Goal: Task Accomplishment & Management: Complete application form

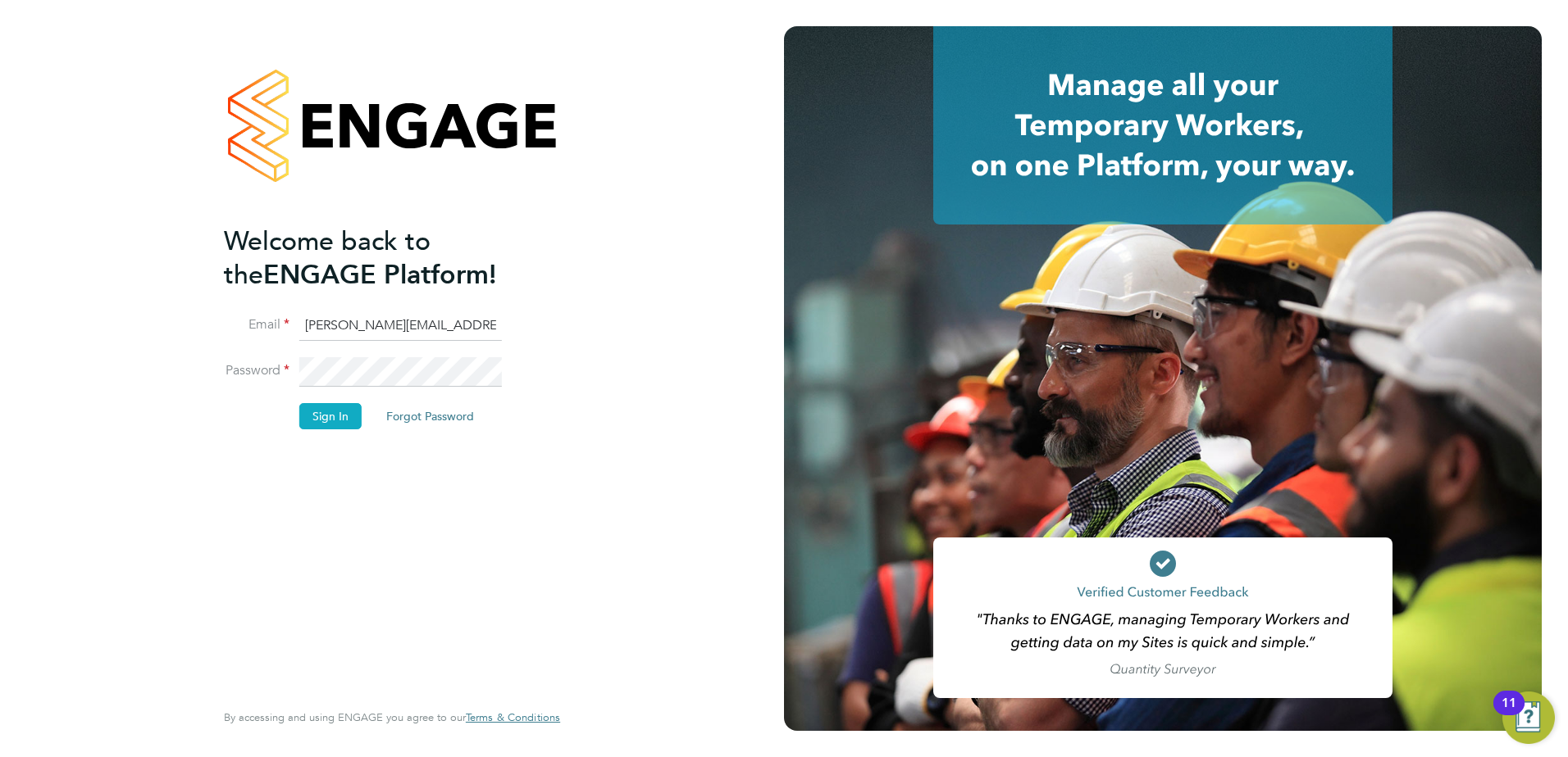
click at [334, 417] on button "Sign In" at bounding box center [330, 416] width 63 height 26
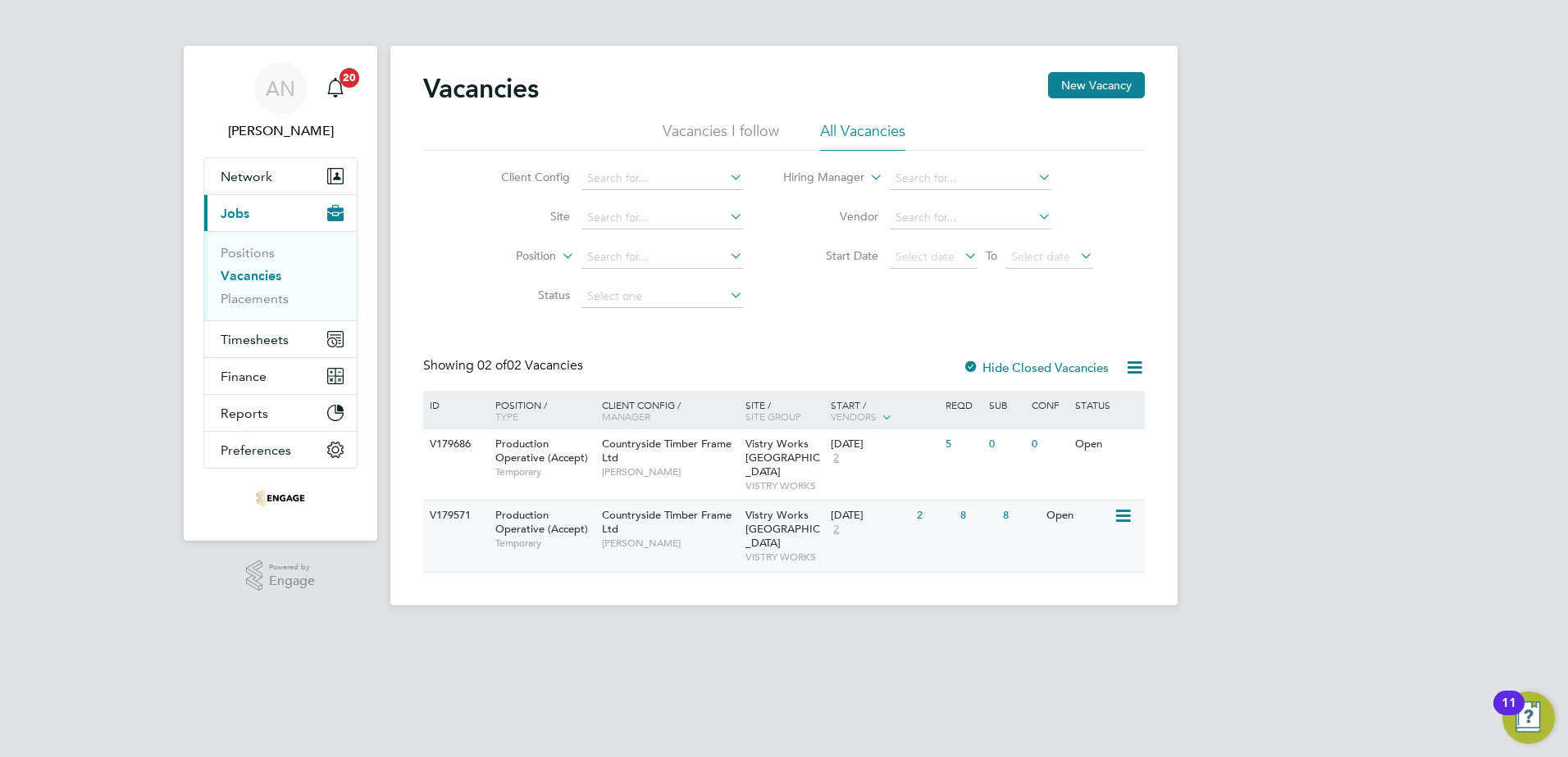
click at [914, 500] on div "2" at bounding box center [934, 515] width 43 height 30
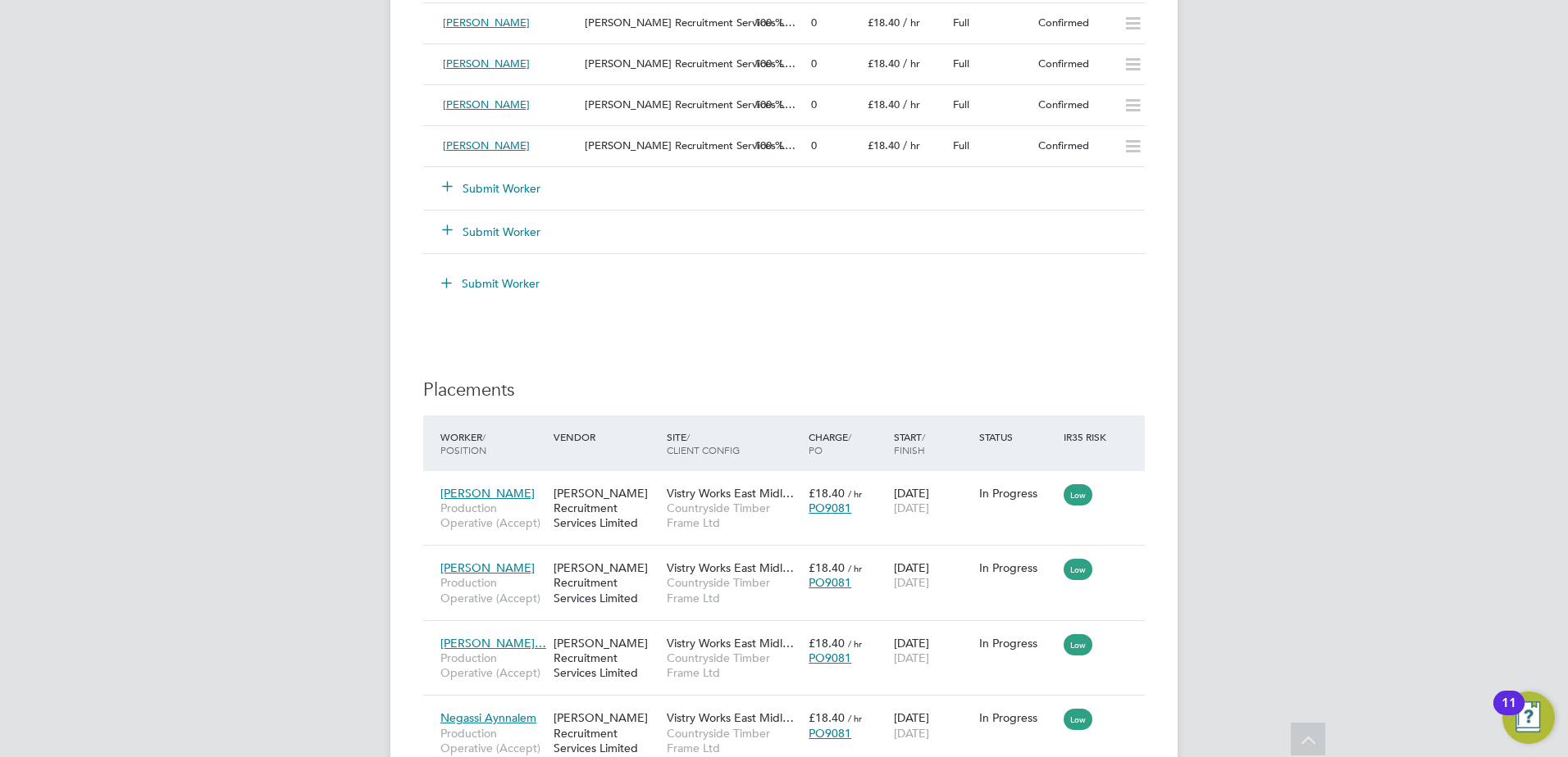
click at [486, 185] on button "Submit Worker" at bounding box center [491, 189] width 98 height 17
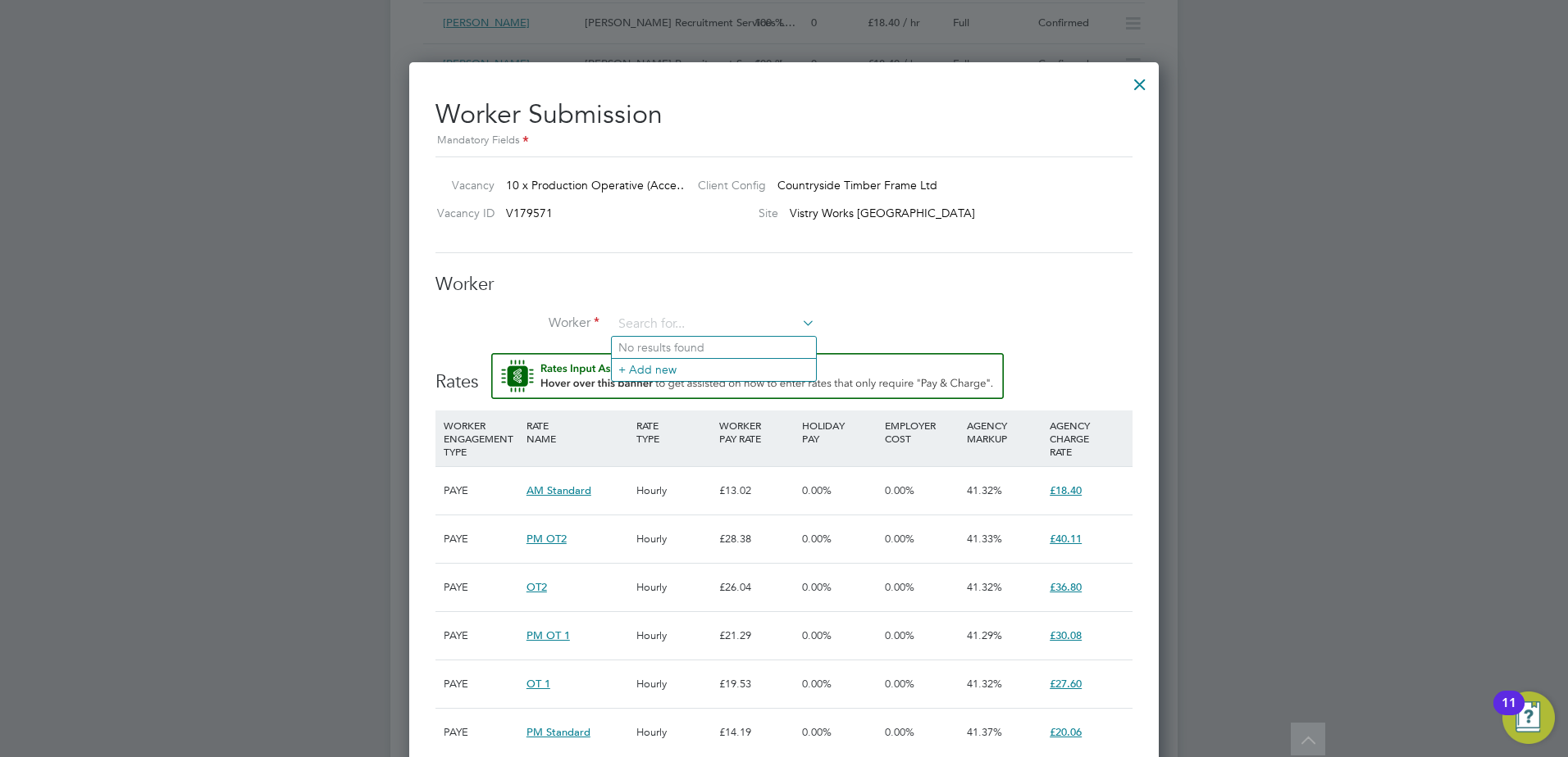
click at [646, 345] on li "No results found" at bounding box center [713, 347] width 205 height 21
click at [637, 315] on input at bounding box center [713, 325] width 203 height 24
click at [648, 344] on li "Fin ley Gardiner (176334)" at bounding box center [713, 348] width 205 height 22
type input "Finley Gardiner (176334)"
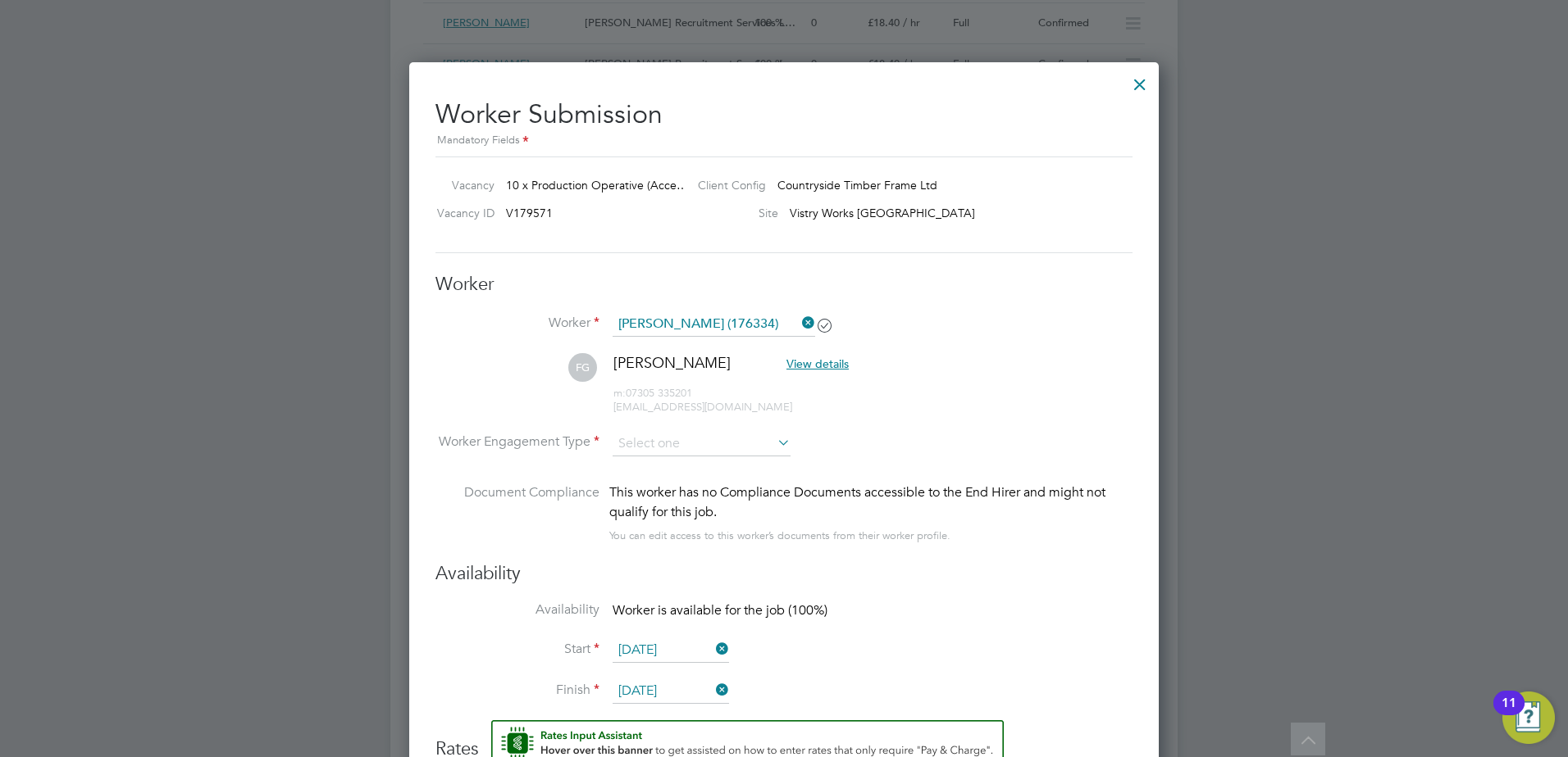
click at [774, 445] on icon at bounding box center [774, 442] width 0 height 23
click at [774, 440] on icon at bounding box center [774, 442] width 0 height 23
click at [774, 441] on icon at bounding box center [774, 442] width 0 height 23
click at [709, 445] on input at bounding box center [701, 444] width 178 height 24
click at [654, 482] on li "PAYE" at bounding box center [701, 487] width 179 height 21
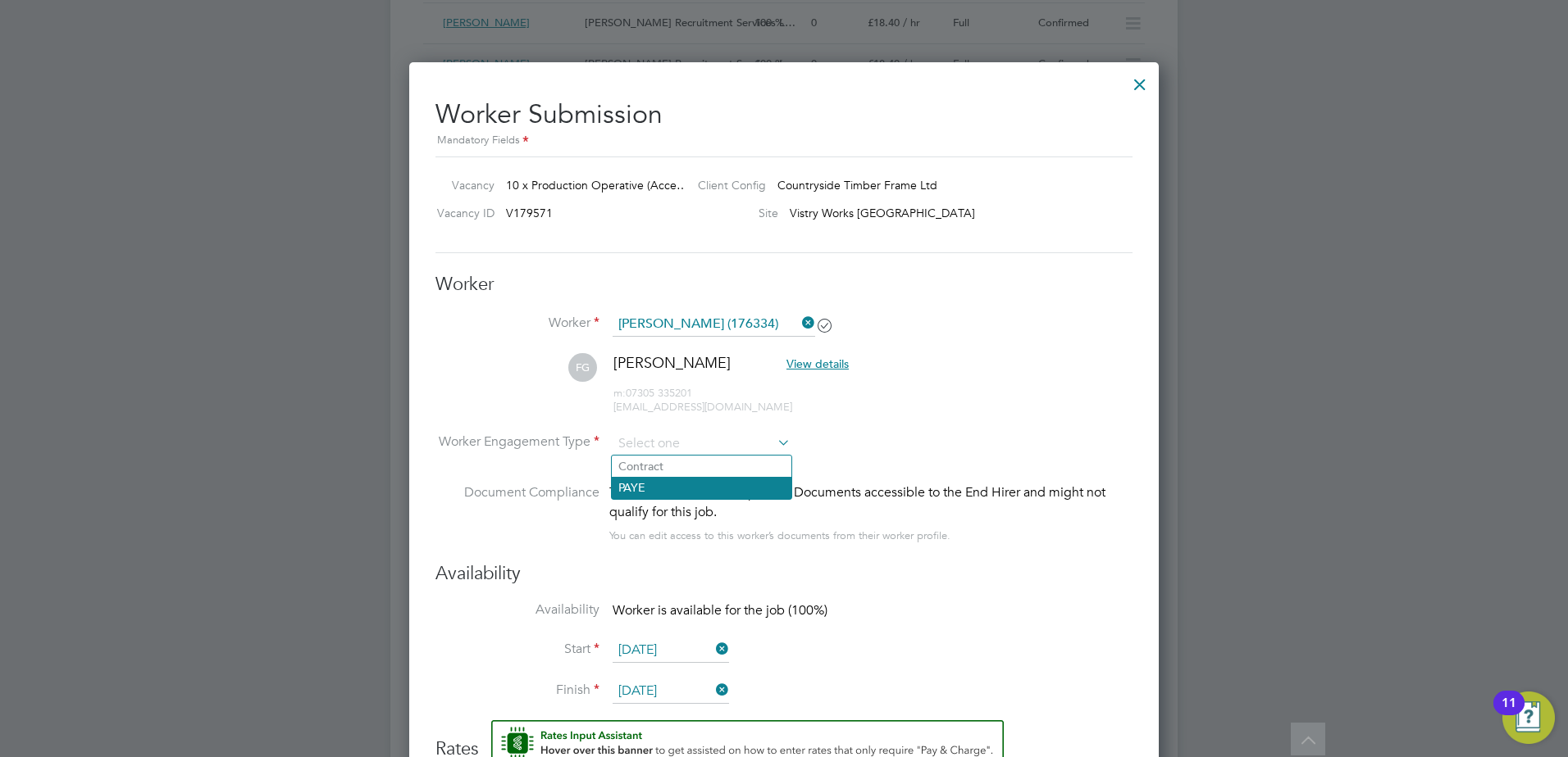
type input "PAYE"
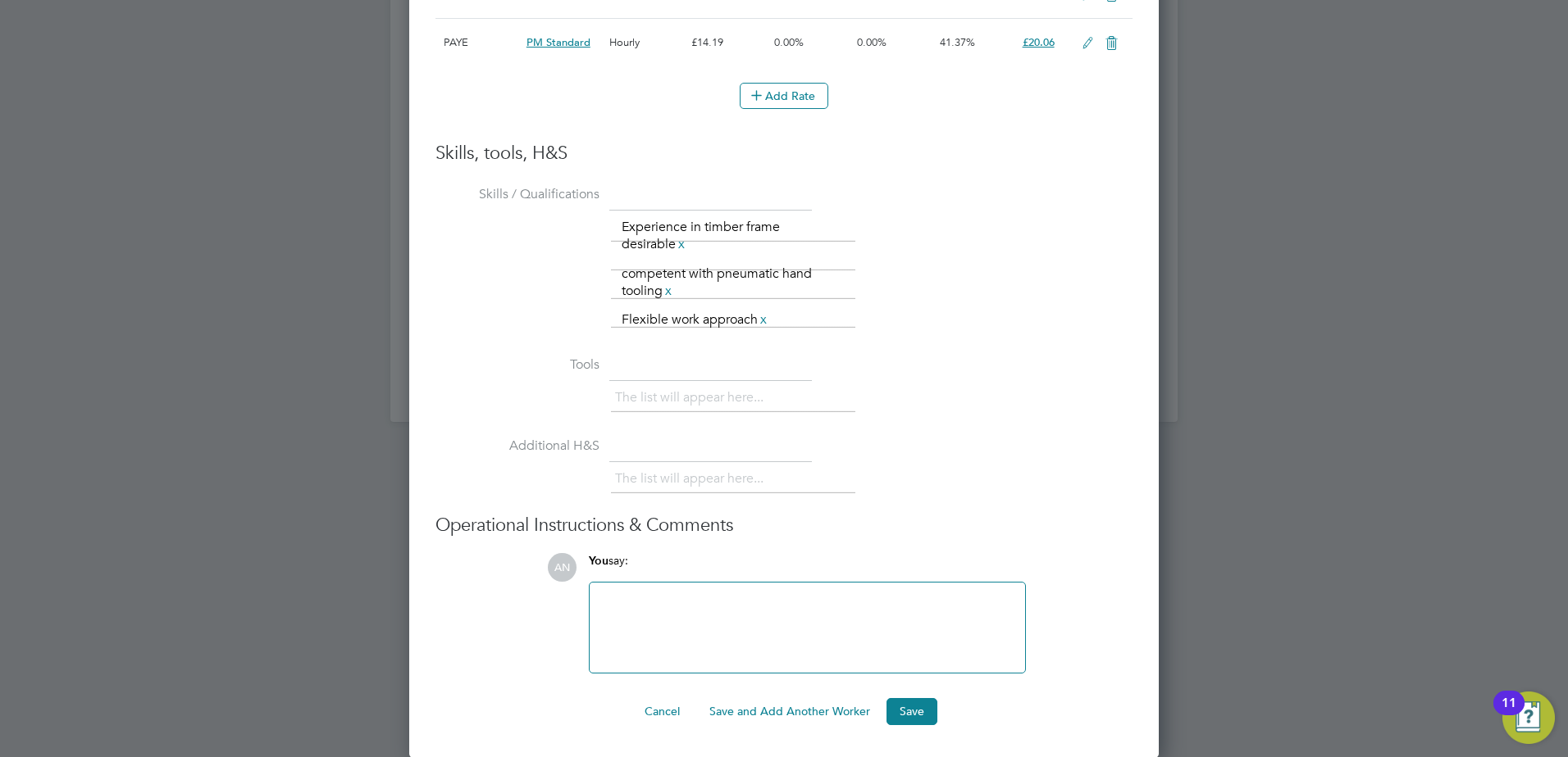
click at [773, 708] on button "Save and Add Another Worker" at bounding box center [789, 711] width 187 height 26
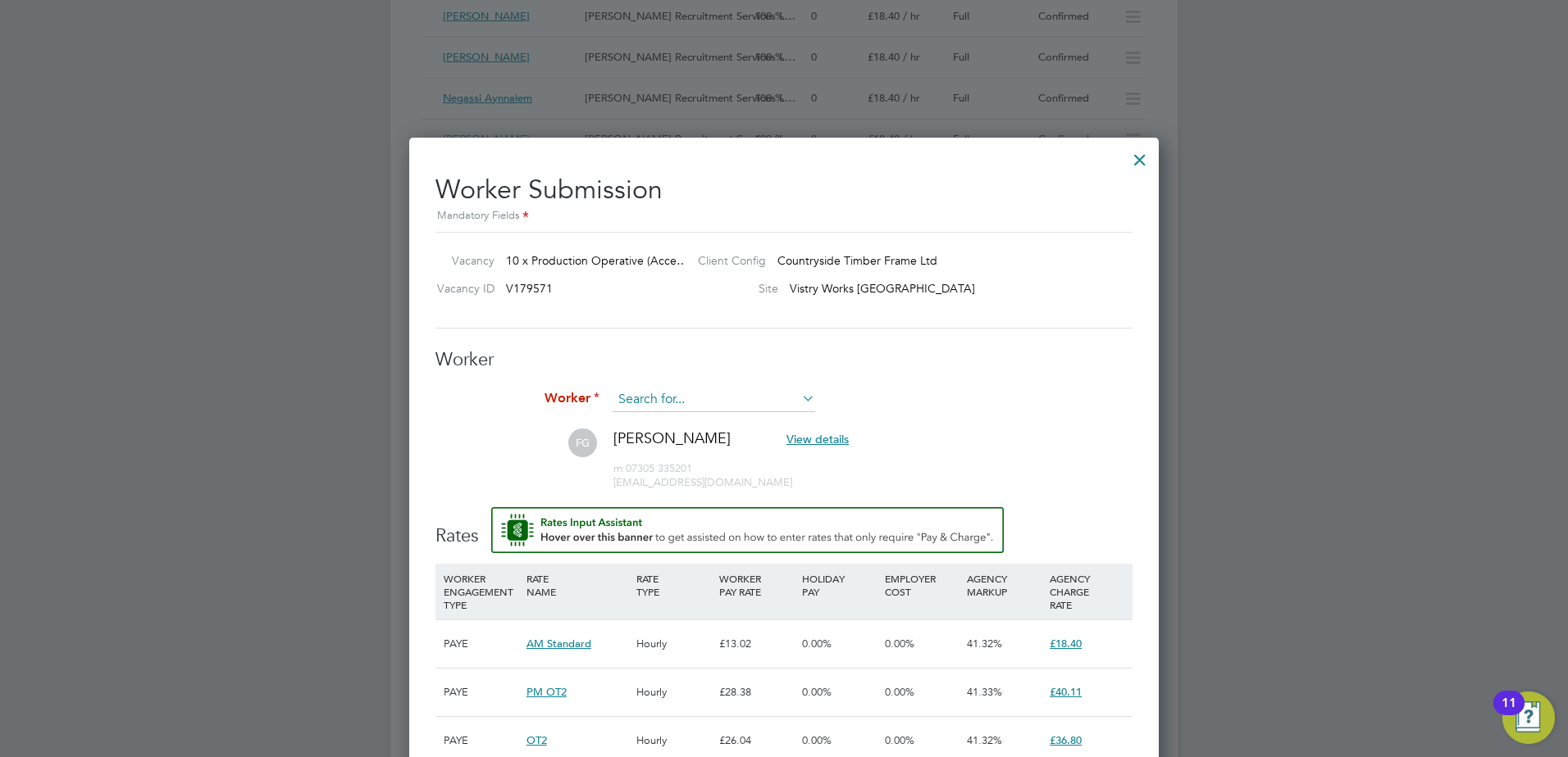
click at [673, 400] on input at bounding box center [713, 400] width 203 height 24
click at [680, 420] on li "Dar shan Gunputh (175925)" at bounding box center [713, 424] width 205 height 22
type input "Darshan Gunputh (175925)"
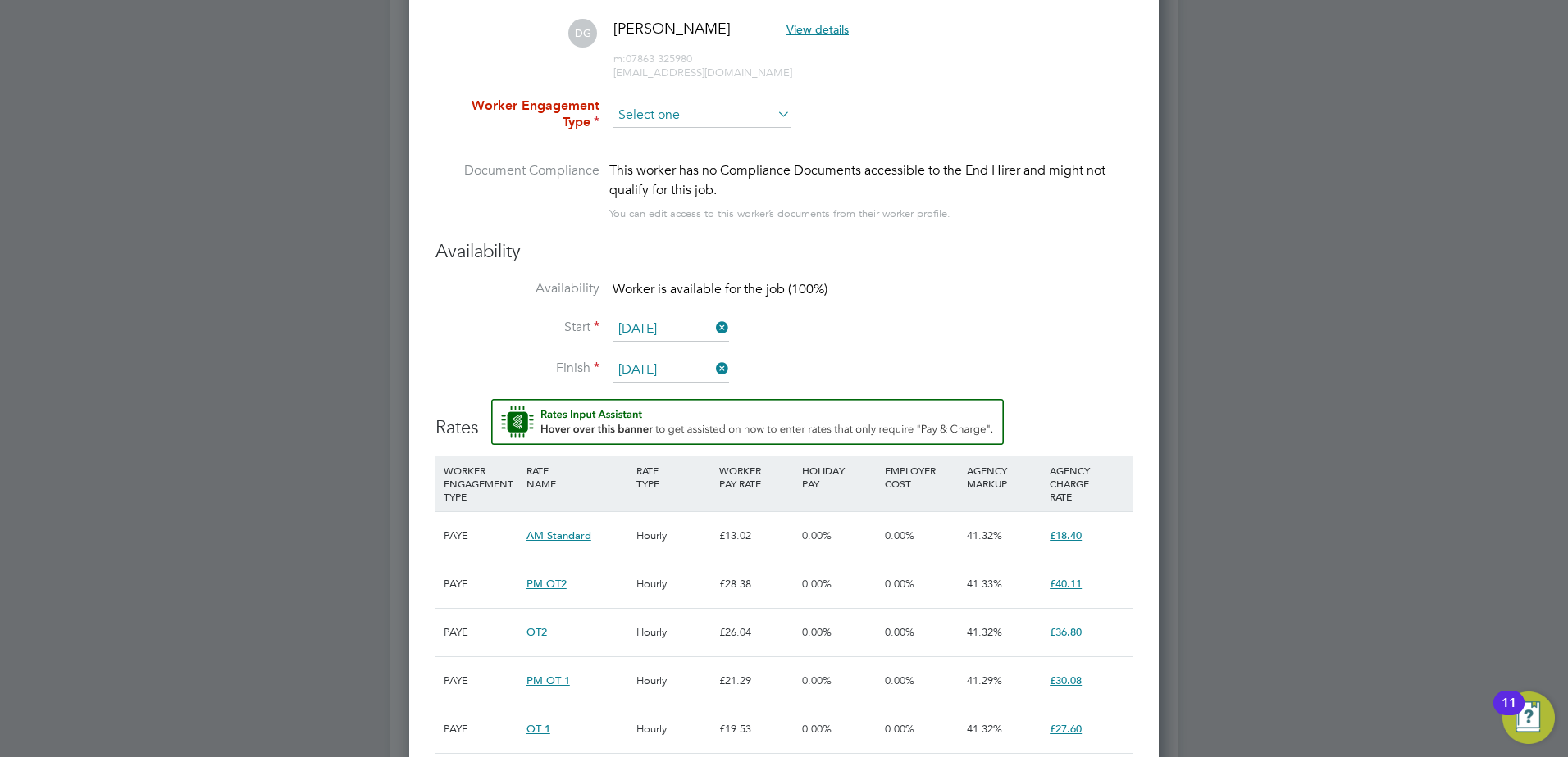
click at [666, 109] on input at bounding box center [701, 116] width 178 height 24
click at [668, 161] on li "PAYE" at bounding box center [701, 160] width 179 height 21
type input "PAYE"
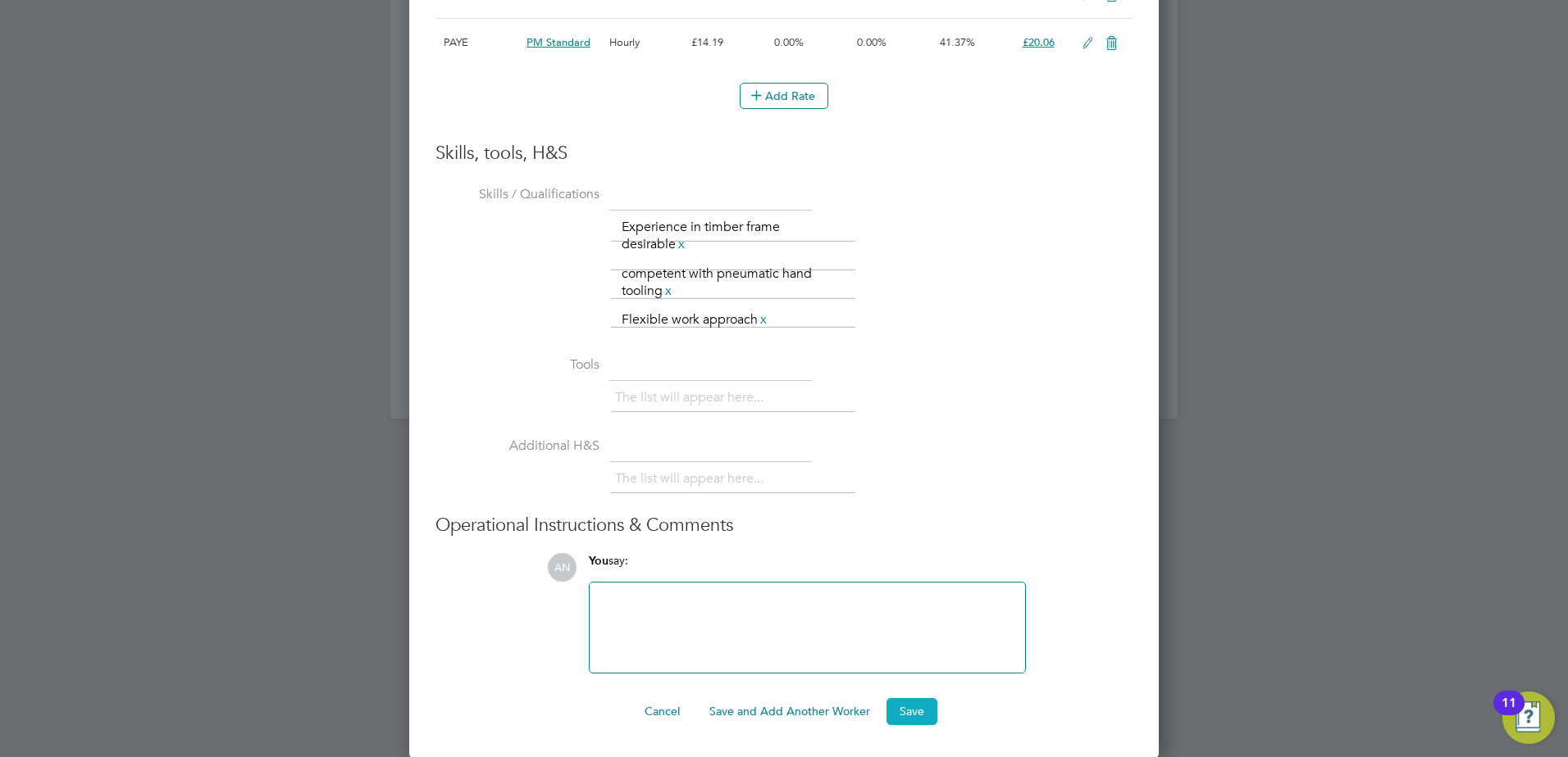
click at [903, 708] on button "Save" at bounding box center [911, 711] width 50 height 26
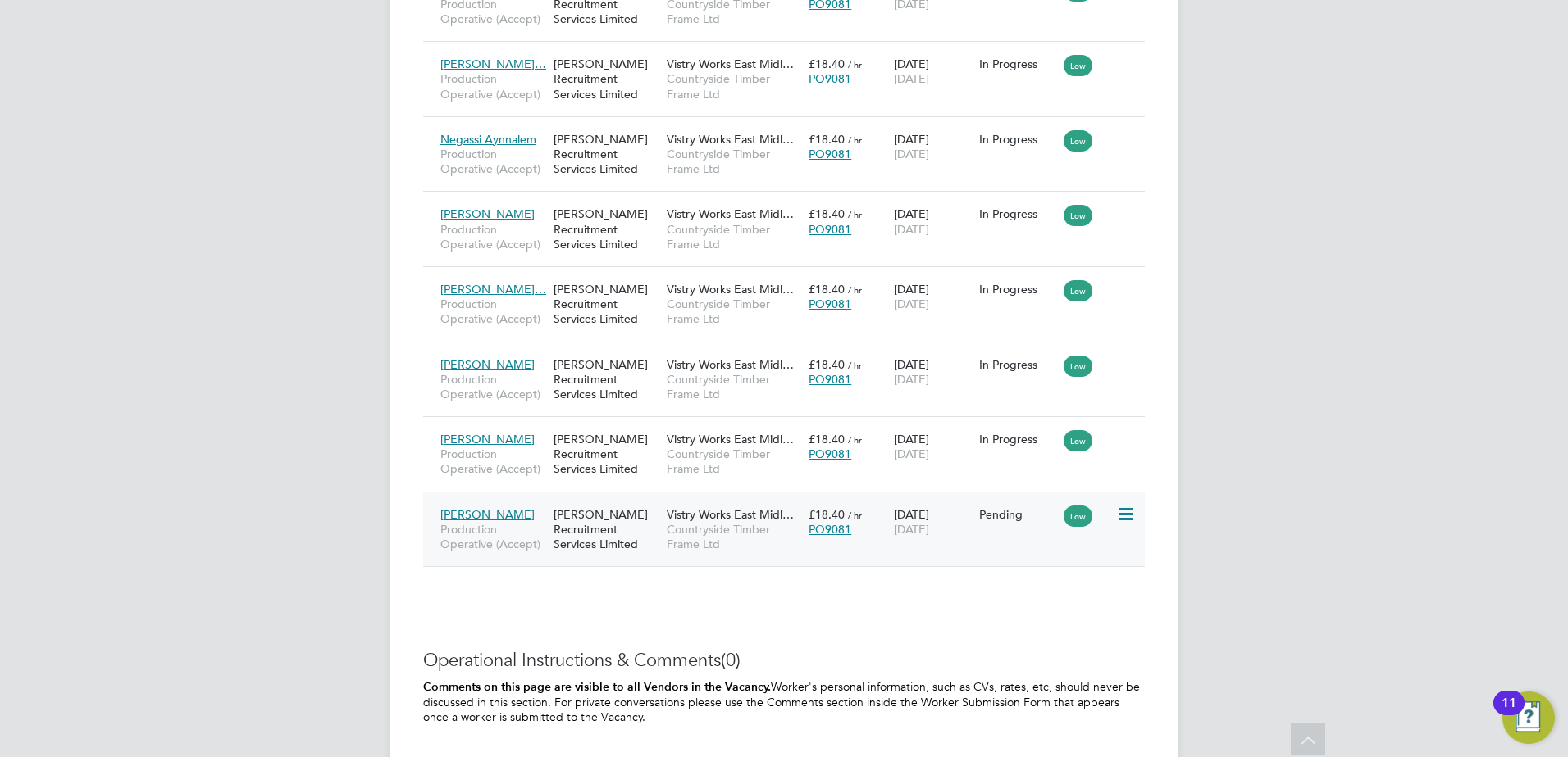
click at [1120, 518] on icon at bounding box center [1124, 514] width 17 height 20
click at [1072, 618] on li "Start" at bounding box center [1075, 616] width 117 height 23
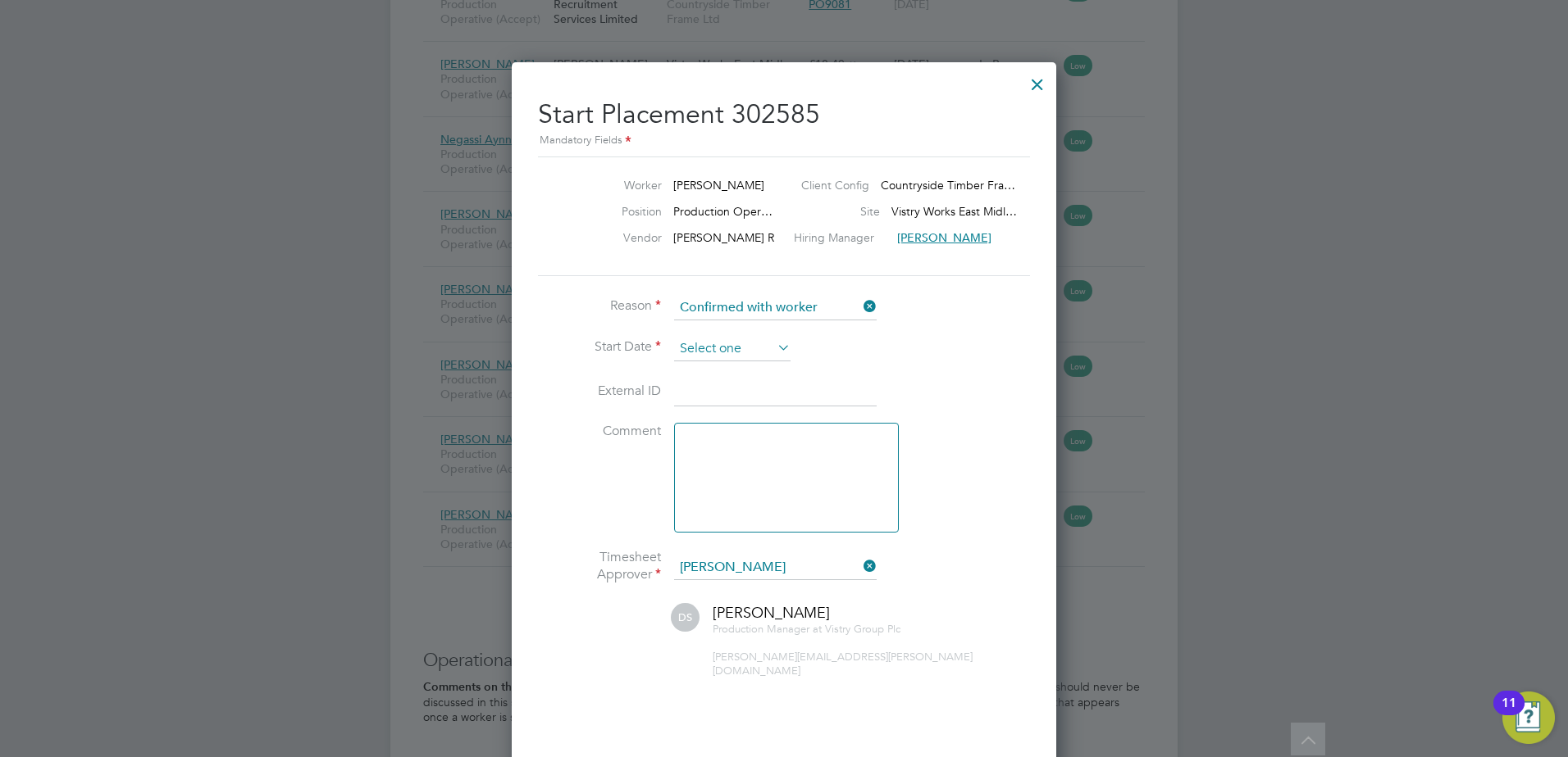
click at [768, 348] on input at bounding box center [732, 349] width 117 height 24
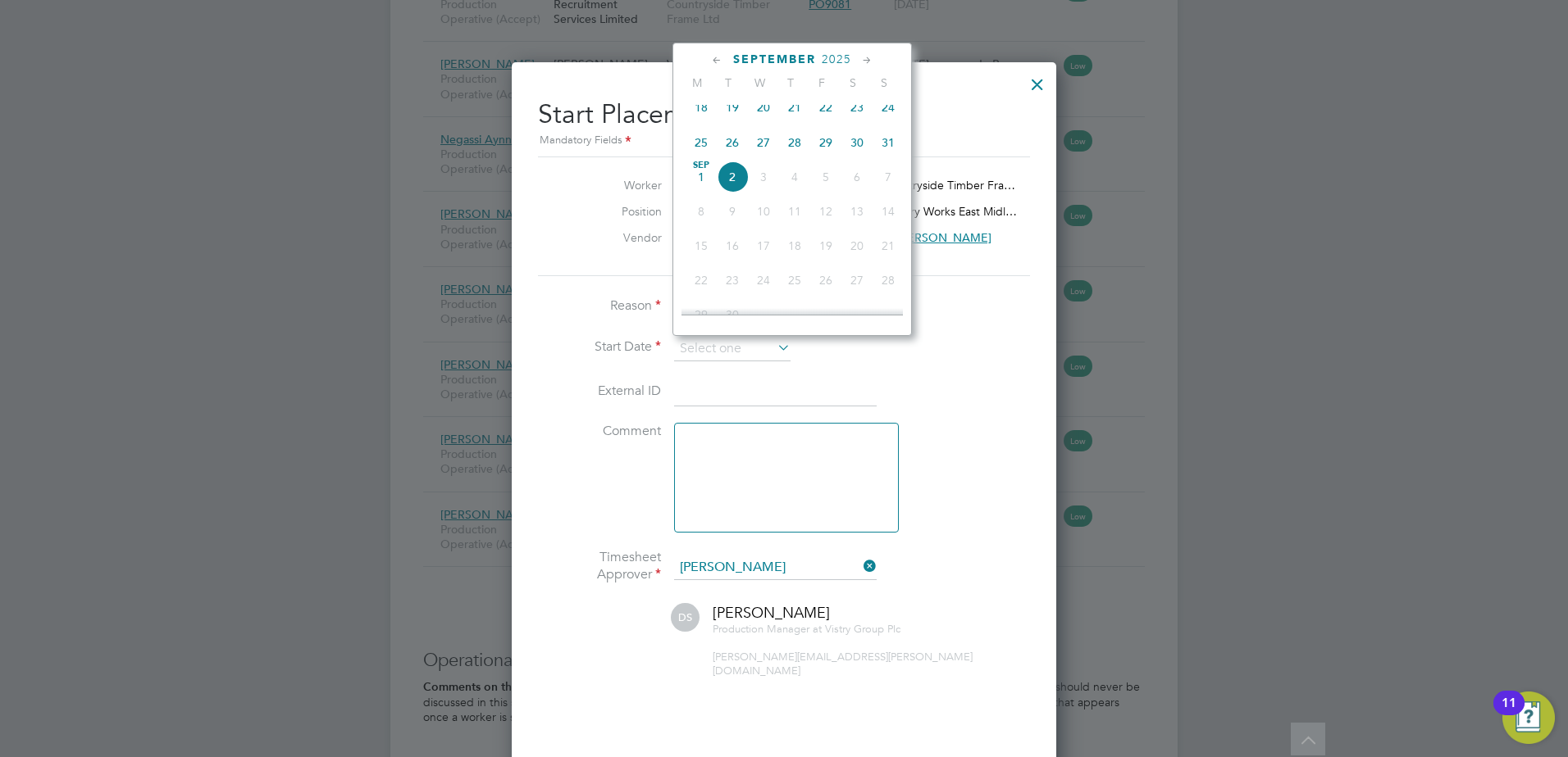
click at [729, 192] on span "2" at bounding box center [731, 176] width 31 height 31
type input "[DATE]"
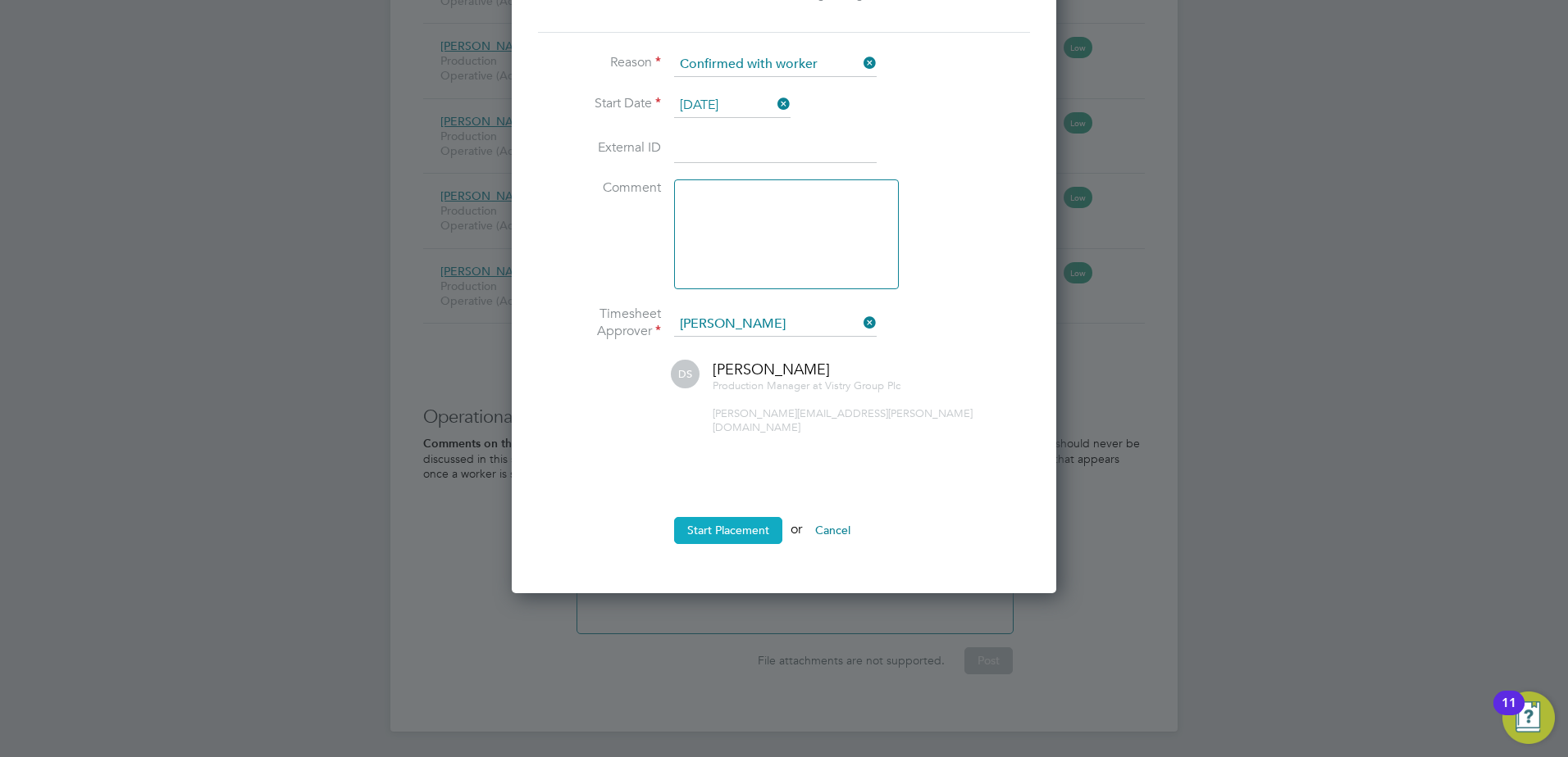
click at [741, 521] on button "Start Placement" at bounding box center [728, 530] width 108 height 26
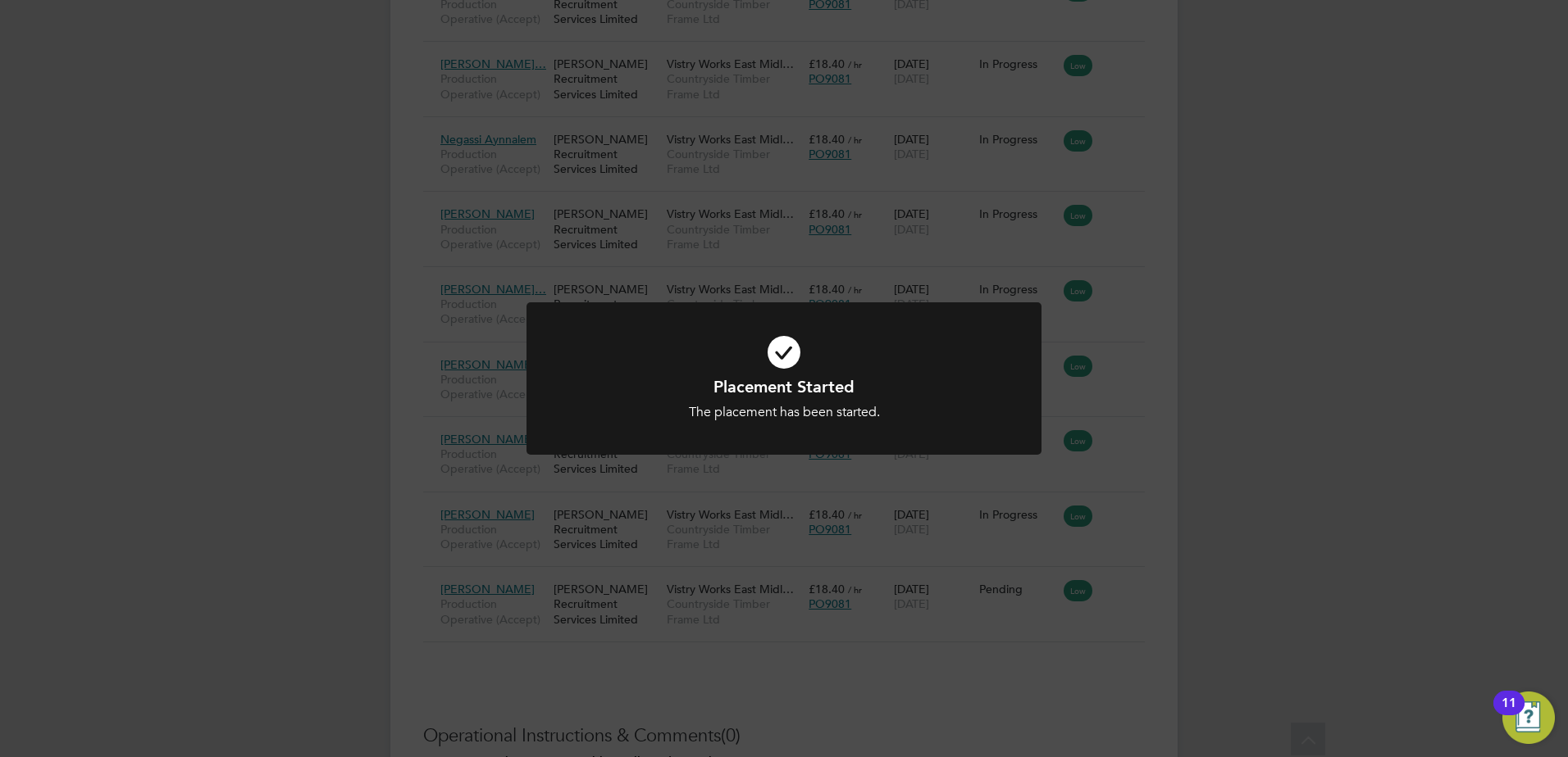
click at [1115, 582] on div "Placement Started The placement has been started. Cancel Okay" at bounding box center [784, 378] width 1568 height 757
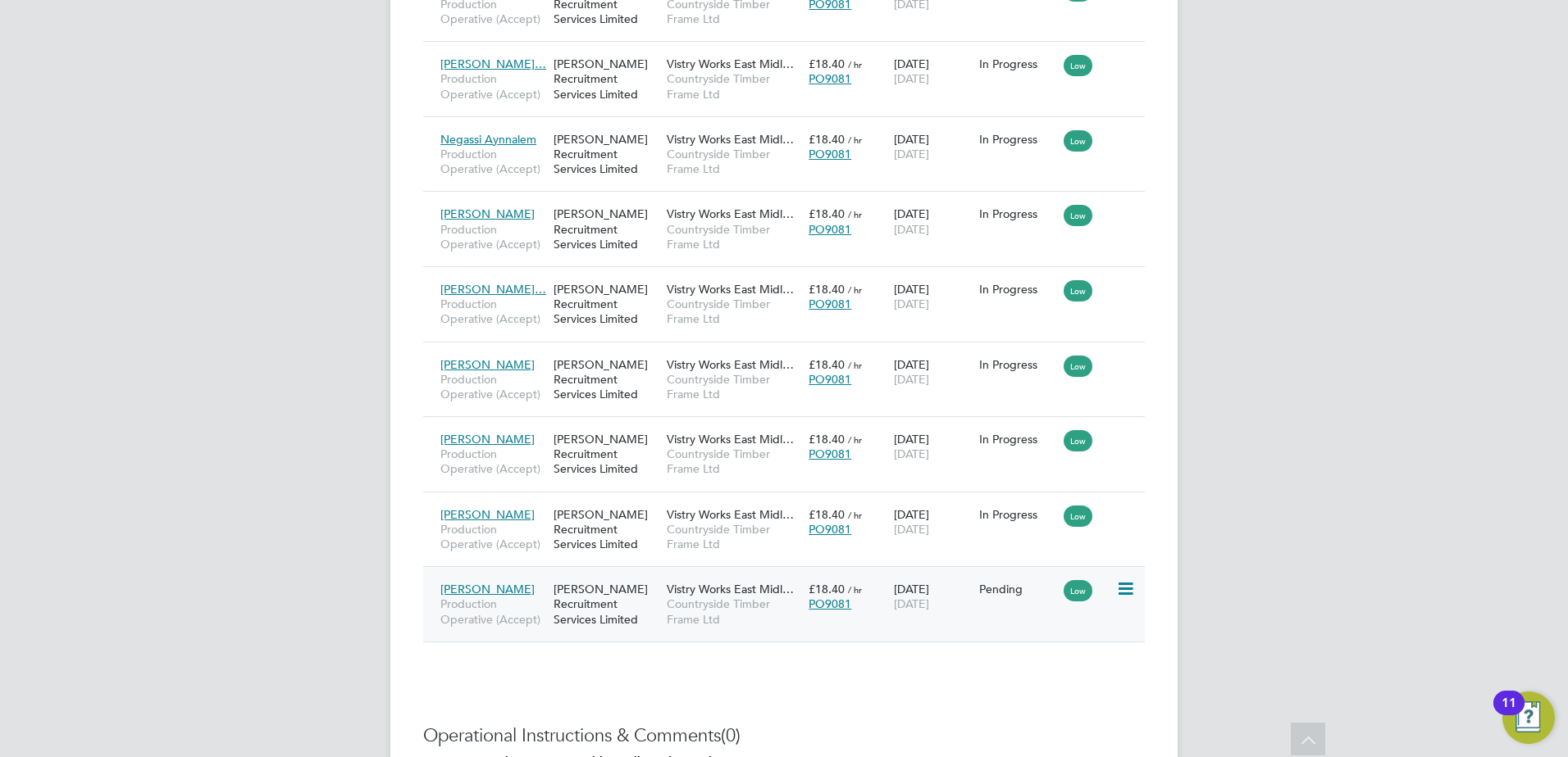
click at [1122, 592] on icon at bounding box center [1124, 589] width 17 height 20
click at [1036, 694] on li "Start" at bounding box center [1075, 692] width 117 height 23
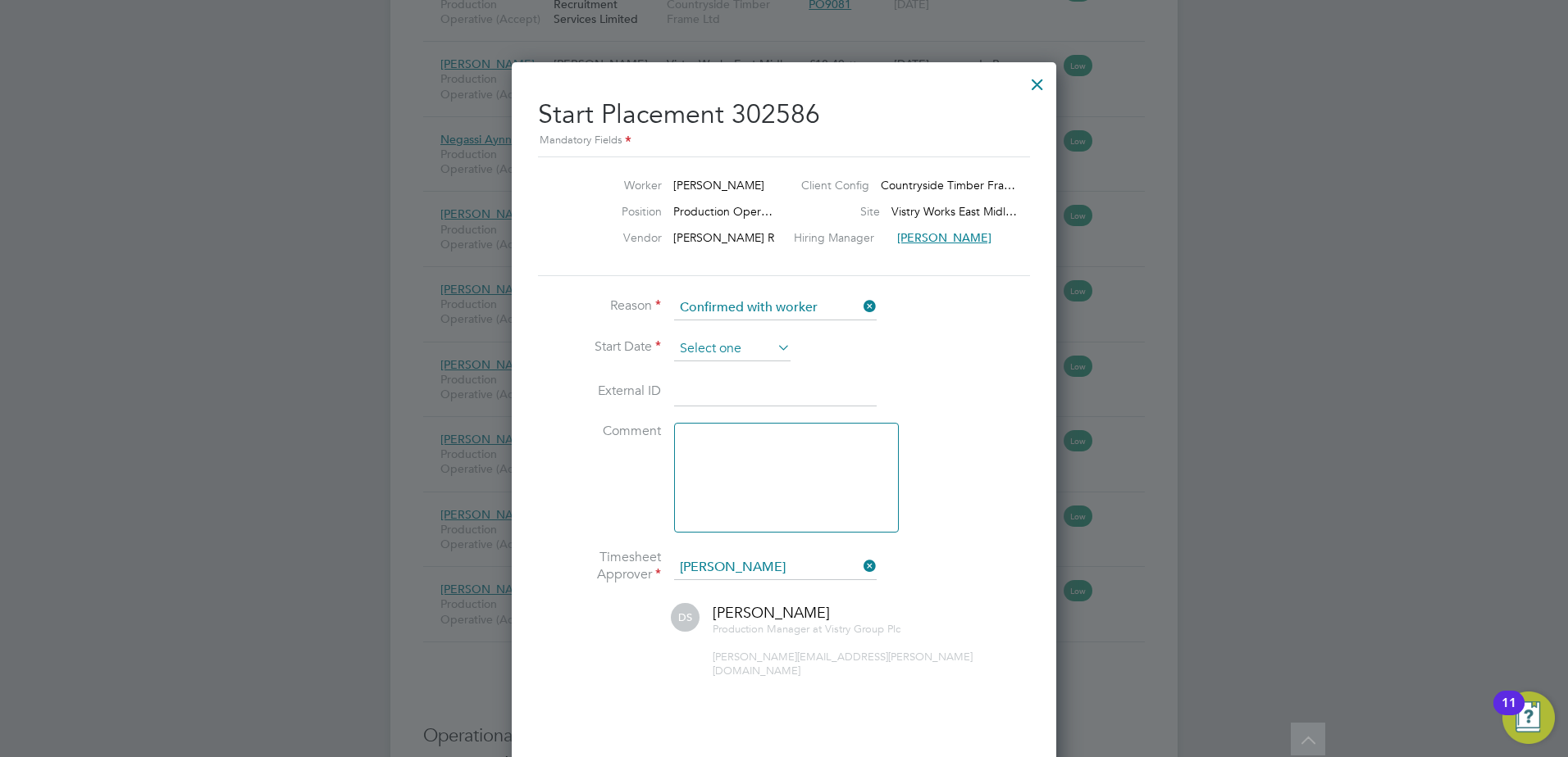
click at [754, 345] on input at bounding box center [732, 349] width 117 height 24
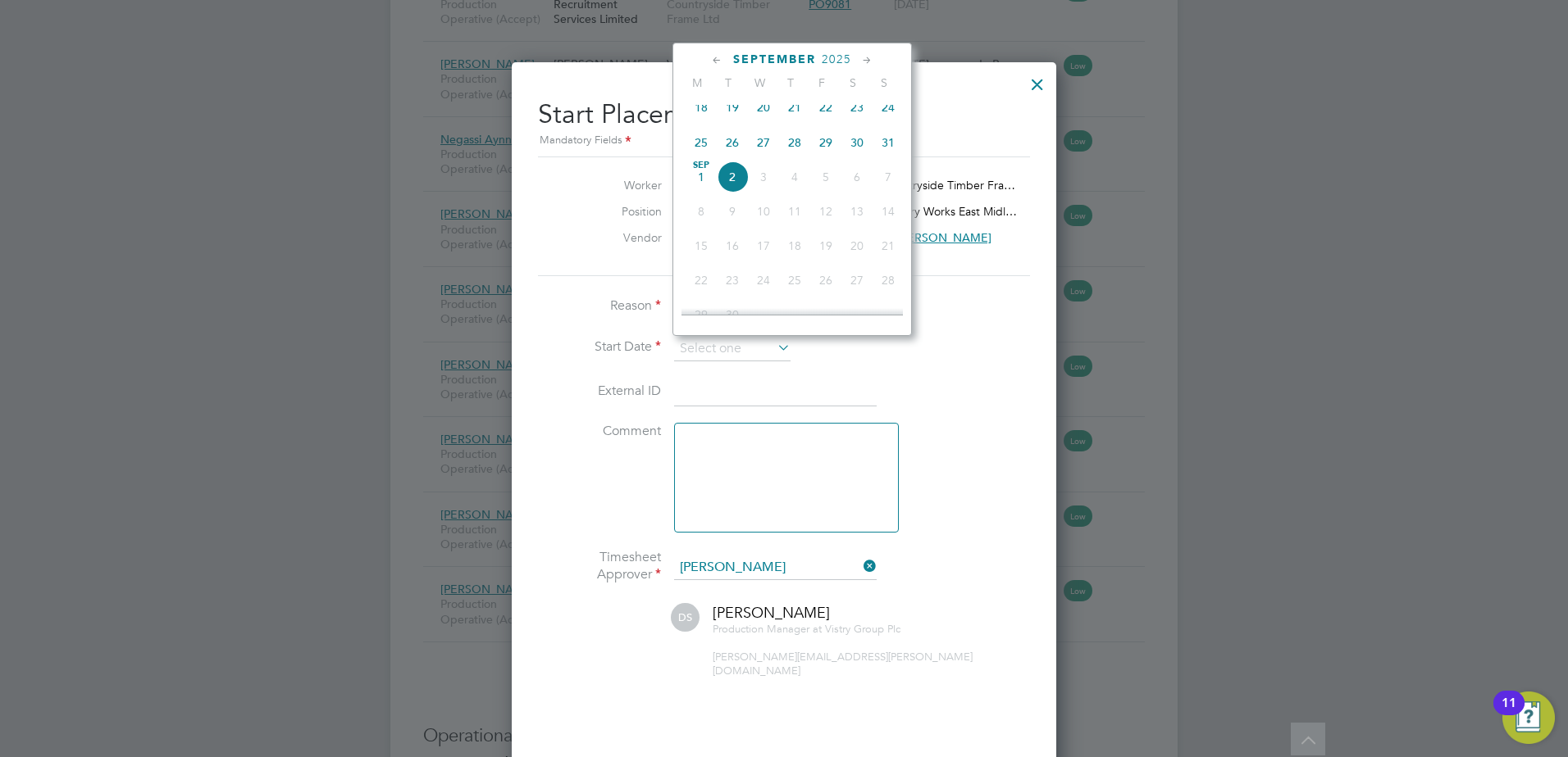
click at [732, 191] on span "2" at bounding box center [731, 176] width 31 height 31
type input "[DATE]"
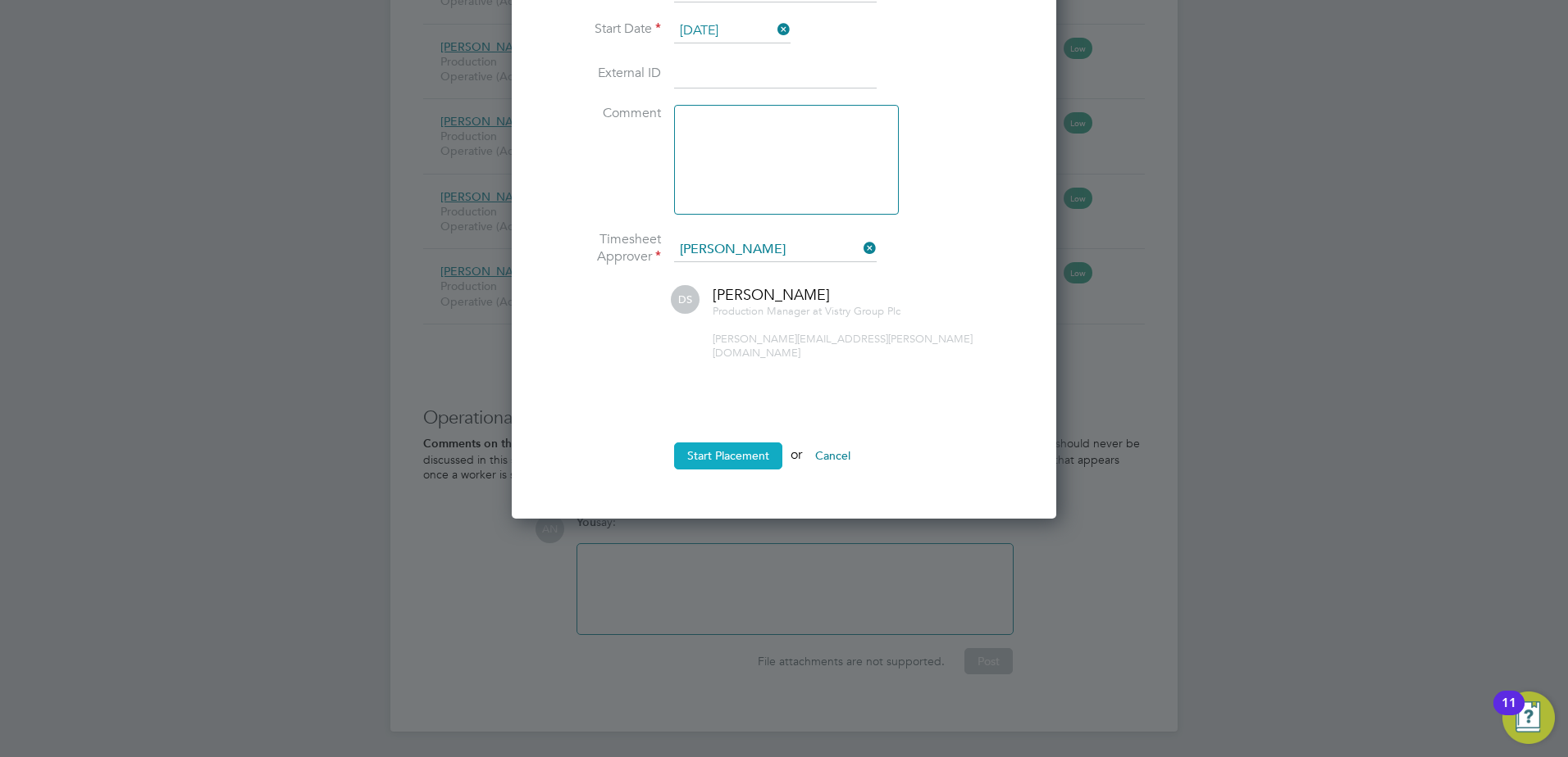
click at [716, 443] on button "Start Placement" at bounding box center [728, 456] width 108 height 26
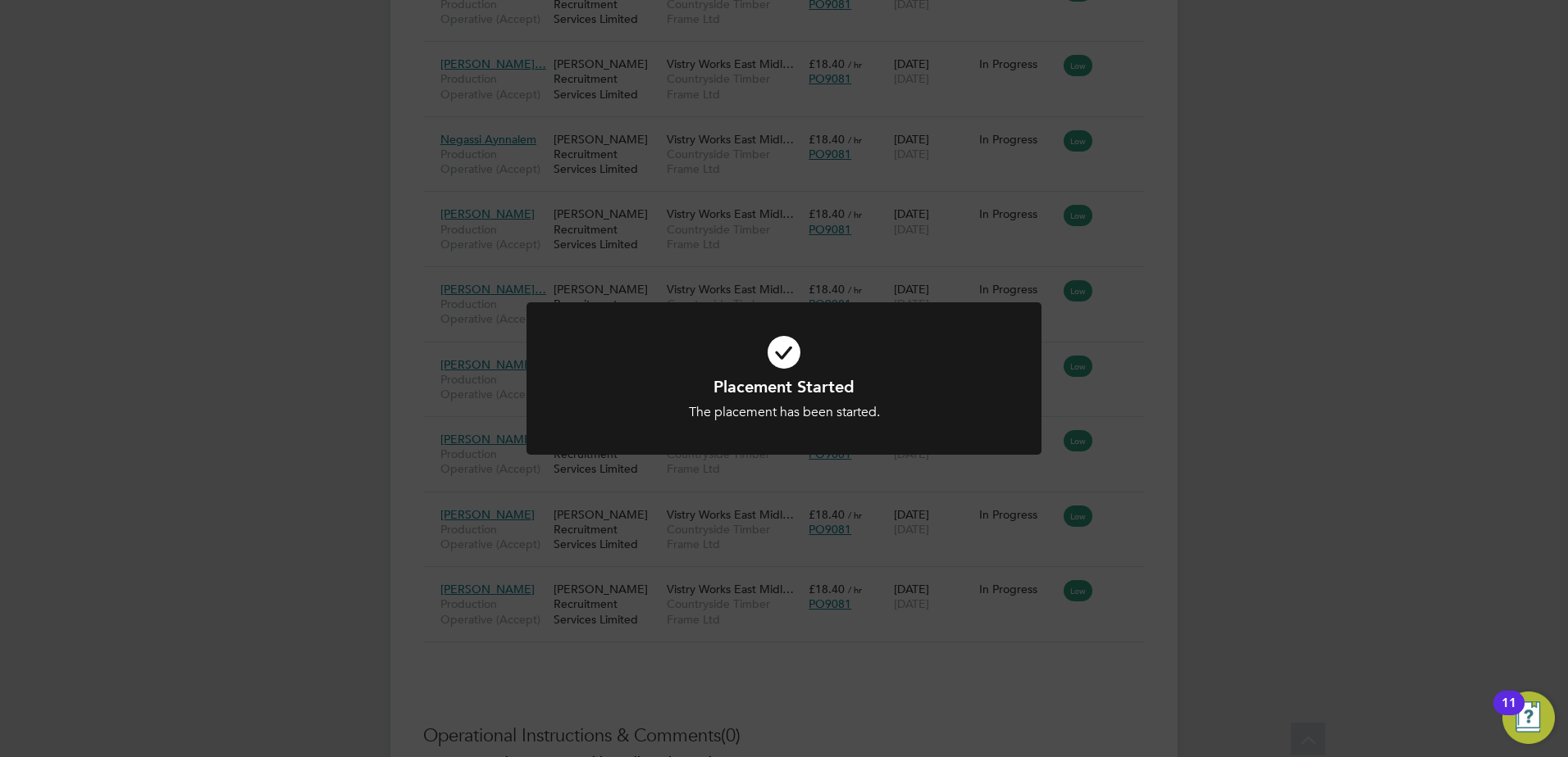
click at [1043, 395] on div "Placement Started The placement has been started. Cancel Okay" at bounding box center [784, 378] width 1568 height 757
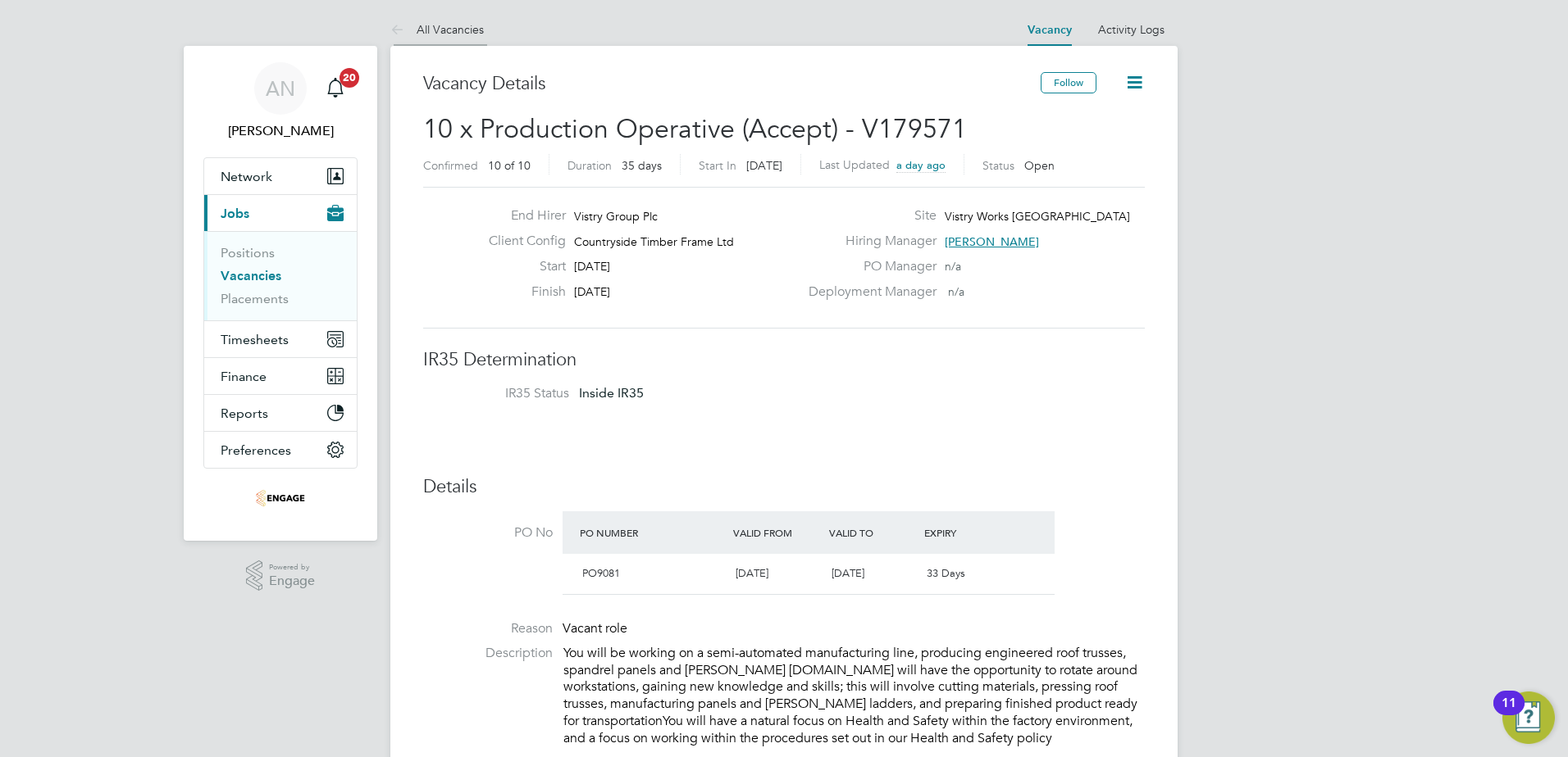
click at [420, 27] on link "All Vacancies" at bounding box center [437, 30] width 93 height 15
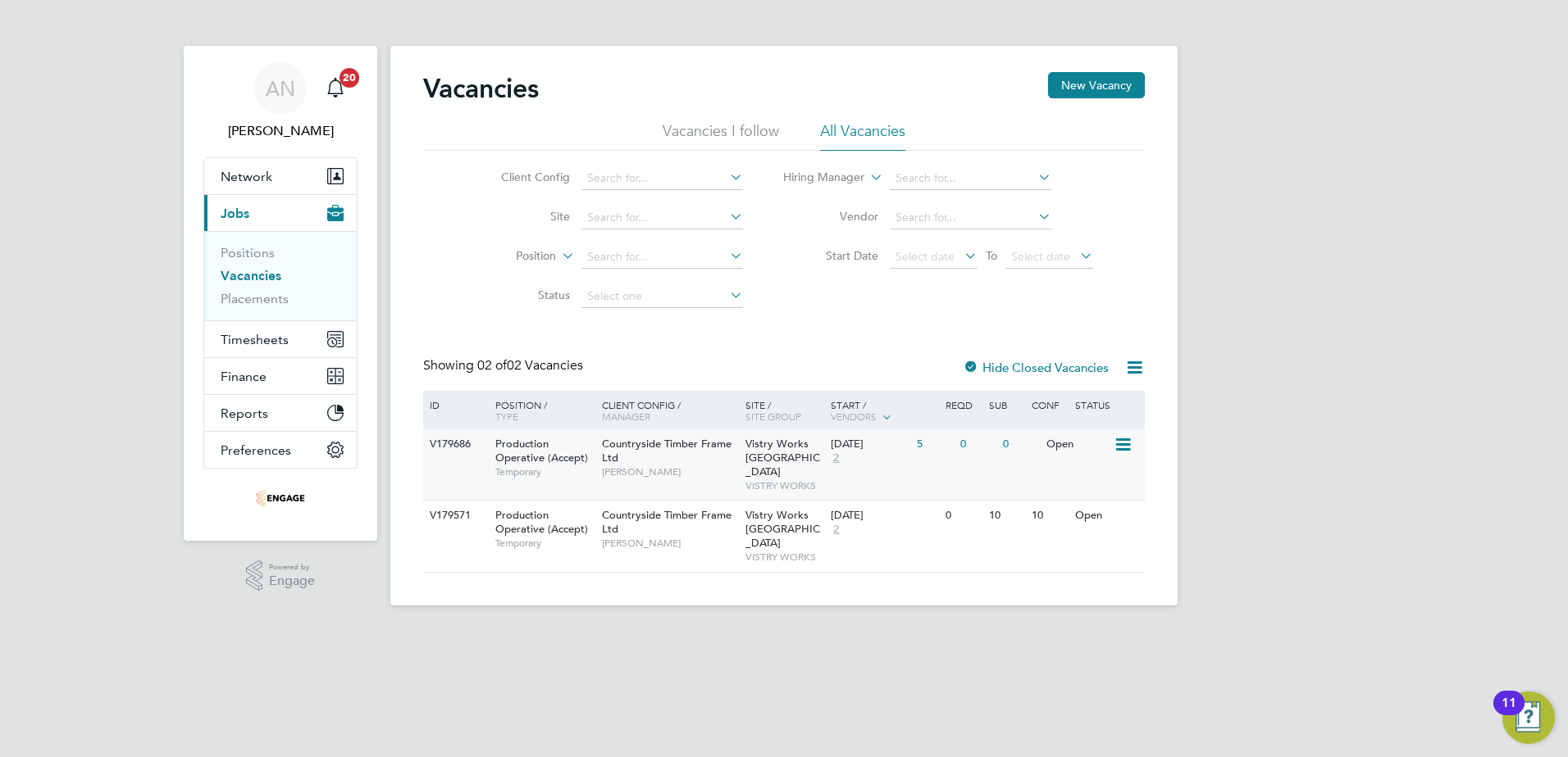
click at [926, 447] on div "5" at bounding box center [934, 444] width 43 height 30
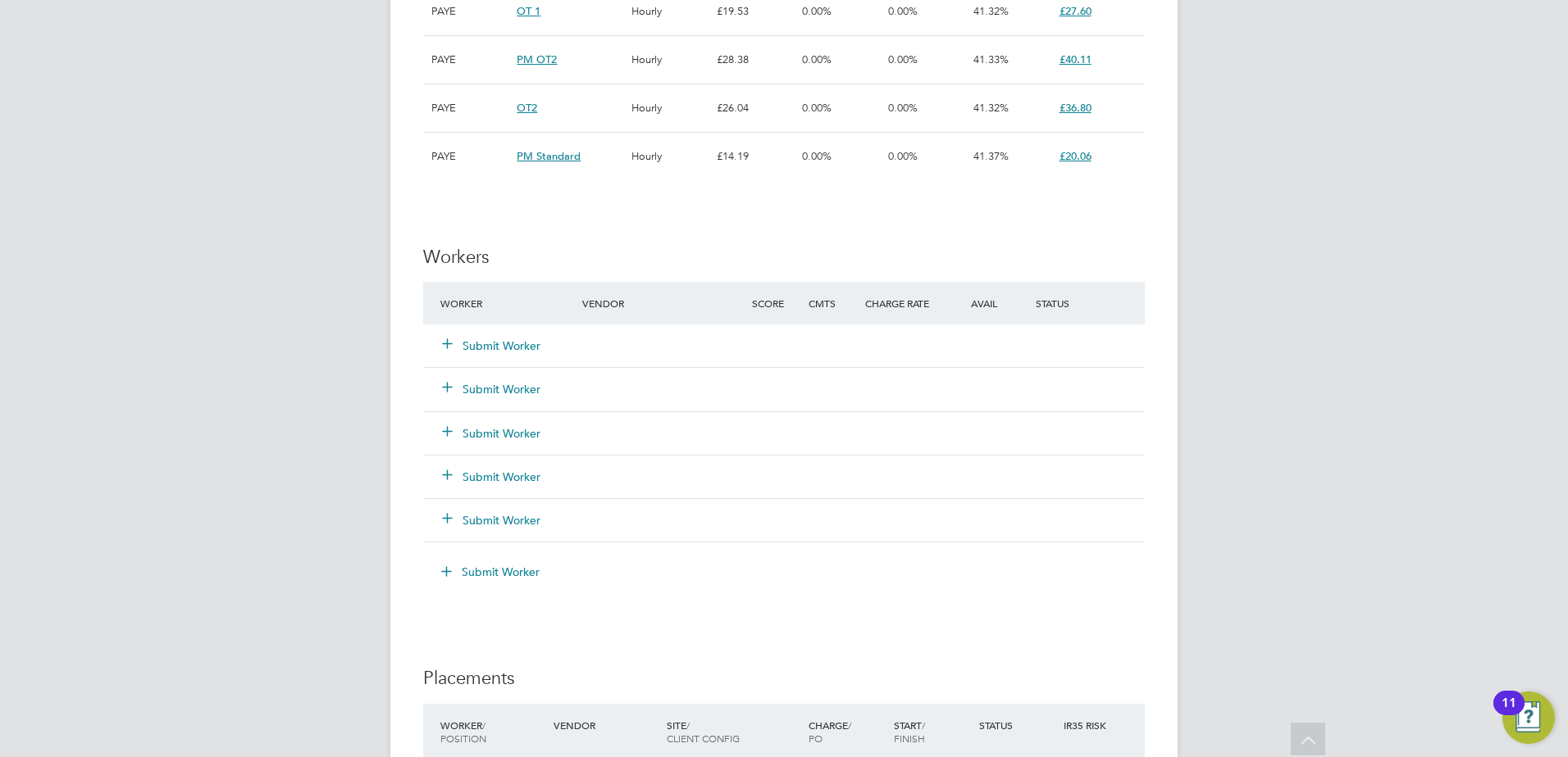
scroll to position [1311, 0]
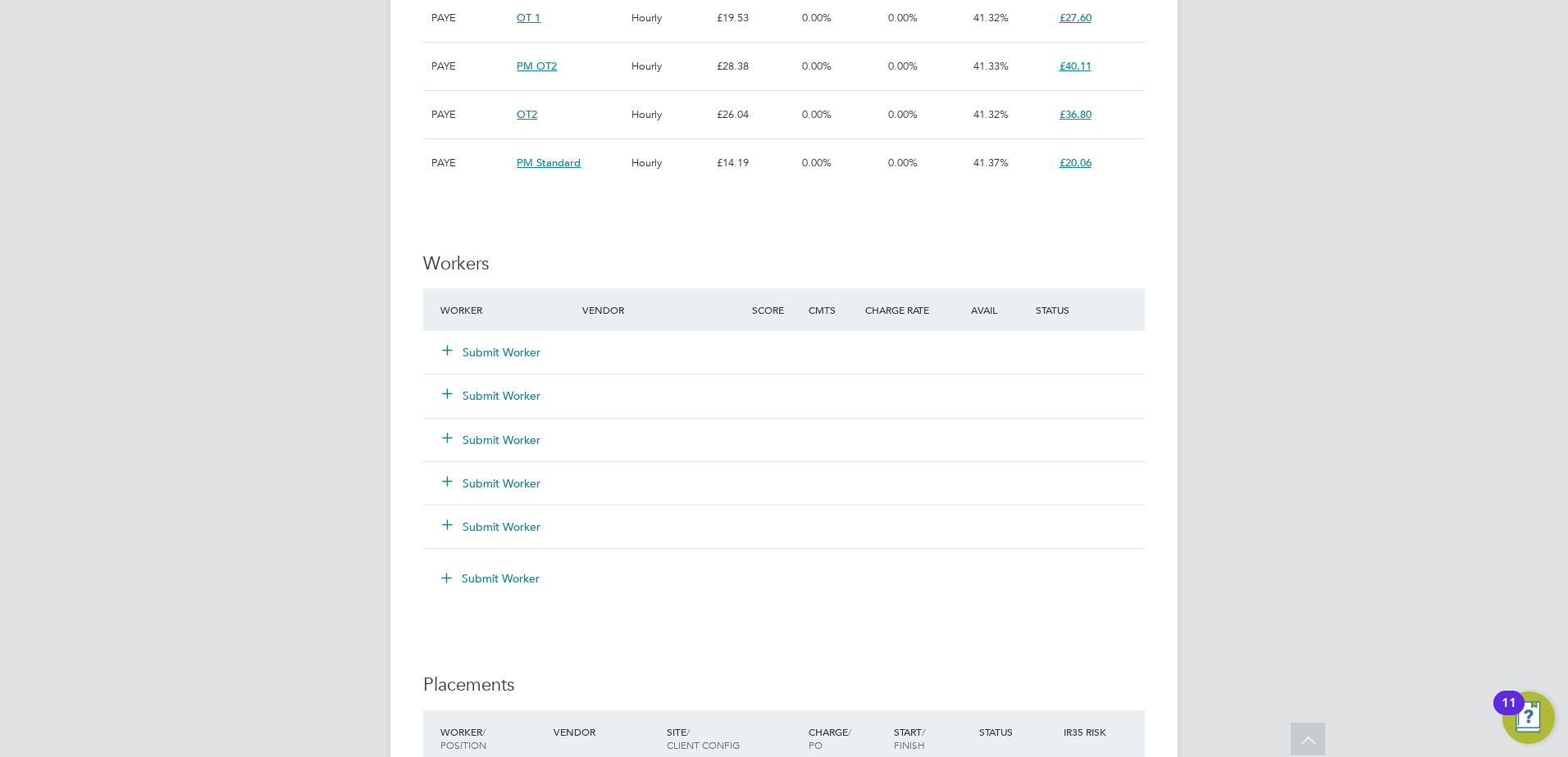
click at [514, 354] on button "Submit Worker" at bounding box center [491, 353] width 98 height 17
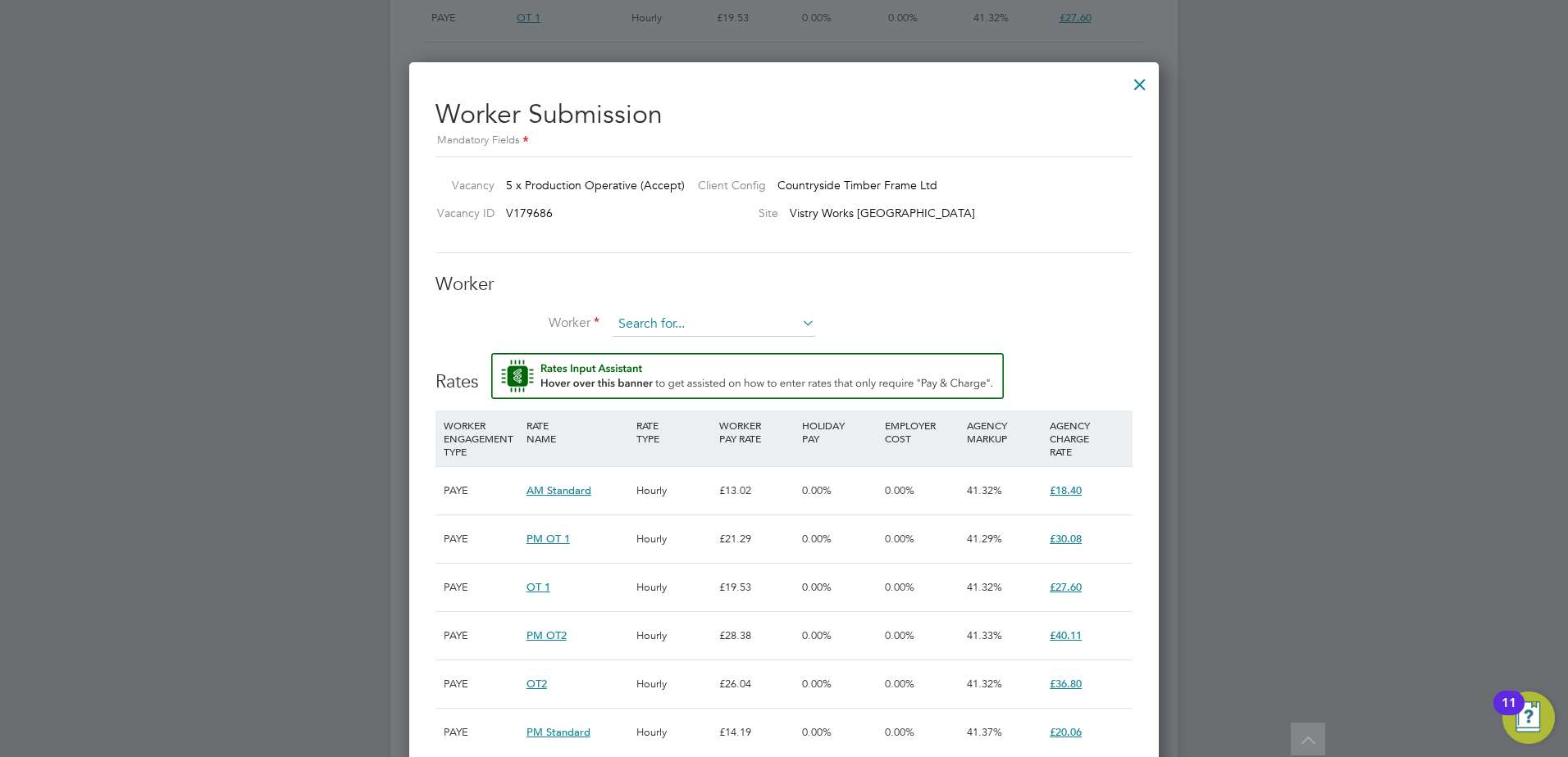
click at [675, 316] on input at bounding box center [713, 325] width 203 height 24
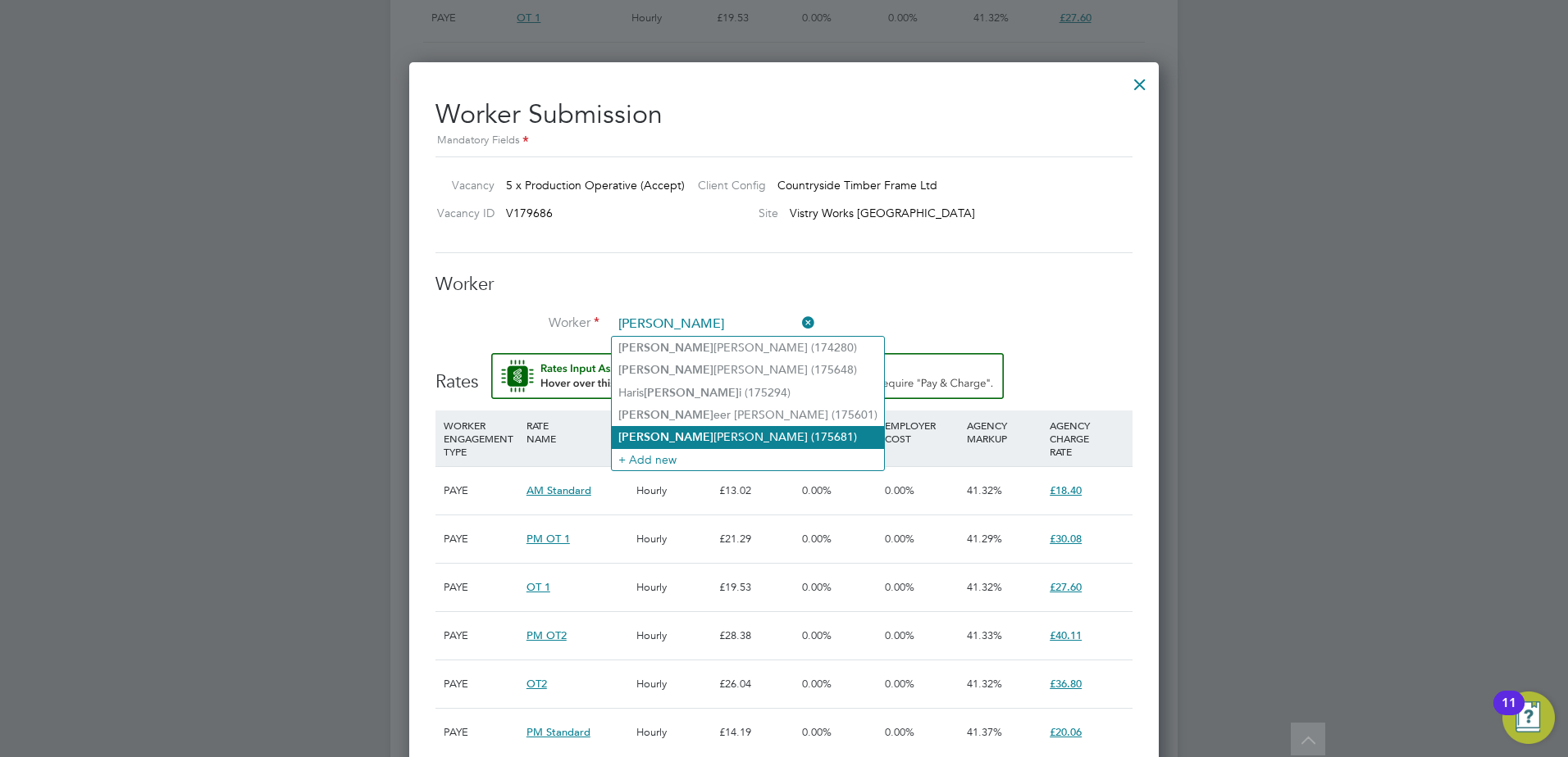
click at [694, 427] on li "Sam uel Abraha (175681)" at bounding box center [747, 438] width 272 height 22
type input "Samuel Abraha (175681)"
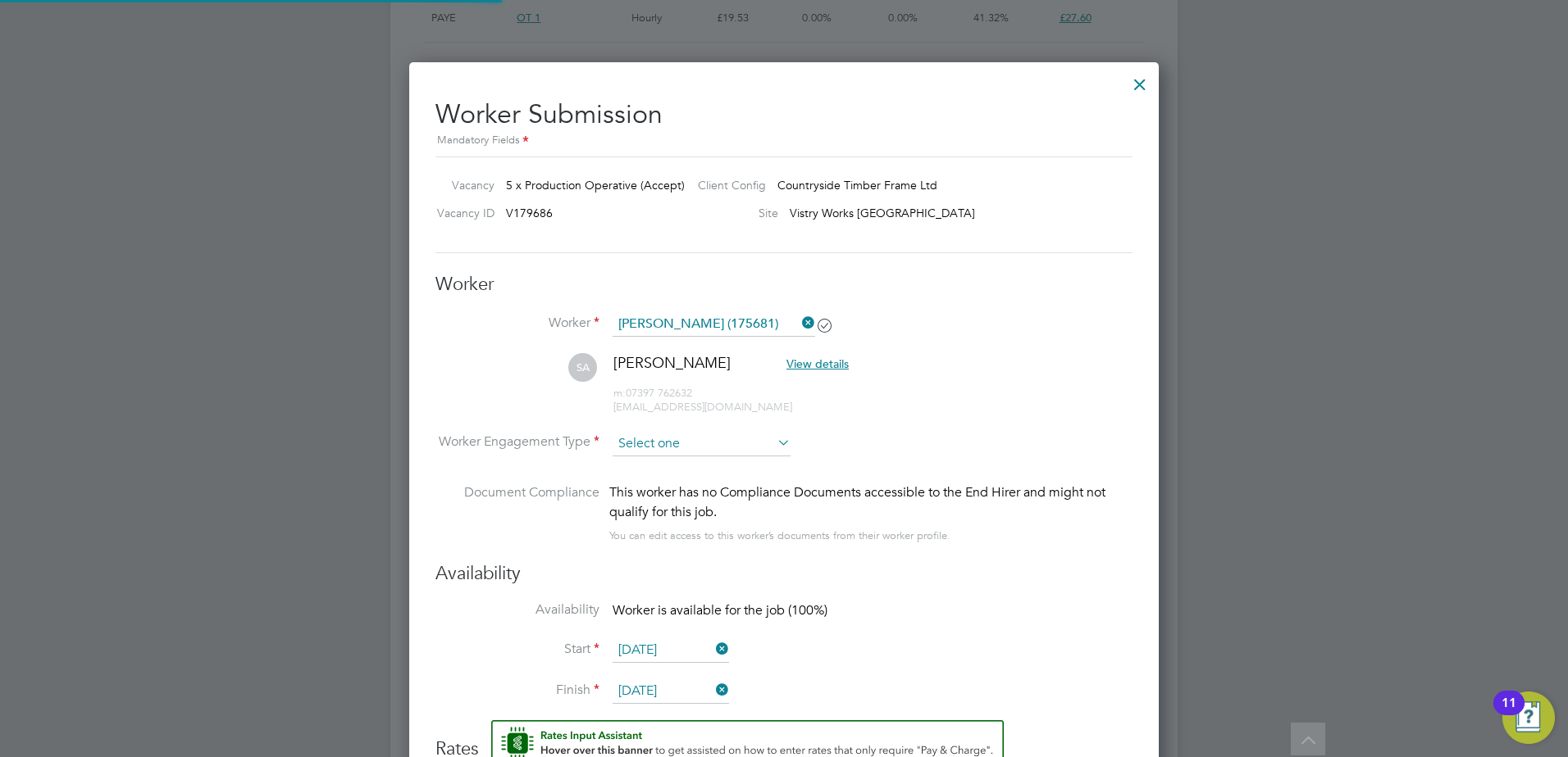
click at [675, 441] on input at bounding box center [701, 444] width 178 height 24
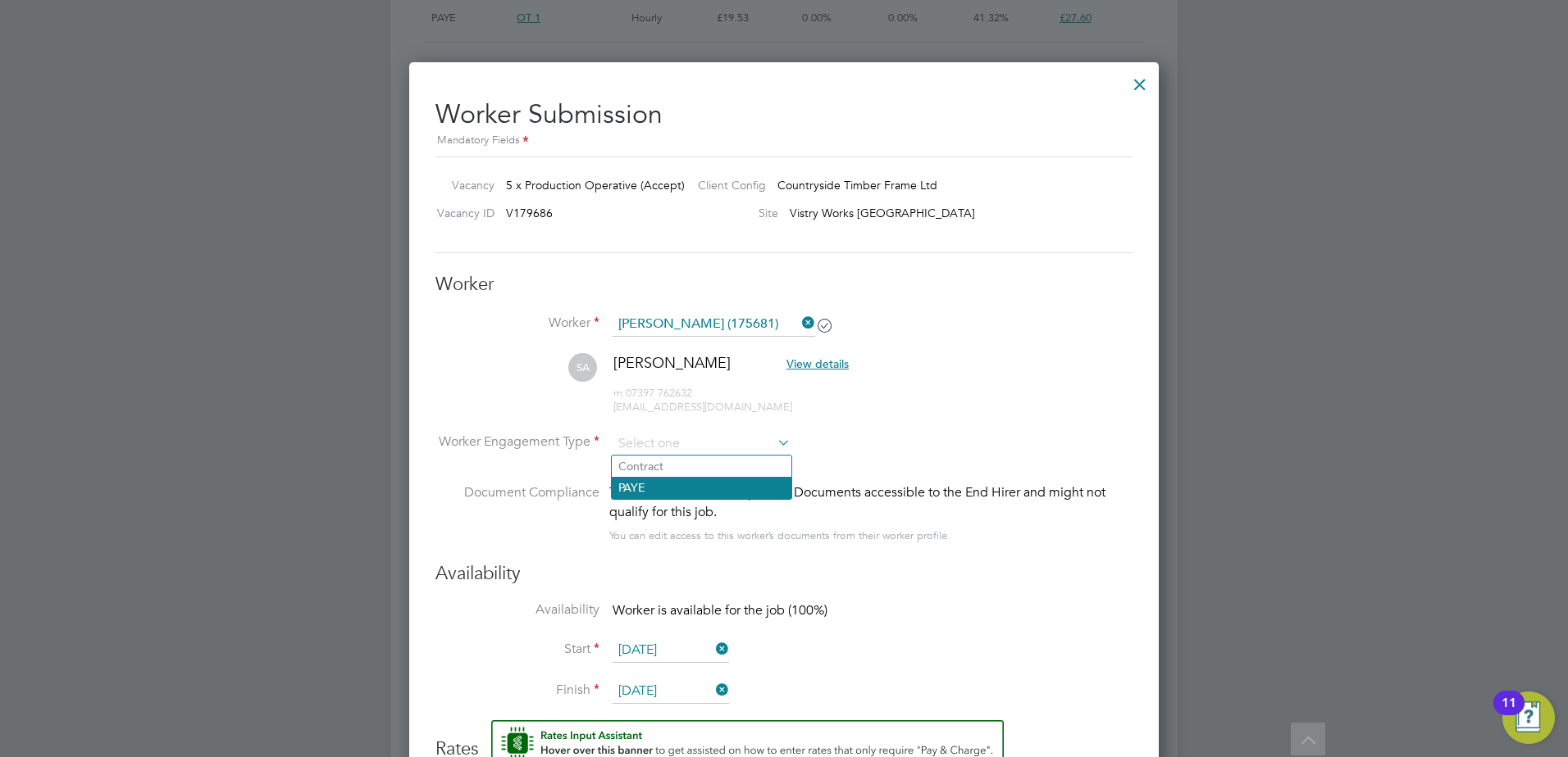
click at [662, 484] on li "PAYE" at bounding box center [701, 487] width 179 height 21
type input "PAYE"
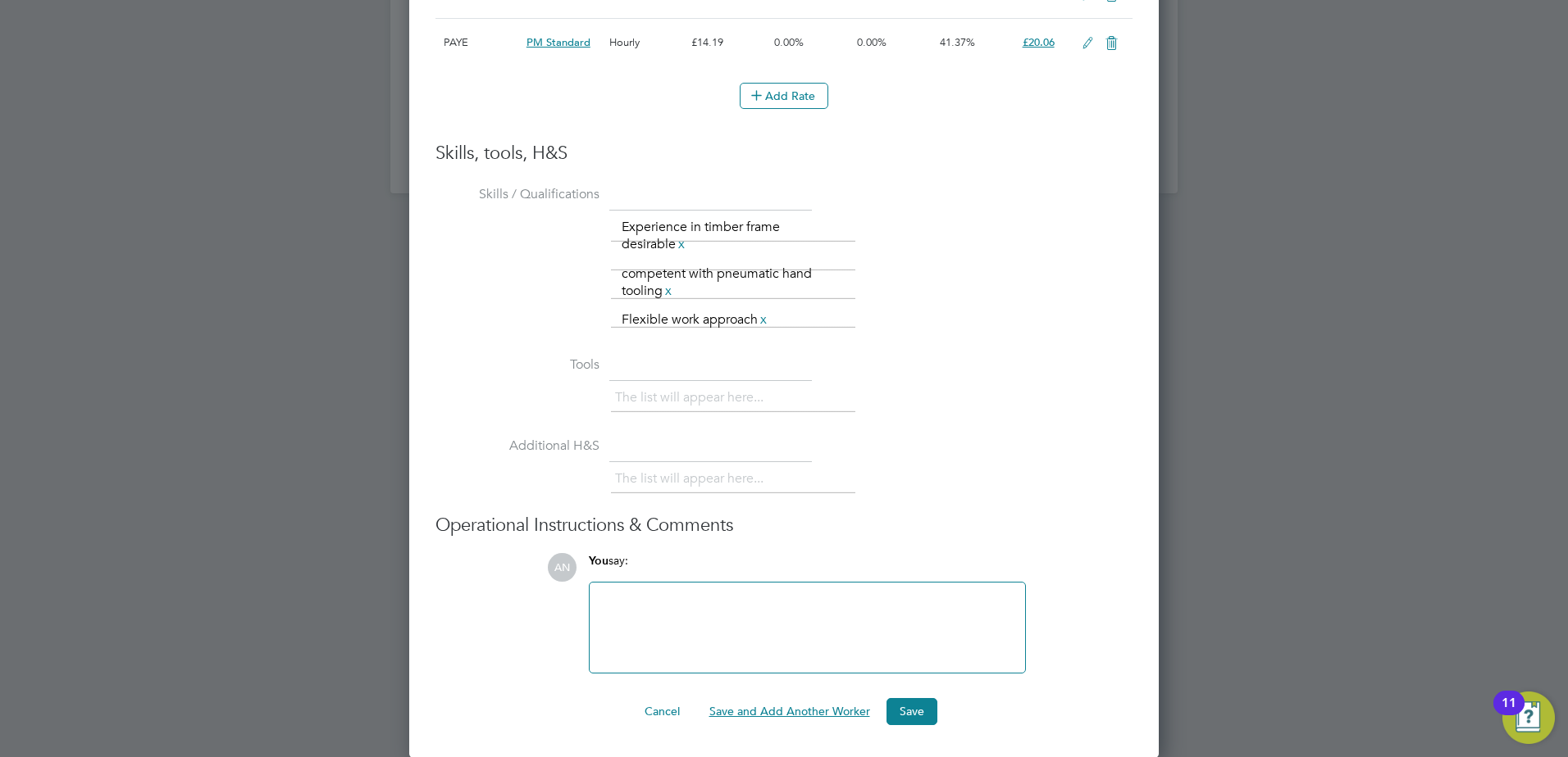
click at [797, 704] on button "Save and Add Another Worker" at bounding box center [789, 711] width 187 height 26
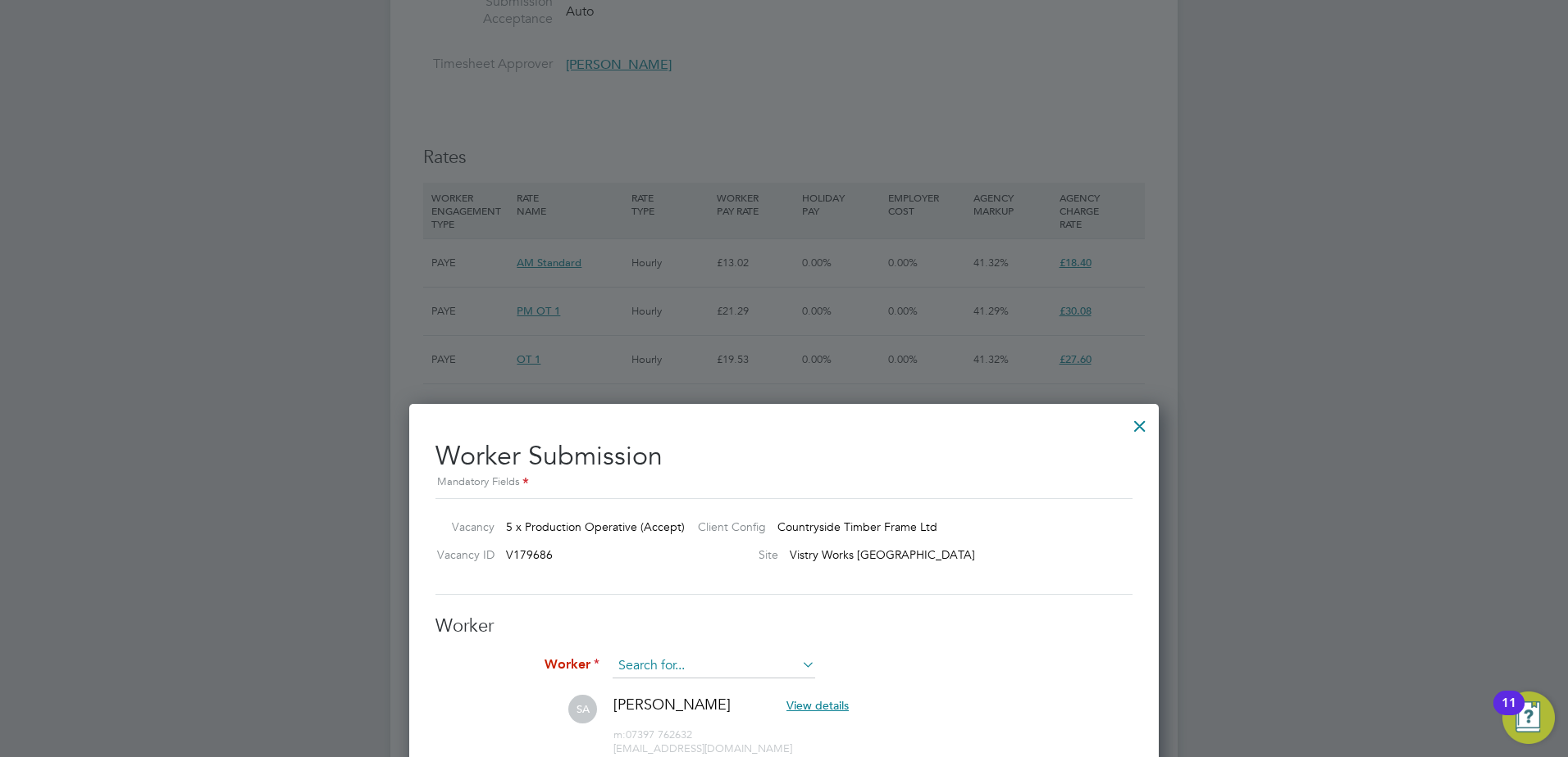
click at [672, 666] on input at bounding box center [713, 666] width 203 height 24
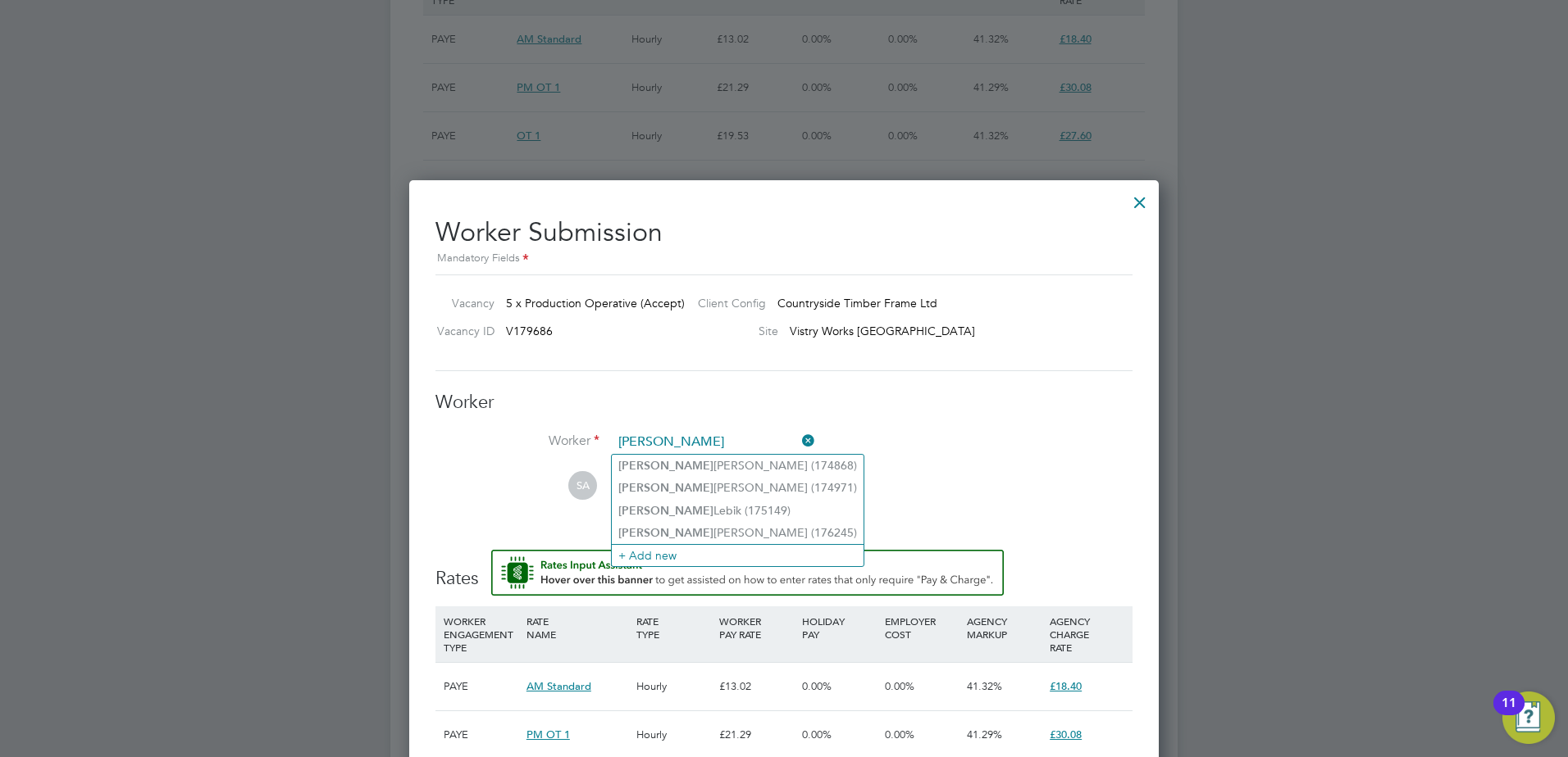
type input "adam"
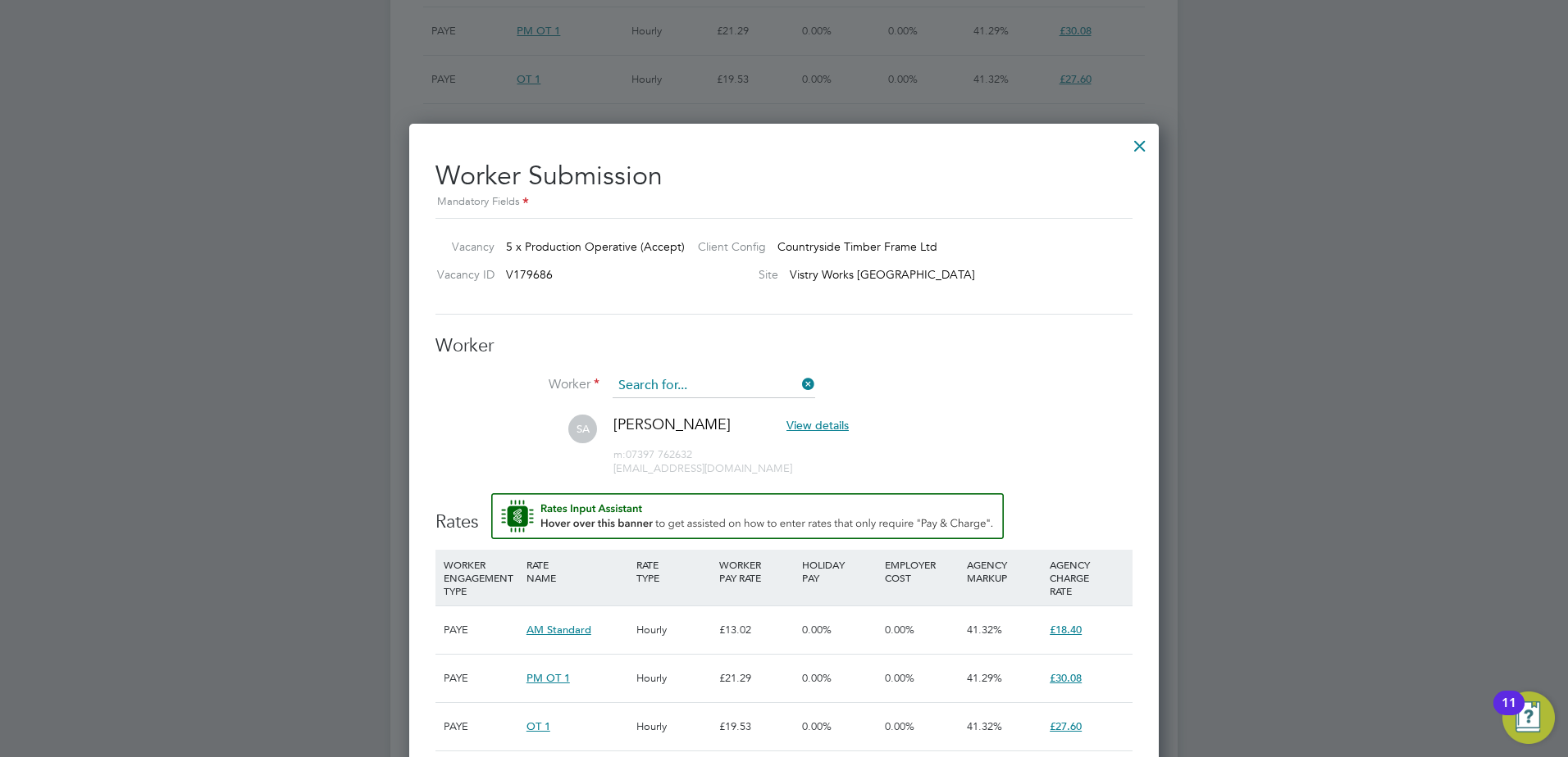
click at [686, 385] on input at bounding box center [713, 386] width 203 height 24
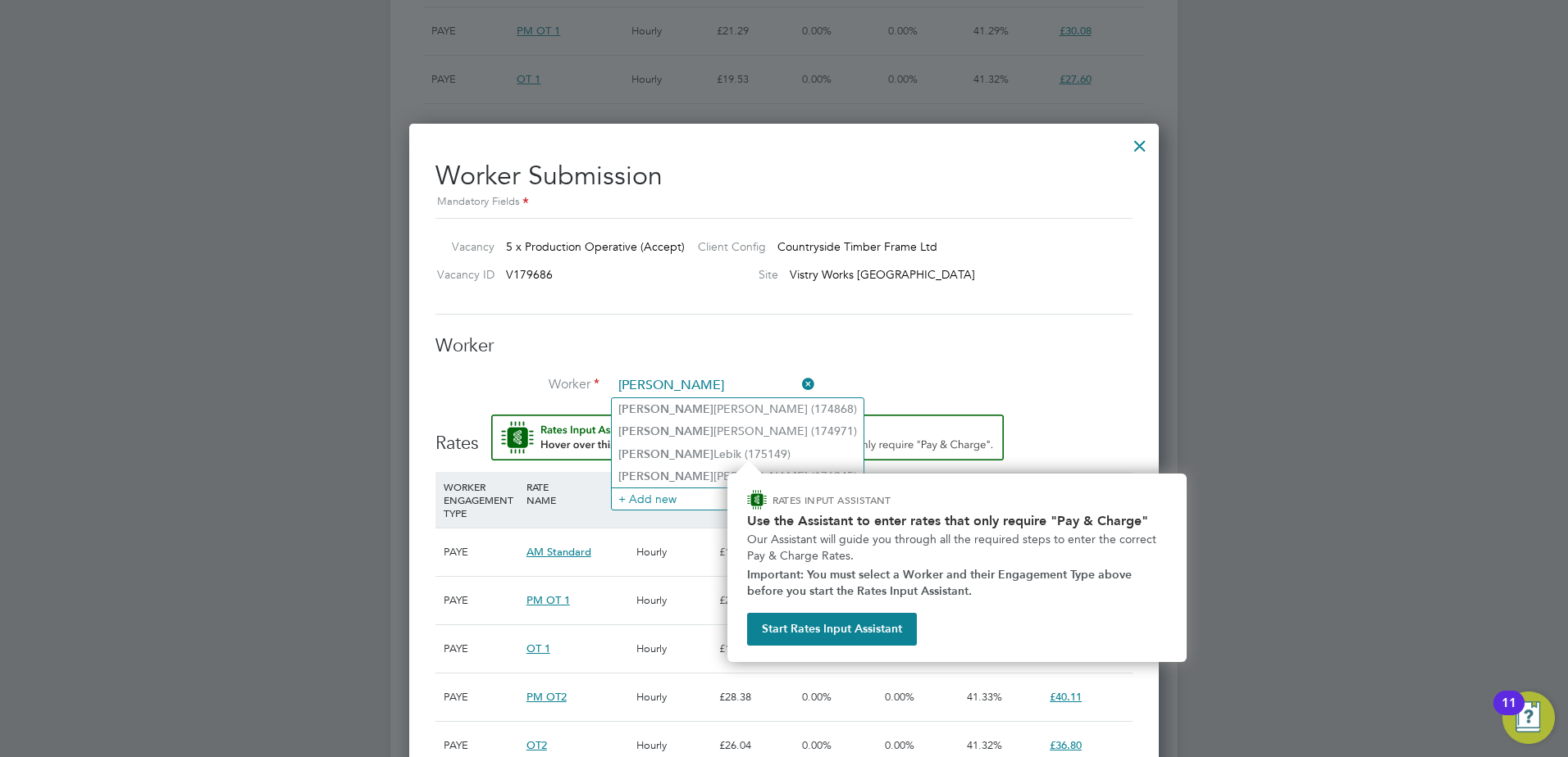
type input "adam"
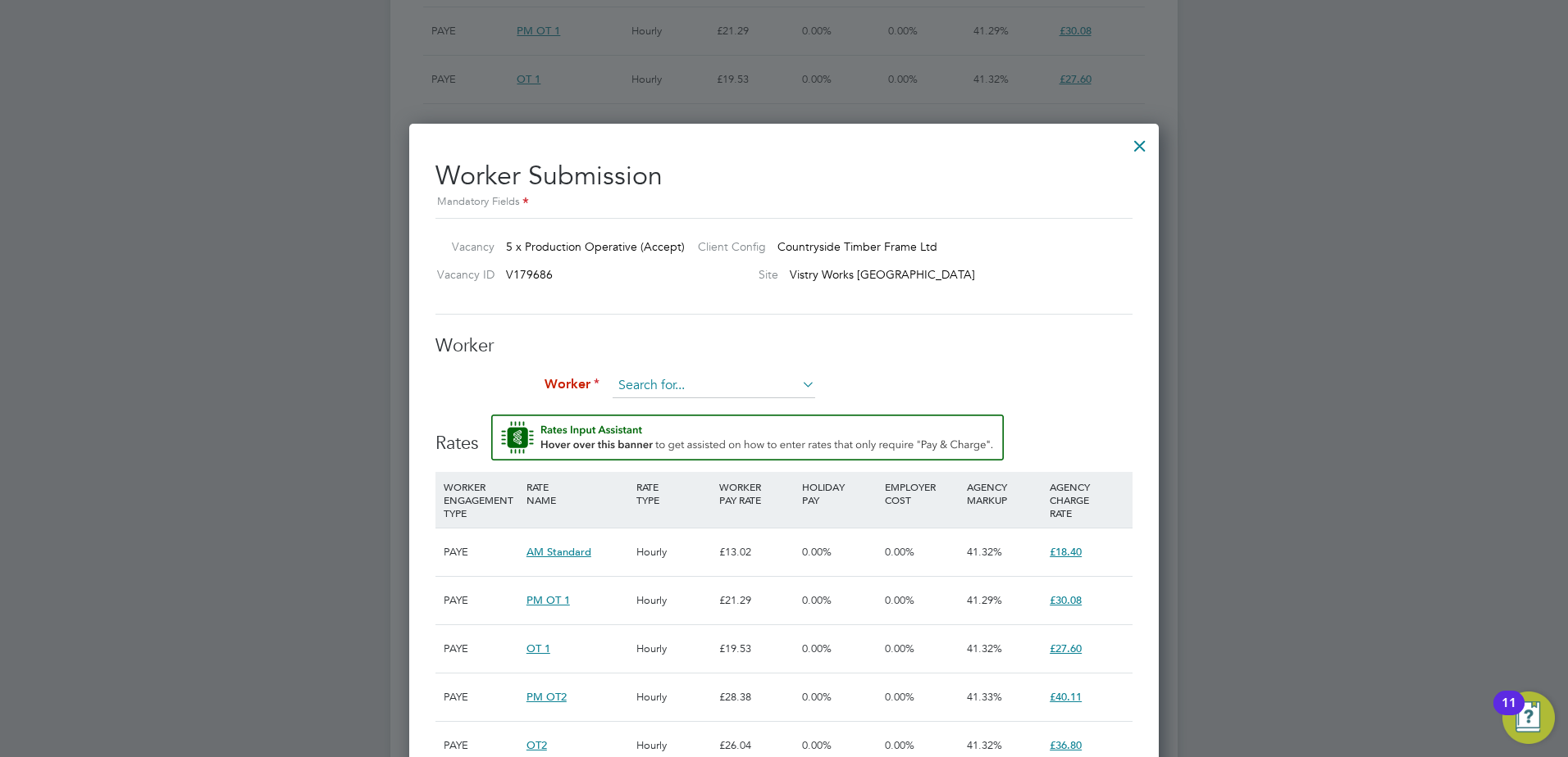
click at [658, 387] on input at bounding box center [713, 386] width 203 height 24
click at [655, 471] on li "Adam Roberts (176245)" at bounding box center [738, 477] width 252 height 22
type input "Adam Roberts (176245)"
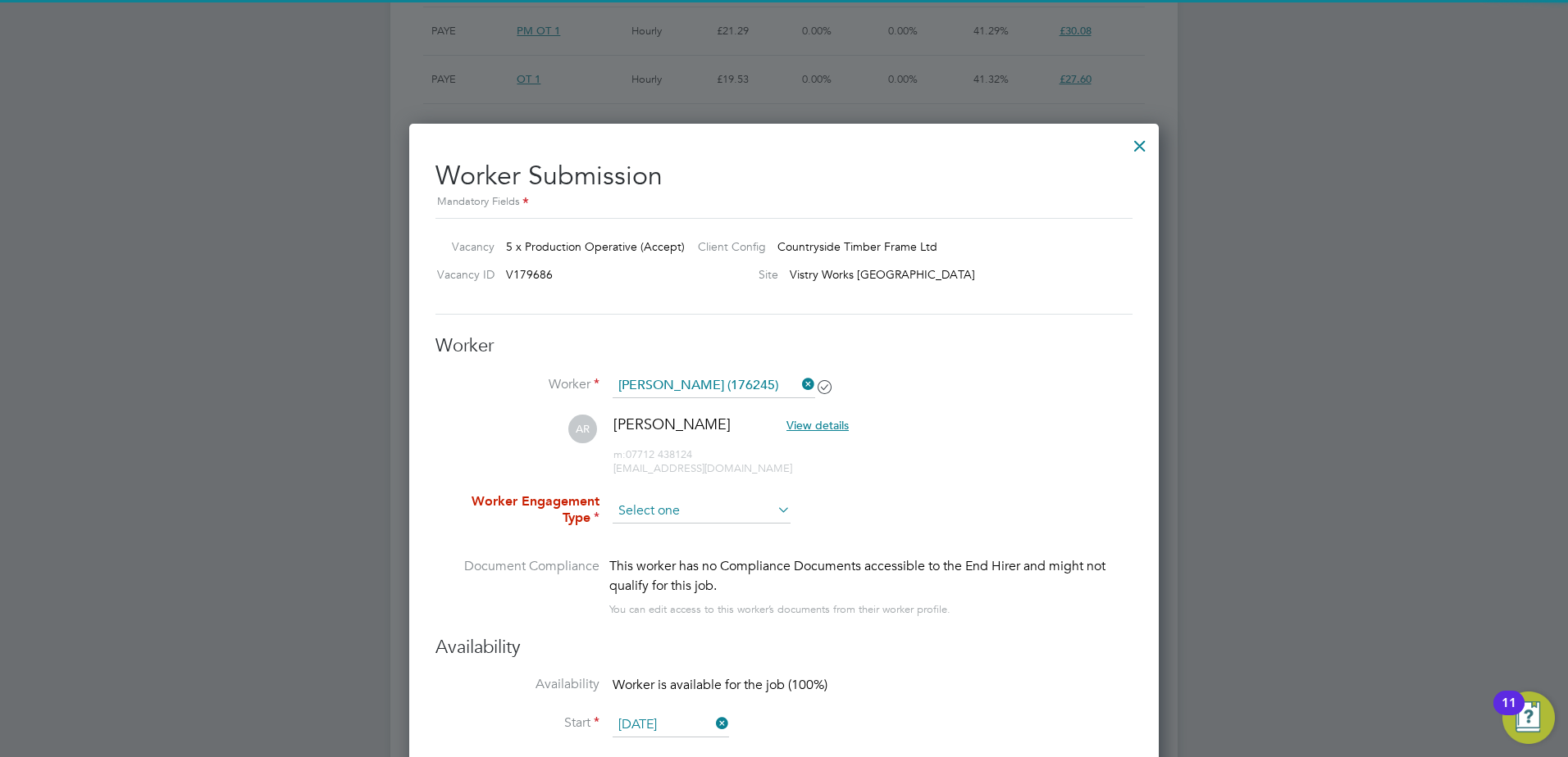
click at [660, 512] on input at bounding box center [701, 512] width 178 height 24
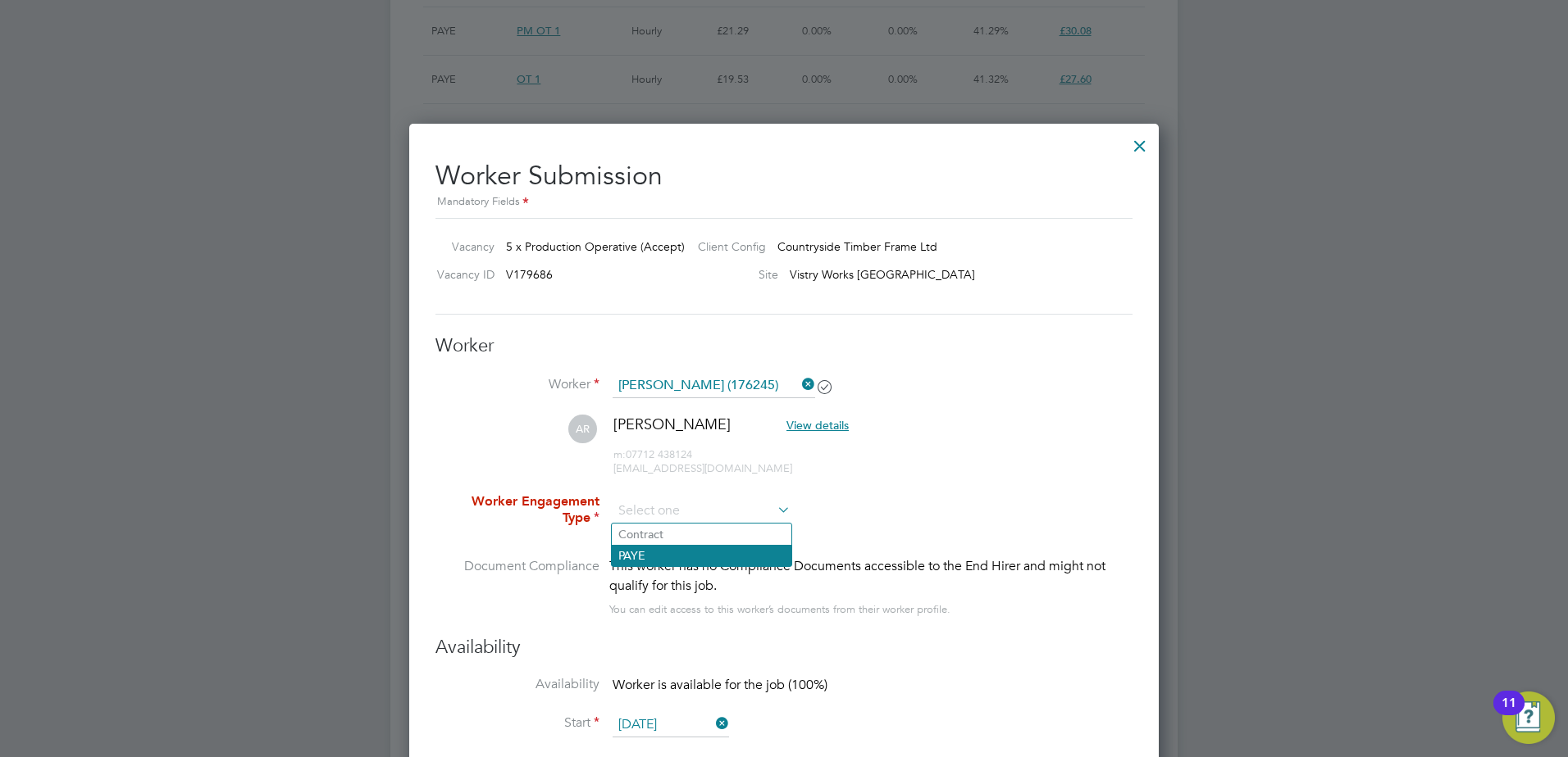
click at [661, 550] on li "PAYE" at bounding box center [701, 555] width 179 height 21
type input "PAYE"
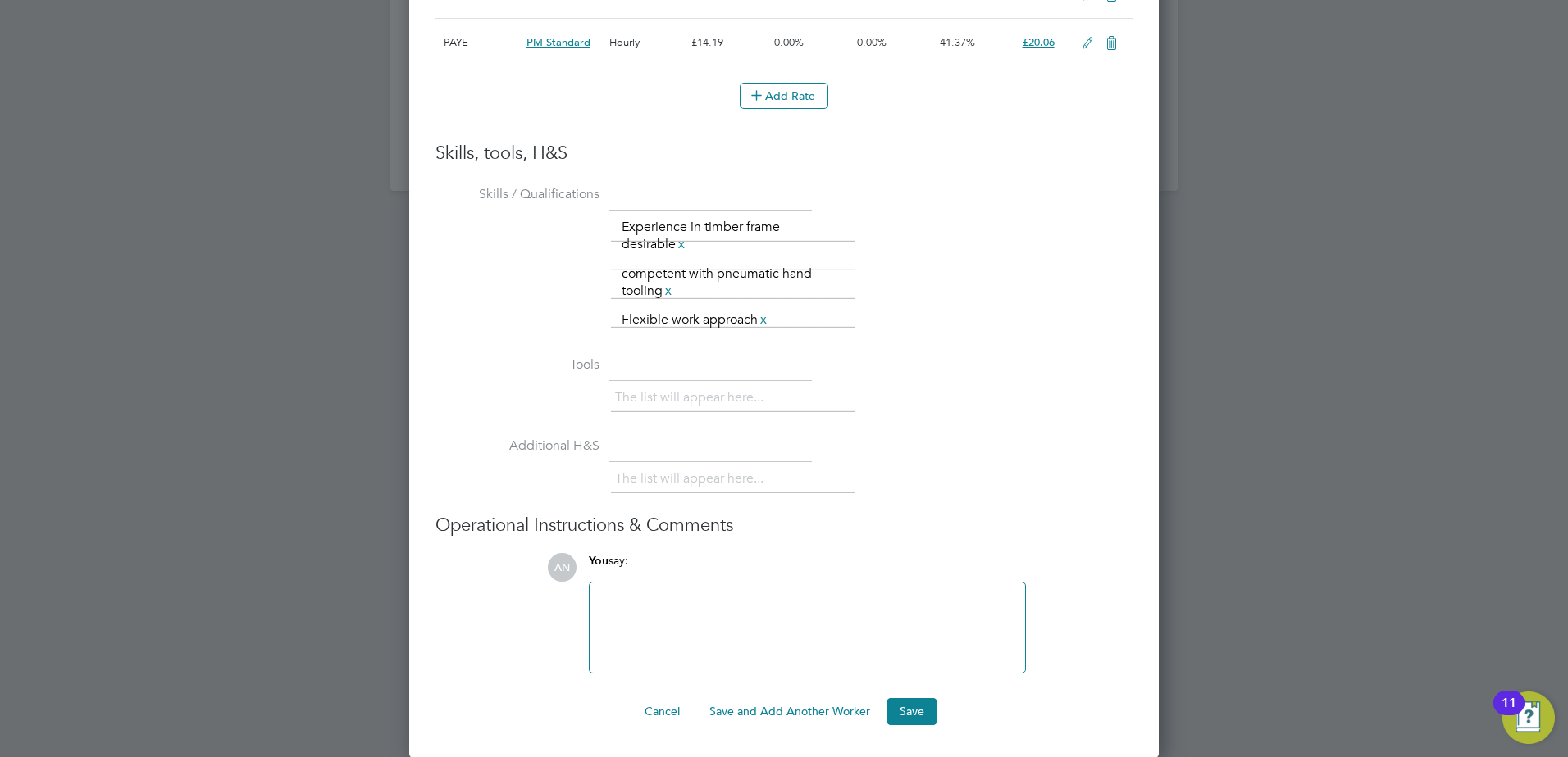
click at [756, 708] on button "Save and Add Another Worker" at bounding box center [789, 711] width 187 height 26
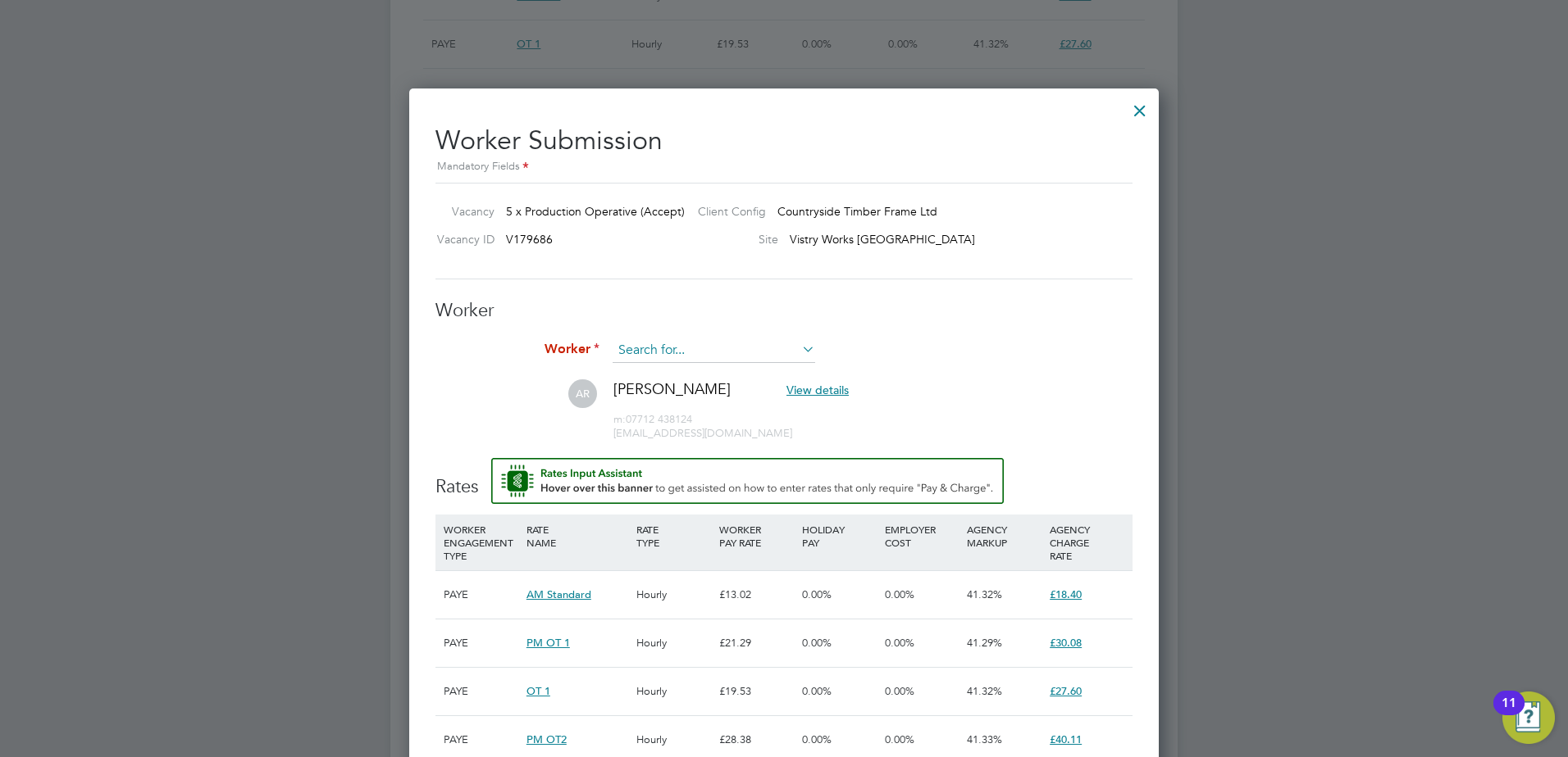
click at [663, 351] on input at bounding box center [713, 351] width 203 height 24
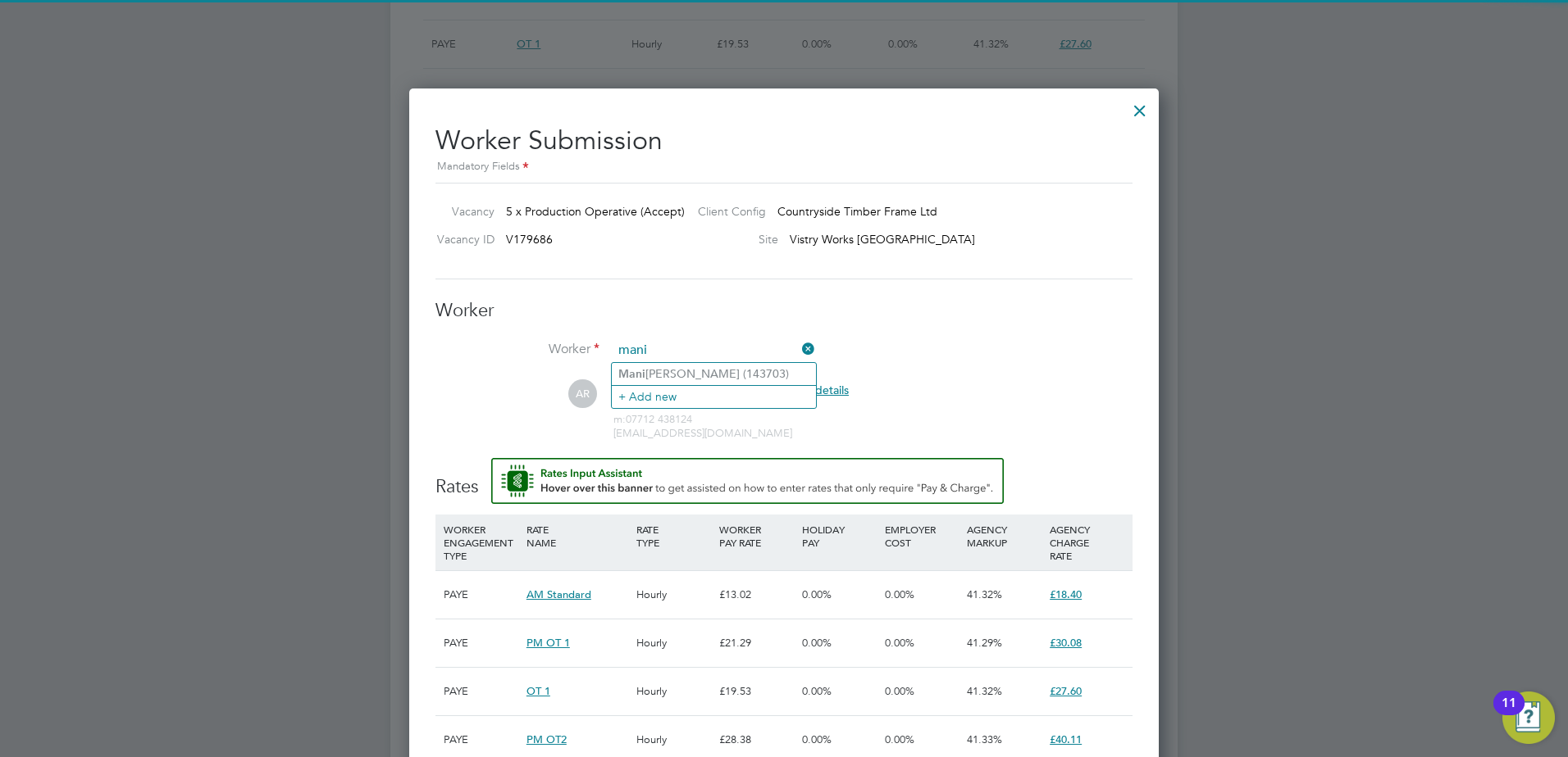
click at [652, 369] on li "Mani shkumar Pisavadia (143703)" at bounding box center [713, 374] width 205 height 22
type input "Manishkumar Pisavadia (143703)"
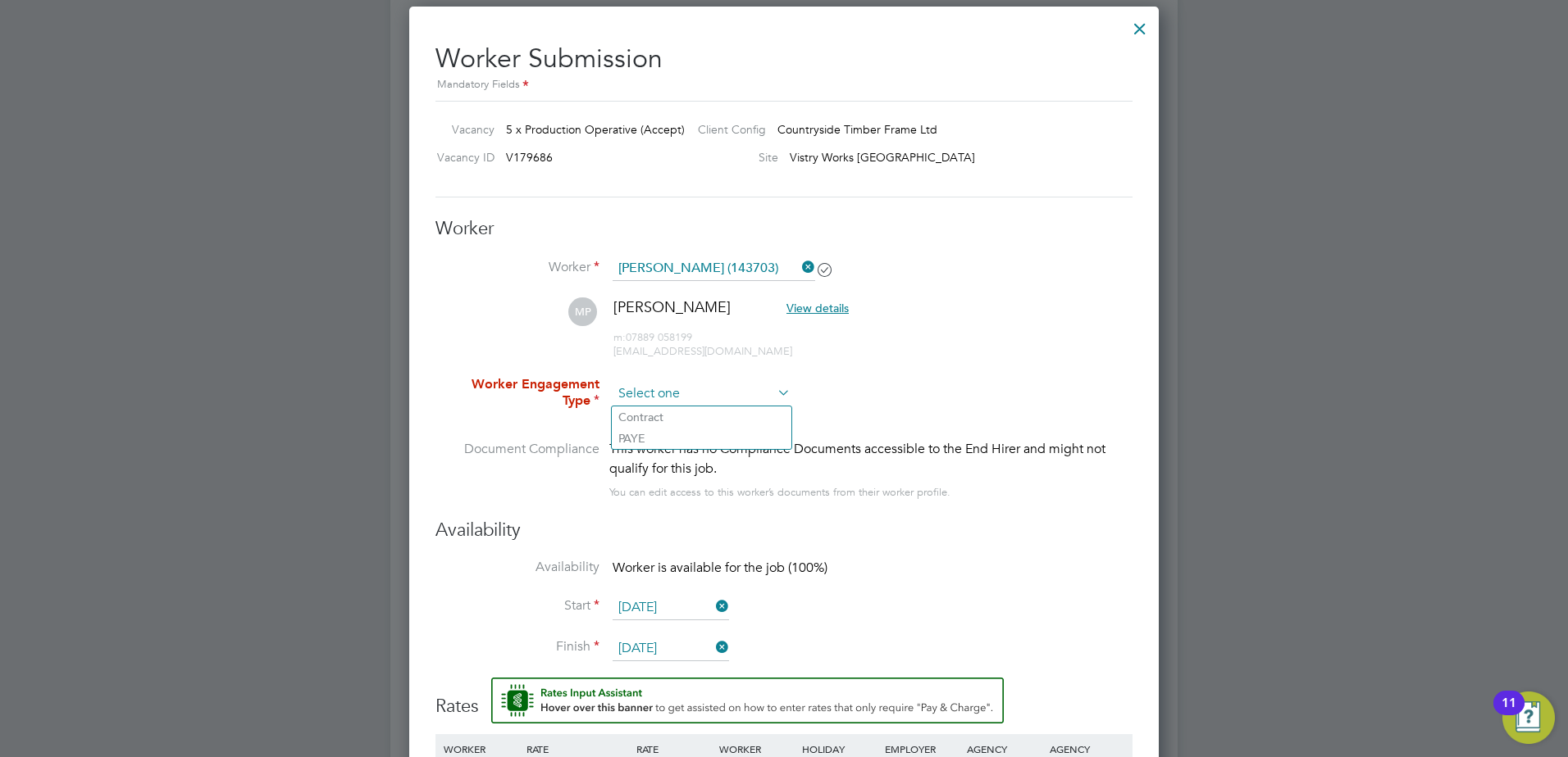
click at [626, 391] on input at bounding box center [701, 394] width 178 height 24
click at [640, 435] on li "PAYE" at bounding box center [701, 438] width 179 height 21
type input "PAYE"
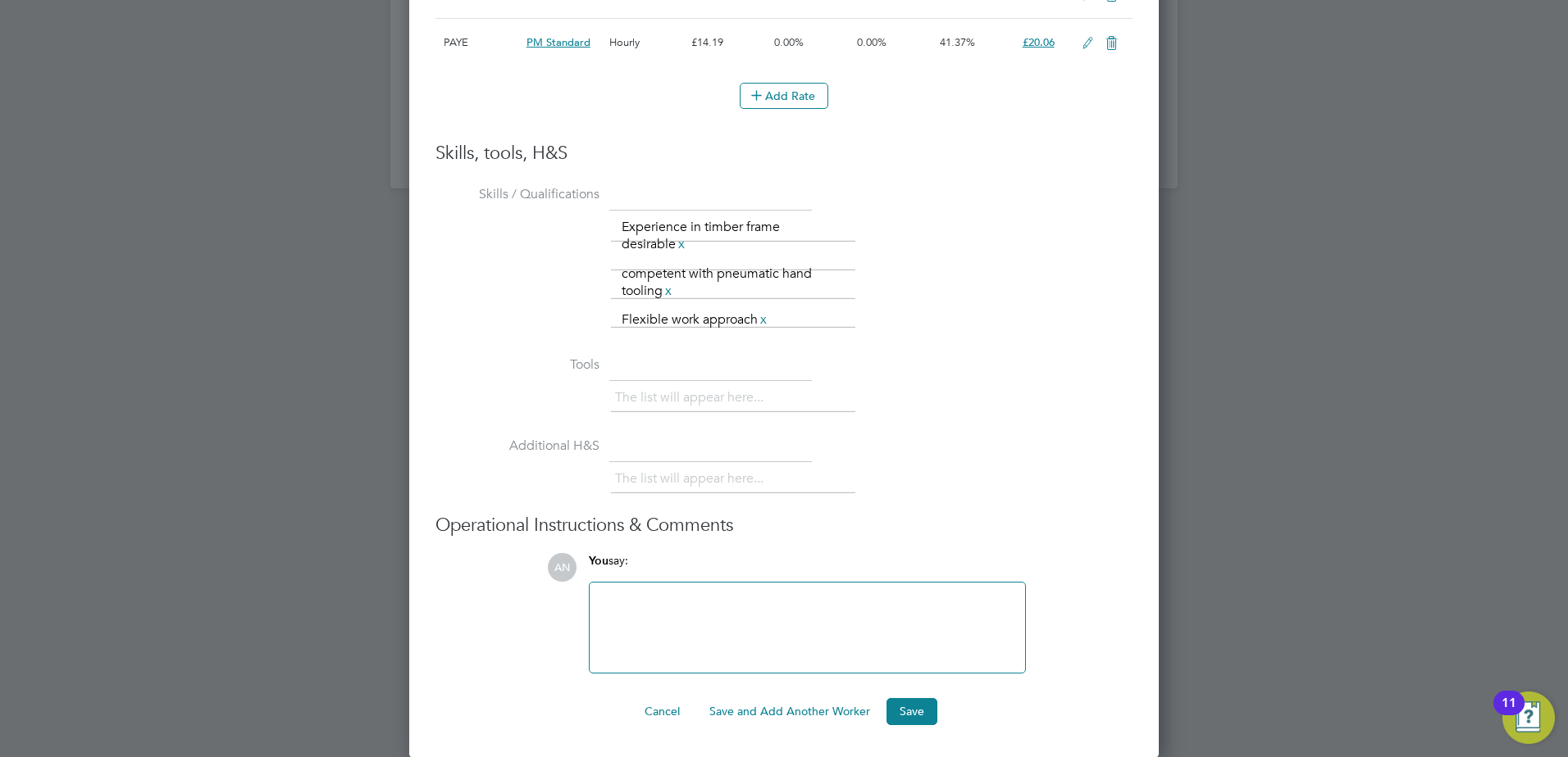
click at [756, 712] on button "Save and Add Another Worker" at bounding box center [789, 711] width 187 height 26
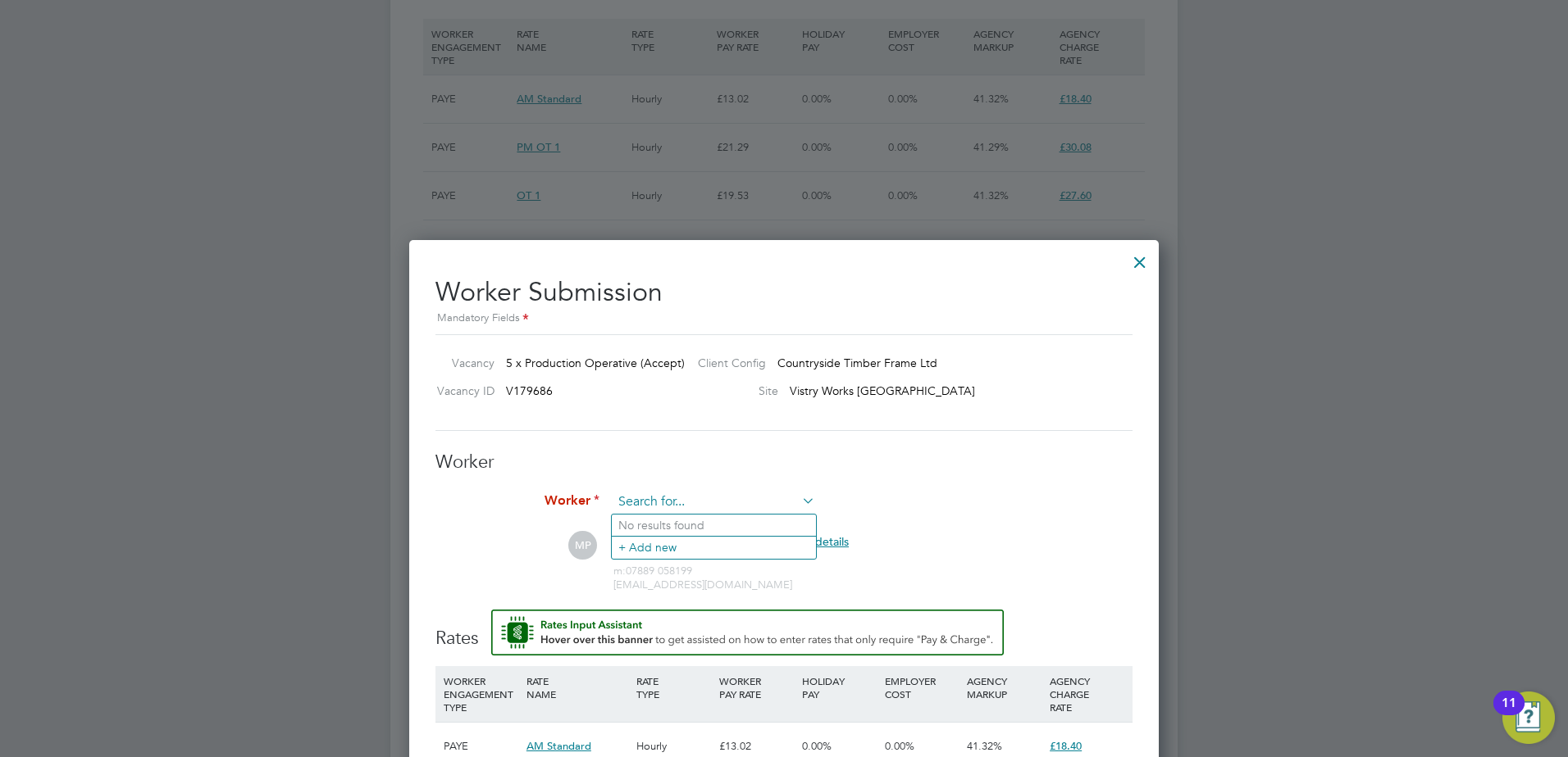
click at [695, 500] on input at bounding box center [713, 502] width 203 height 24
click at [671, 523] on li "Luis Ferreara (176302)" at bounding box center [713, 526] width 205 height 22
type input "Luis Ferreara (176302)"
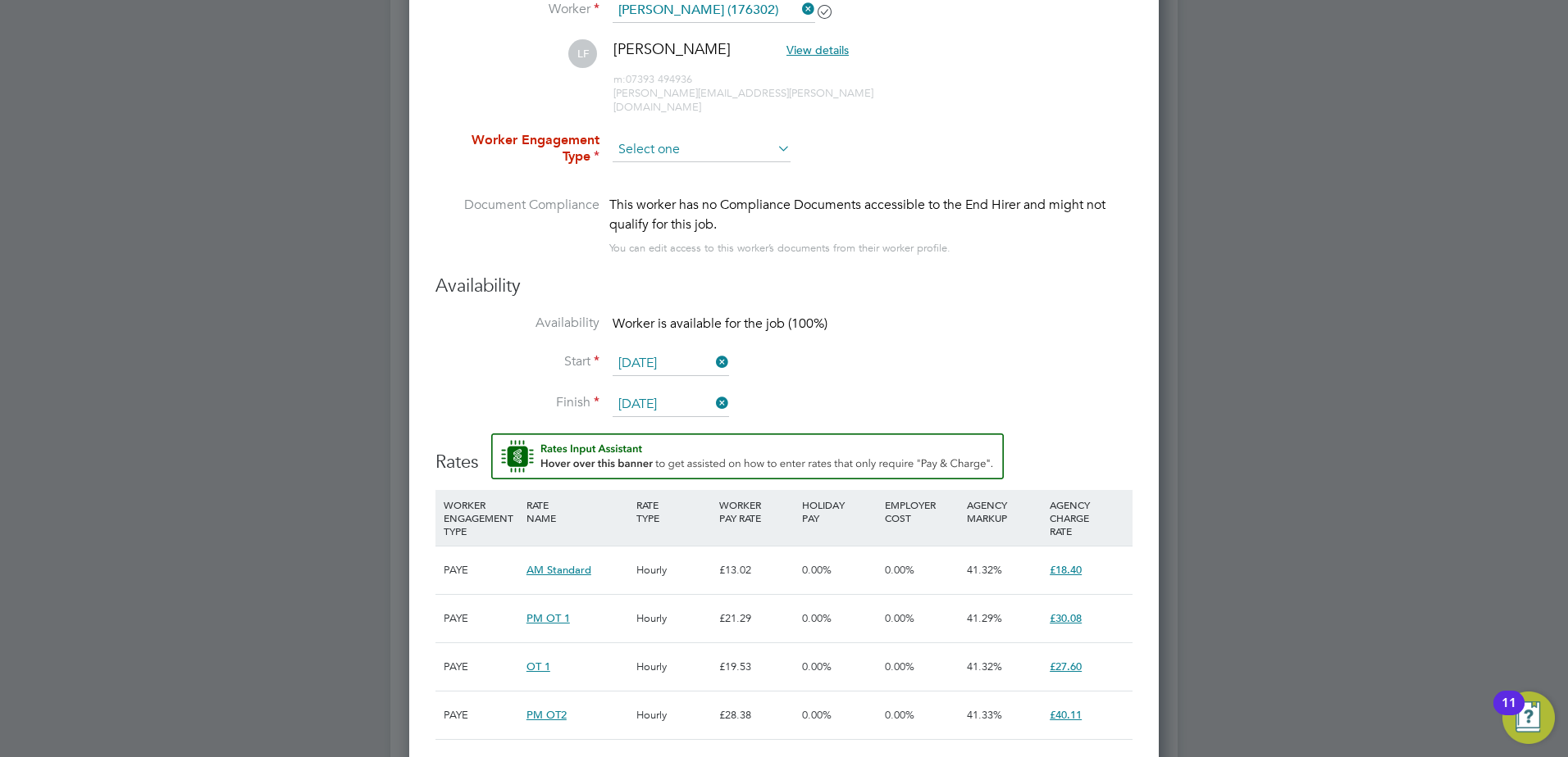
click at [657, 138] on input at bounding box center [701, 150] width 178 height 24
click at [656, 181] on li "PAYE" at bounding box center [701, 180] width 179 height 21
type input "PAYE"
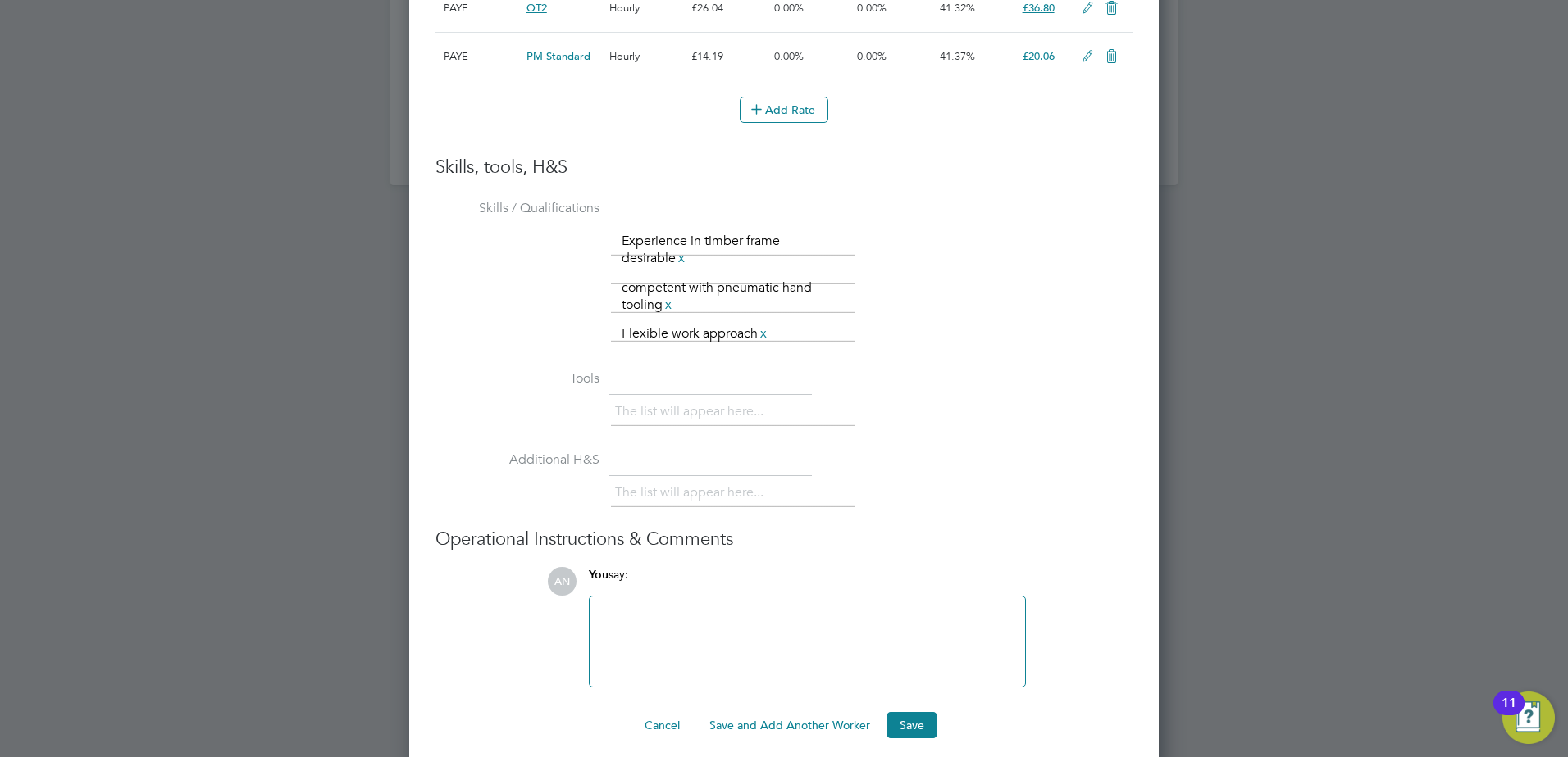
click at [755, 712] on button "Save and Add Another Worker" at bounding box center [789, 725] width 187 height 26
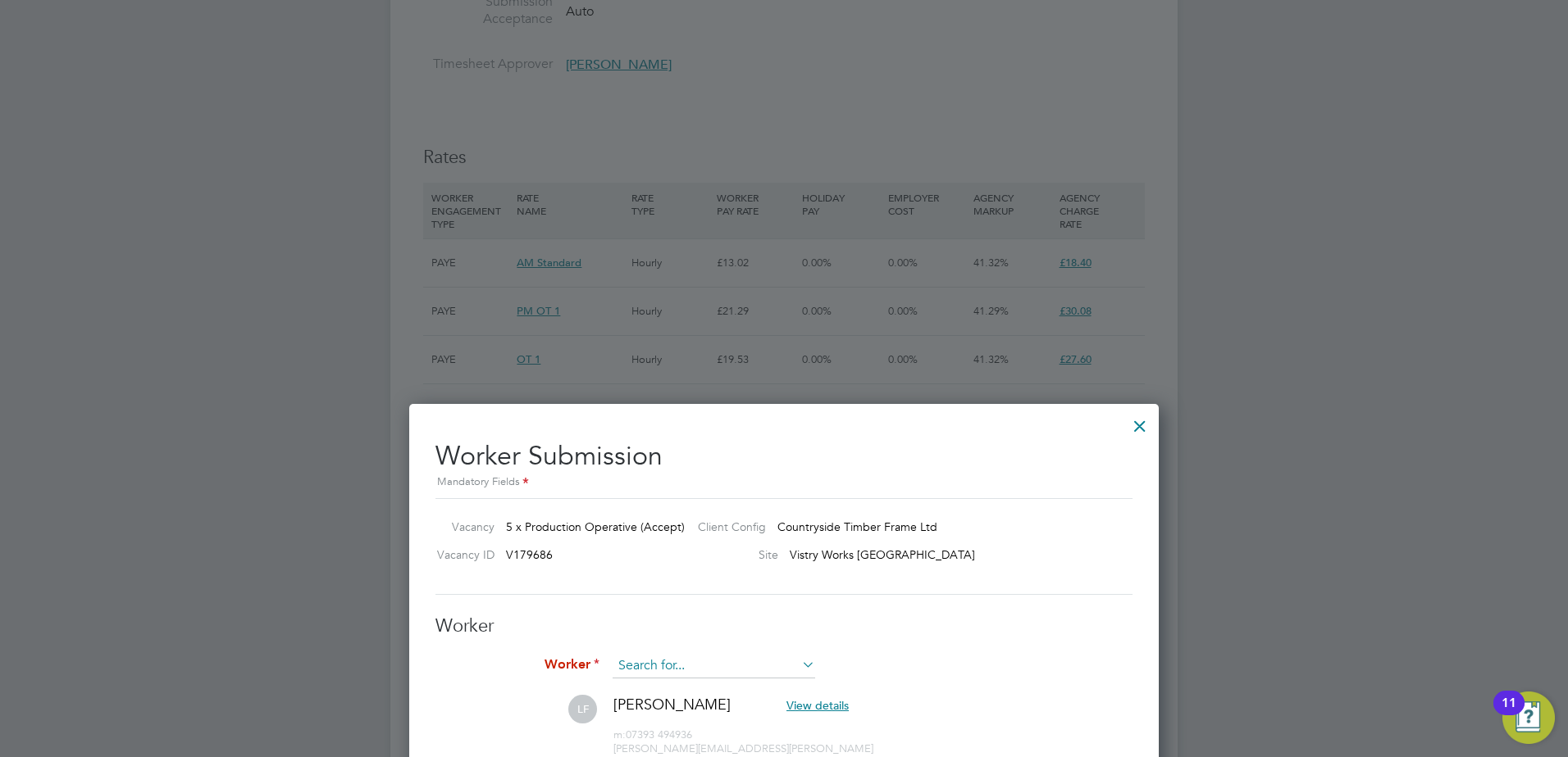
click at [687, 661] on input at bounding box center [713, 666] width 203 height 24
click at [684, 686] on li "Atiq Hussein (176341)" at bounding box center [713, 689] width 205 height 21
type input "Atiq Hussein (176341)"
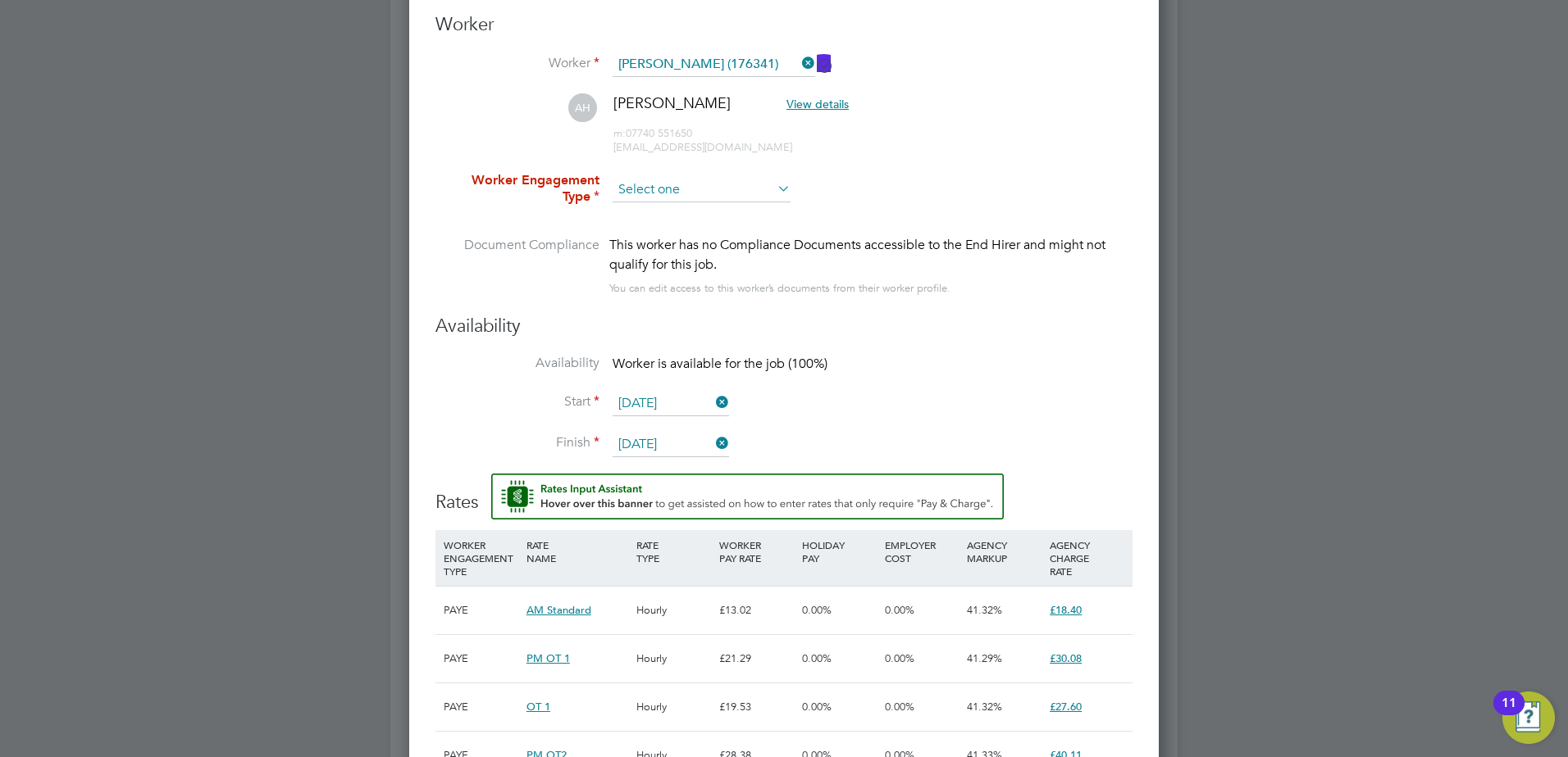
click at [643, 187] on input at bounding box center [701, 190] width 178 height 24
click at [661, 231] on li "PAYE" at bounding box center [701, 234] width 179 height 21
type input "PAYE"
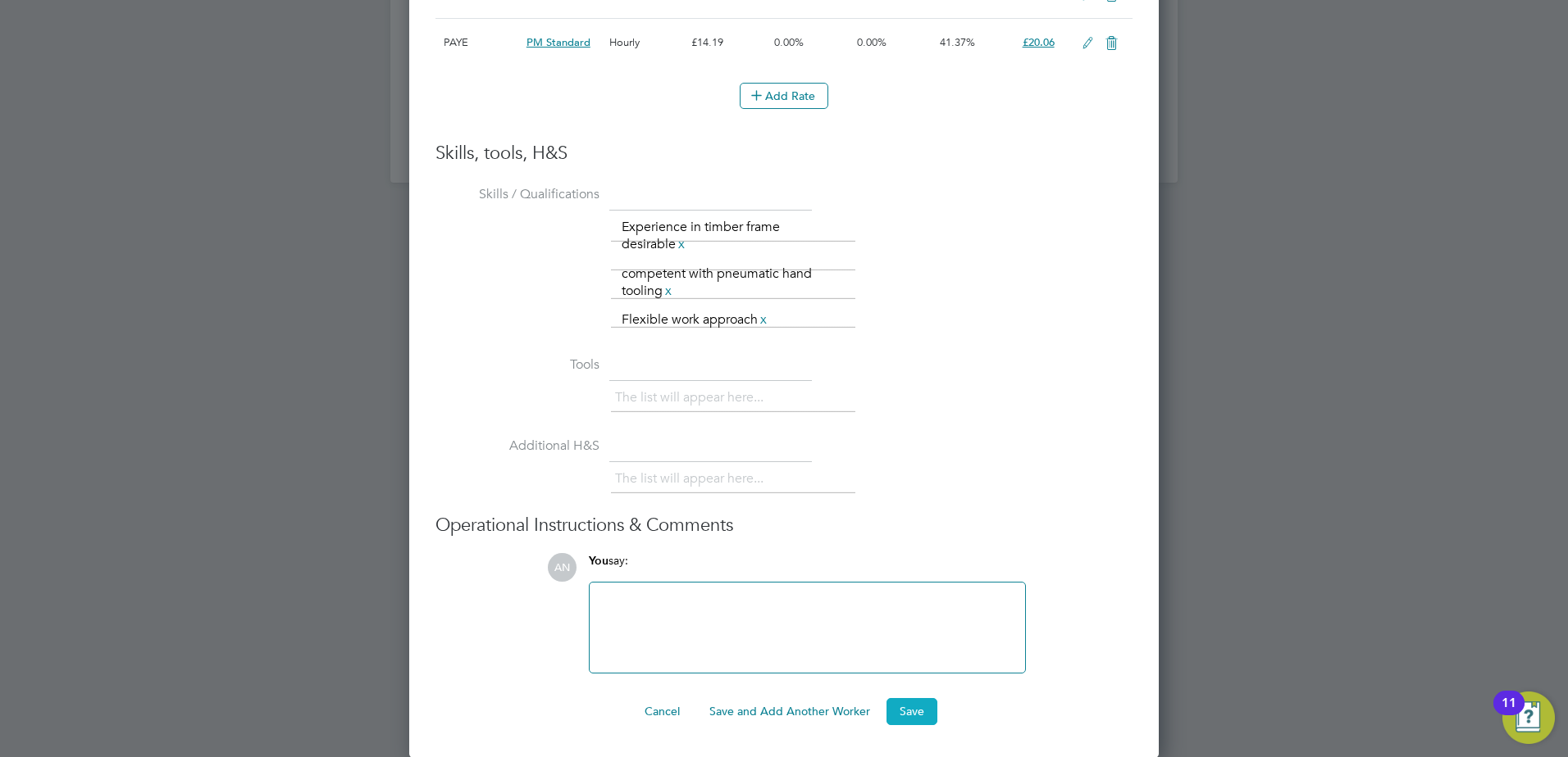
click at [916, 715] on button "Save" at bounding box center [911, 711] width 50 height 26
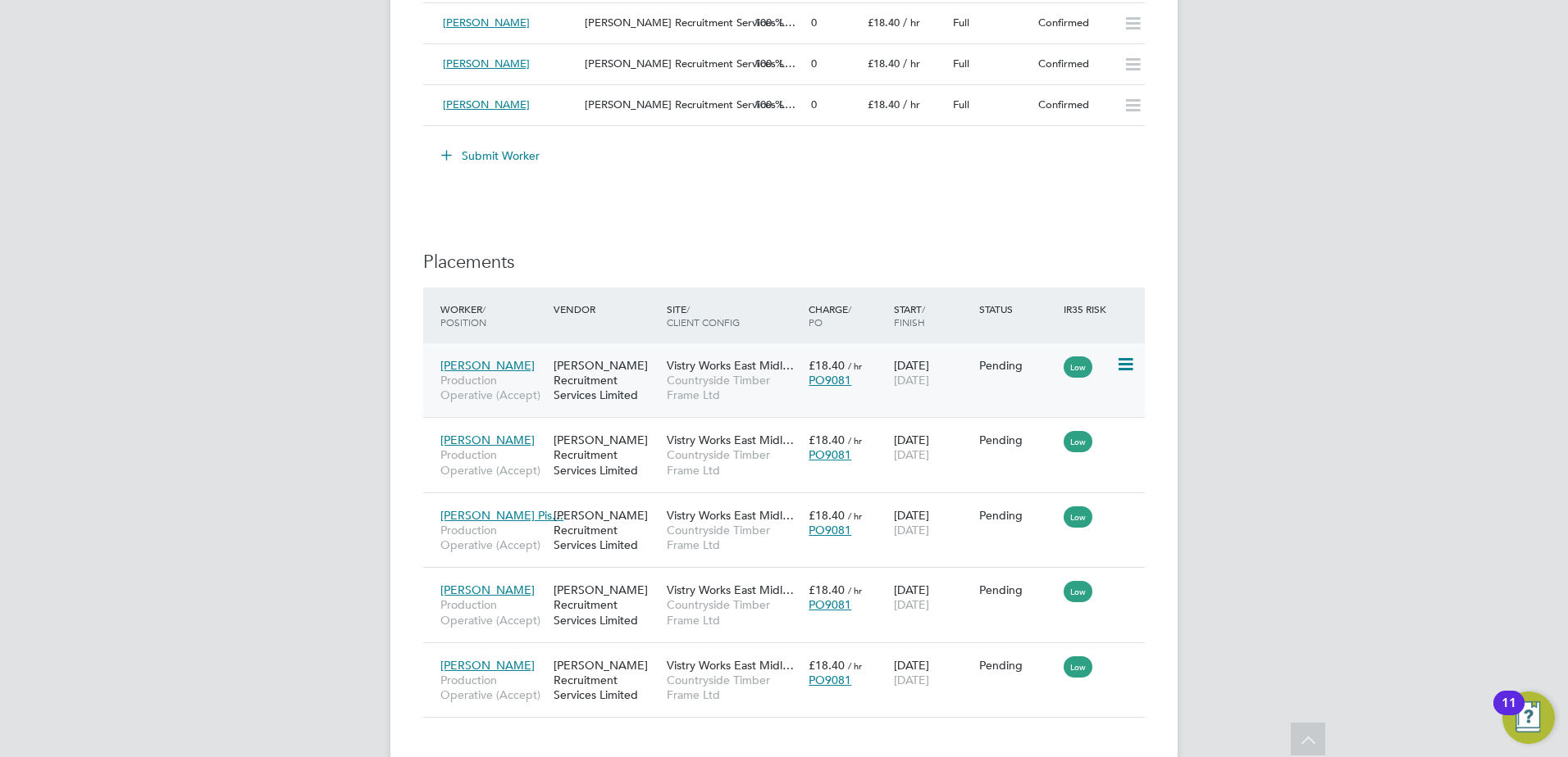
click at [1119, 371] on icon at bounding box center [1124, 364] width 17 height 20
click at [1072, 468] on li "Start" at bounding box center [1075, 467] width 117 height 23
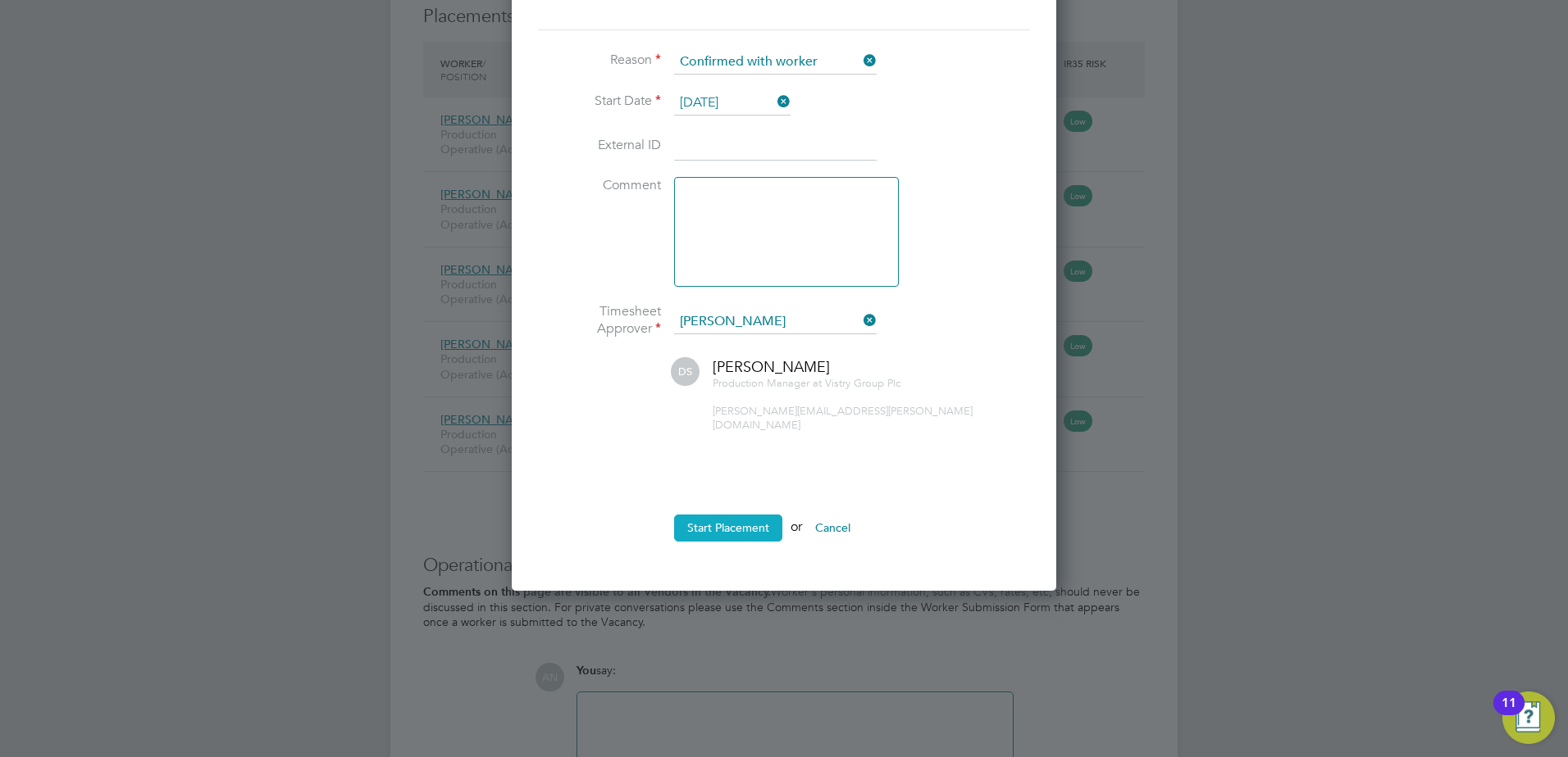
click at [729, 514] on button "Start Placement" at bounding box center [728, 527] width 108 height 26
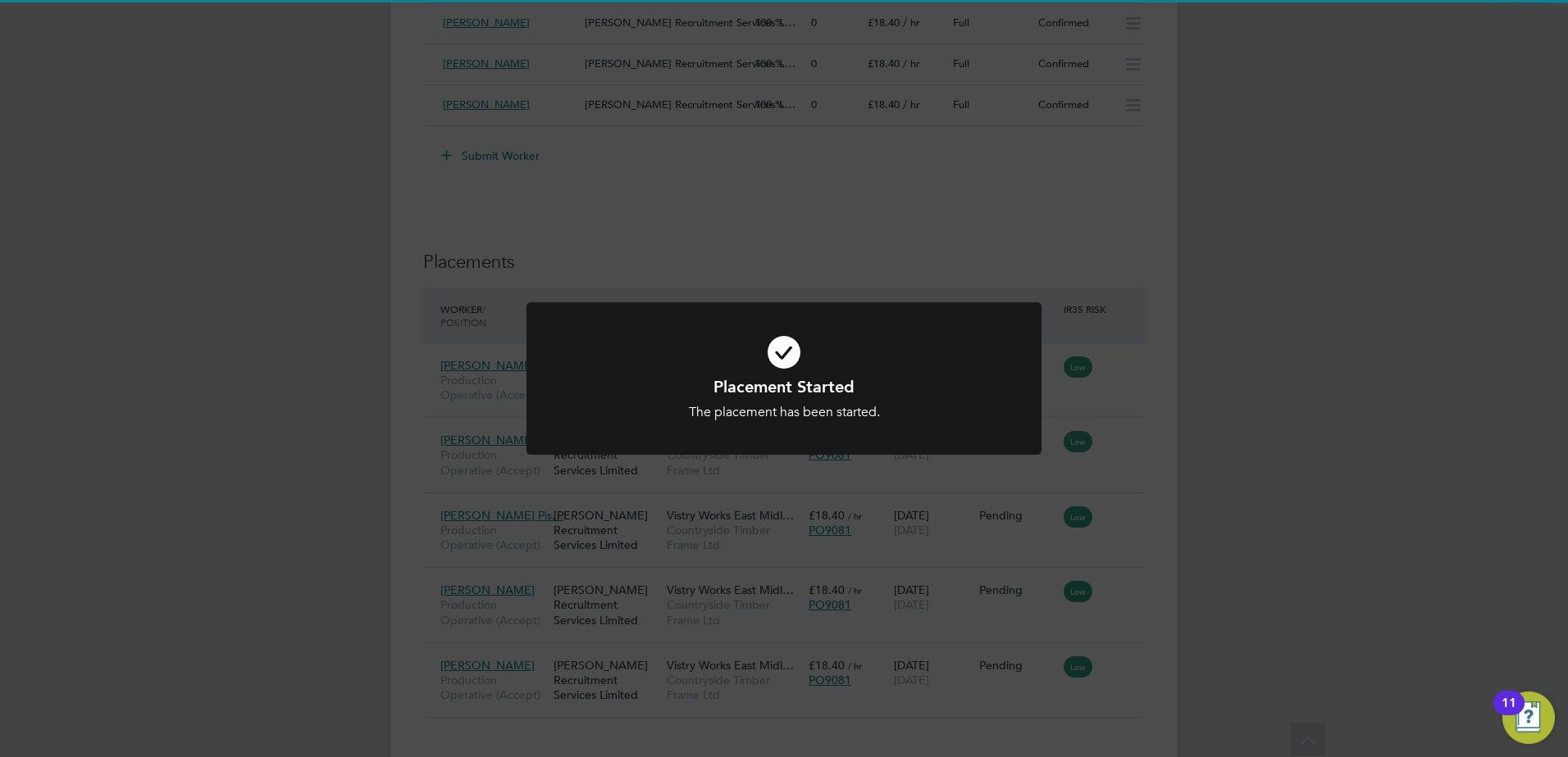
click at [1085, 459] on div "Placement Started The placement has been started. Cancel Okay" at bounding box center [784, 378] width 1568 height 757
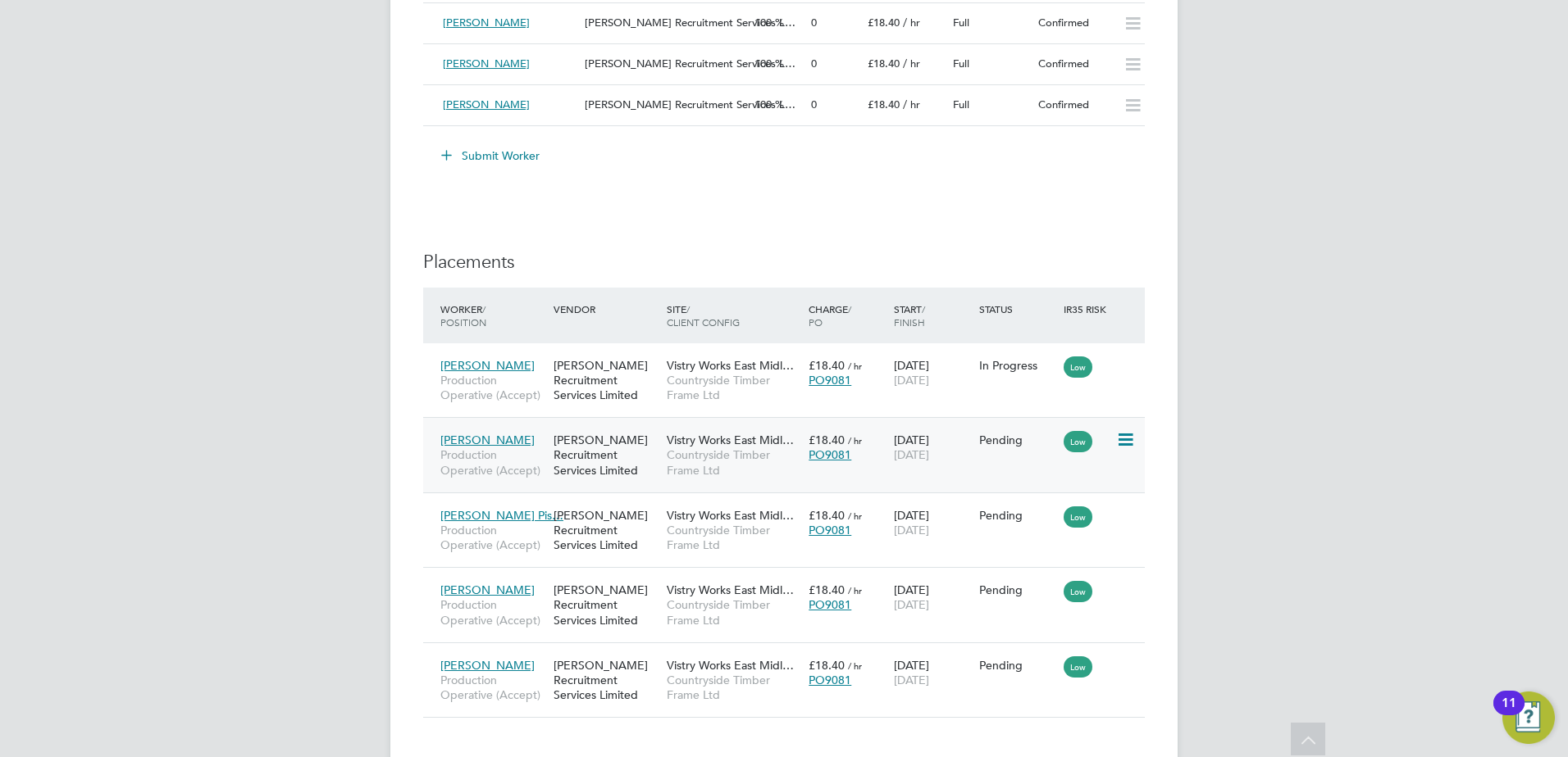
click at [1127, 443] on icon at bounding box center [1124, 440] width 17 height 20
click at [1041, 537] on li "Start" at bounding box center [1075, 541] width 117 height 23
type input "[PERSON_NAME]"
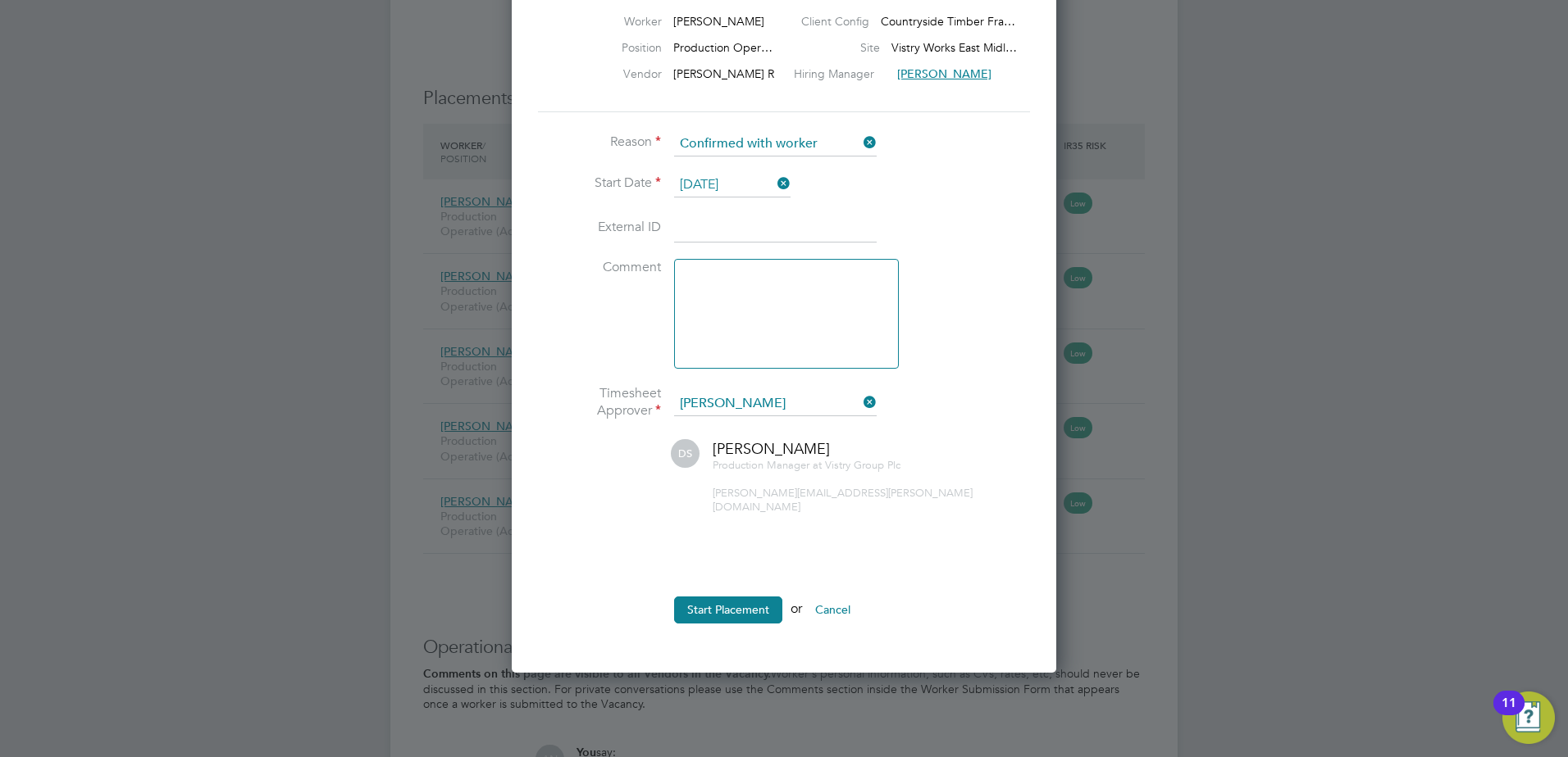
click at [726, 610] on li "Start Placement or Cancel" at bounding box center [784, 618] width 492 height 43
click at [728, 596] on button "Start Placement" at bounding box center [728, 610] width 108 height 26
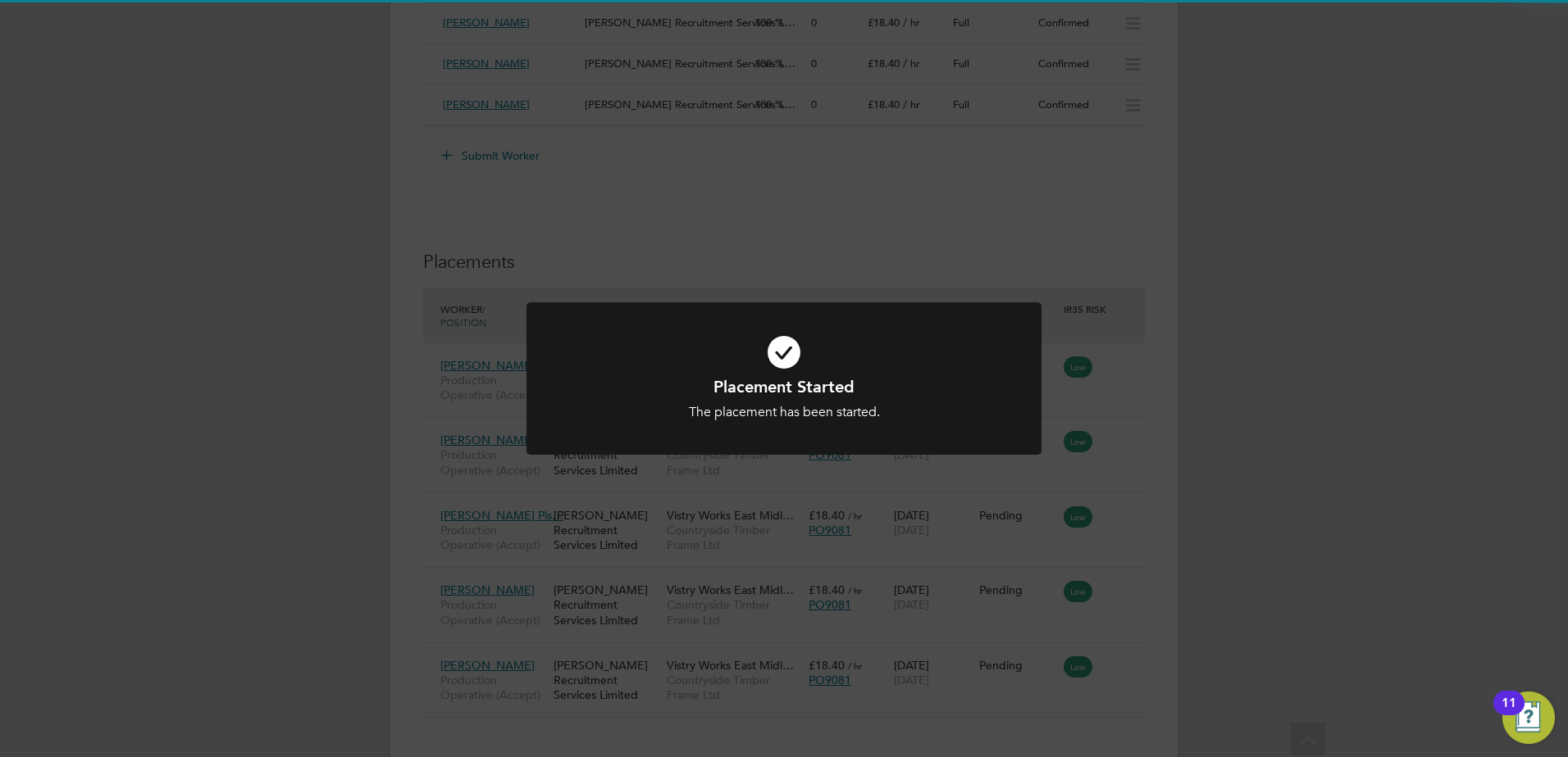
click at [1132, 464] on div "Placement Started The placement has been started. Cancel Okay" at bounding box center [784, 378] width 1568 height 757
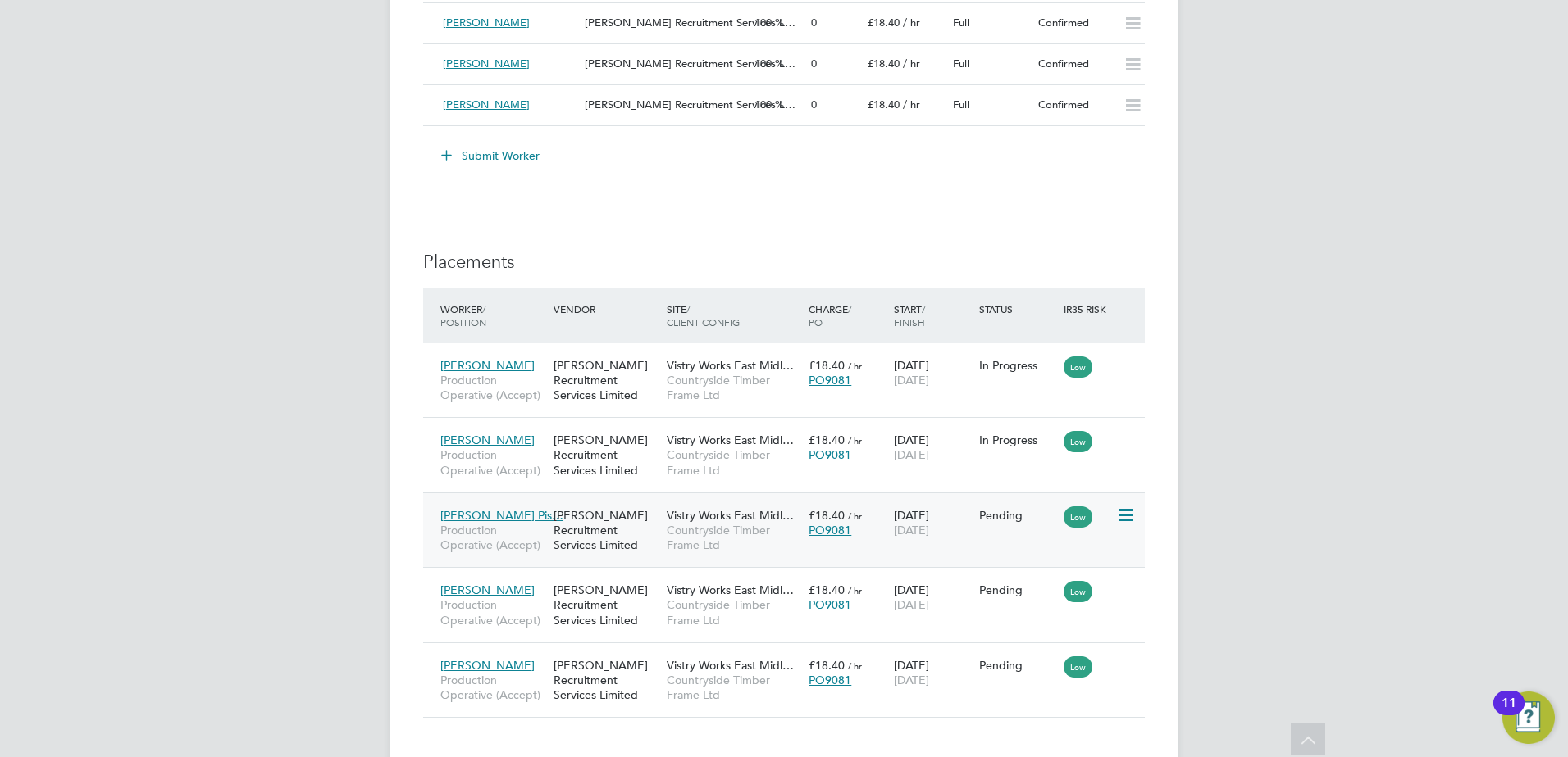
click at [1132, 516] on icon at bounding box center [1124, 515] width 17 height 20
click at [1032, 617] on li "Start" at bounding box center [1075, 617] width 117 height 23
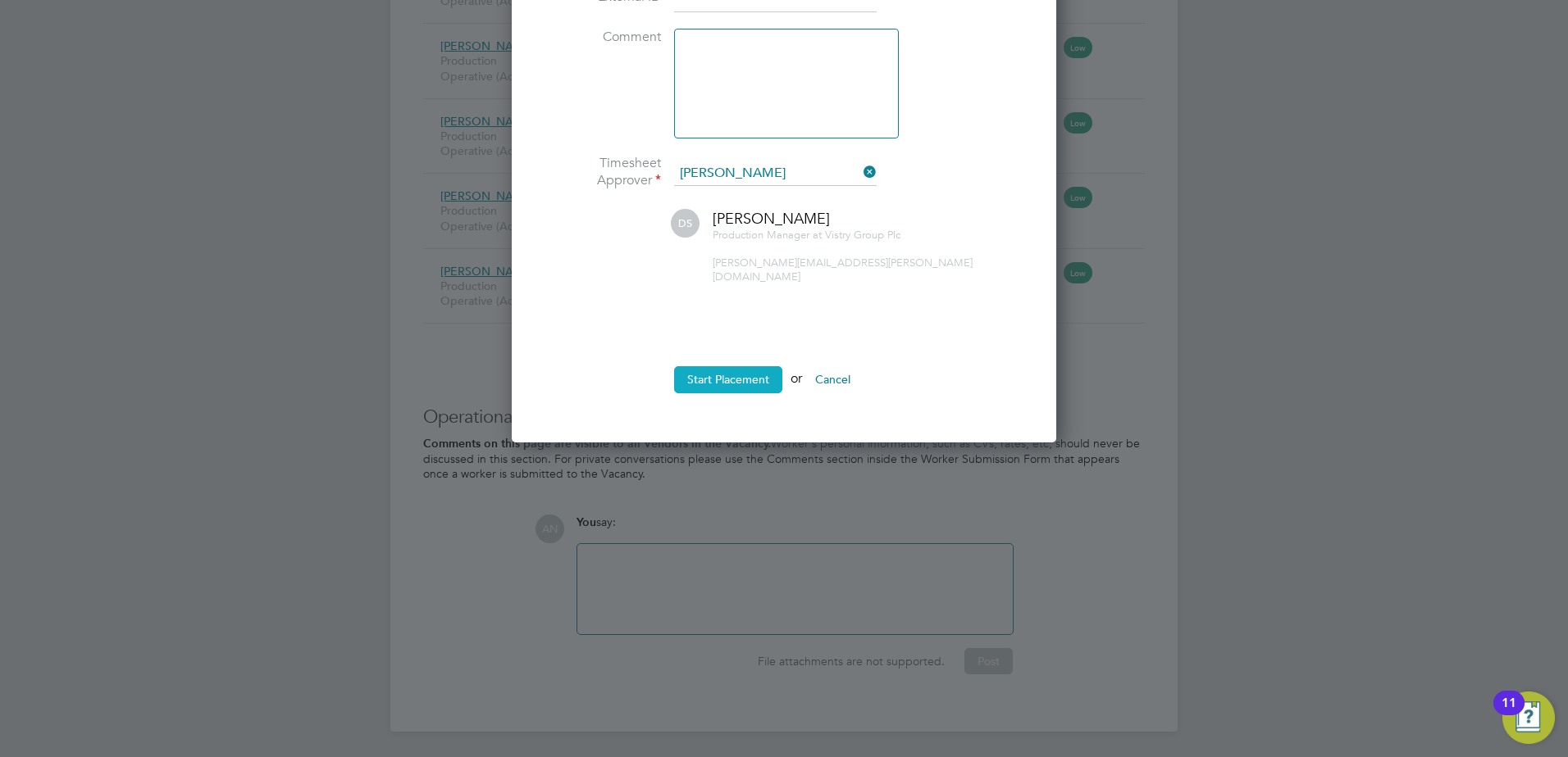
click at [725, 366] on button "Start Placement" at bounding box center [728, 379] width 108 height 26
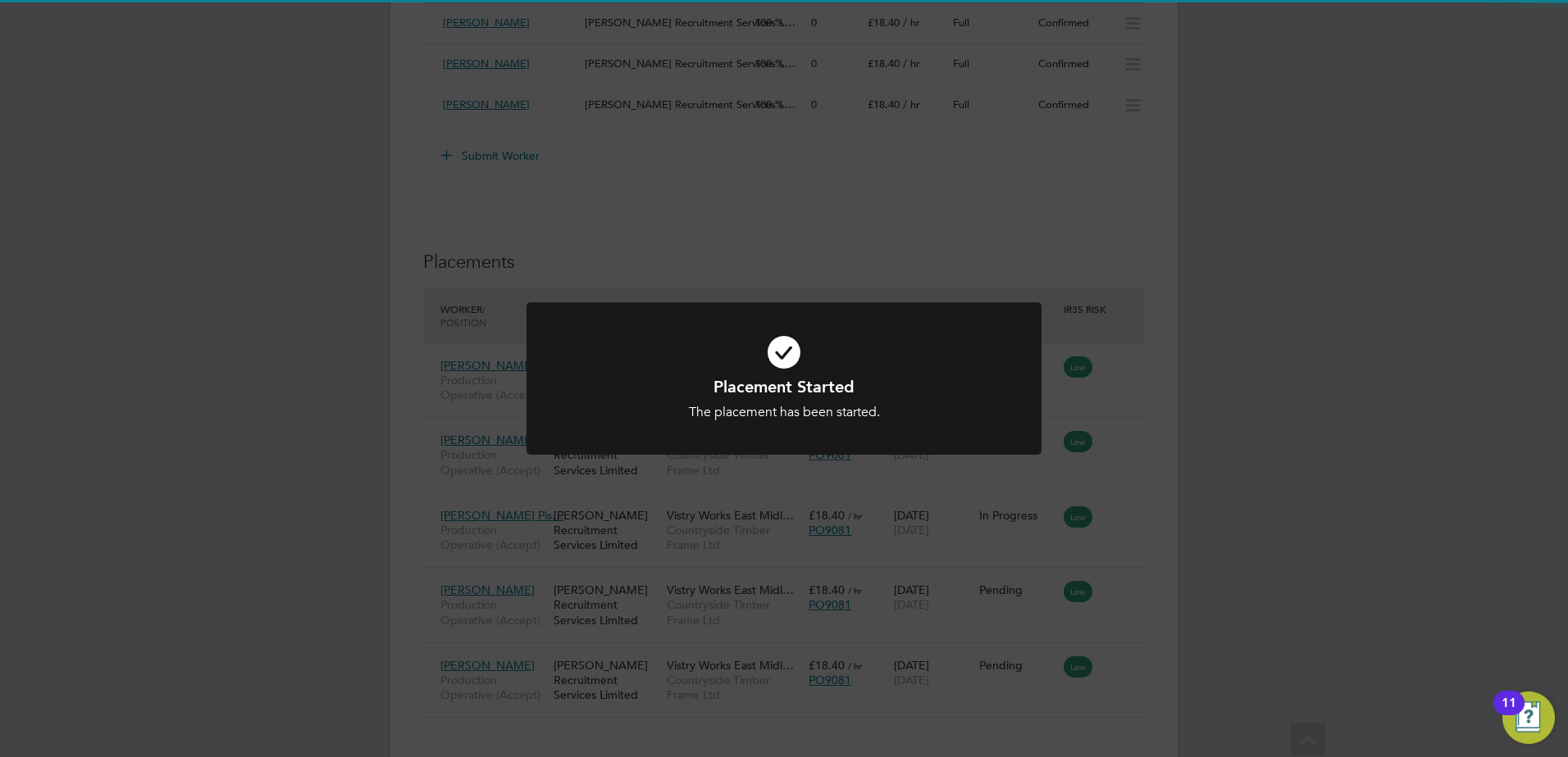
click at [1123, 499] on div "Placement Started The placement has been started. Cancel Okay" at bounding box center [784, 378] width 1568 height 757
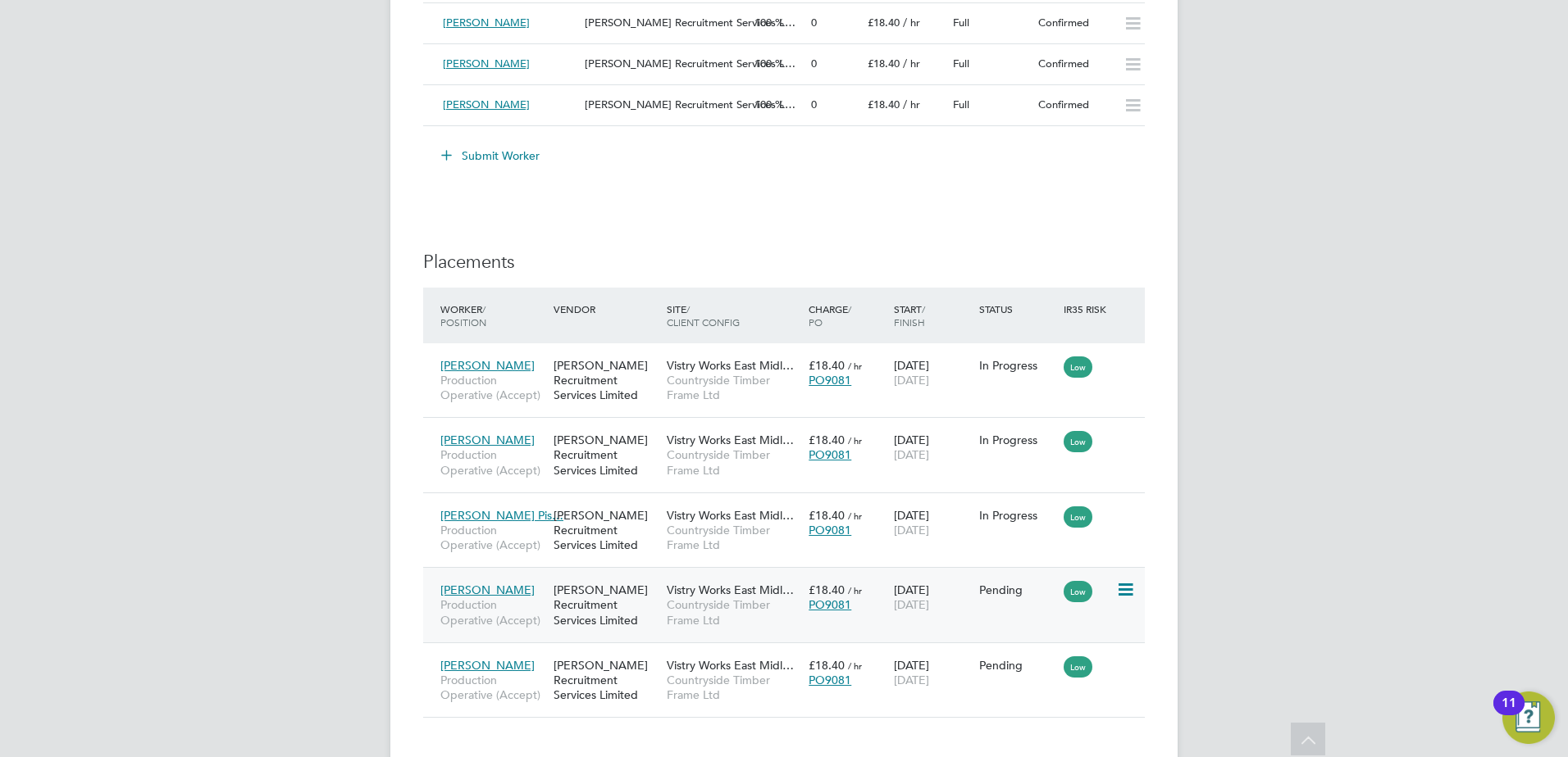
click at [1119, 587] on icon at bounding box center [1124, 590] width 17 height 20
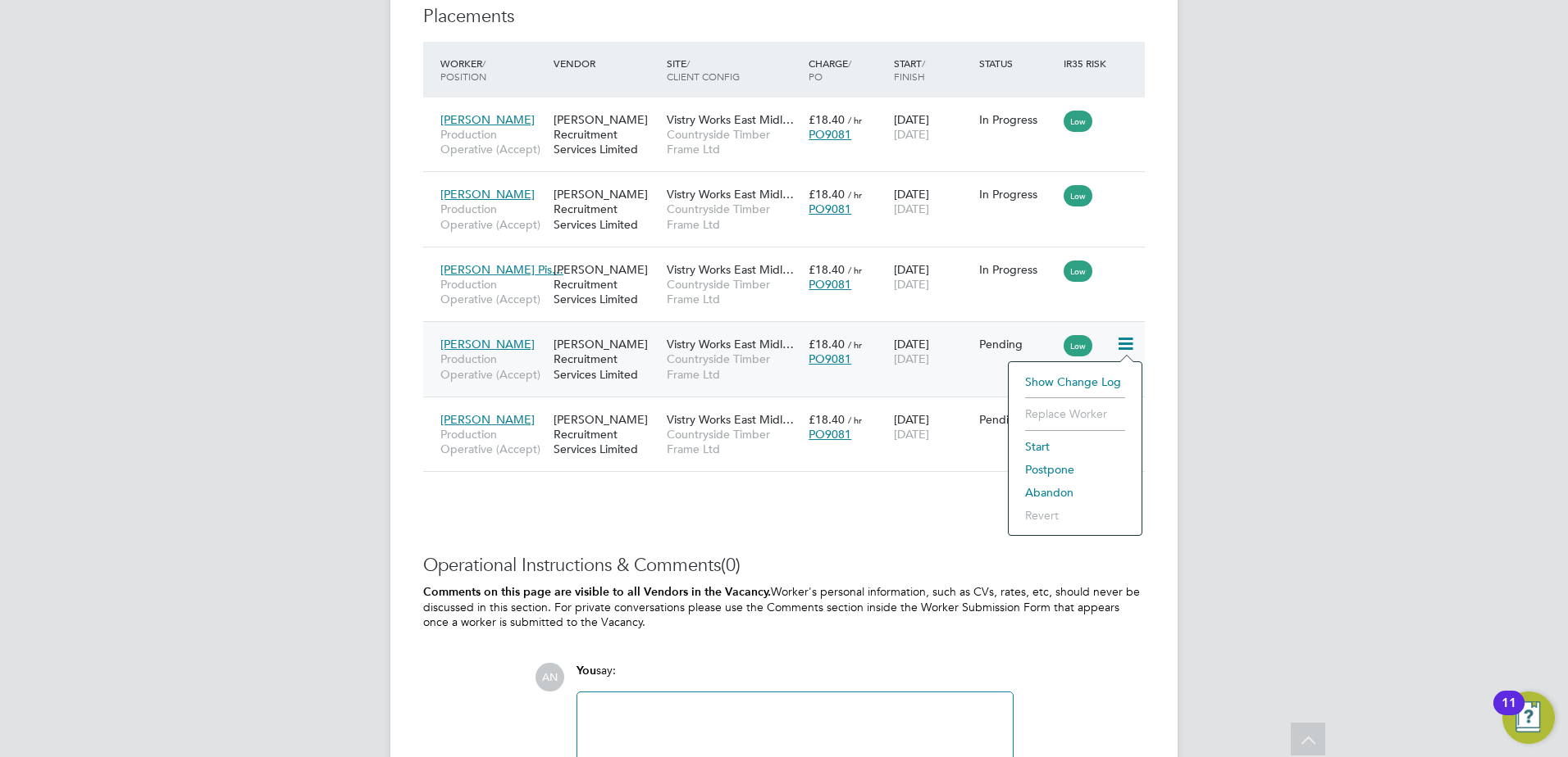
click at [1043, 440] on li "Start" at bounding box center [1075, 446] width 117 height 23
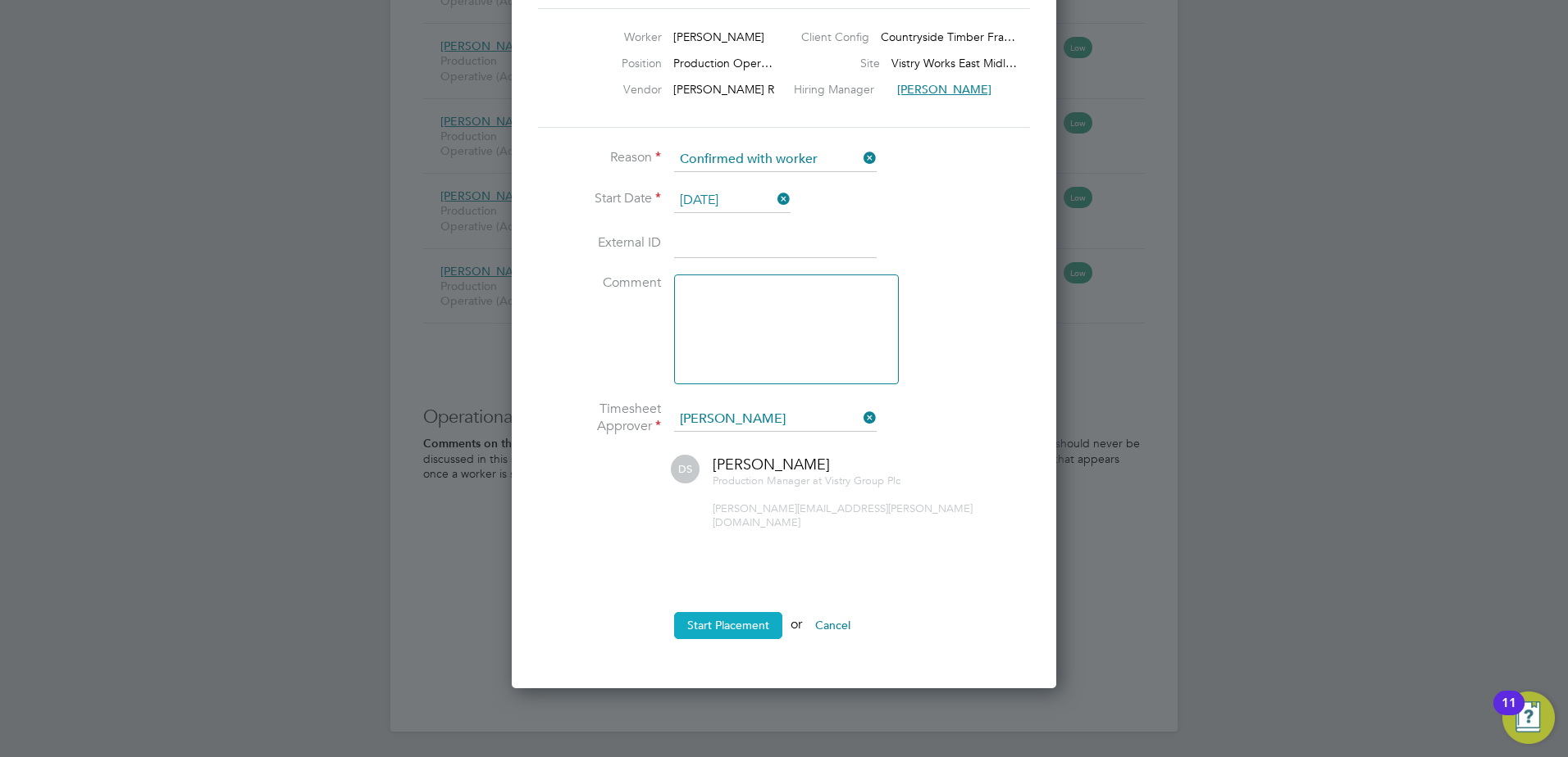
click at [750, 612] on button "Start Placement" at bounding box center [728, 625] width 108 height 26
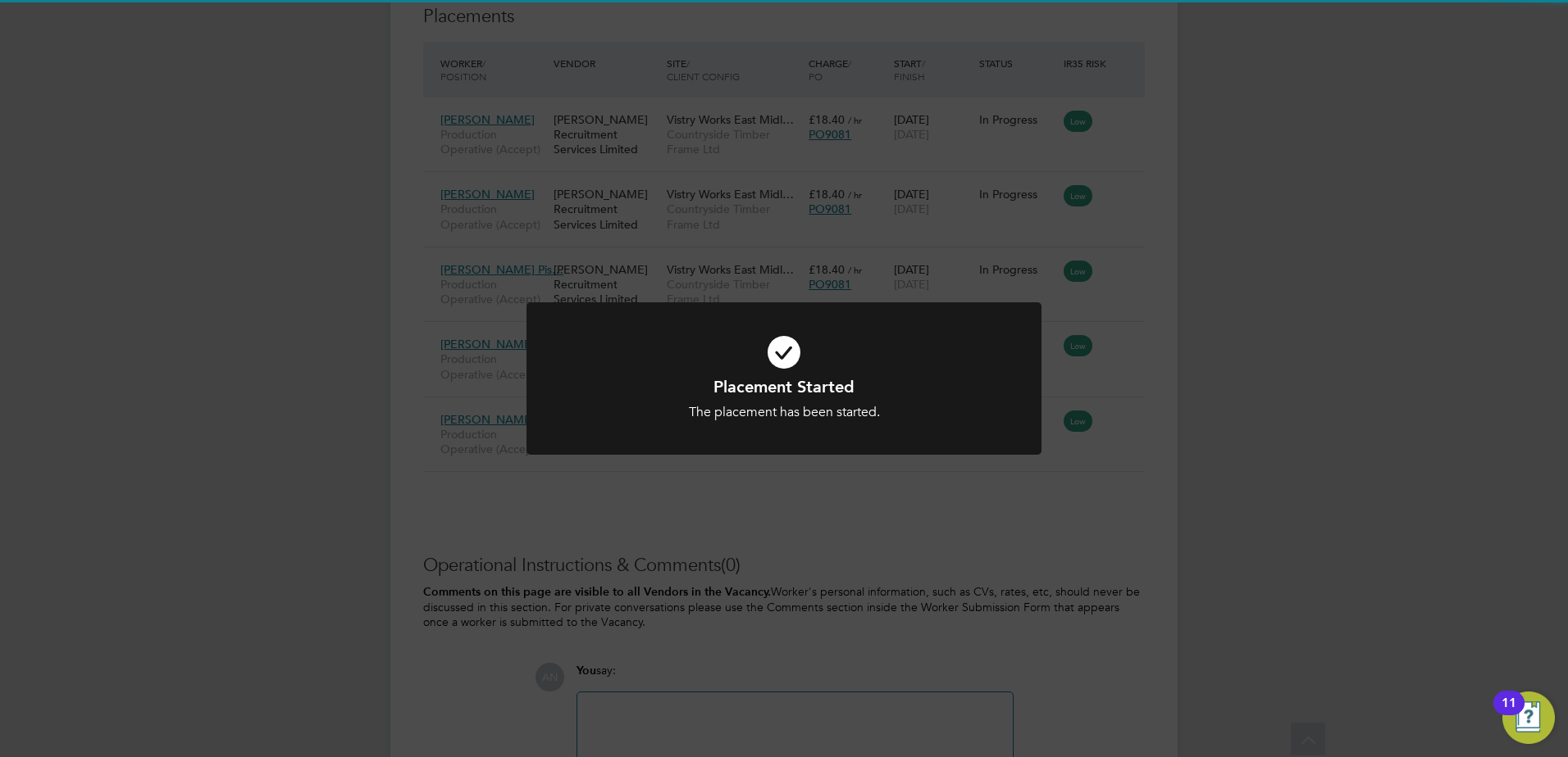
click at [1118, 430] on div "Placement Started The placement has been started. Cancel Okay" at bounding box center [784, 378] width 1568 height 757
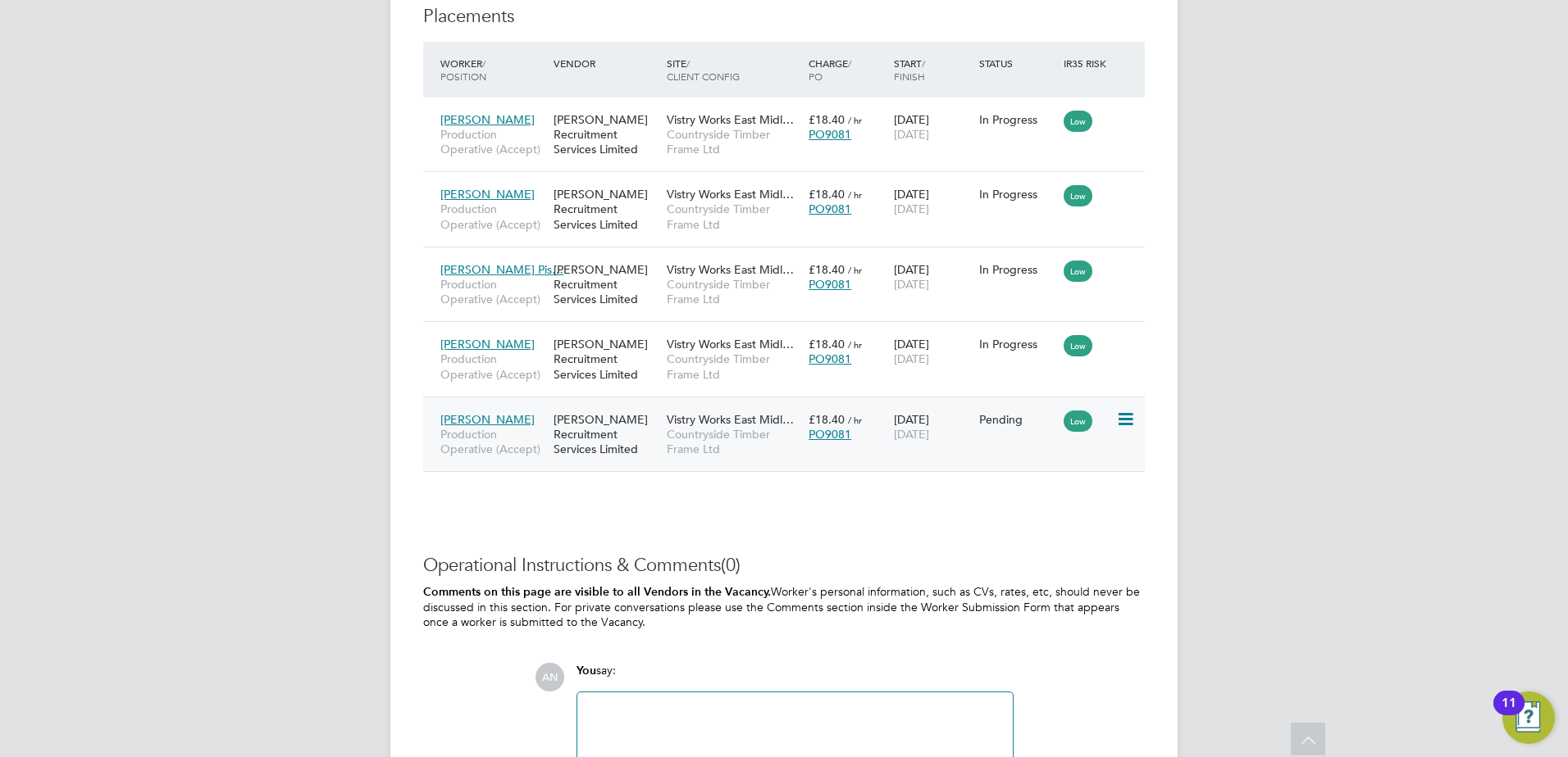
click at [1127, 426] on div "Atiq Hussein Production Operative (Accept) Pearce Recruitment Services Limited …" at bounding box center [784, 434] width 722 height 76
click at [1124, 419] on icon at bounding box center [1124, 419] width 17 height 20
click at [1052, 521] on li "Start" at bounding box center [1075, 521] width 117 height 23
type input "[PERSON_NAME]"
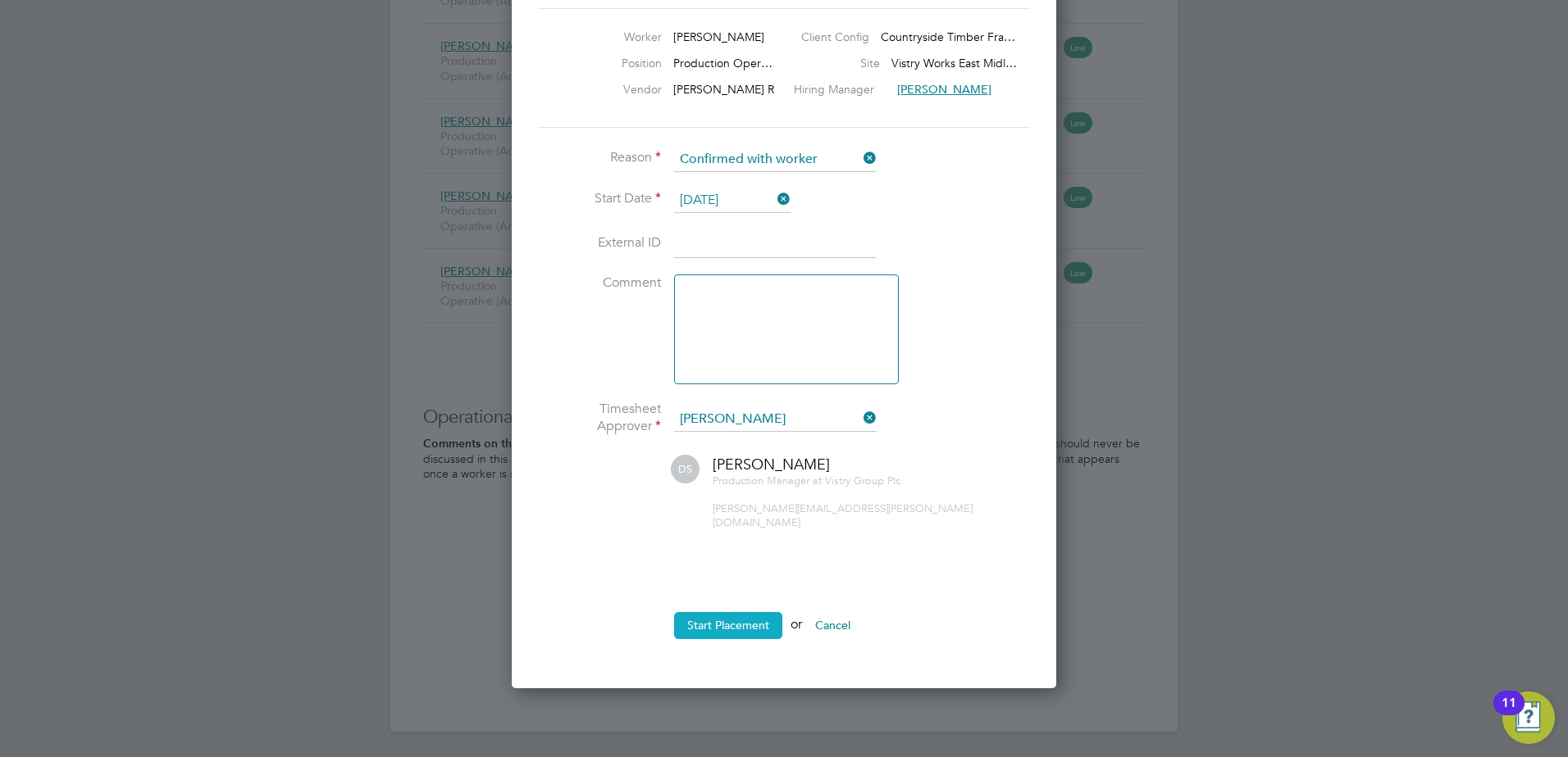
click at [755, 612] on button "Start Placement" at bounding box center [728, 625] width 108 height 26
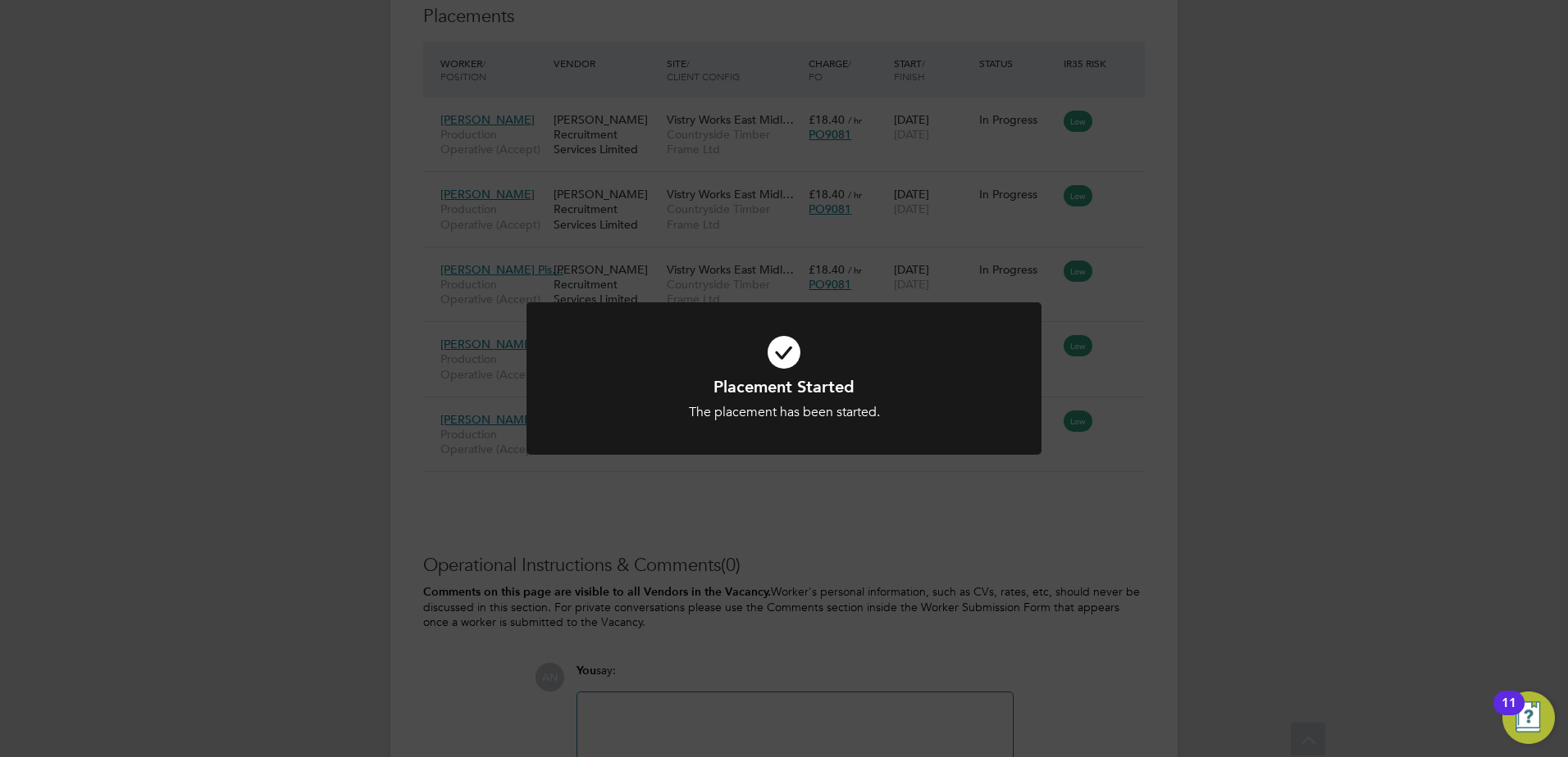
click at [899, 540] on div "Placement Started The placement has been started. Cancel Okay" at bounding box center [784, 378] width 1568 height 757
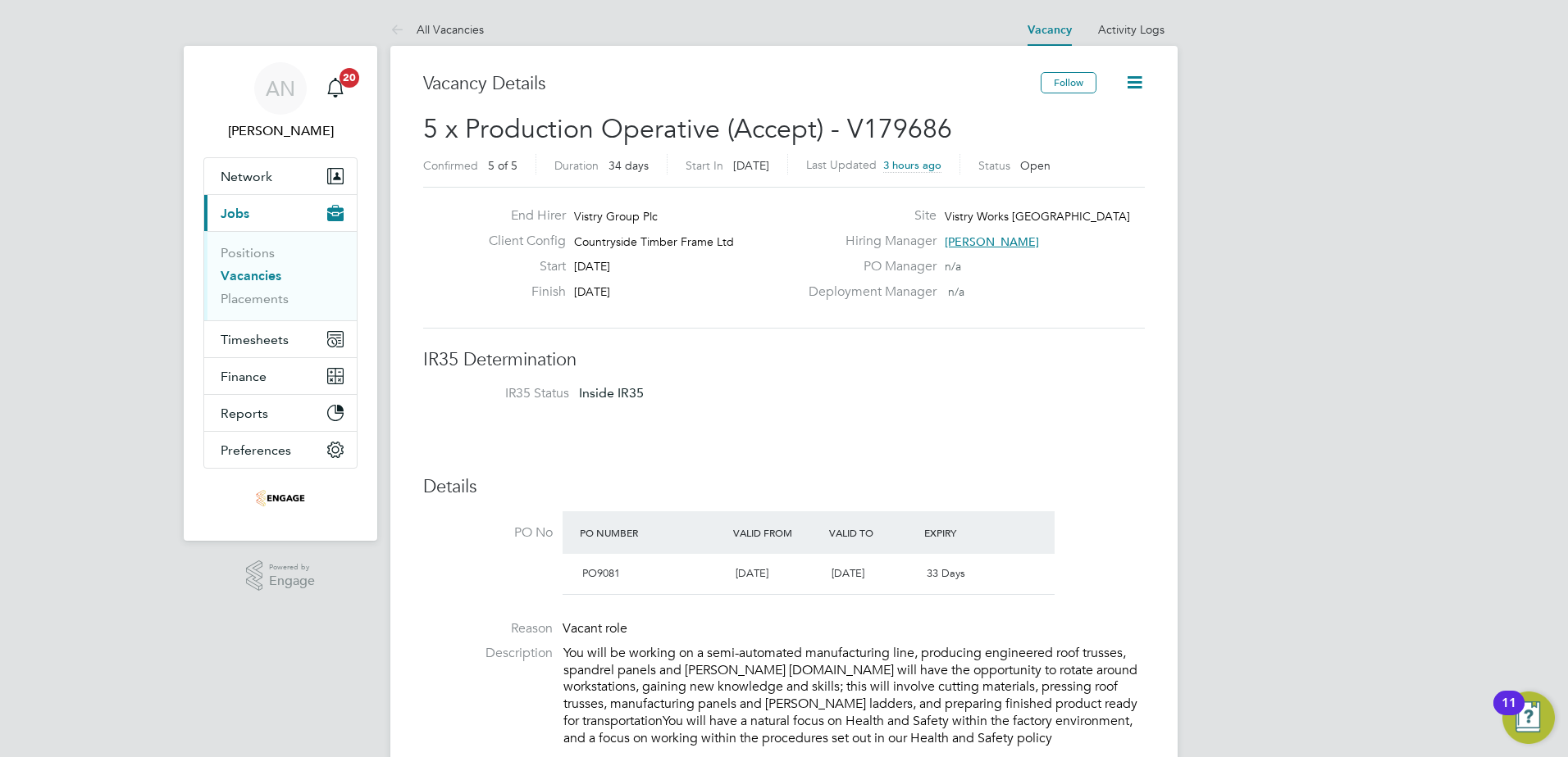
click at [422, 25] on link "All Vacancies" at bounding box center [437, 30] width 93 height 15
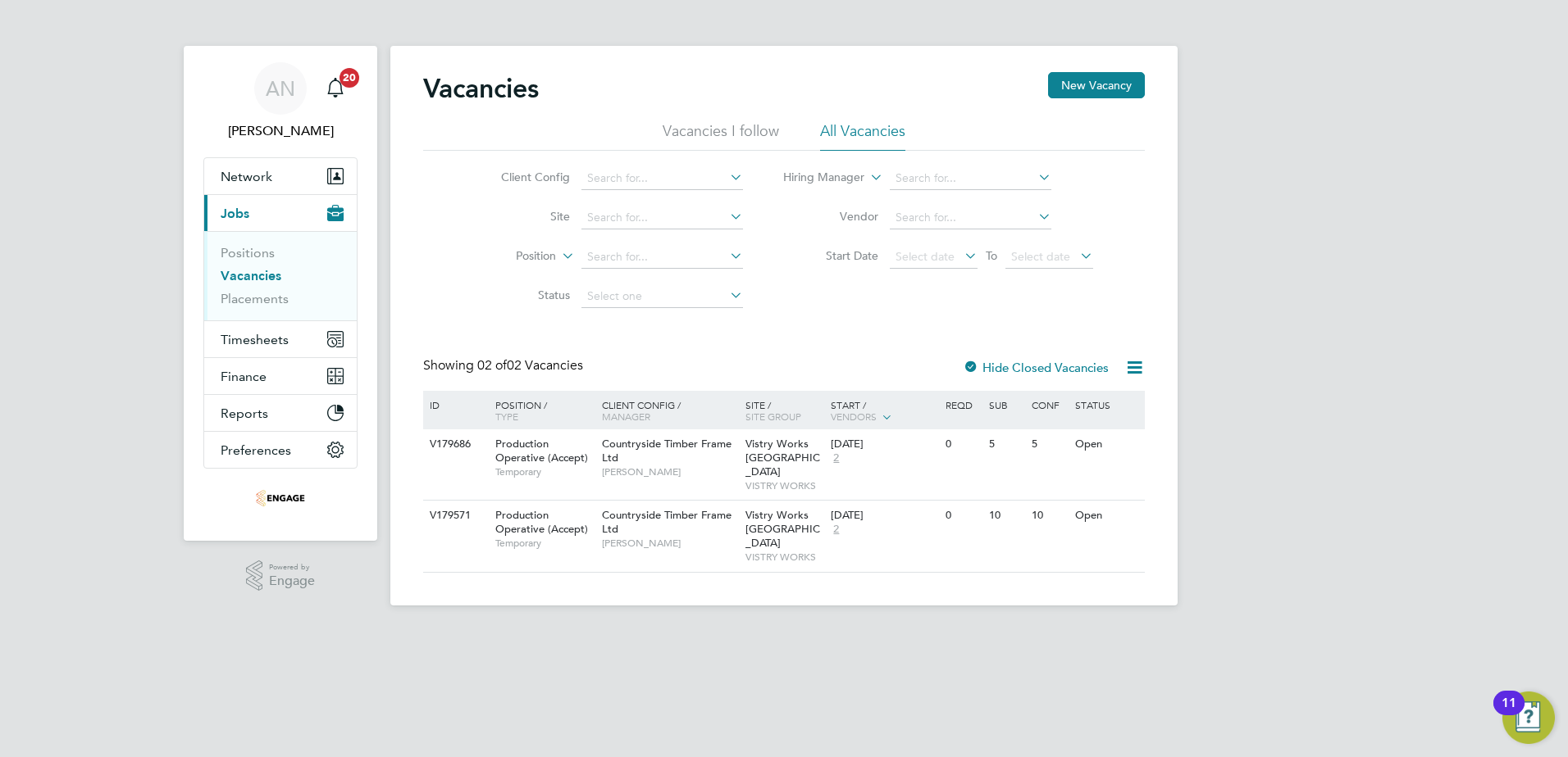
click at [245, 275] on link "Vacancies" at bounding box center [250, 275] width 61 height 16
click at [247, 296] on link "Placements" at bounding box center [254, 299] width 68 height 16
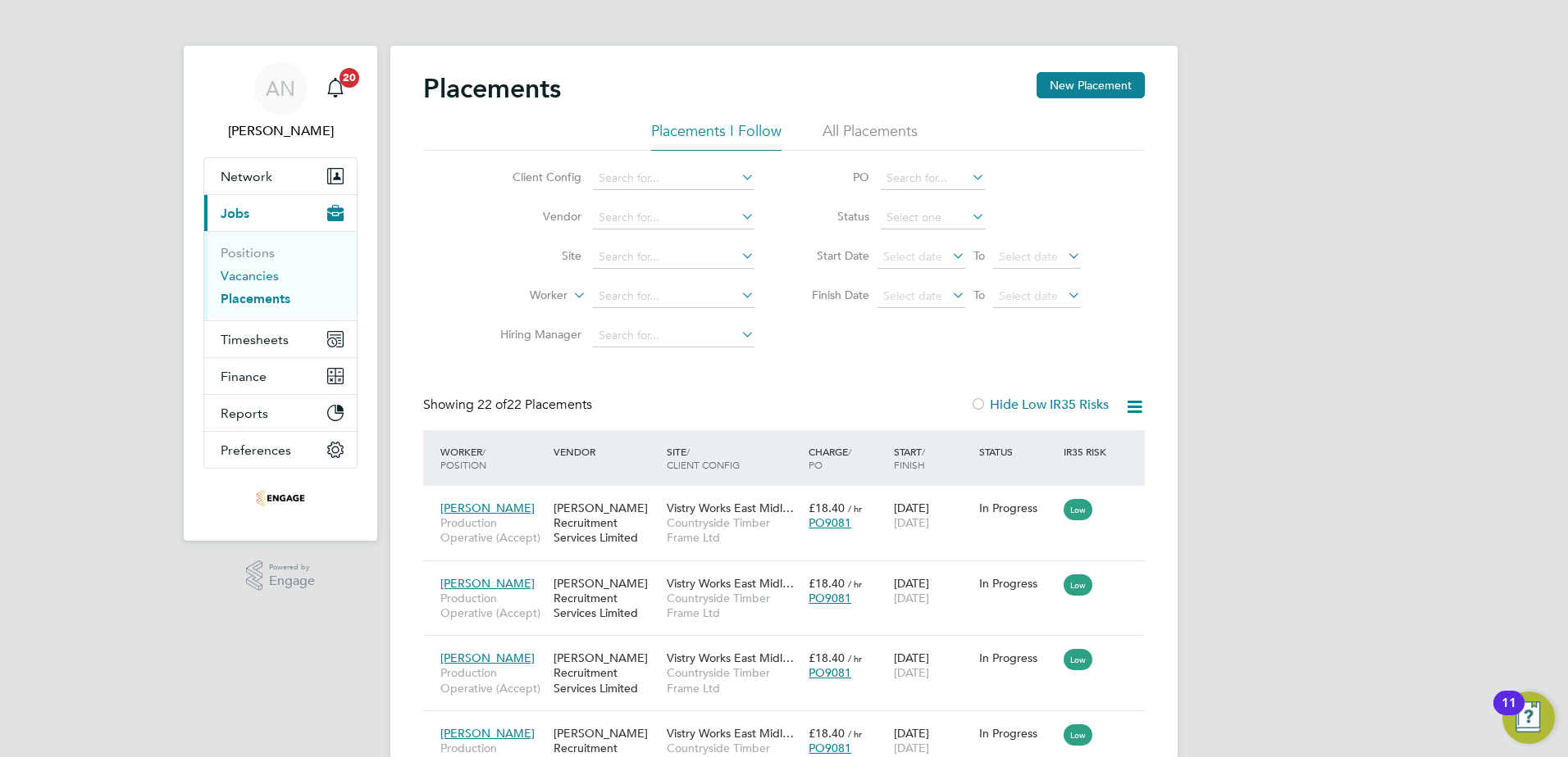
click at [248, 269] on link "Vacancies" at bounding box center [249, 275] width 58 height 16
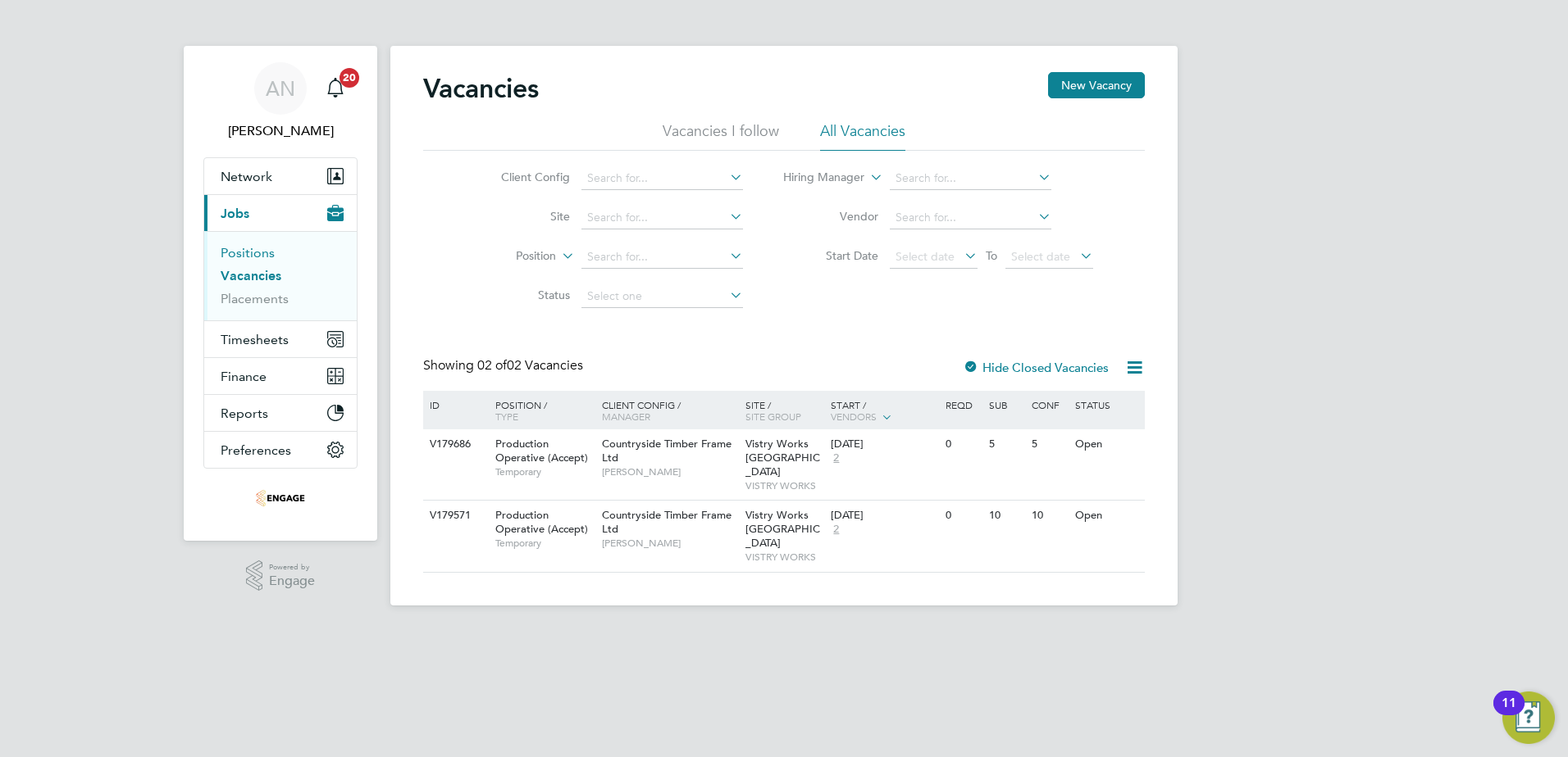
click at [248, 254] on link "Positions" at bounding box center [247, 253] width 54 height 16
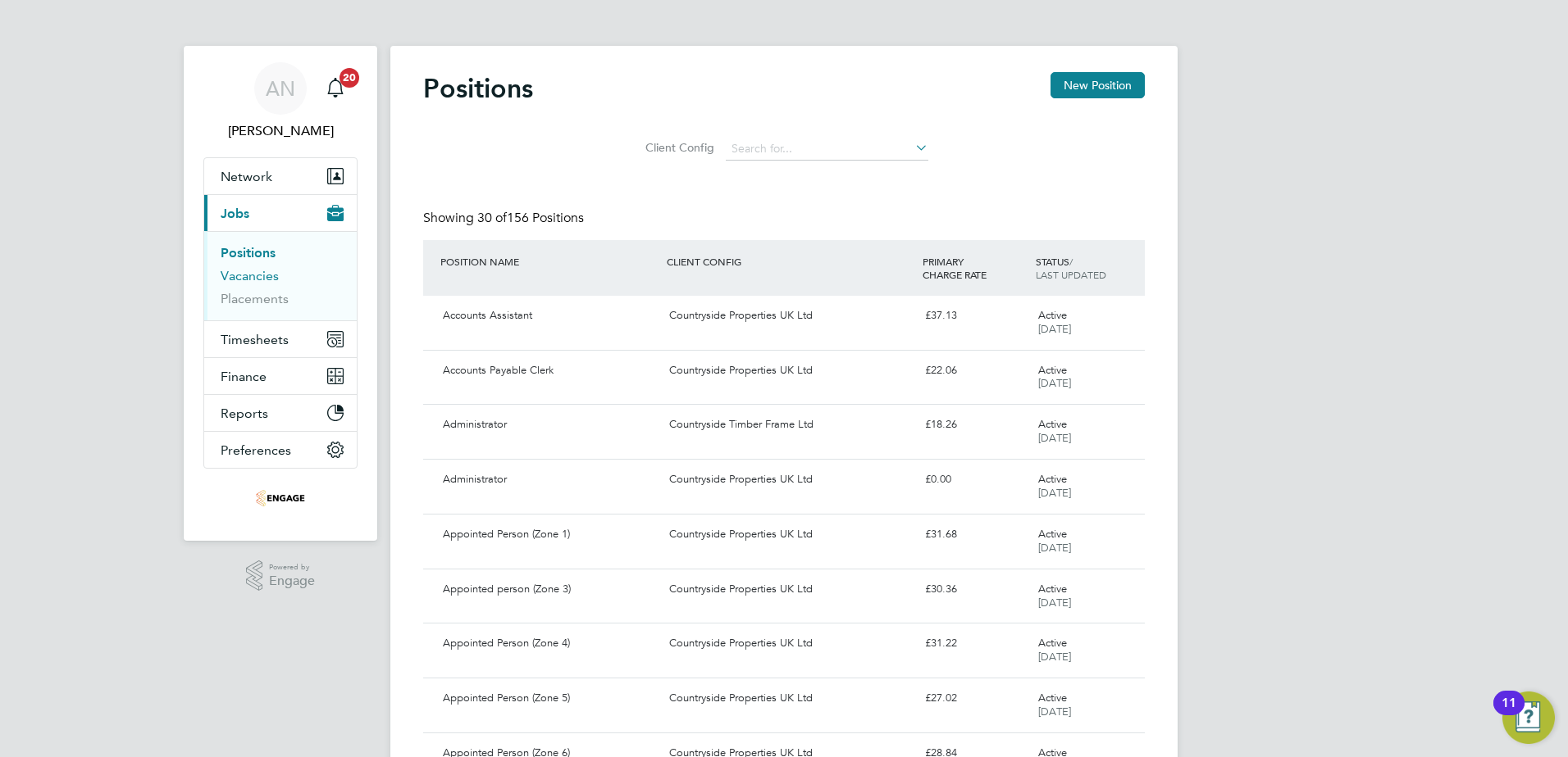
click at [250, 274] on link "Vacancies" at bounding box center [249, 275] width 58 height 16
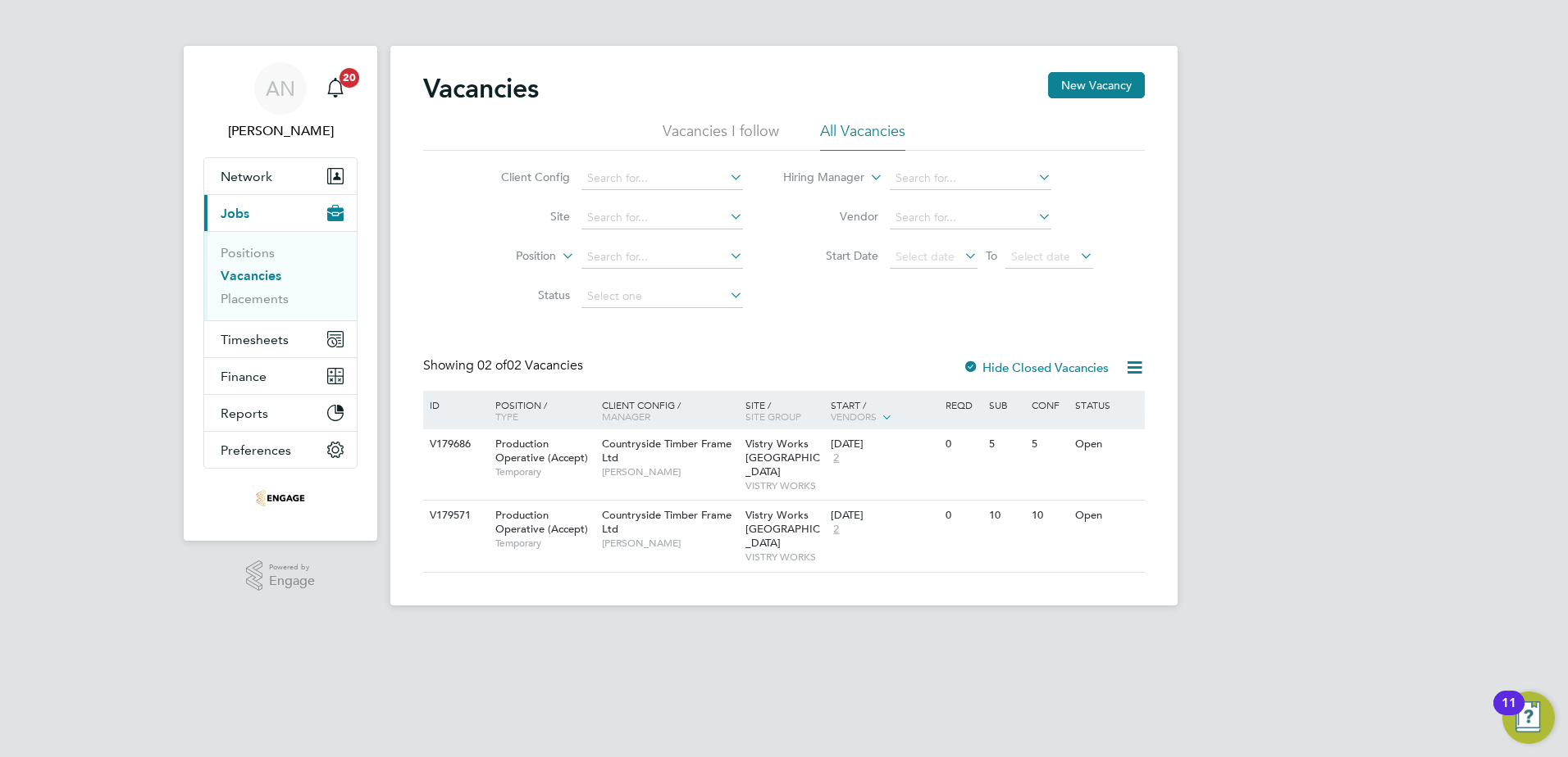
click at [1136, 372] on icon at bounding box center [1135, 368] width 21 height 21
click at [711, 134] on li "Vacancies I follow" at bounding box center [720, 136] width 117 height 30
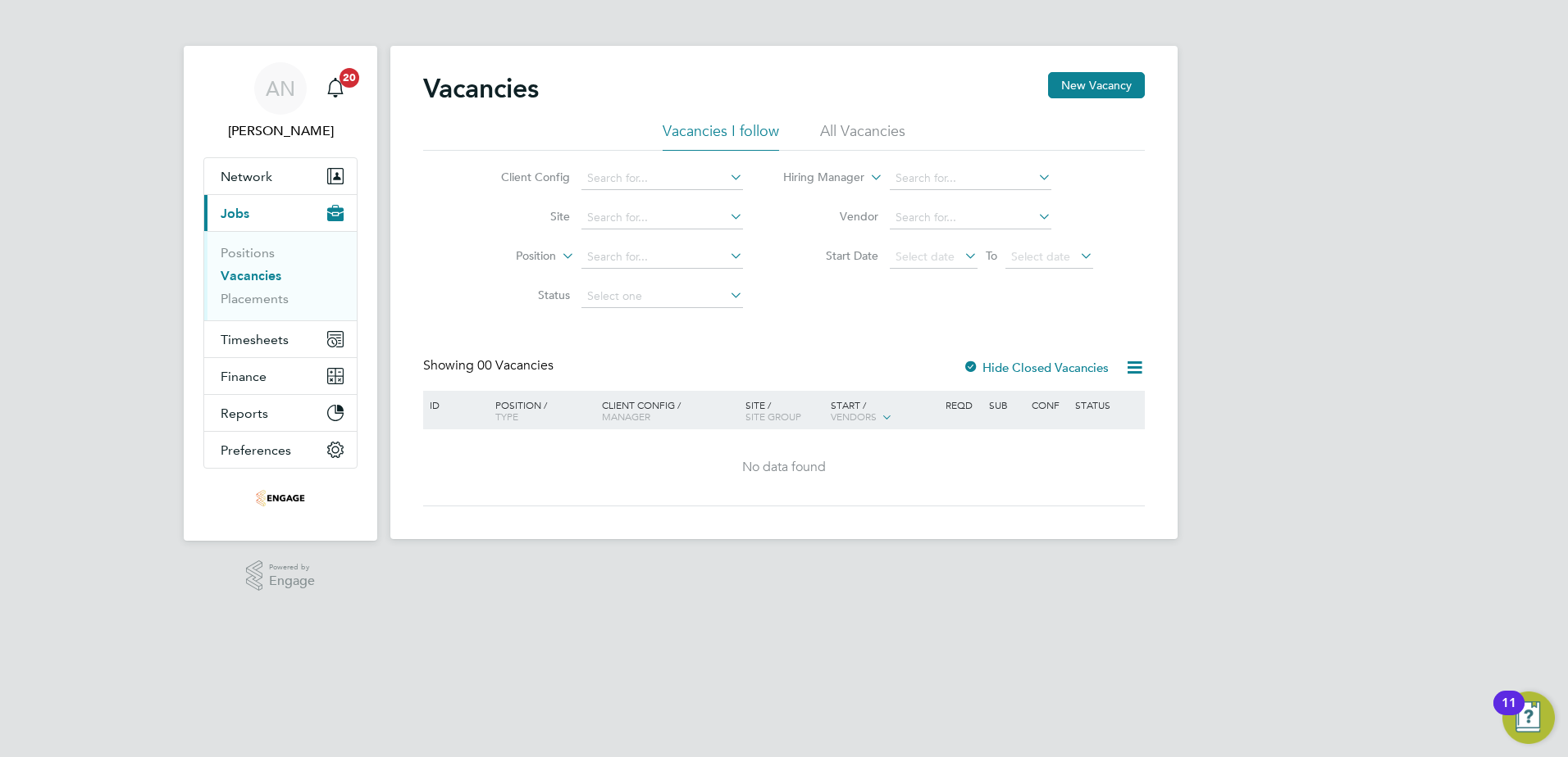
click at [880, 125] on li "All Vacancies" at bounding box center [862, 136] width 85 height 30
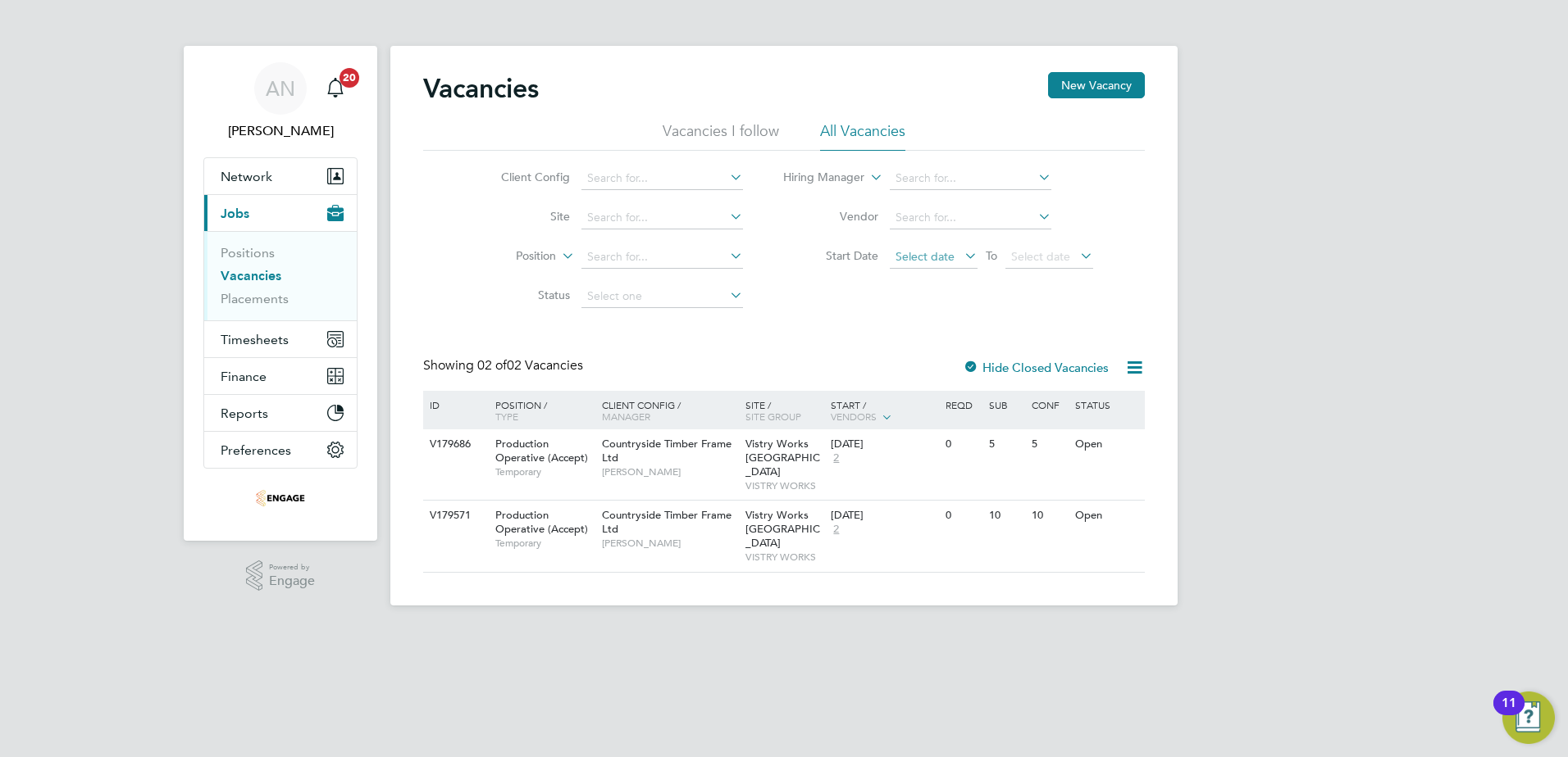
click at [927, 254] on span "Select date" at bounding box center [925, 257] width 59 height 15
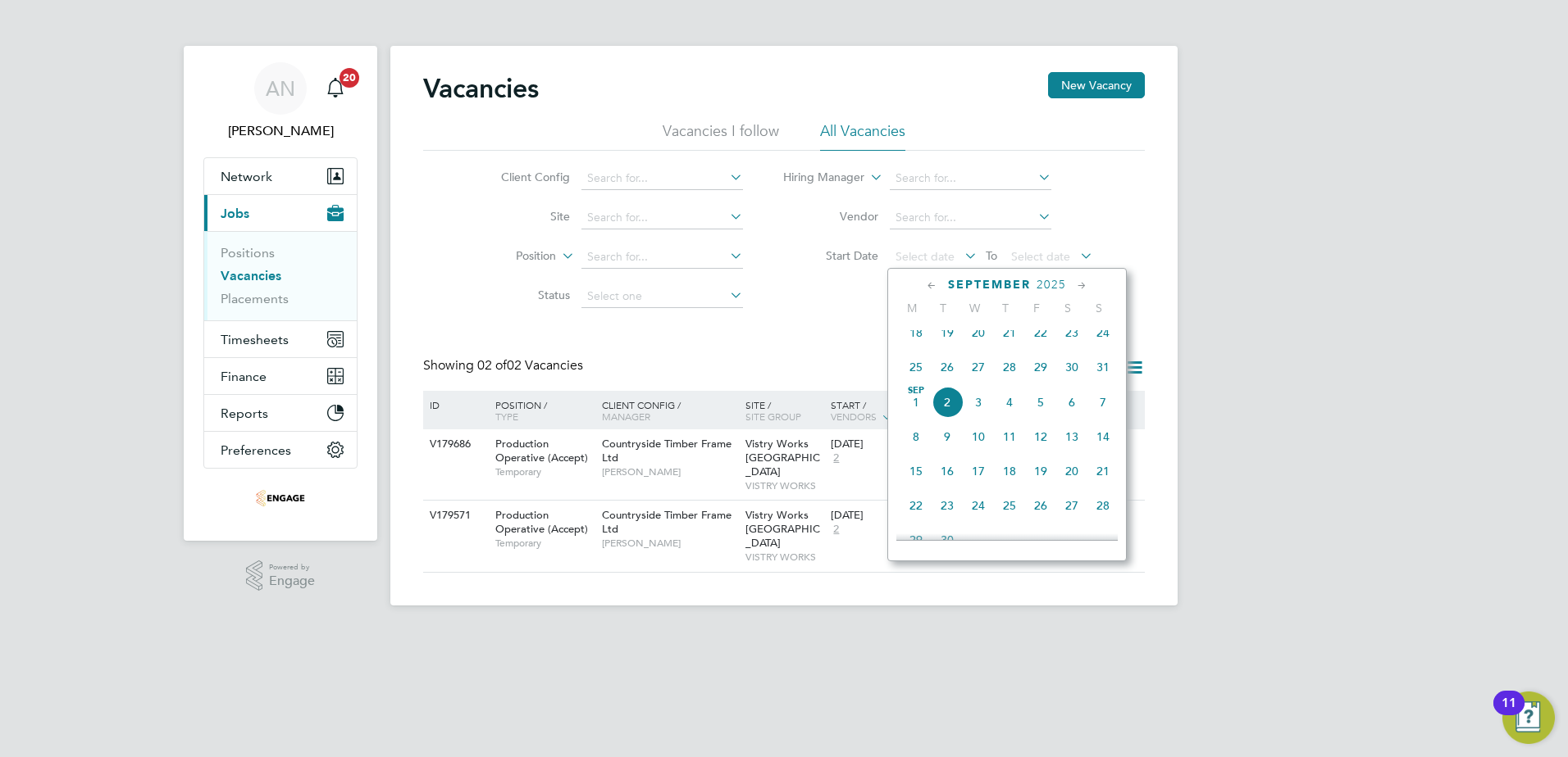
click at [911, 379] on span "25" at bounding box center [915, 367] width 31 height 31
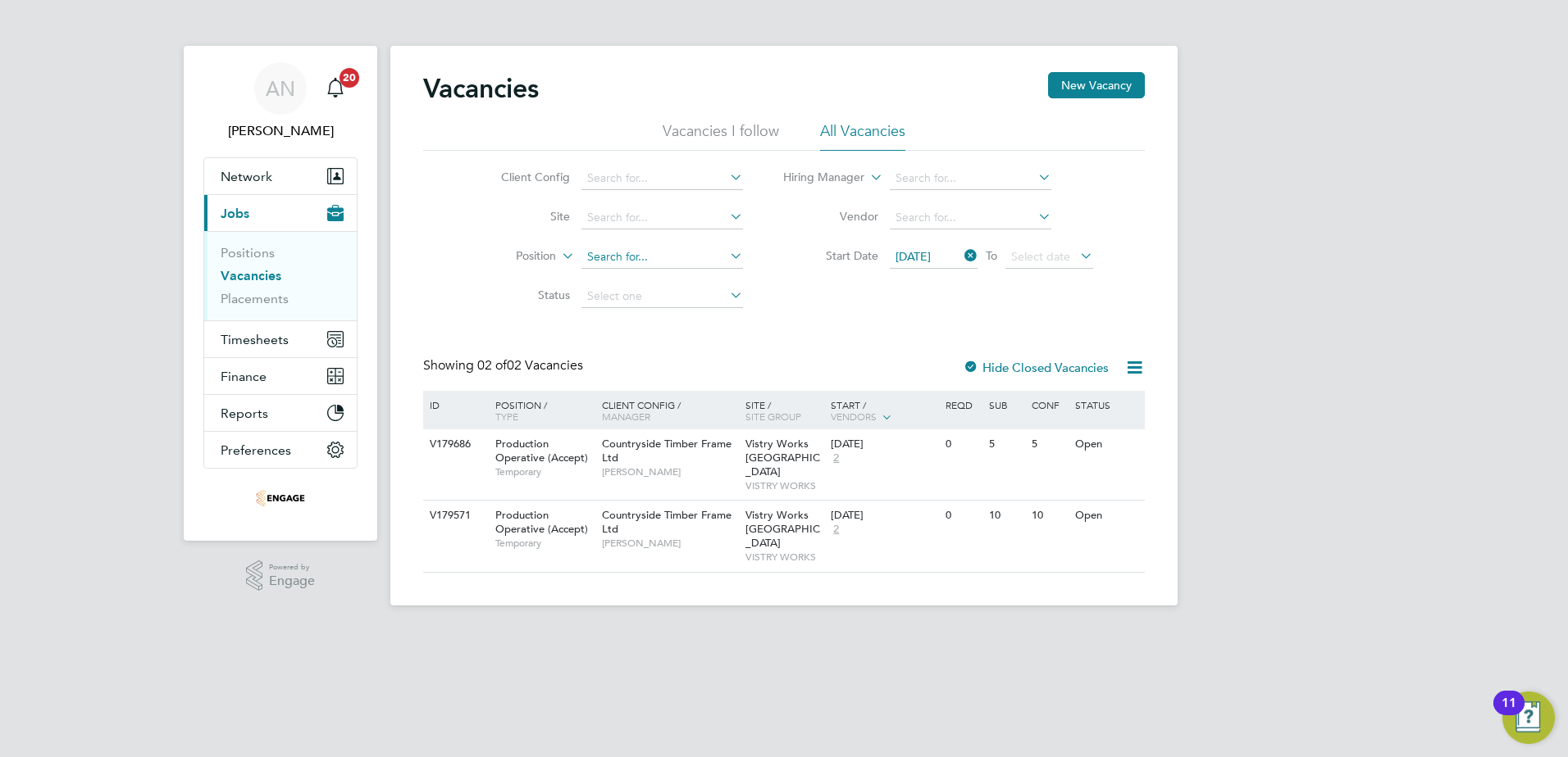
click at [608, 254] on input at bounding box center [662, 257] width 162 height 23
click at [727, 257] on icon at bounding box center [727, 256] width 0 height 23
click at [530, 265] on li "Position" at bounding box center [609, 258] width 308 height 39
click at [621, 252] on input at bounding box center [662, 257] width 162 height 23
type input "flt"
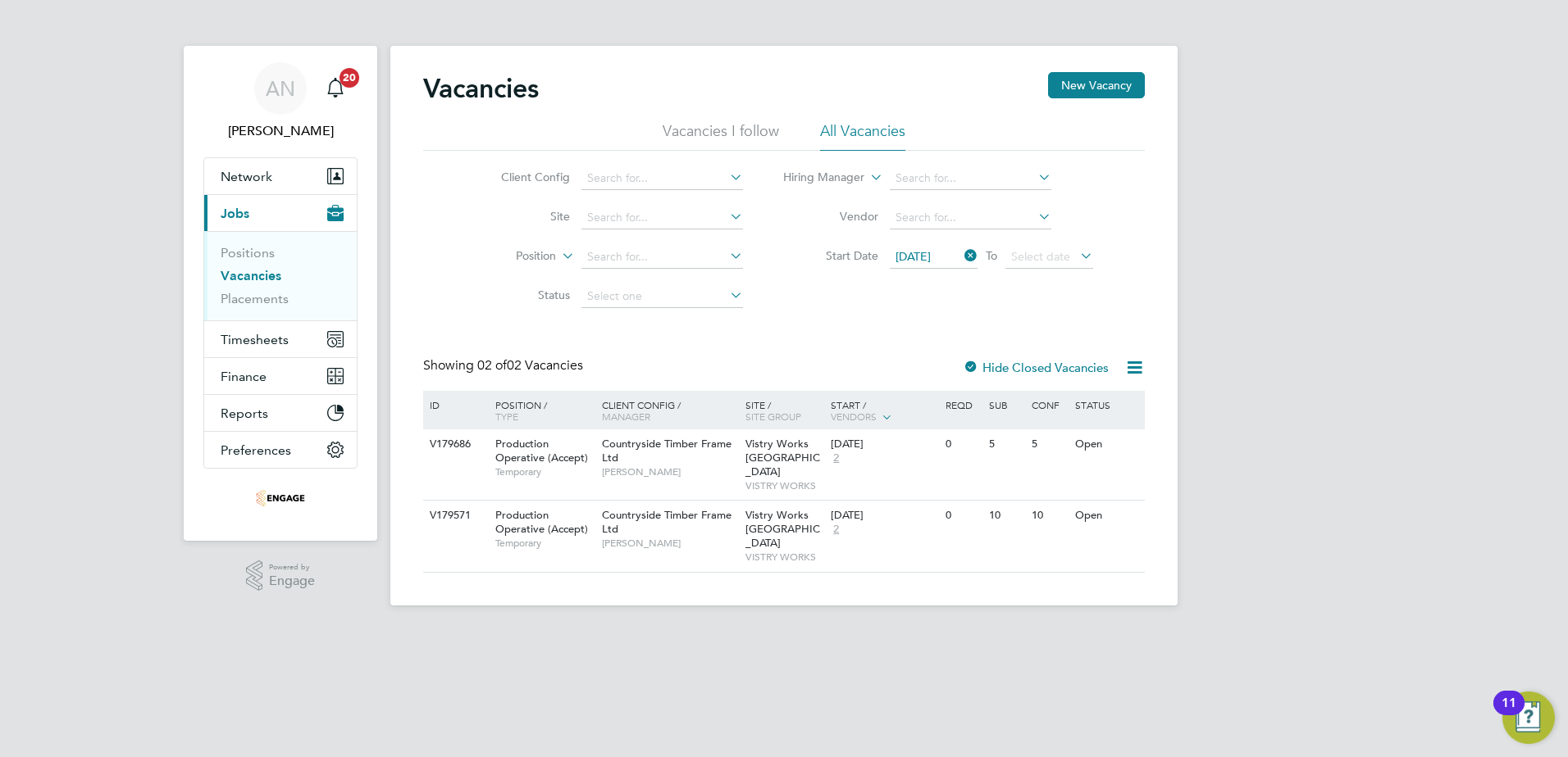
click at [727, 255] on icon at bounding box center [727, 256] width 0 height 23
click at [727, 251] on icon at bounding box center [727, 256] width 0 height 23
click at [728, 133] on li "Vacancies I follow" at bounding box center [720, 136] width 117 height 30
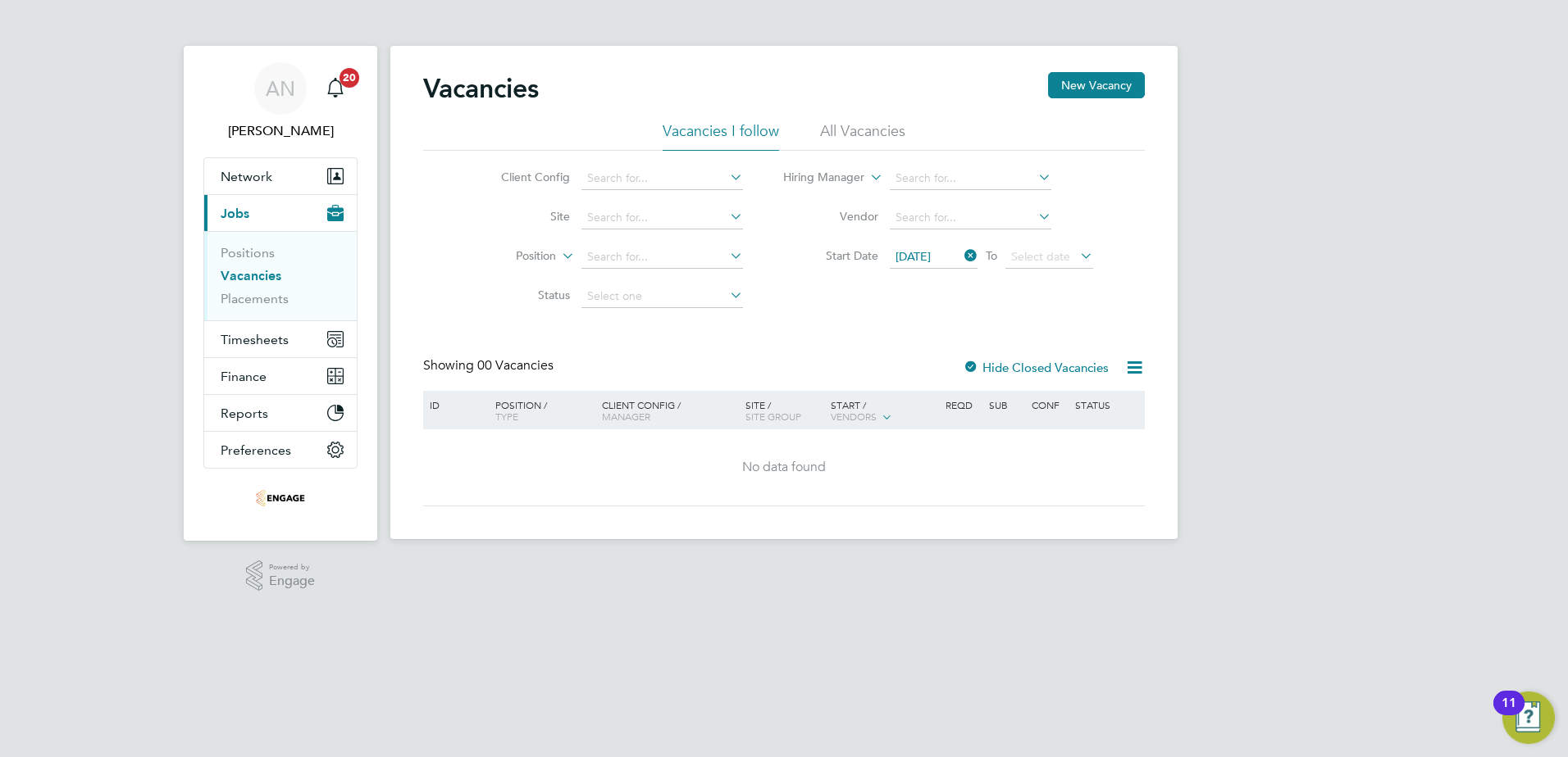
click at [727, 253] on icon at bounding box center [727, 256] width 0 height 23
click at [558, 252] on icon at bounding box center [558, 252] width 0 height 15
click at [615, 250] on input at bounding box center [662, 257] width 162 height 23
type input "flt"
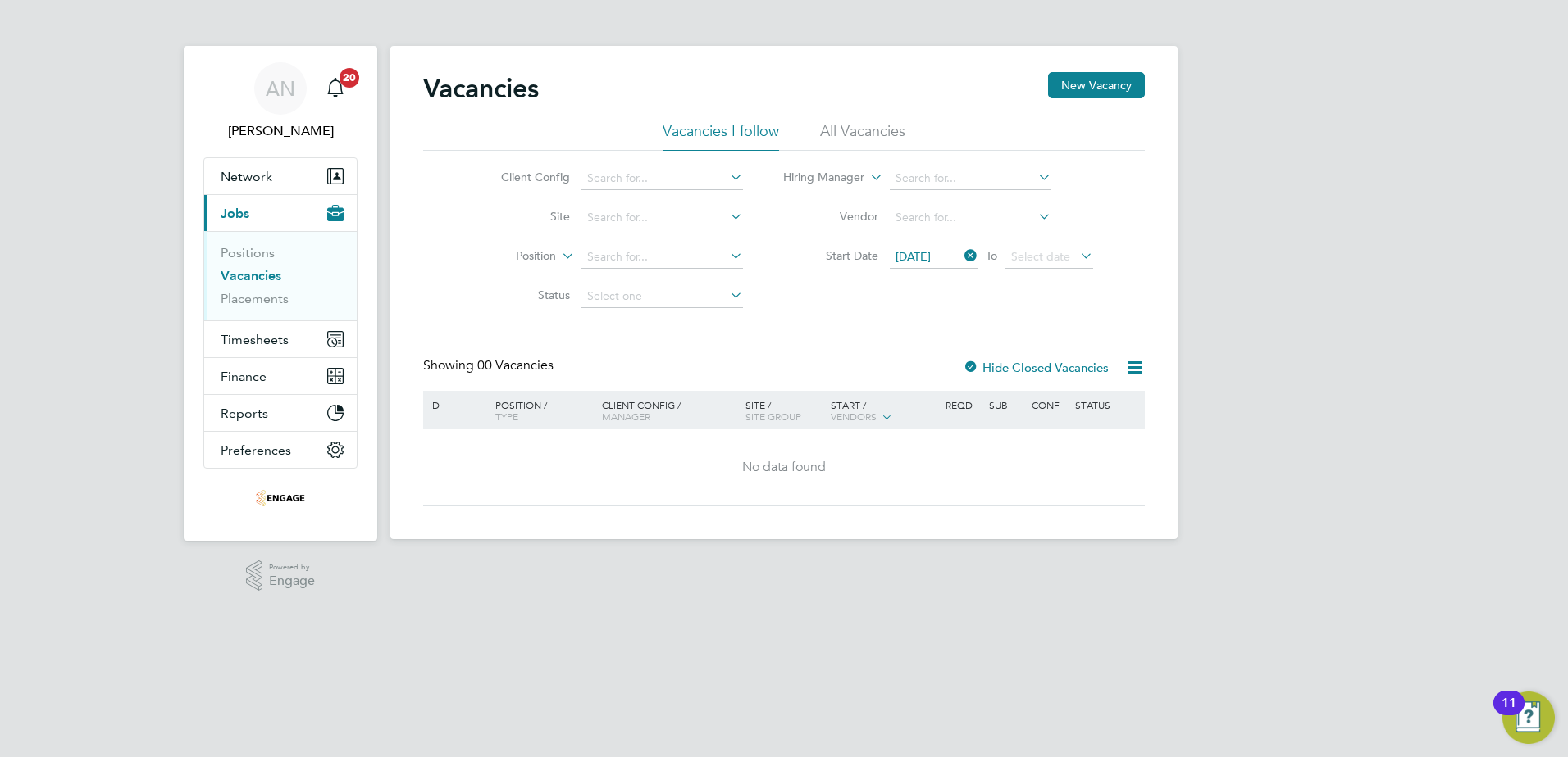
click at [961, 256] on icon at bounding box center [961, 256] width 0 height 23
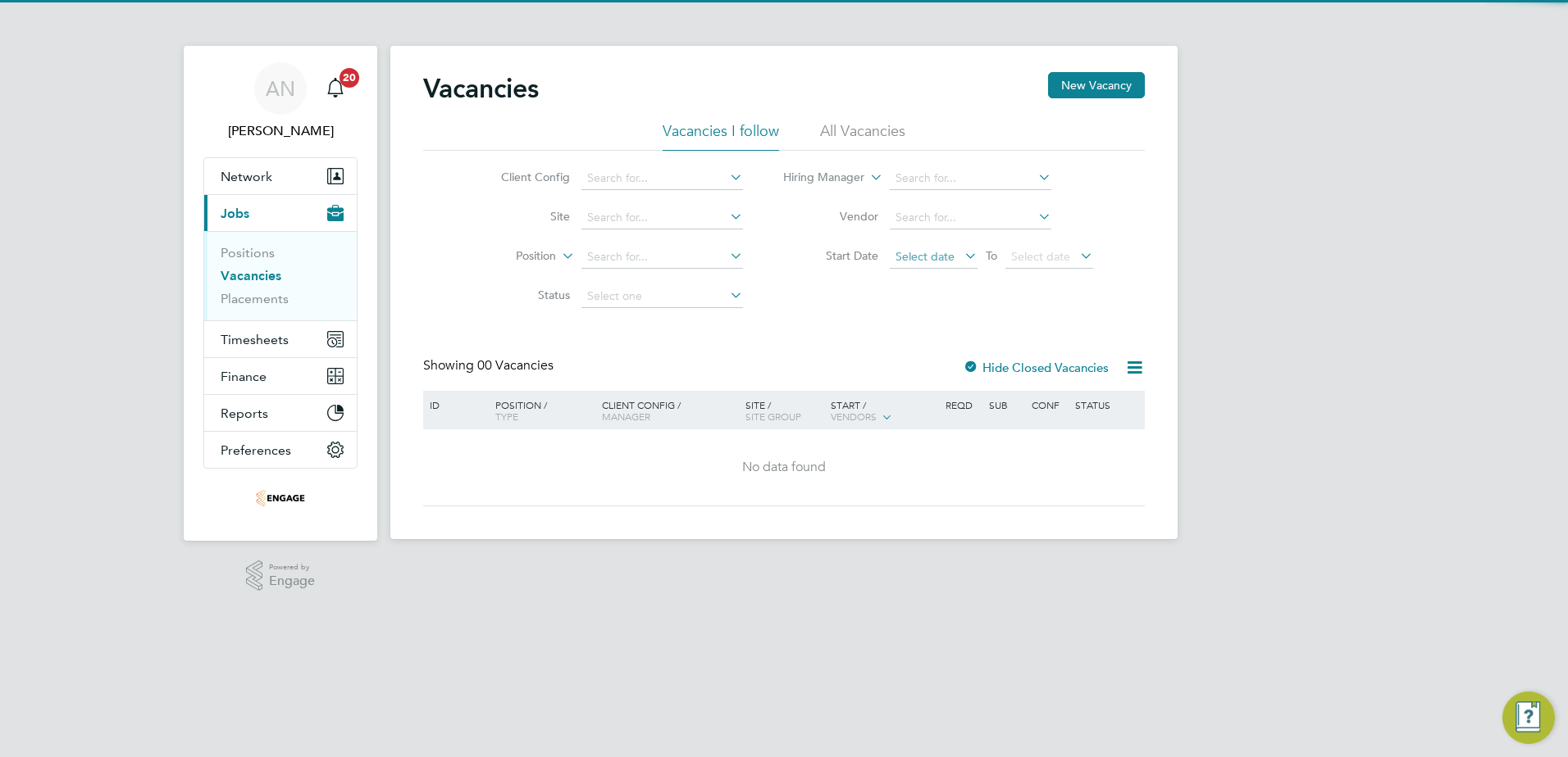
click at [939, 257] on span "Select date" at bounding box center [925, 257] width 59 height 15
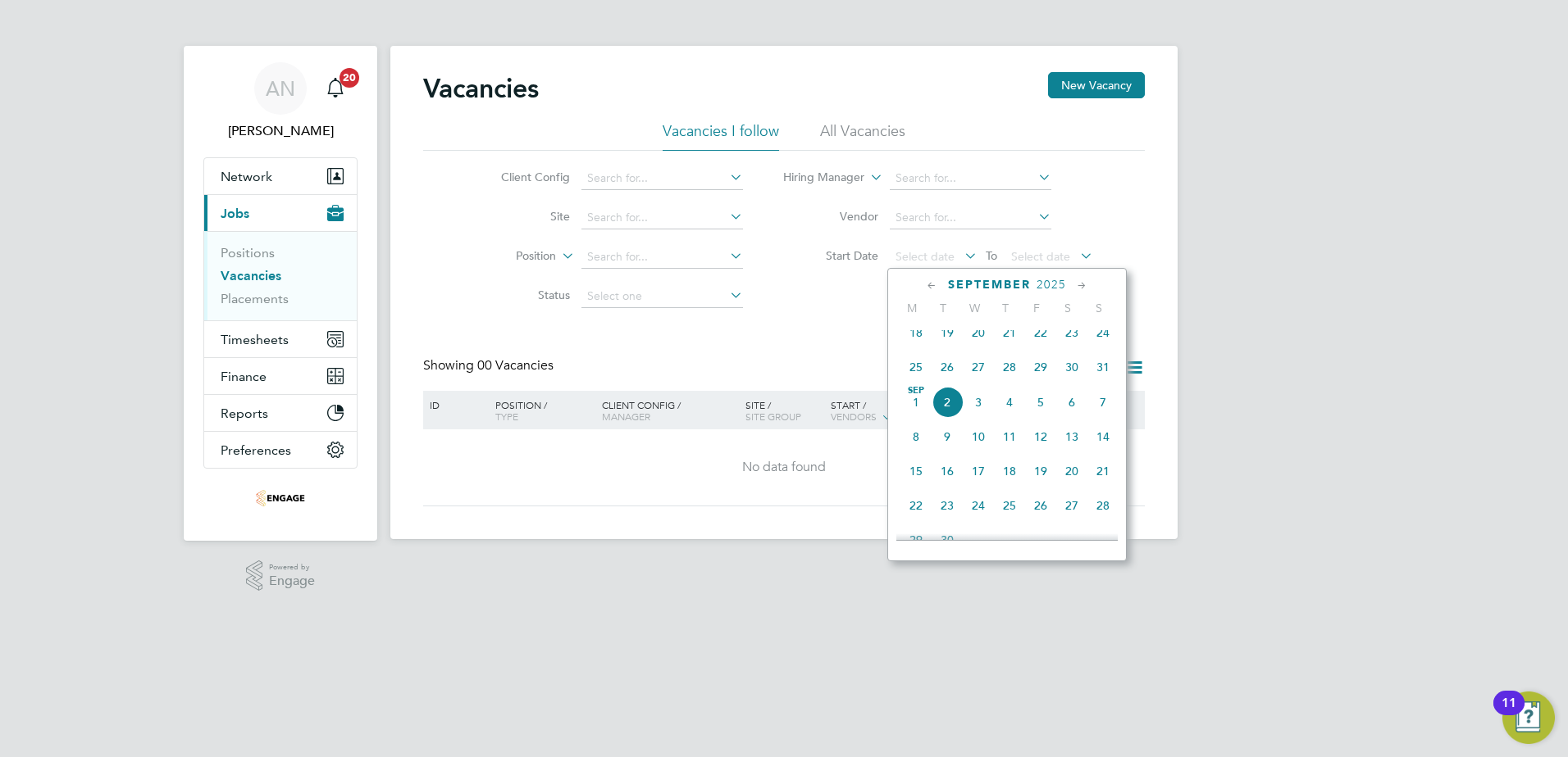
click at [922, 345] on span "18" at bounding box center [915, 332] width 31 height 31
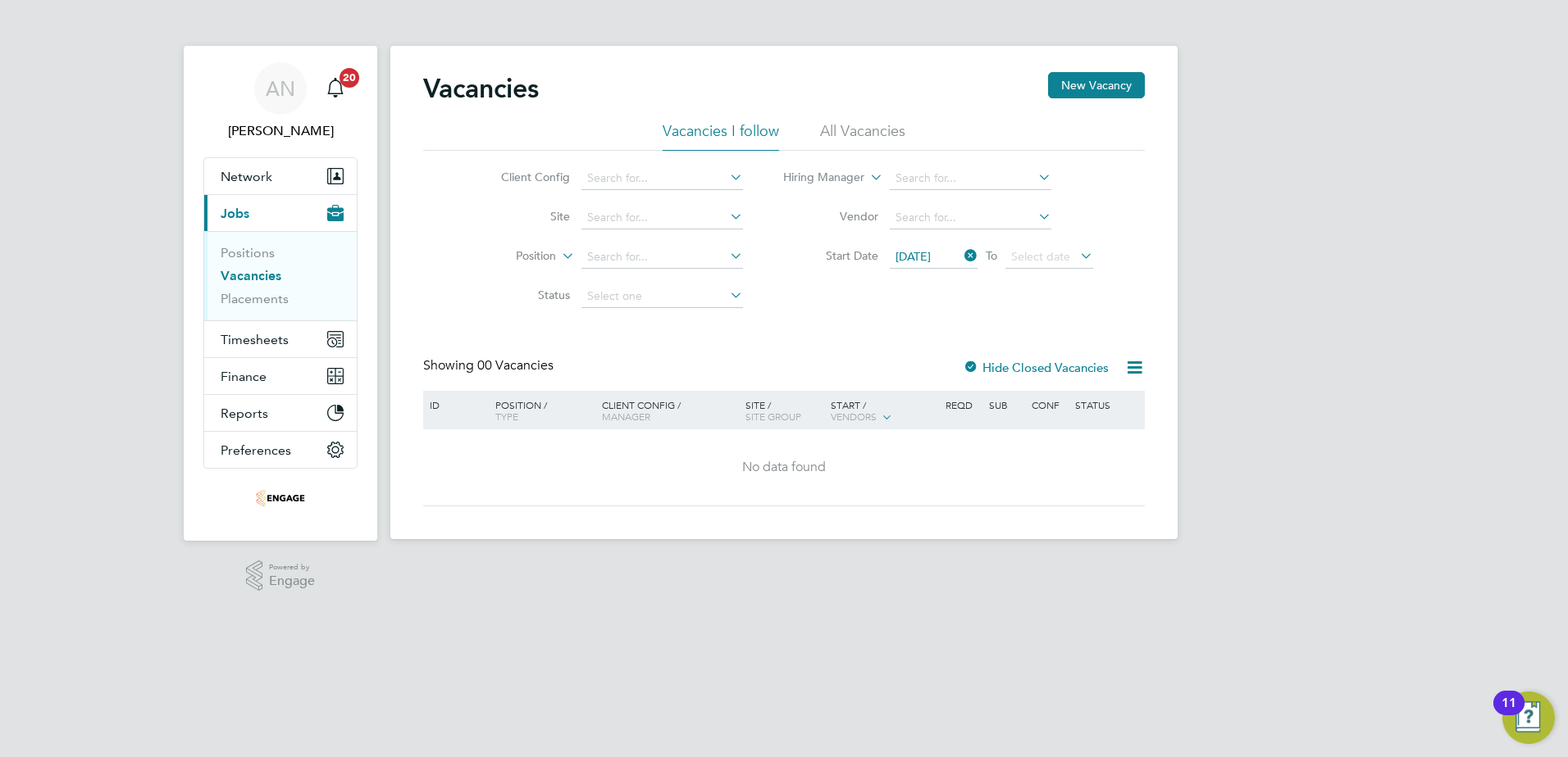
click at [830, 128] on li "All Vacancies" at bounding box center [862, 136] width 85 height 30
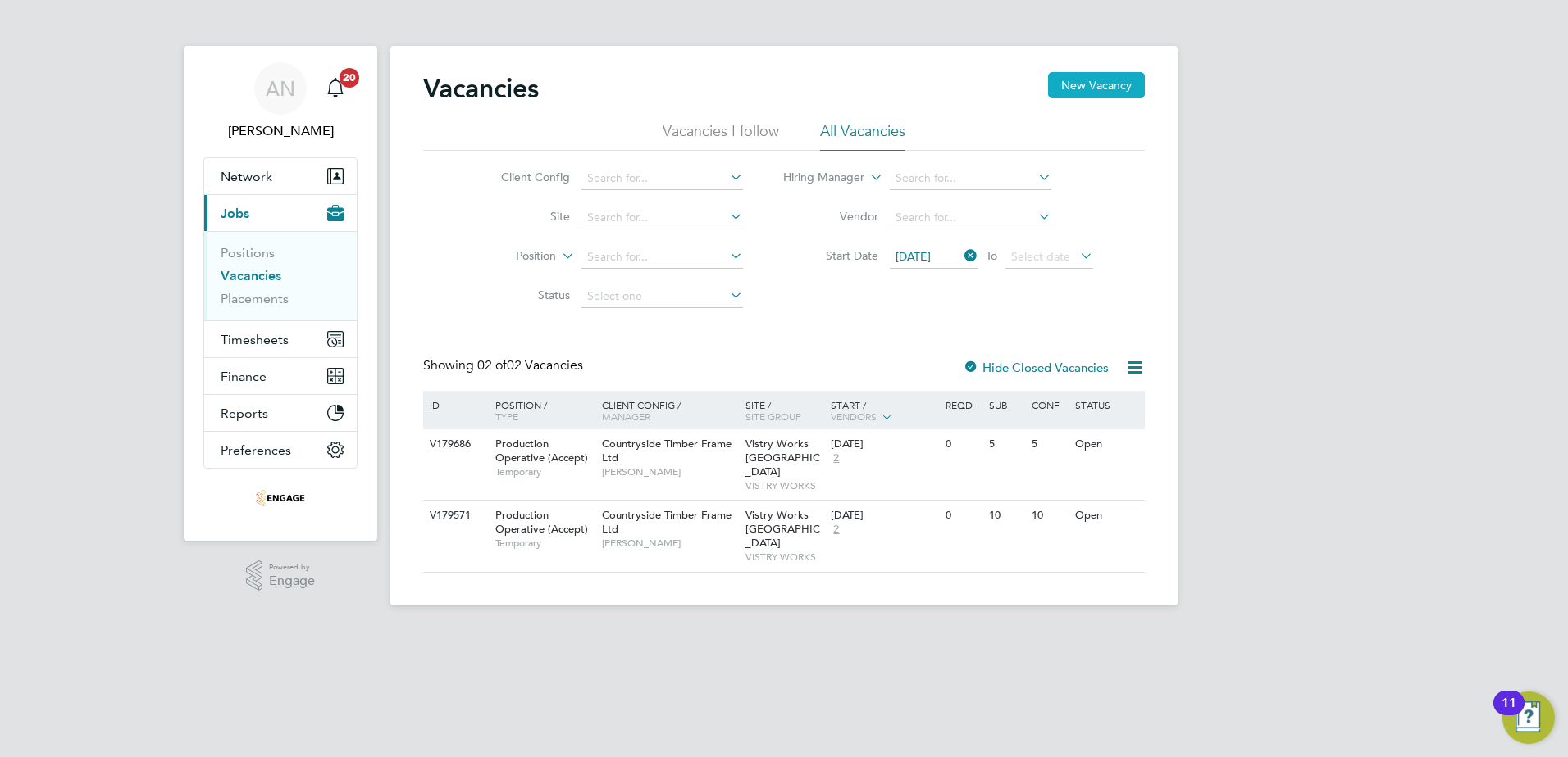
click at [1078, 86] on button "New Vacancy" at bounding box center [1096, 85] width 97 height 26
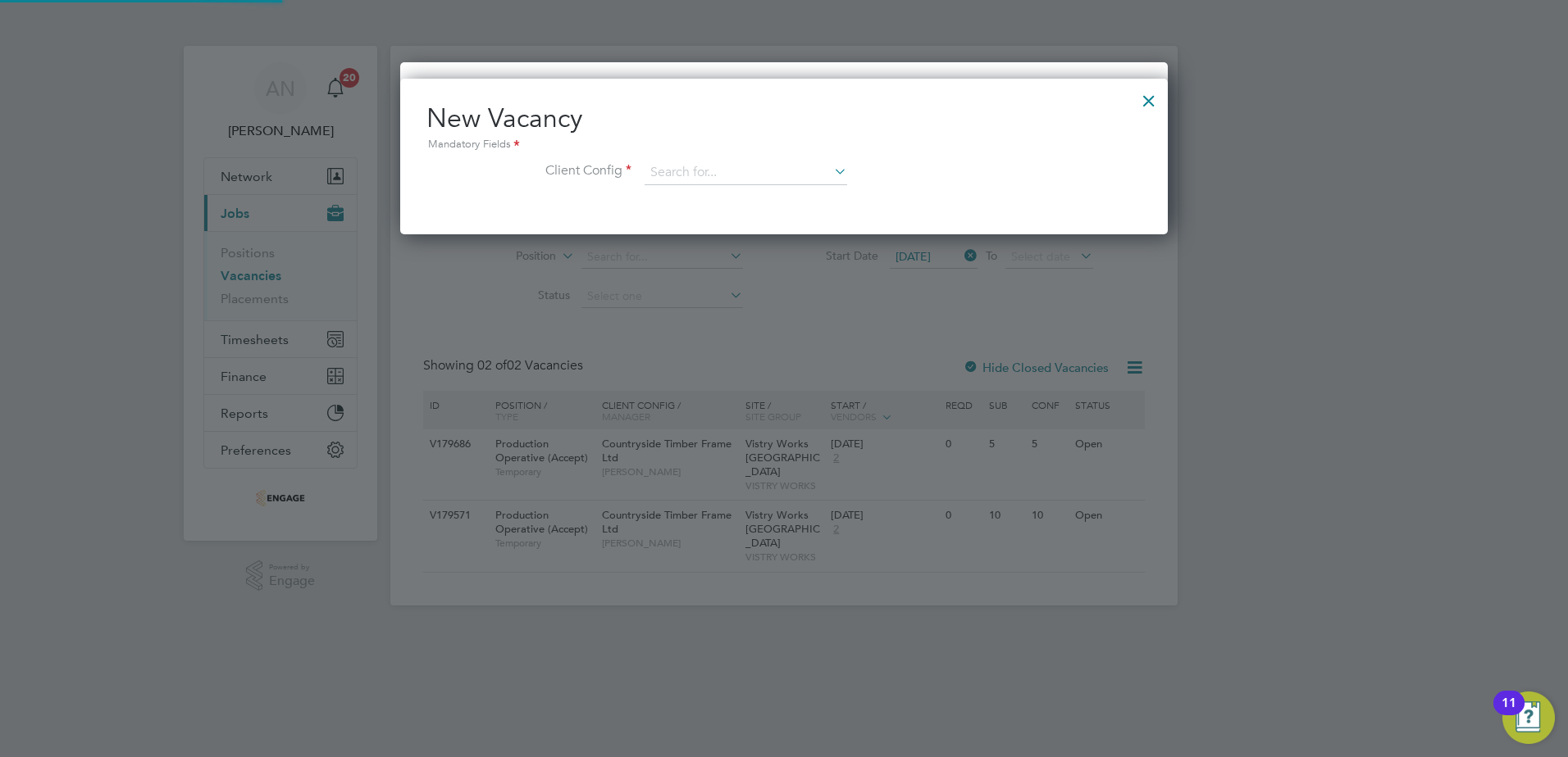
scroll to position [156, 769]
click at [693, 178] on input at bounding box center [745, 173] width 203 height 24
click at [1151, 97] on div at bounding box center [1149, 97] width 30 height 30
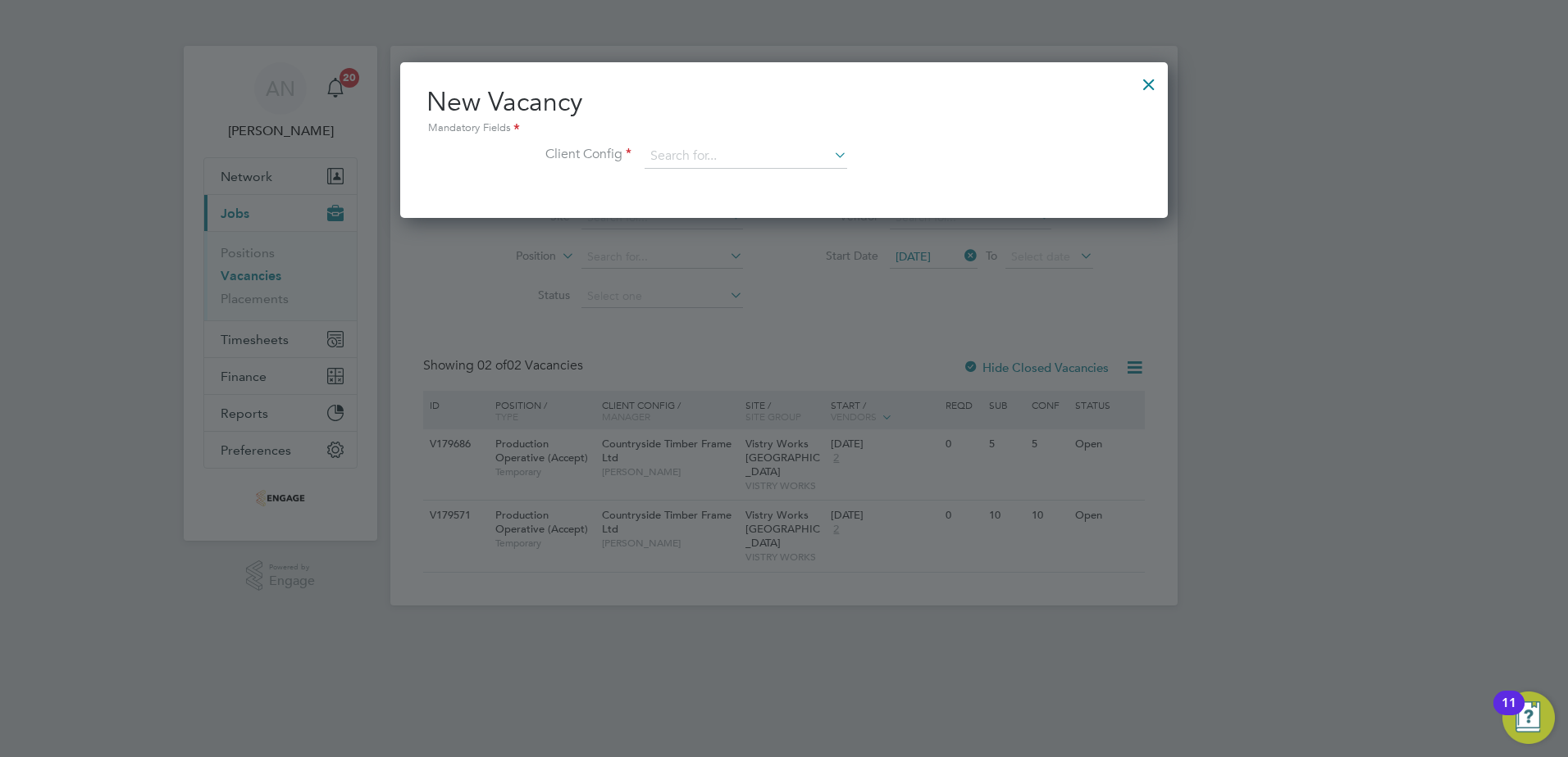
drag, startPoint x: 1149, startPoint y: 88, endPoint x: 1131, endPoint y: 97, distance: 20.1
click at [1151, 91] on div at bounding box center [1149, 80] width 30 height 30
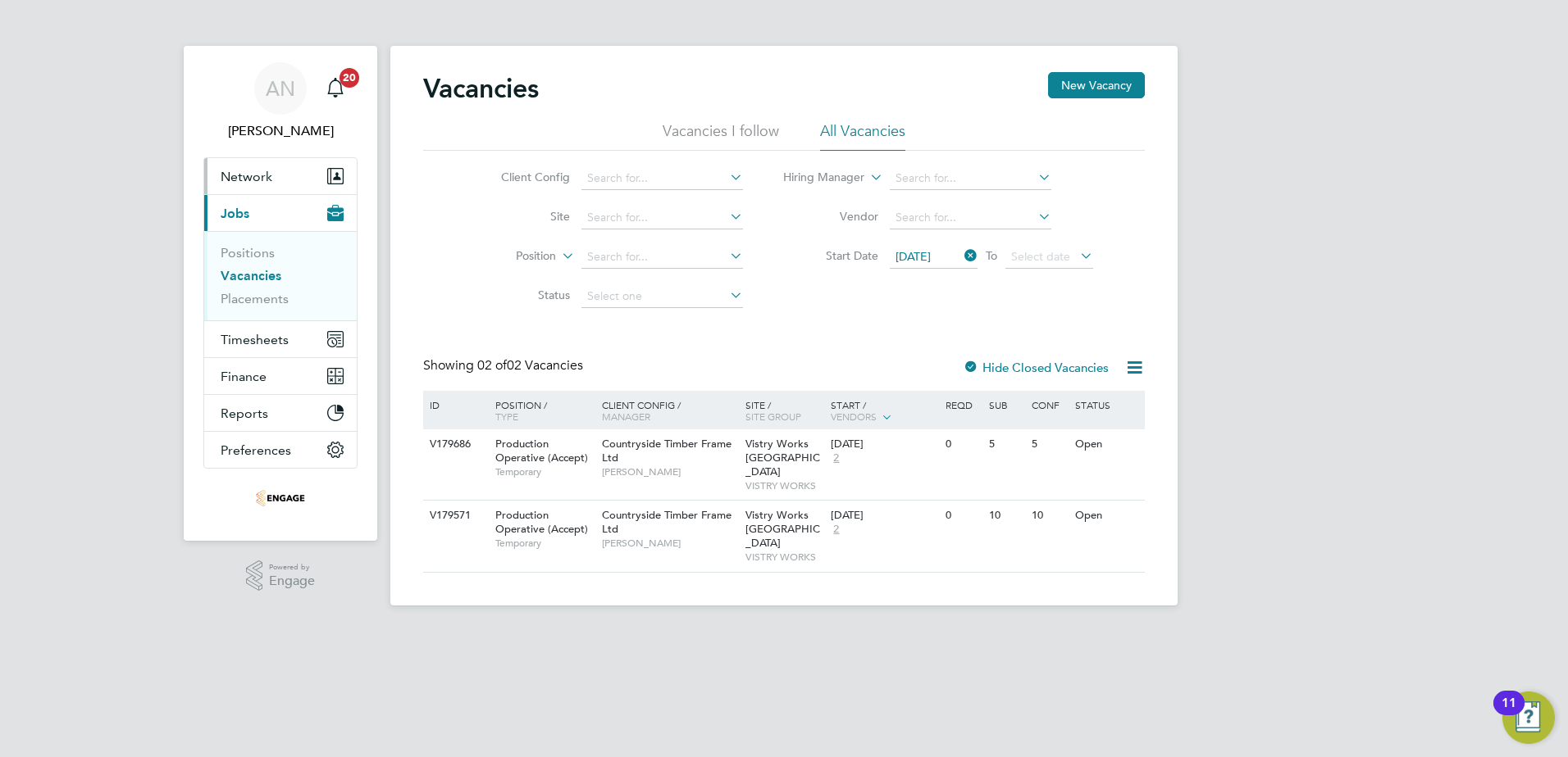
click at [236, 180] on span "Network" at bounding box center [246, 176] width 51 height 16
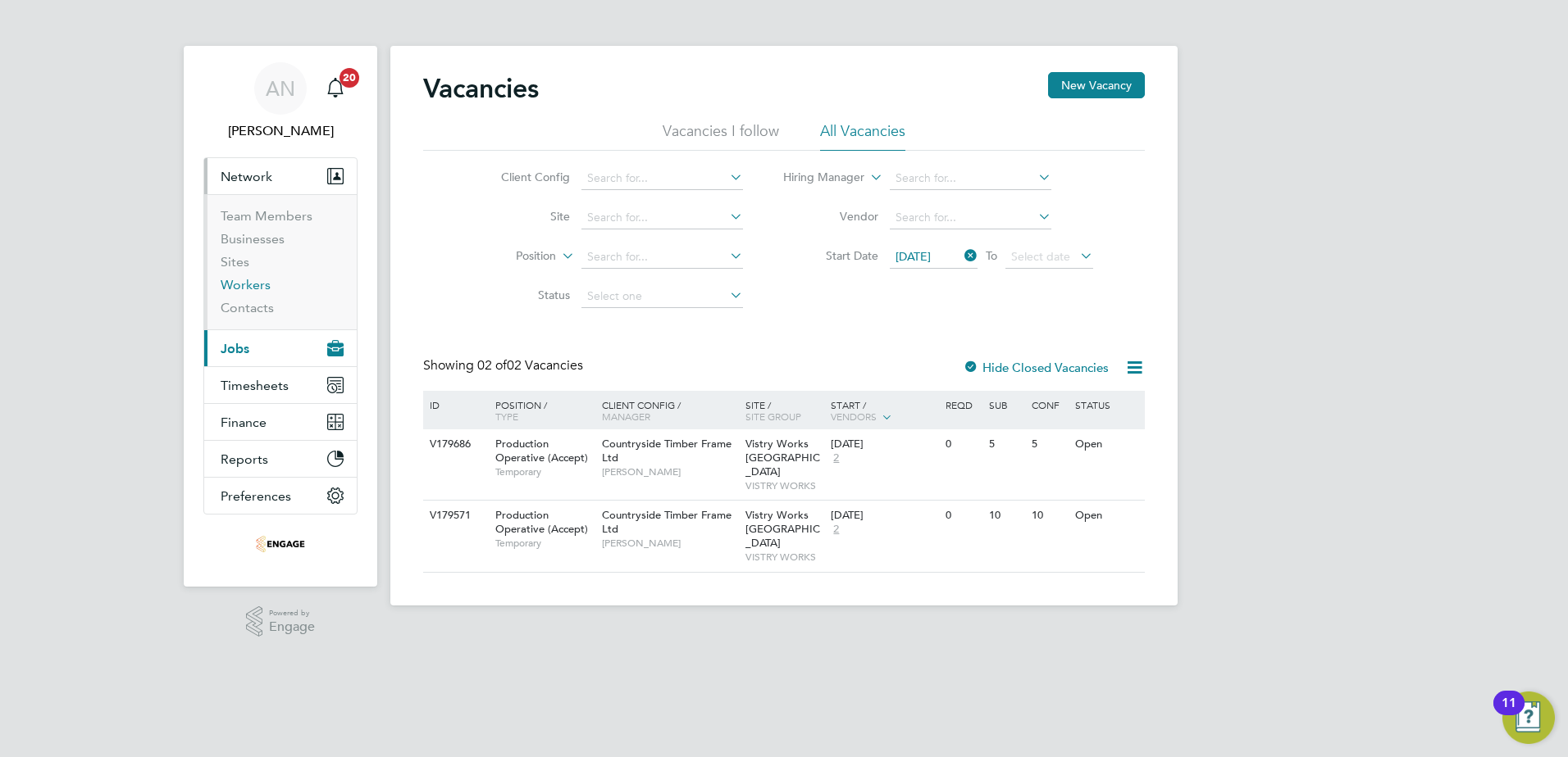
click at [246, 286] on link "Workers" at bounding box center [246, 285] width 50 height 16
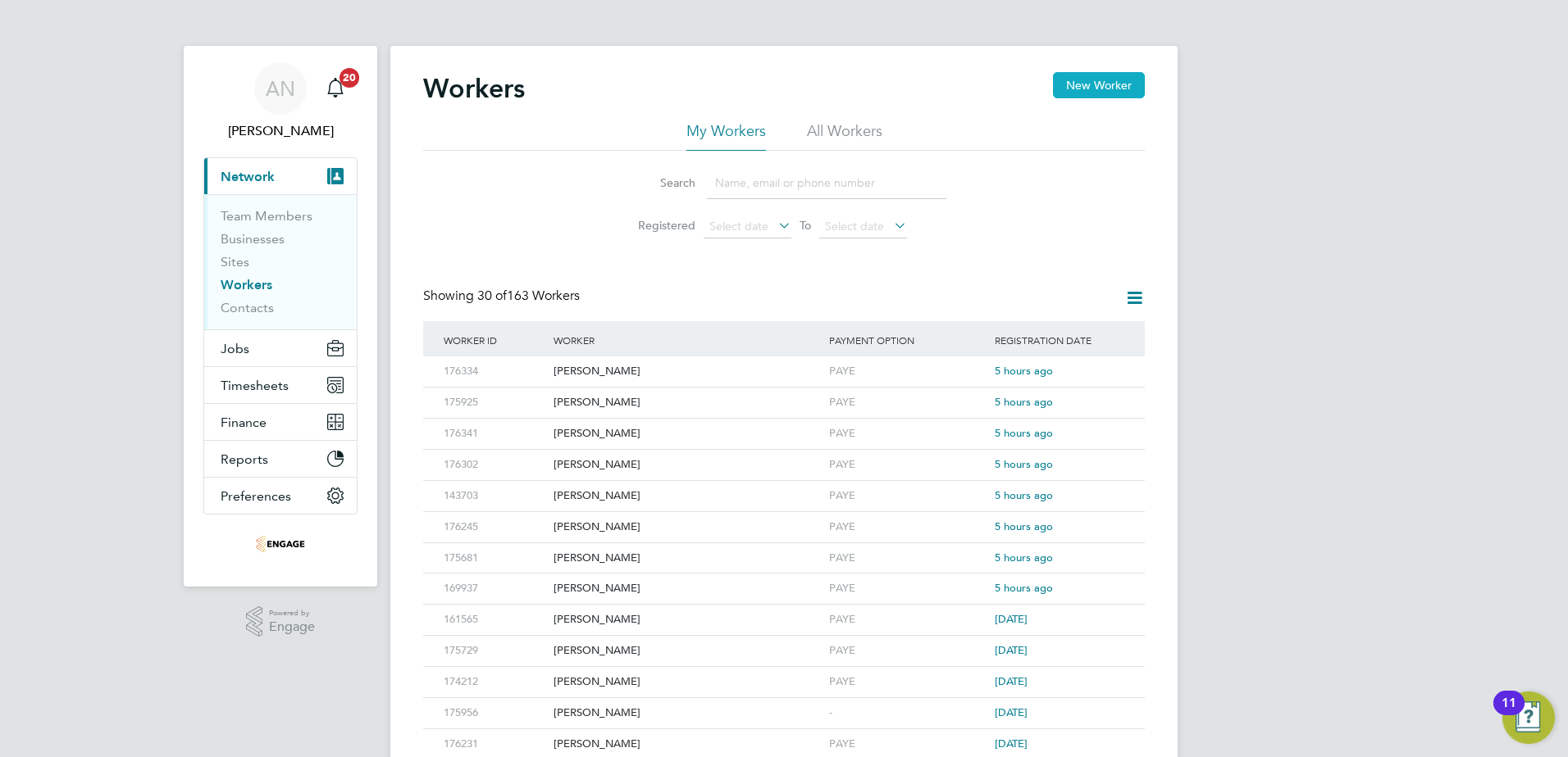
click at [1101, 86] on button "New Worker" at bounding box center [1098, 85] width 92 height 26
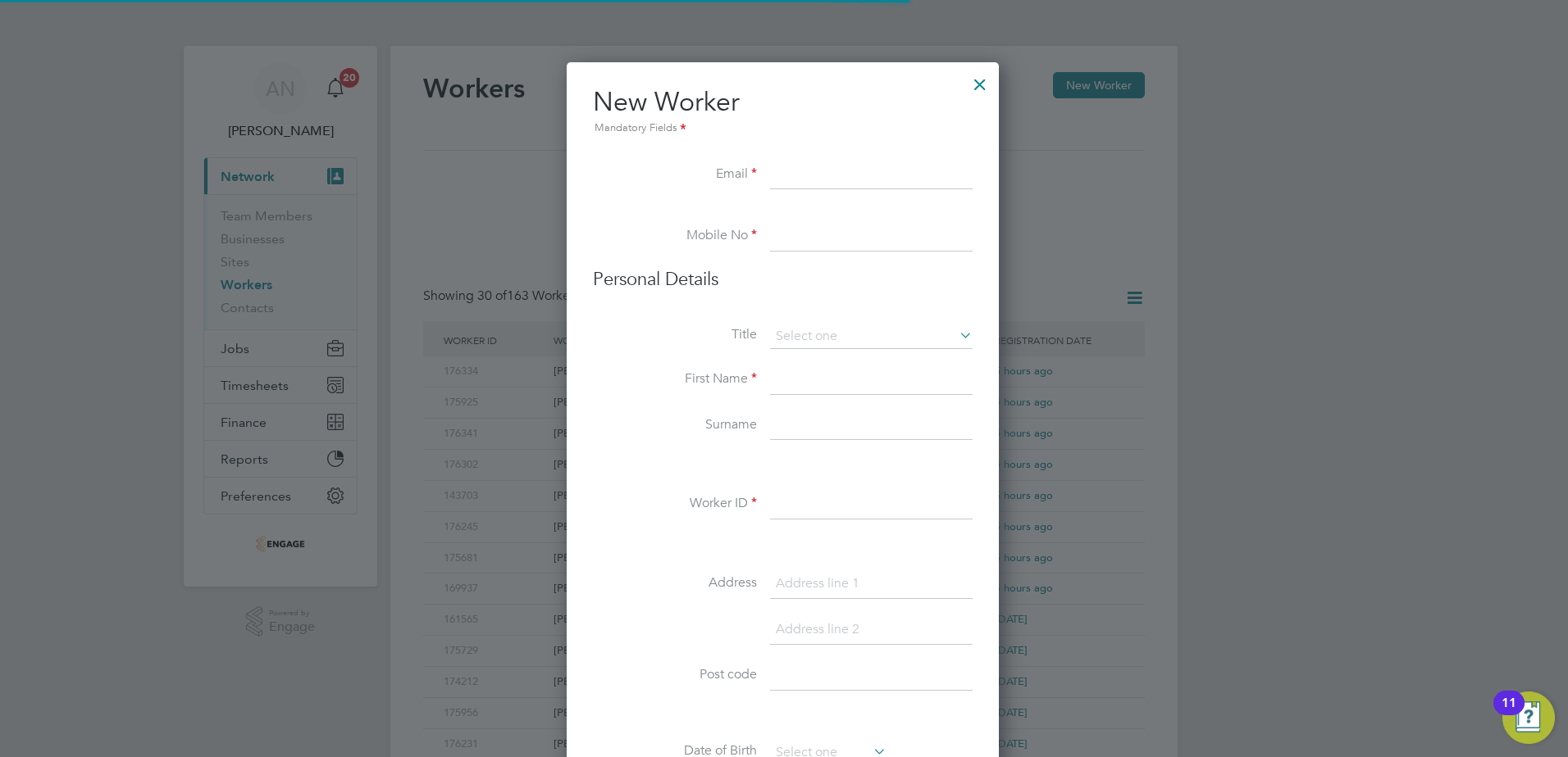
scroll to position [1395, 434]
click at [836, 172] on input at bounding box center [870, 175] width 203 height 30
paste input "ryanlbrown1980@icloud.com"
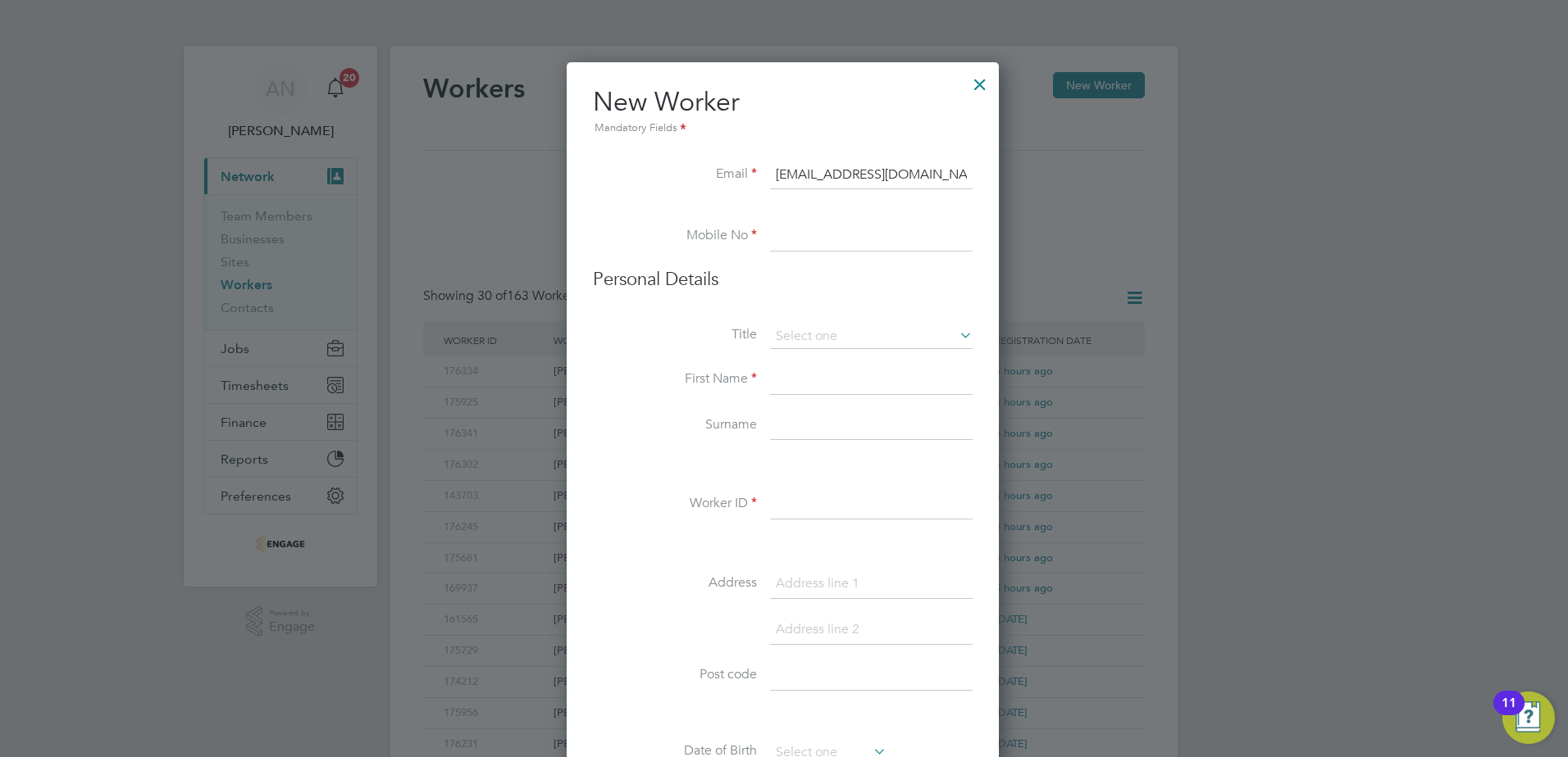
type input "ryanlbrown1980@icloud.com"
click at [870, 243] on input at bounding box center [870, 237] width 203 height 30
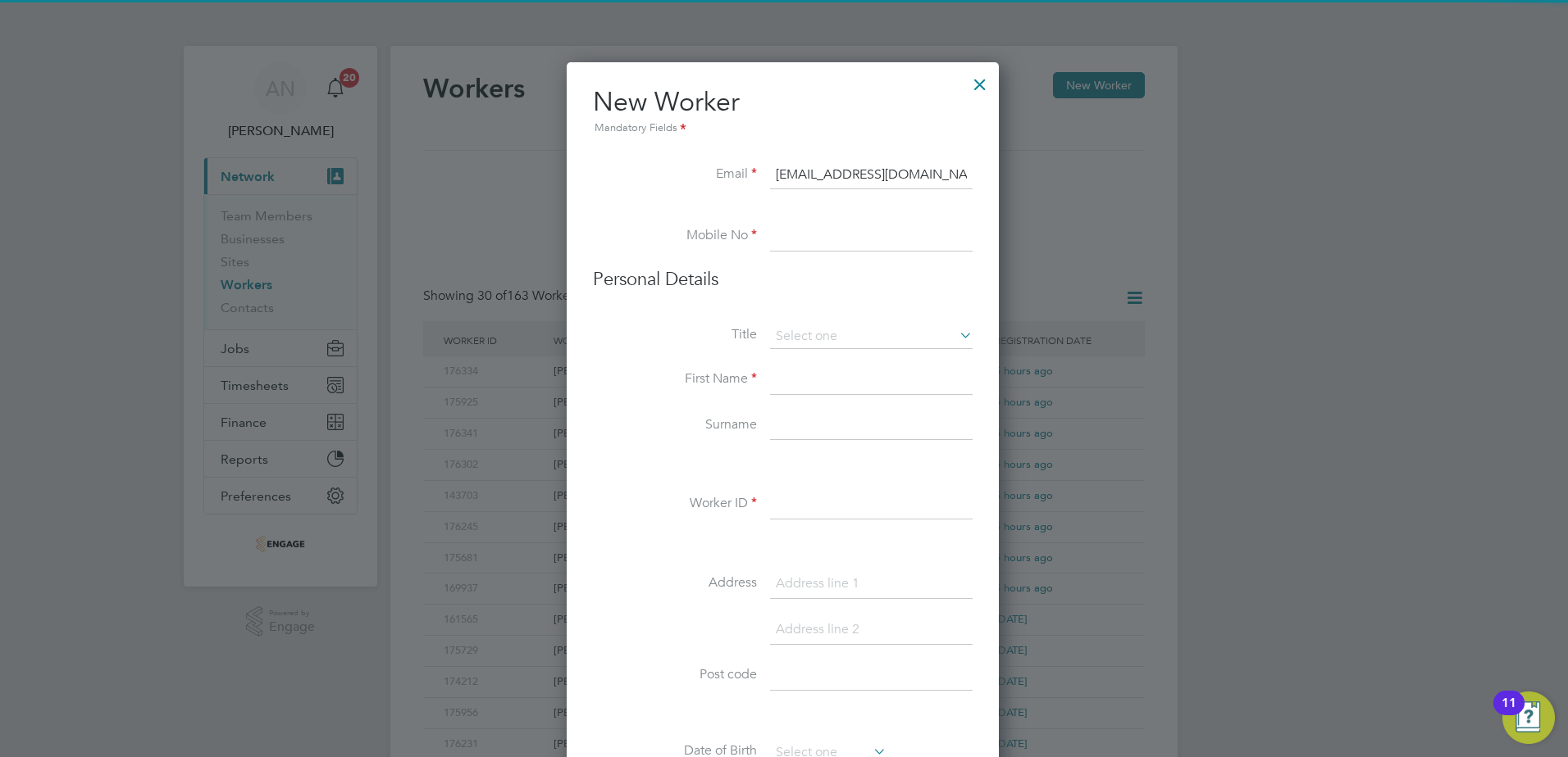
paste input "07756 595272"
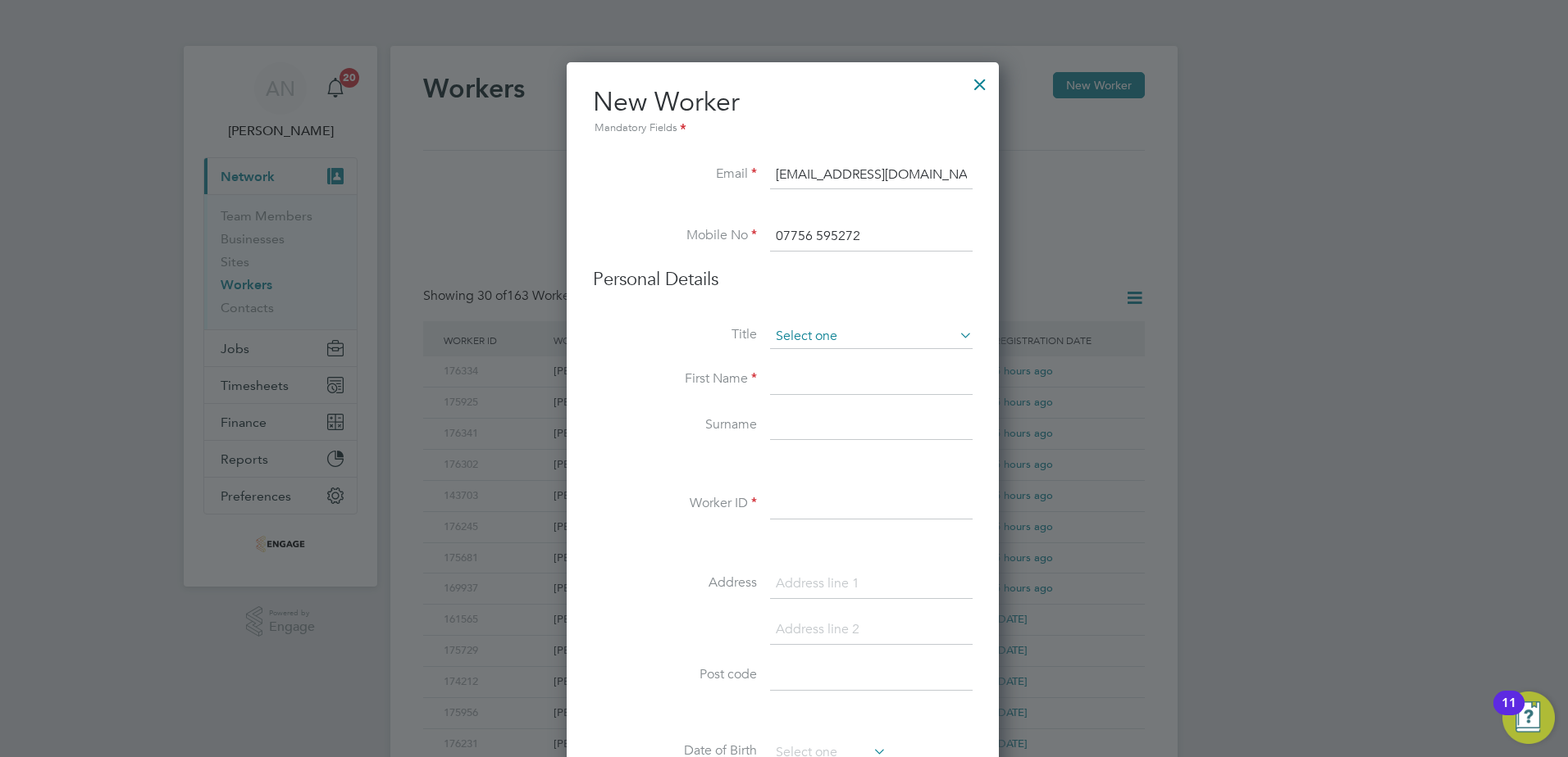
type input "07756 595272"
click at [805, 340] on input at bounding box center [870, 337] width 203 height 24
click at [807, 360] on li "Mr" at bounding box center [871, 359] width 205 height 21
type input "Mr"
click at [807, 372] on input at bounding box center [870, 381] width 203 height 30
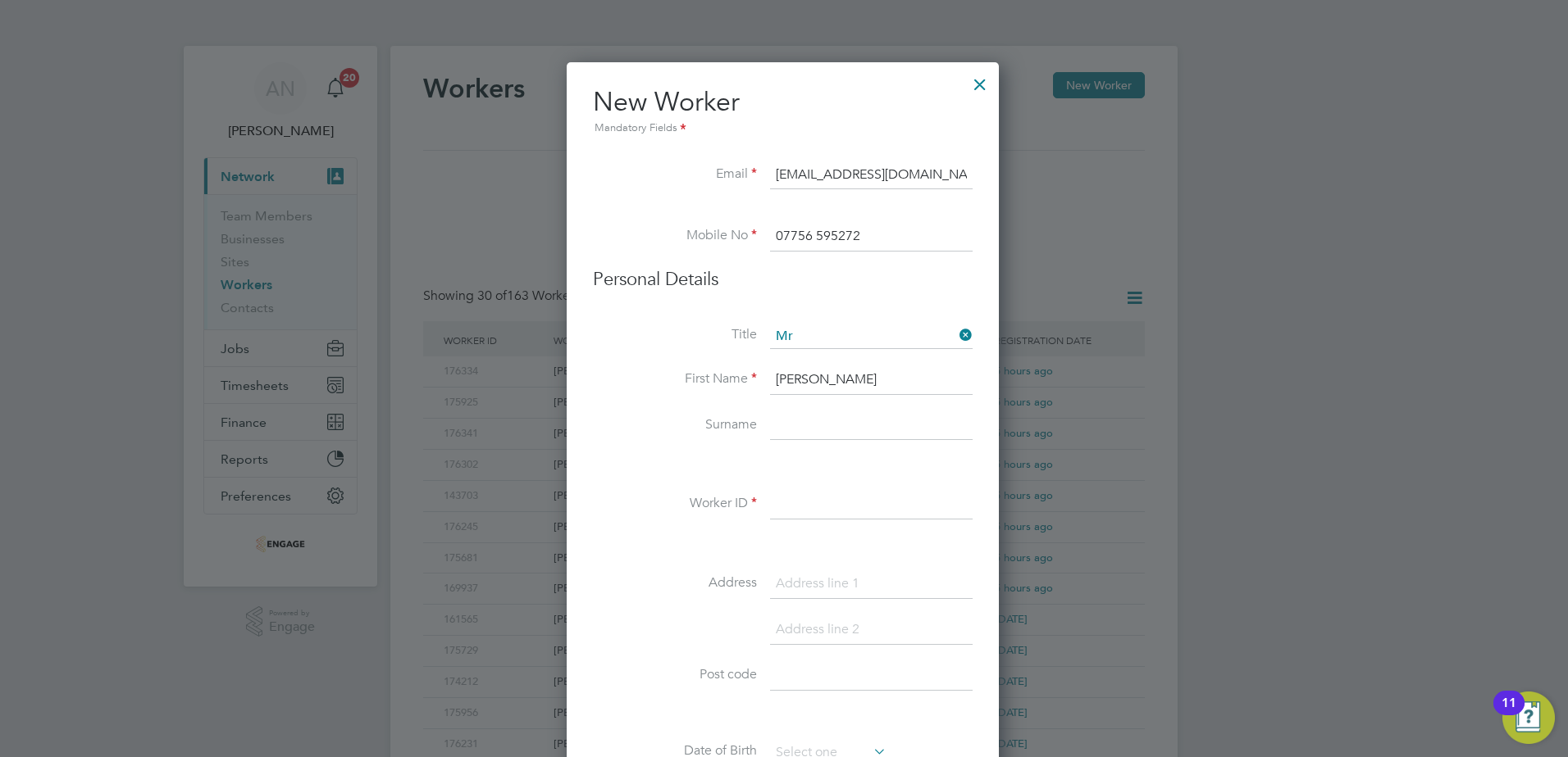
type input "Ryan"
type input "Brown"
click at [851, 518] on input at bounding box center [870, 505] width 203 height 30
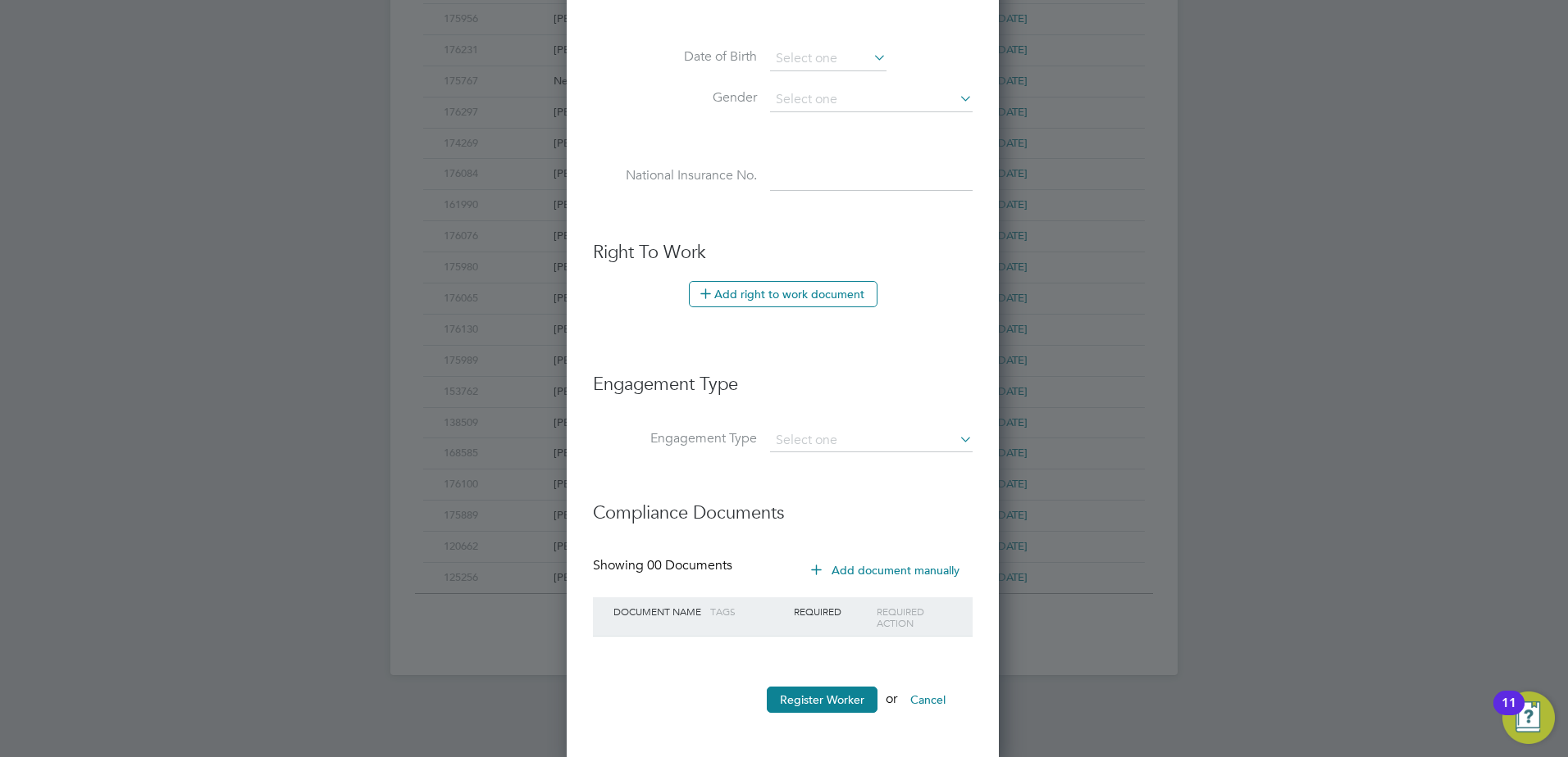
scroll to position [699, 0]
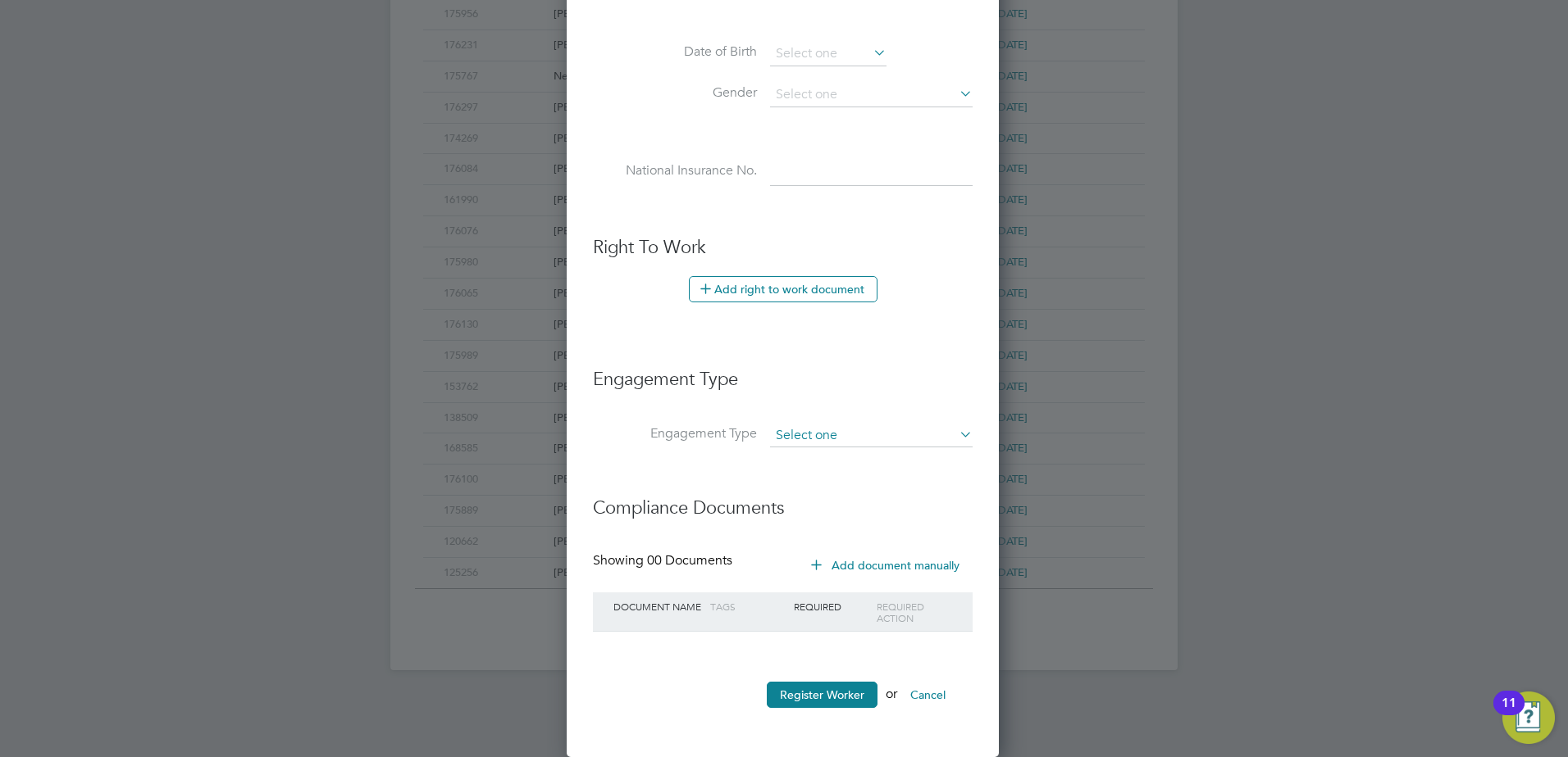
type input "176394"
click at [786, 435] on input at bounding box center [870, 436] width 203 height 23
click at [785, 483] on li "PAYE Direct" at bounding box center [871, 483] width 205 height 23
type input "PAYE Direct"
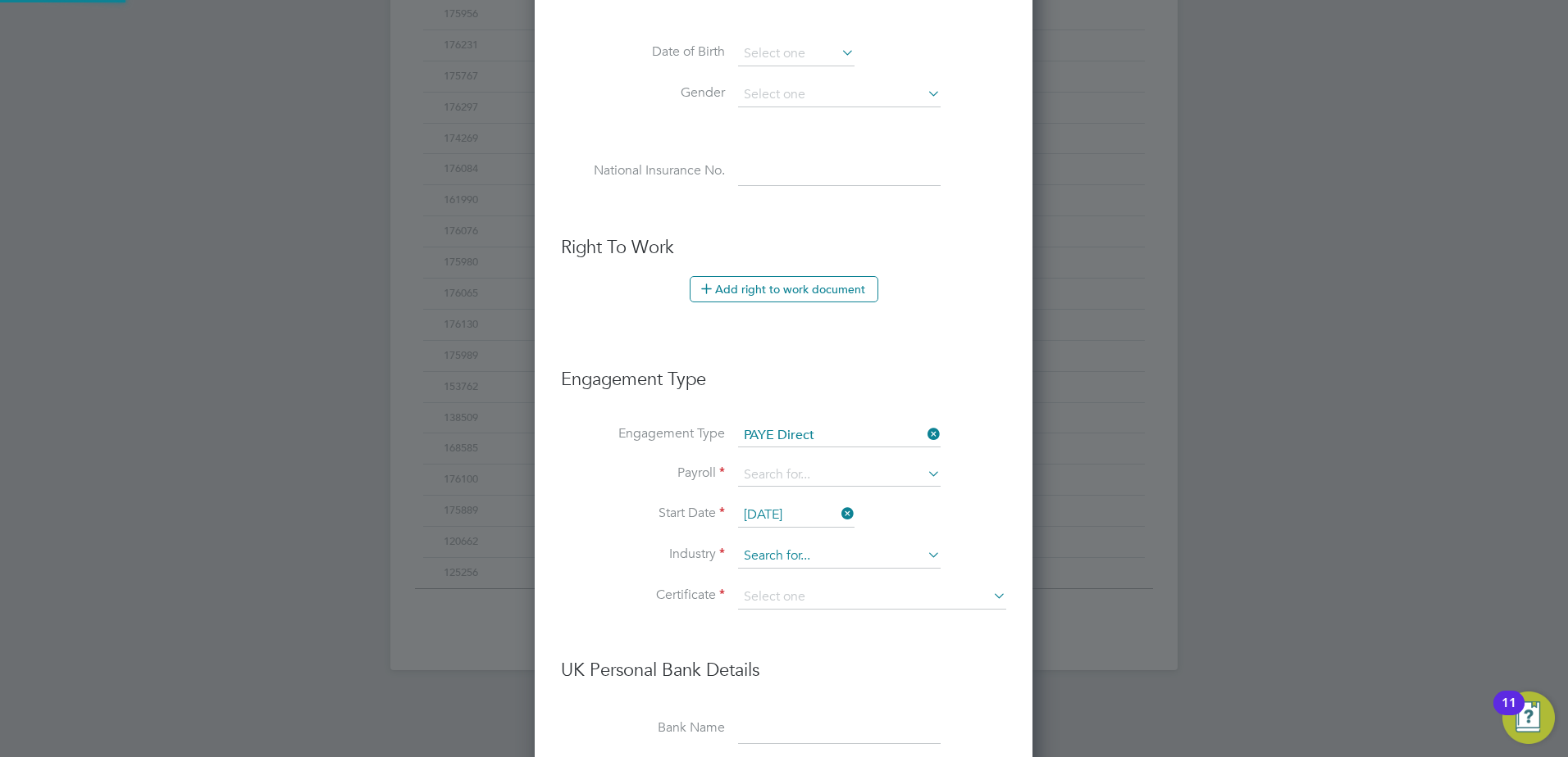
scroll to position [1875, 500]
click at [783, 484] on input at bounding box center [839, 475] width 203 height 23
click at [777, 499] on li "PAYE" at bounding box center [839, 498] width 205 height 23
type input "PAYE"
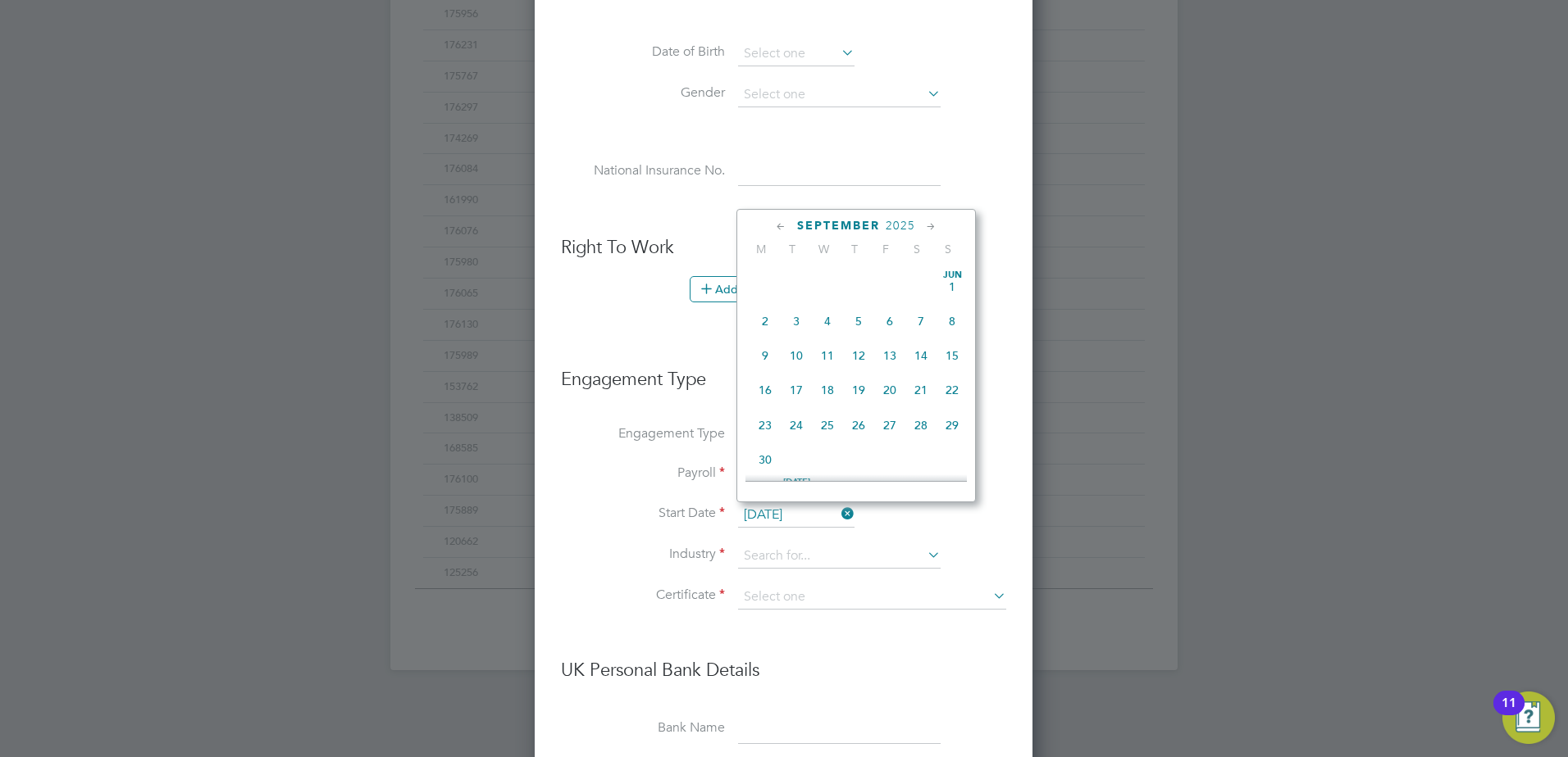
click at [797, 512] on input "[DATE]" at bounding box center [796, 515] width 117 height 24
click at [823, 357] on span "3" at bounding box center [826, 343] width 31 height 31
type input "03 Sep 2025"
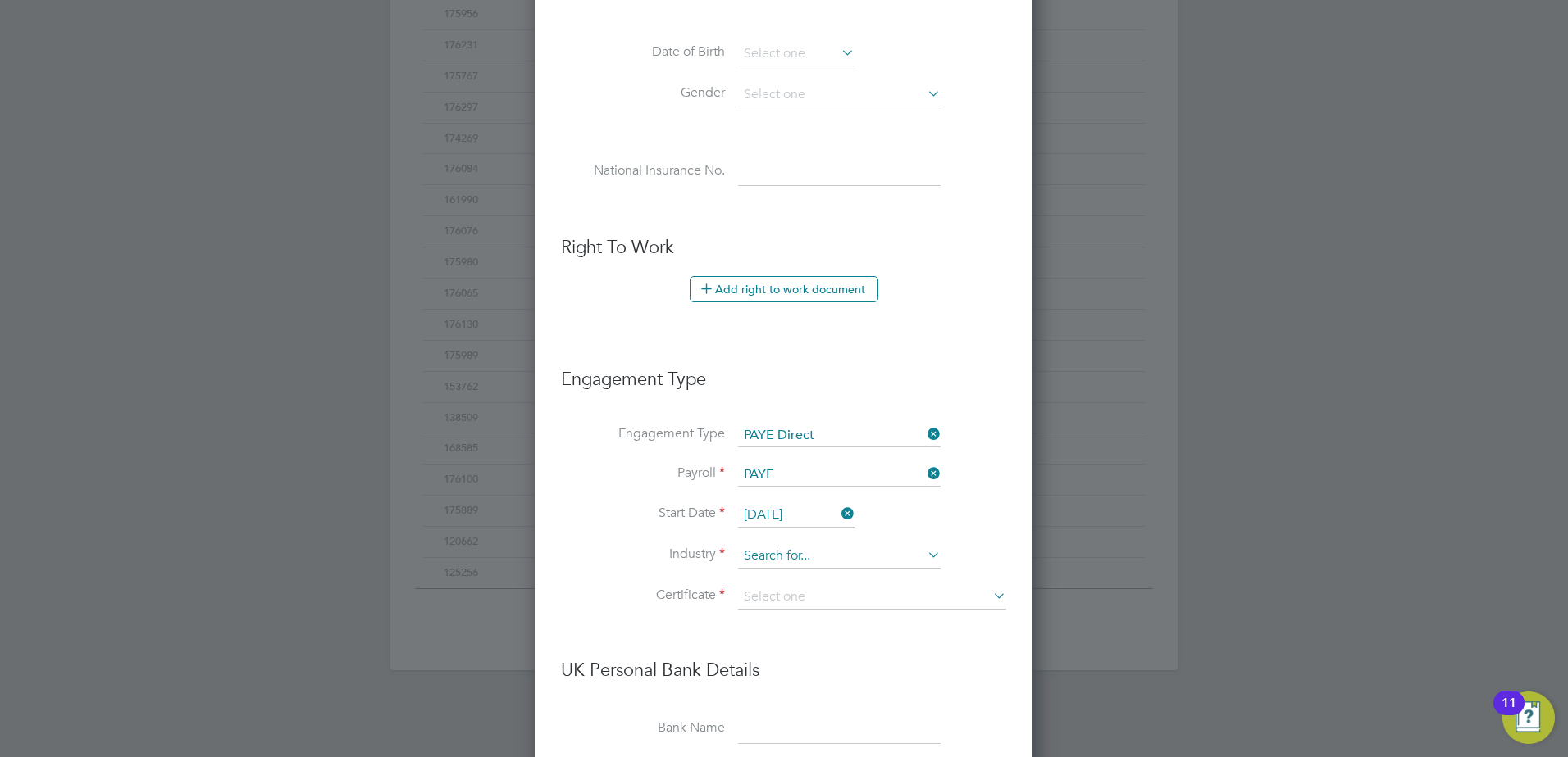
click at [788, 551] on input at bounding box center [839, 556] width 203 height 24
click at [779, 573] on li "Man ufacturing" at bounding box center [839, 580] width 205 height 22
type input "Manufacturing"
click at [779, 592] on input at bounding box center [871, 597] width 268 height 24
click at [790, 657] on li "Don't know" at bounding box center [871, 663] width 270 height 21
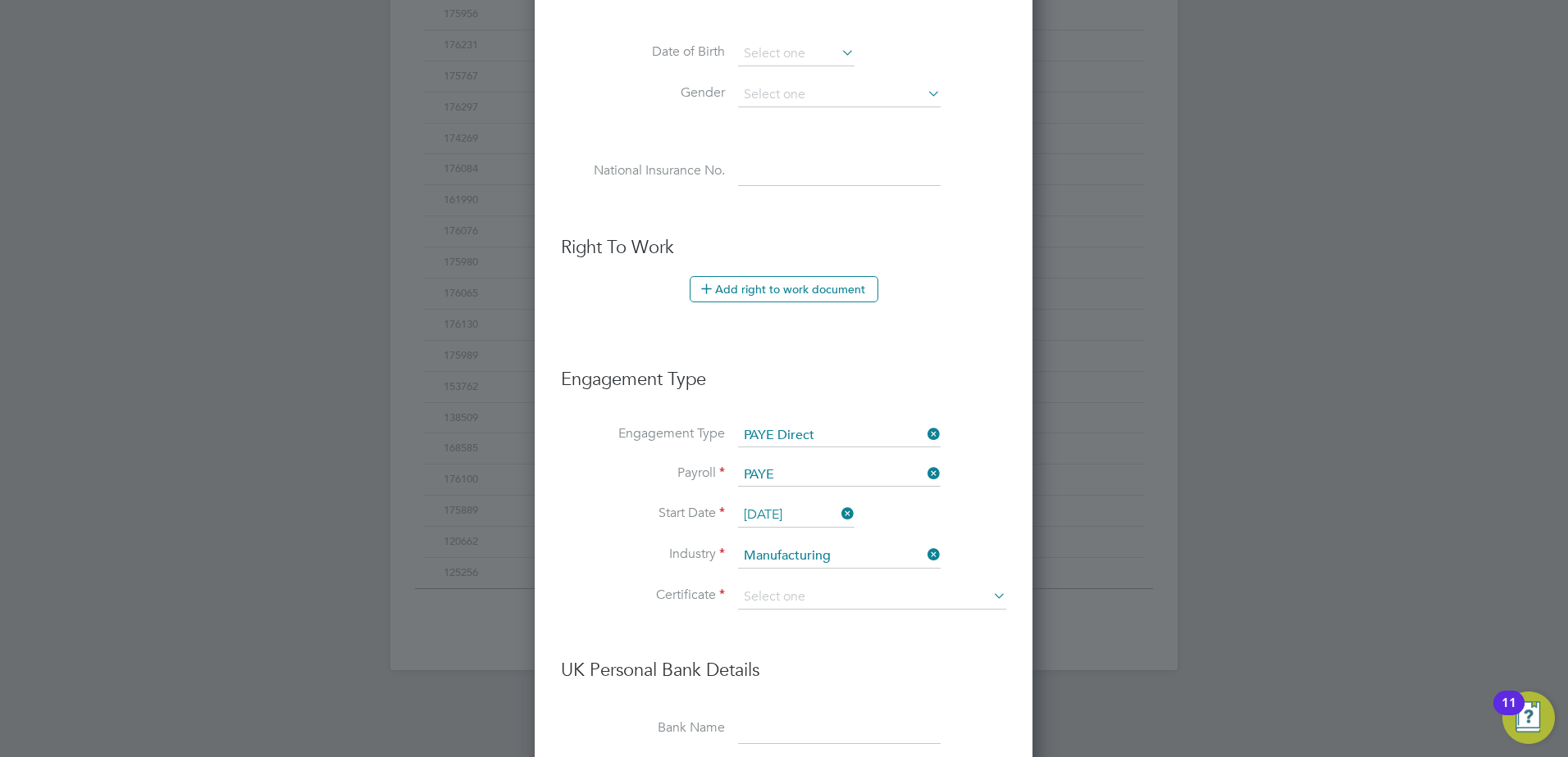
type input "Don't know"
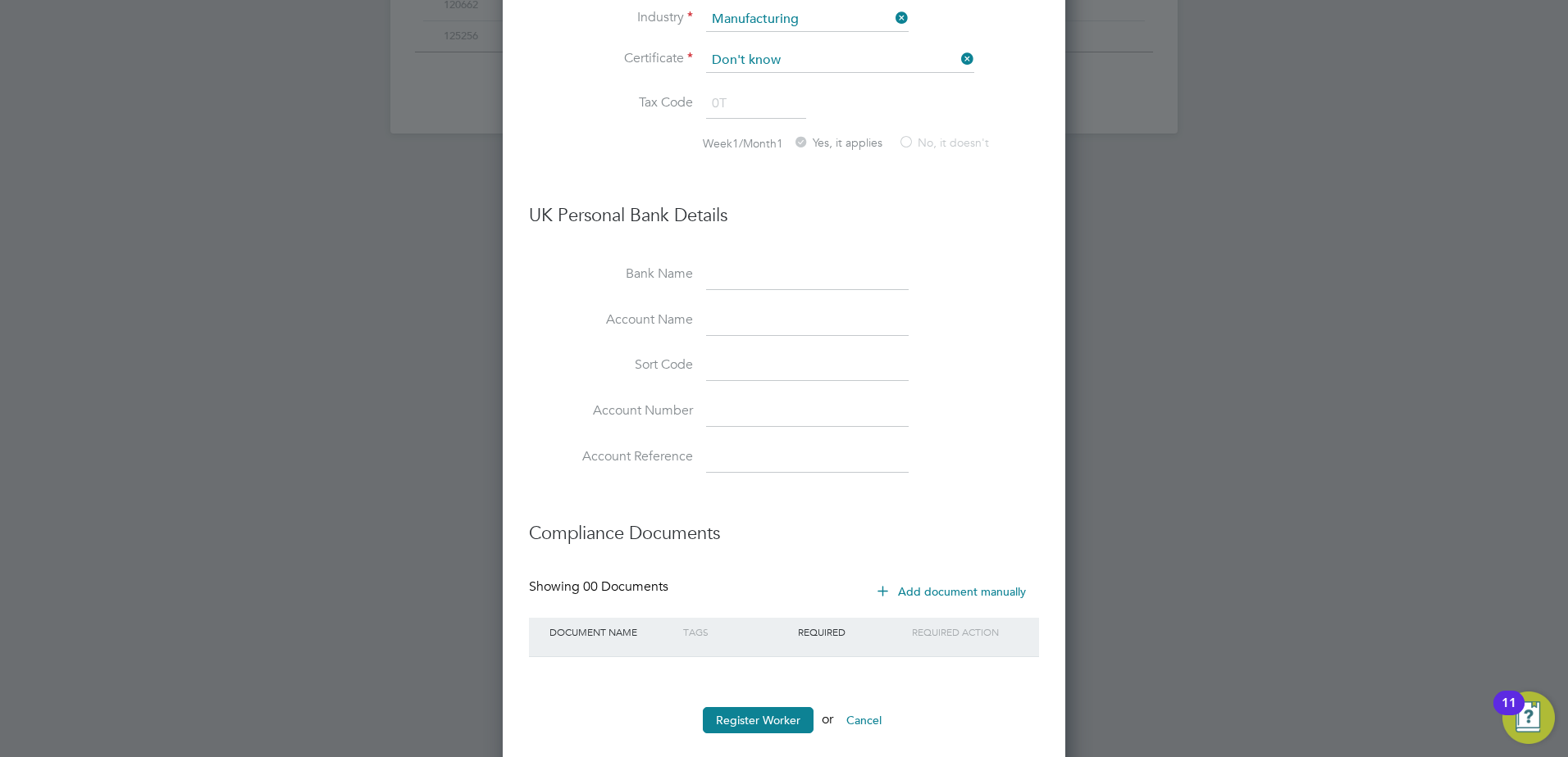
scroll to position [1260, 0]
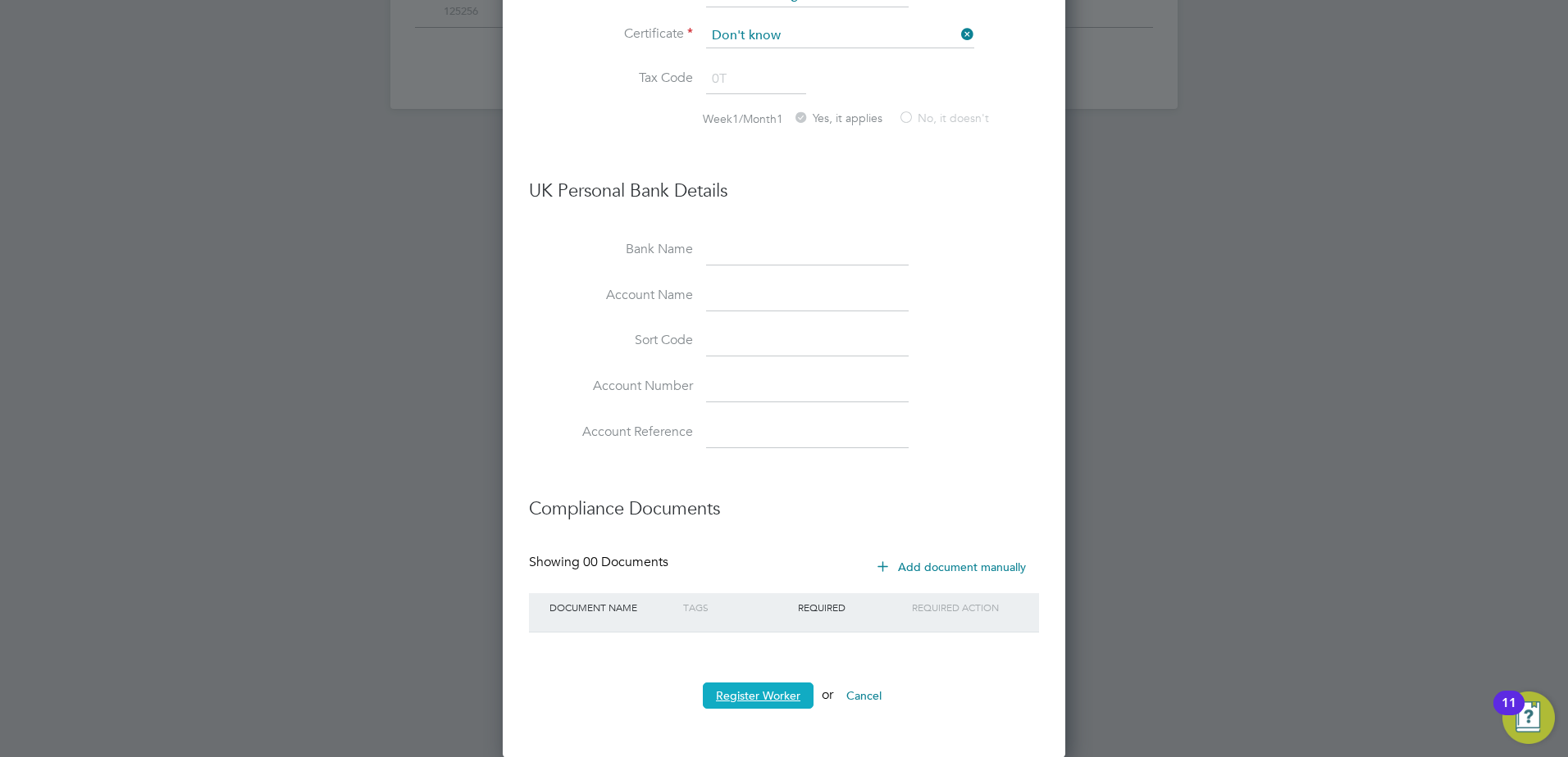
click at [773, 698] on button "Register Worker" at bounding box center [757, 695] width 111 height 26
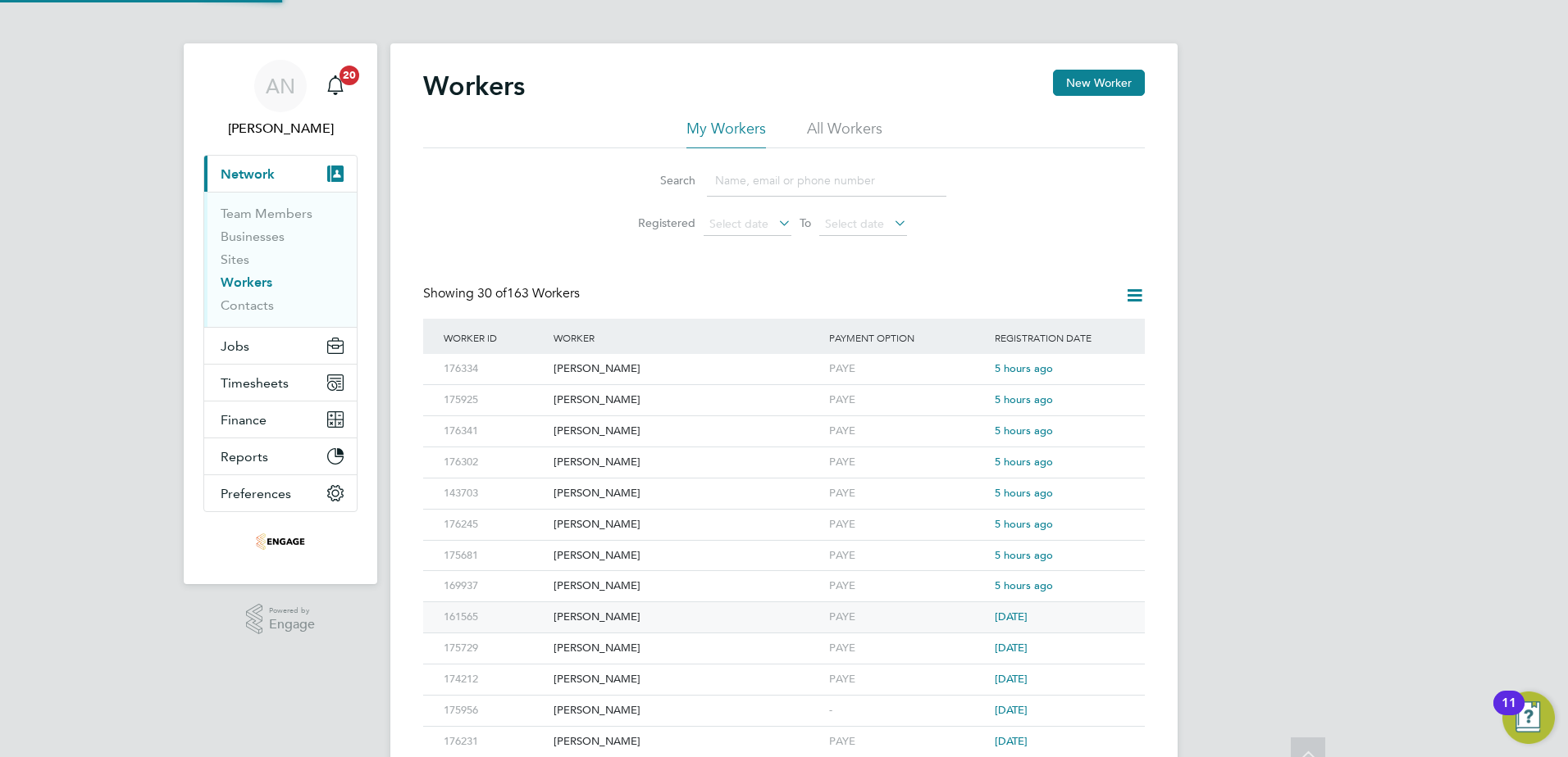
scroll to position [0, 0]
click at [1105, 74] on button "New Worker" at bounding box center [1098, 85] width 92 height 26
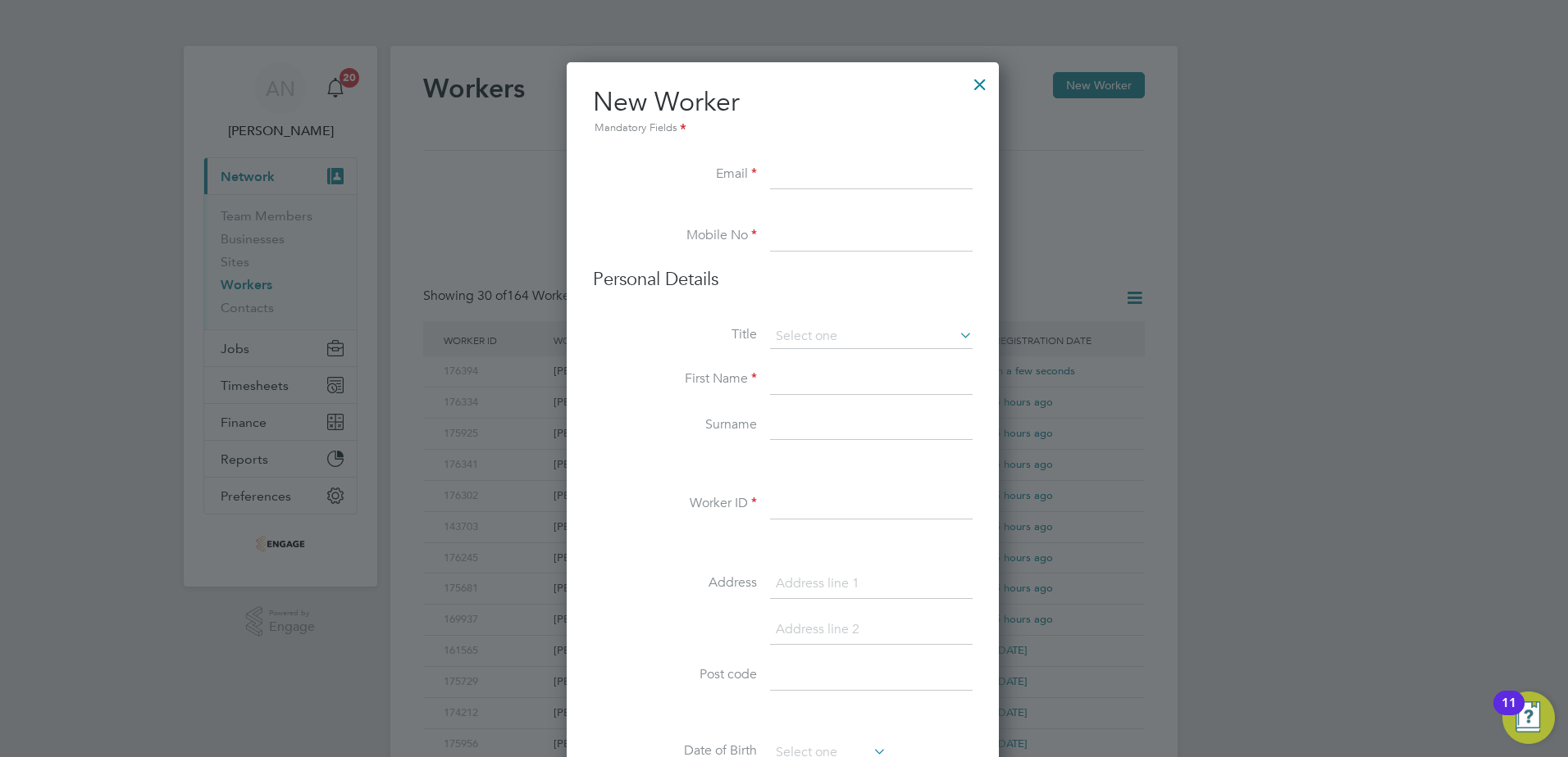
scroll to position [1395, 434]
click at [852, 184] on input at bounding box center [870, 175] width 203 height 30
paste input "andrepalletto@gmail.com"
type input "andrepalletto@gmail.com"
click at [864, 246] on input at bounding box center [870, 237] width 203 height 30
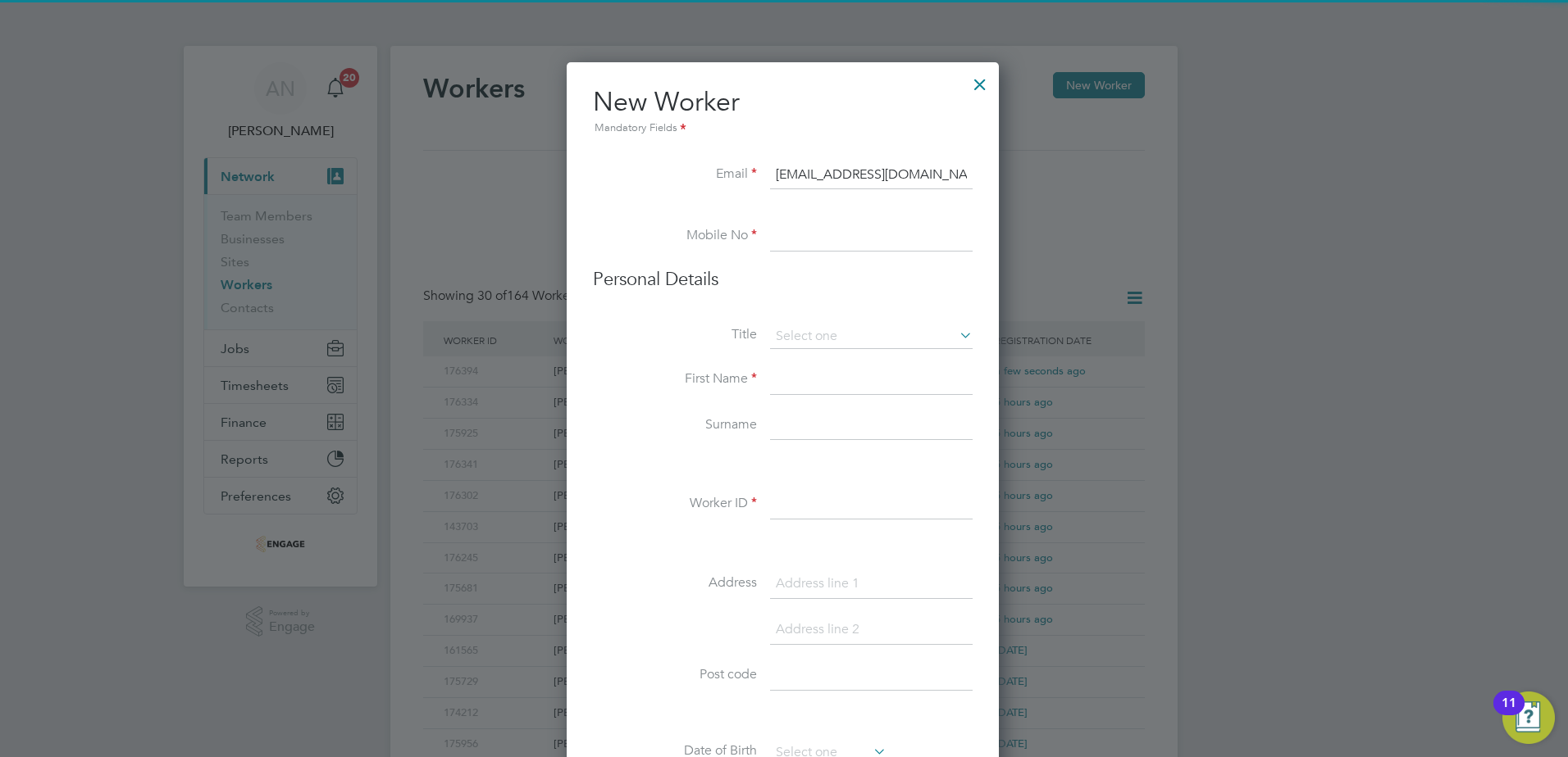
paste input "07908 490991"
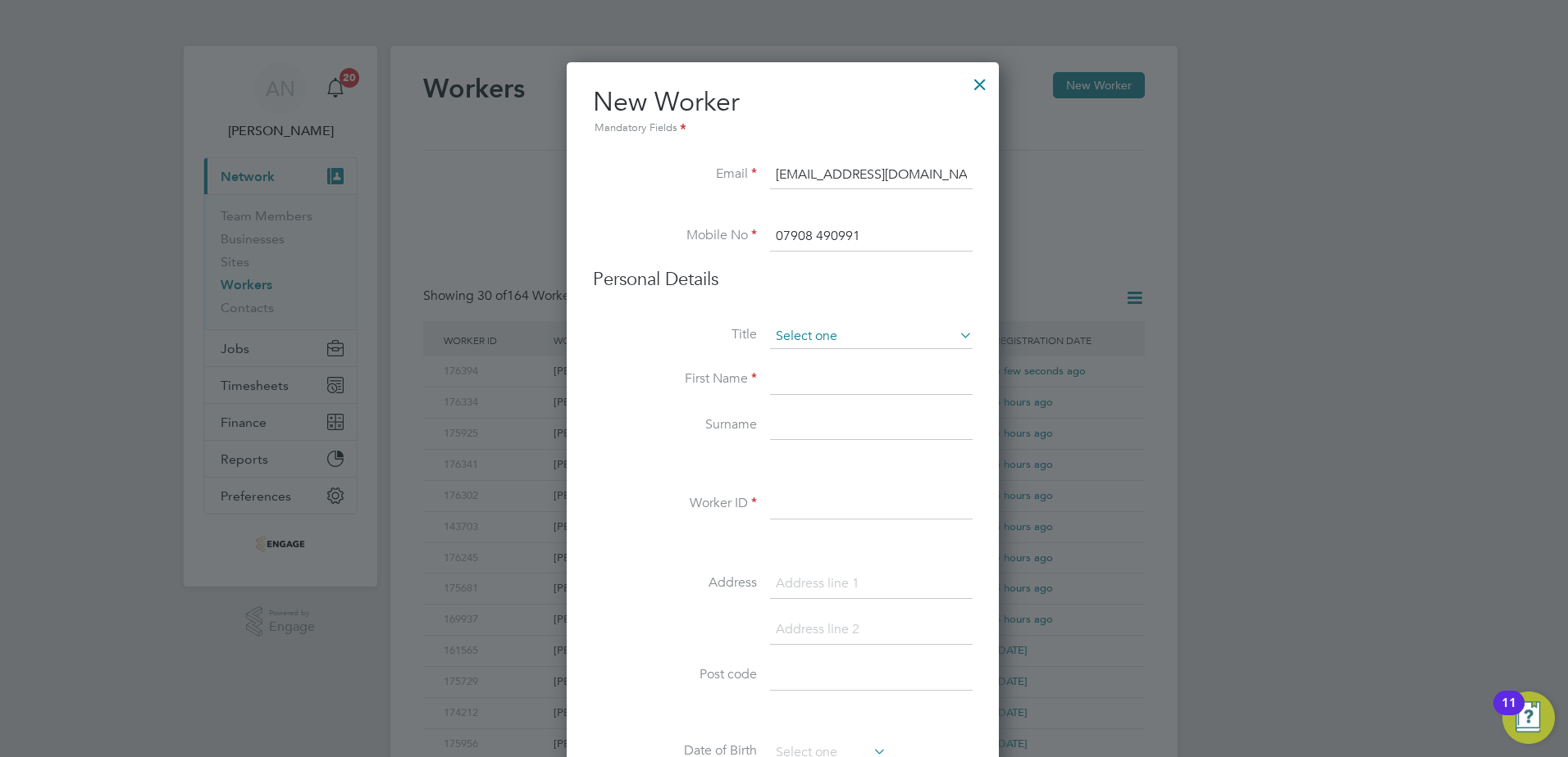
type input "07908 490991"
click at [827, 328] on input at bounding box center [870, 337] width 203 height 24
click at [824, 357] on li "Mr" at bounding box center [871, 359] width 205 height 21
type input "Mr"
click at [818, 376] on input at bounding box center [870, 381] width 203 height 30
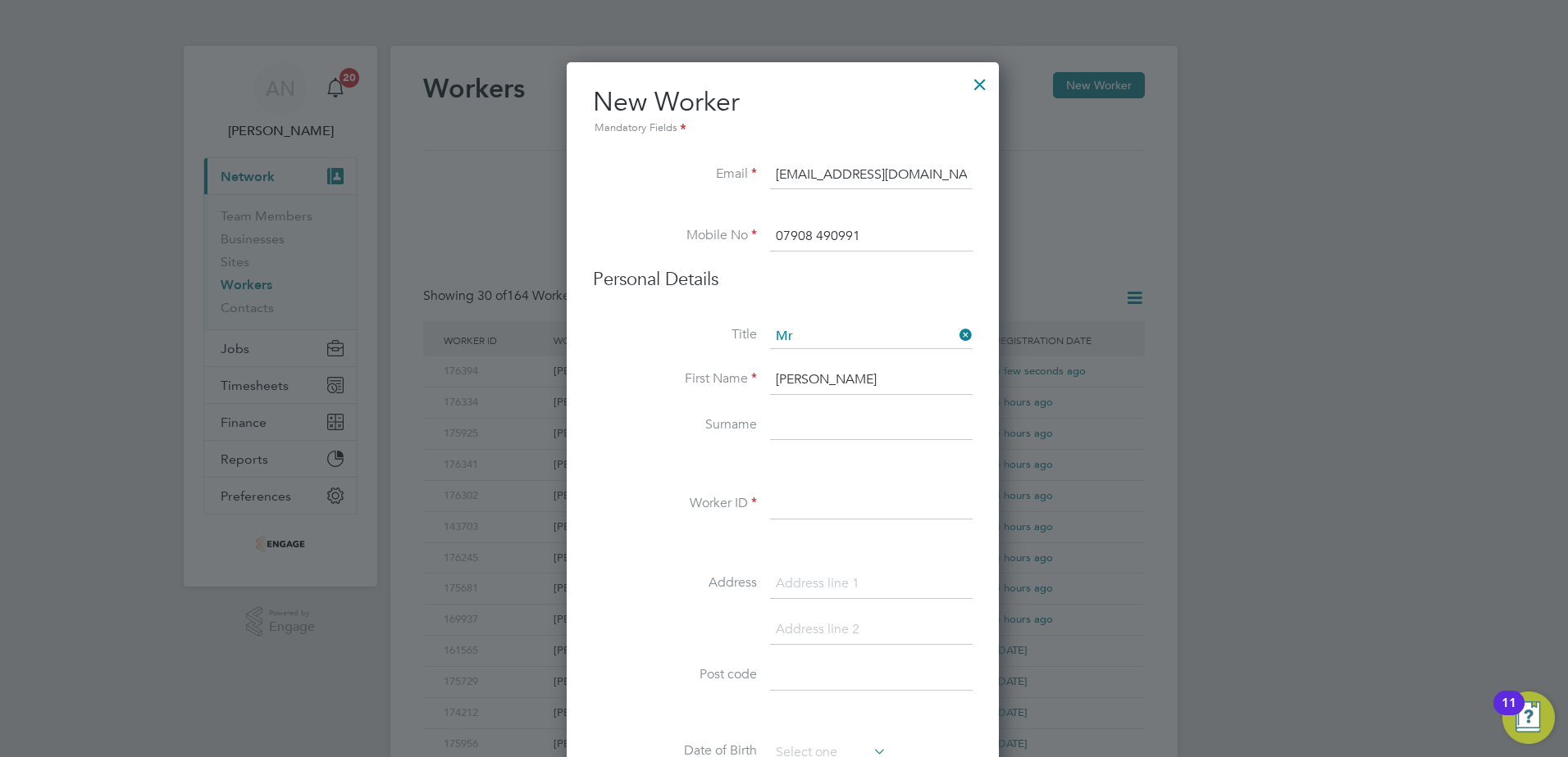
type input "Andrew"
type input "Pallett"
click at [812, 498] on input at bounding box center [870, 505] width 203 height 30
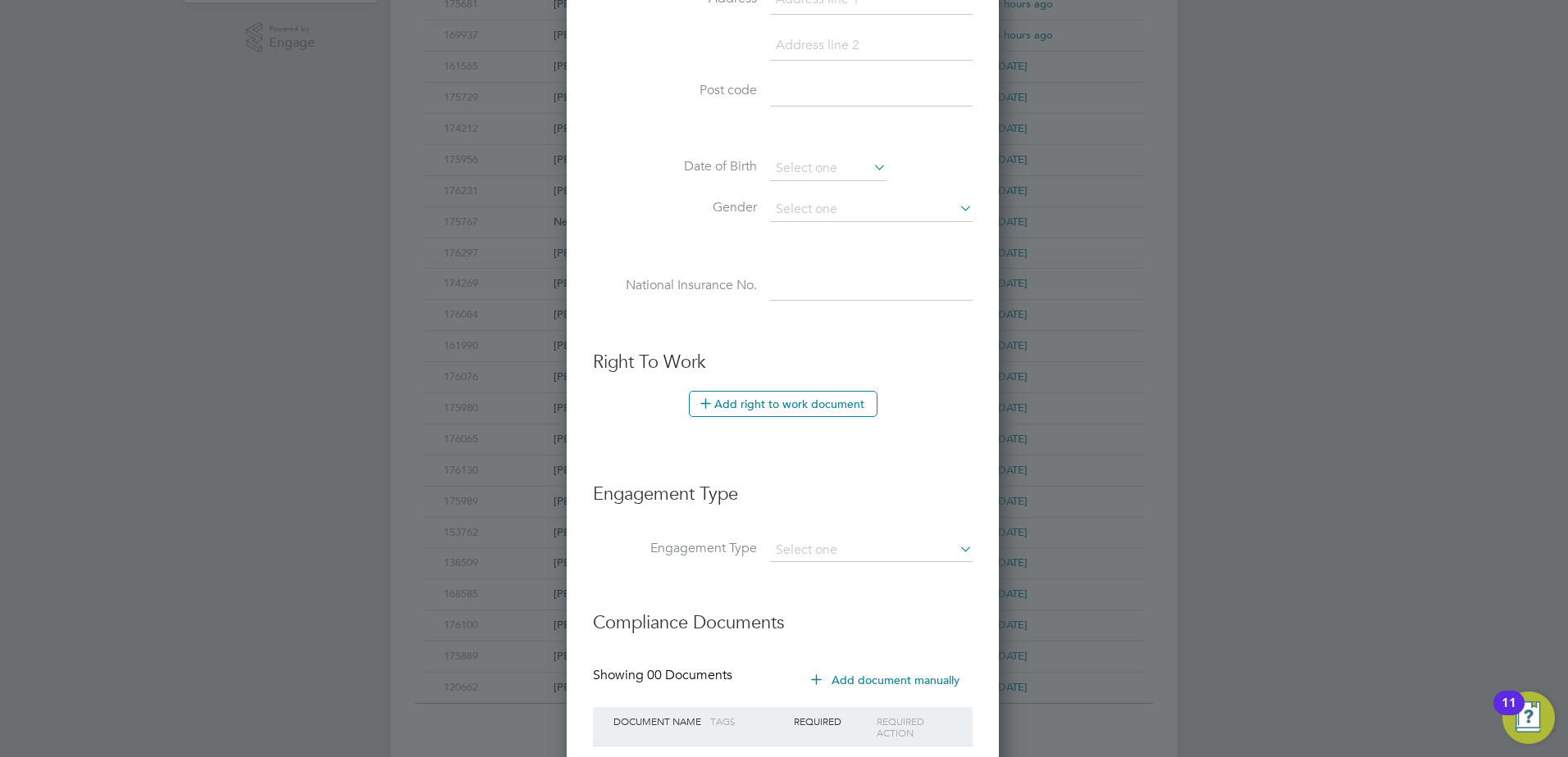
scroll to position [699, 0]
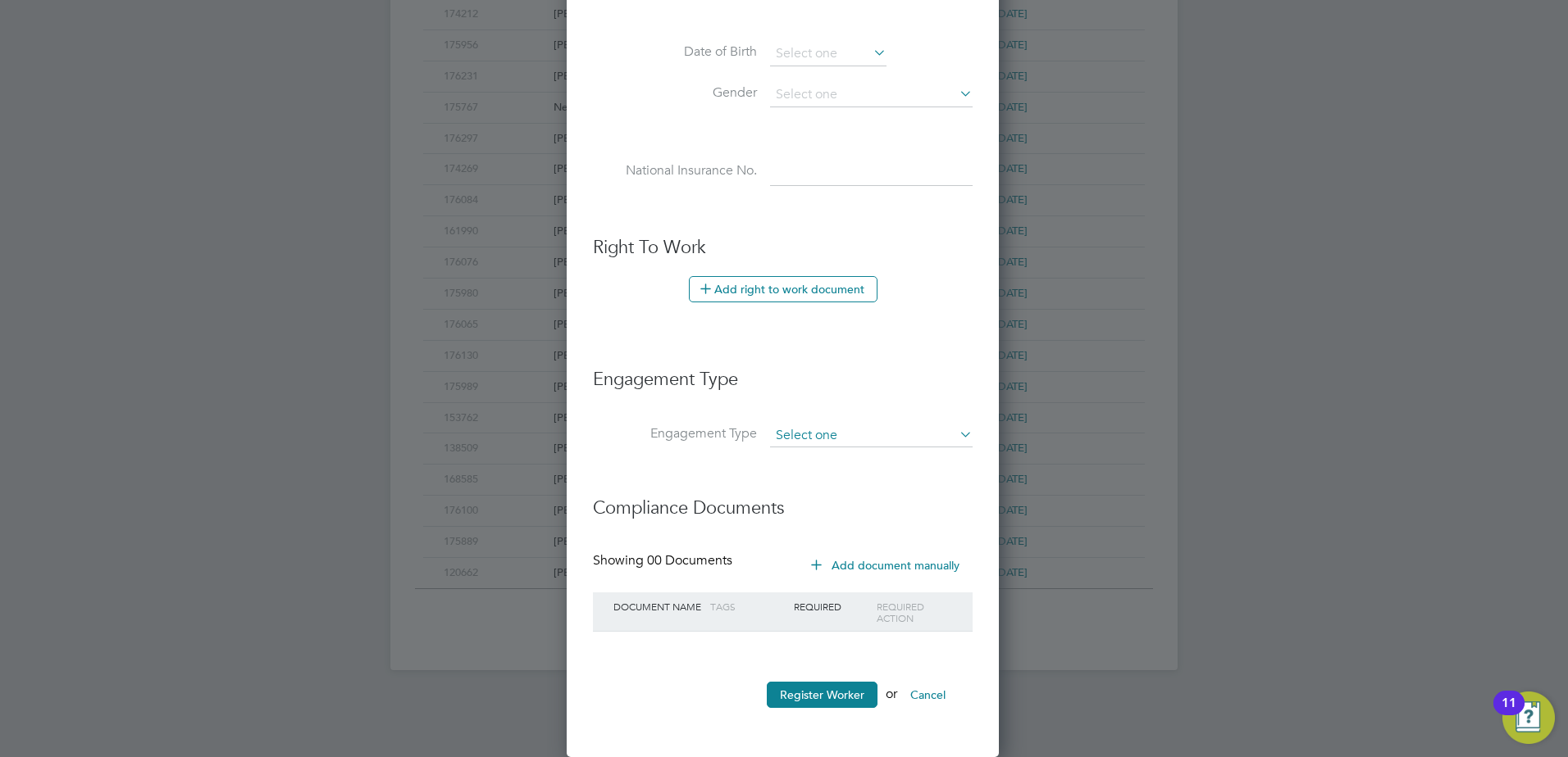
type input "166471"
click at [823, 440] on input at bounding box center [870, 436] width 203 height 23
click at [813, 477] on li "PAYE Direct" at bounding box center [871, 483] width 205 height 23
type input "PAYE Direct"
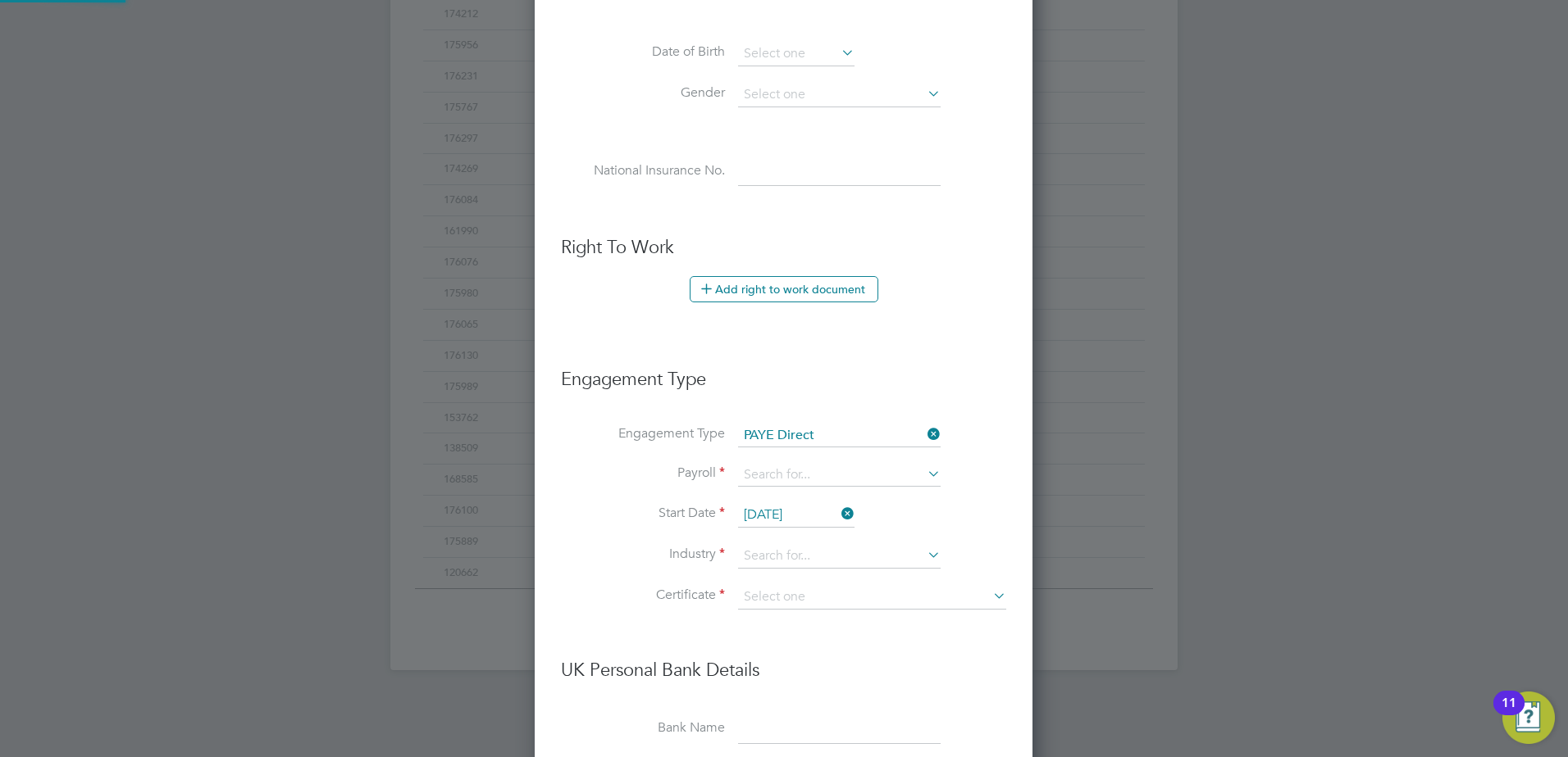
scroll to position [8, 8]
click at [776, 479] on input at bounding box center [839, 475] width 203 height 23
click at [772, 496] on li "PAYE" at bounding box center [839, 498] width 205 height 23
type input "PAYE"
click at [838, 516] on icon at bounding box center [838, 513] width 0 height 23
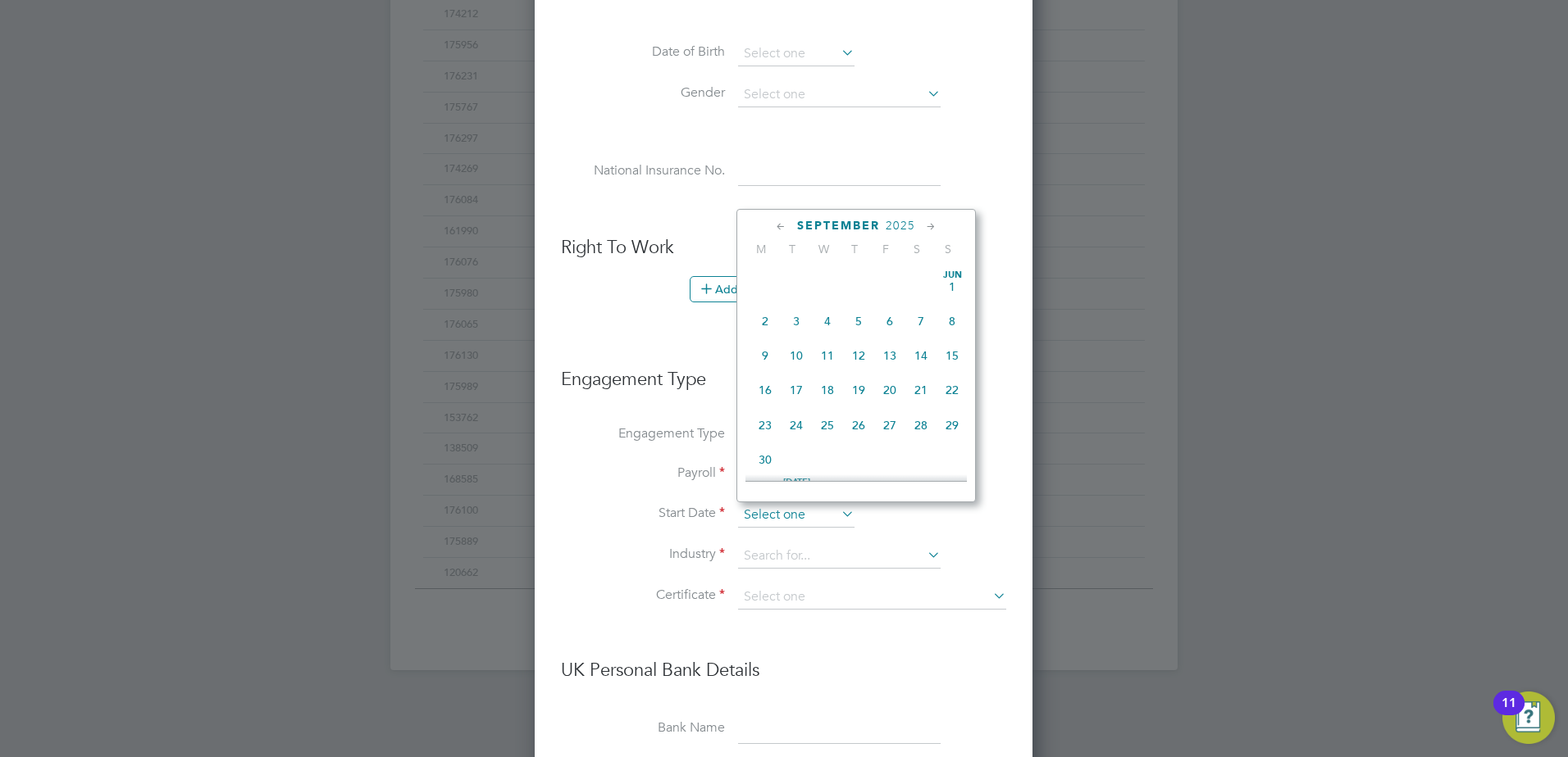
click at [814, 522] on input at bounding box center [796, 515] width 117 height 24
drag, startPoint x: 823, startPoint y: 357, endPoint x: 825, endPoint y: 399, distance: 42.0
click at [824, 357] on span "3" at bounding box center [826, 343] width 31 height 31
type input "03 Sep 2025"
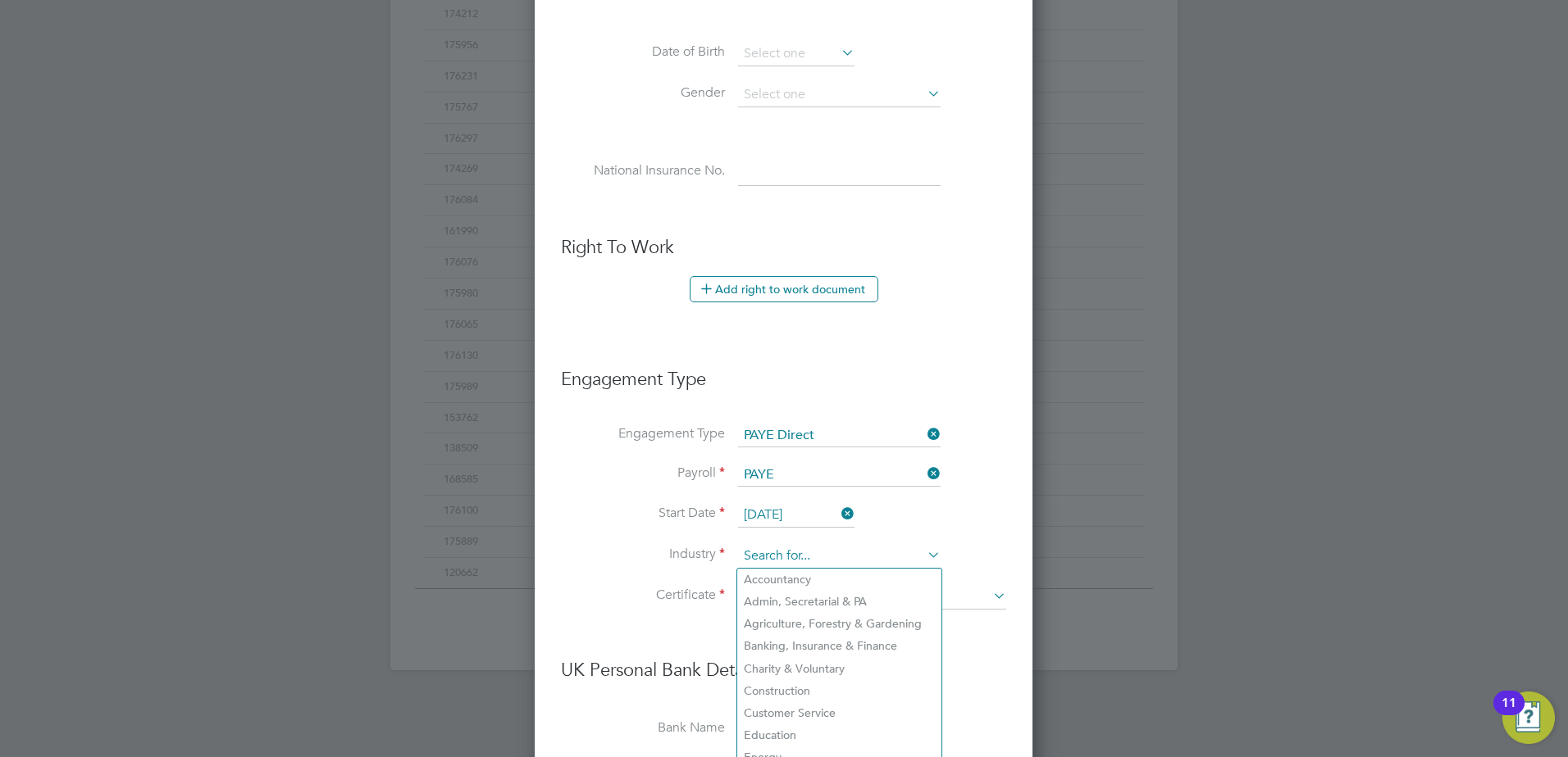
click at [813, 546] on input at bounding box center [839, 556] width 203 height 24
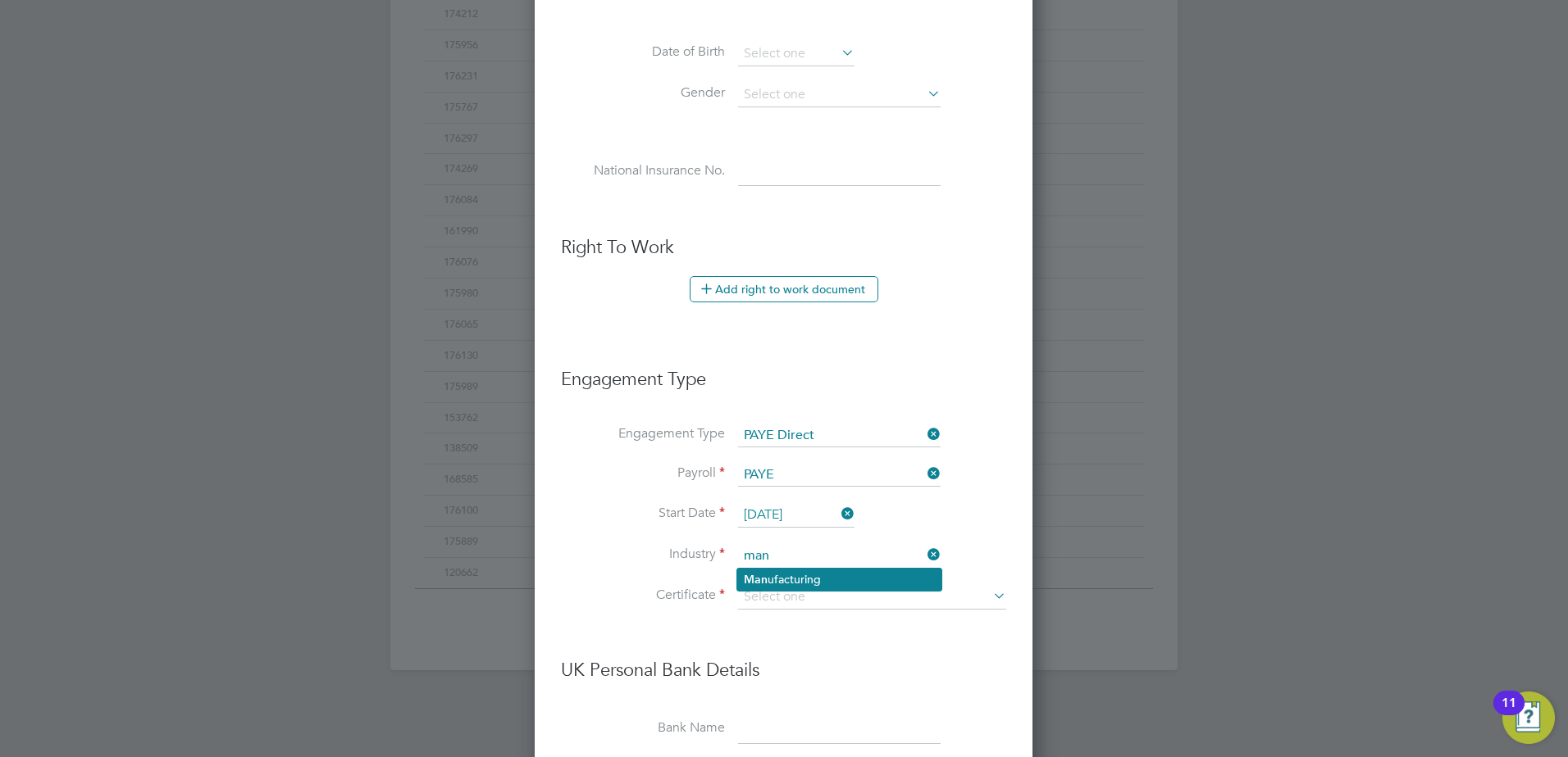
click at [820, 575] on li "Man ufacturing" at bounding box center [839, 580] width 205 height 22
type input "Manufacturing"
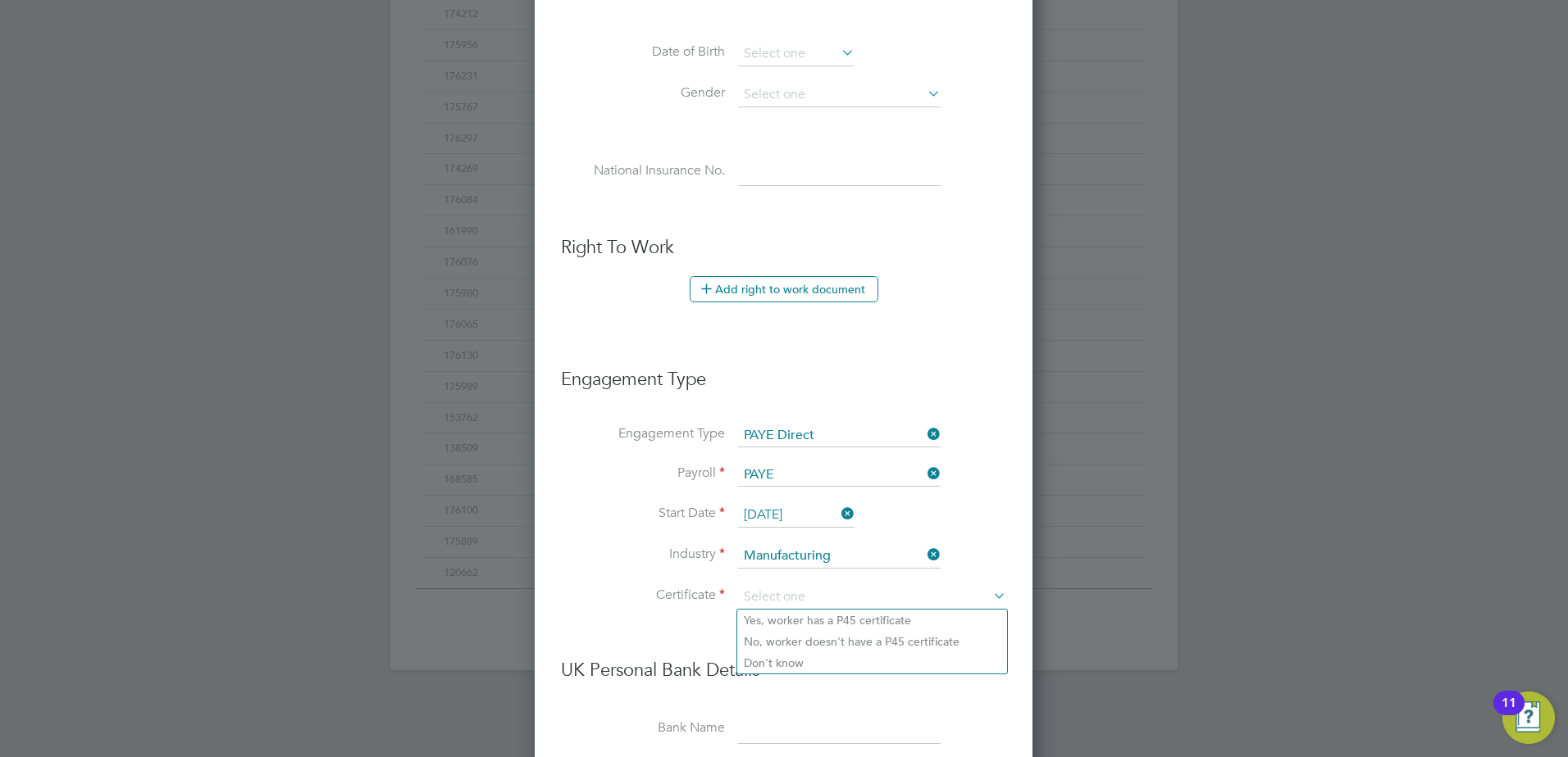
click at [817, 589] on input at bounding box center [871, 597] width 268 height 24
click at [808, 658] on li "Don't know" at bounding box center [871, 663] width 270 height 21
type input "Don't know"
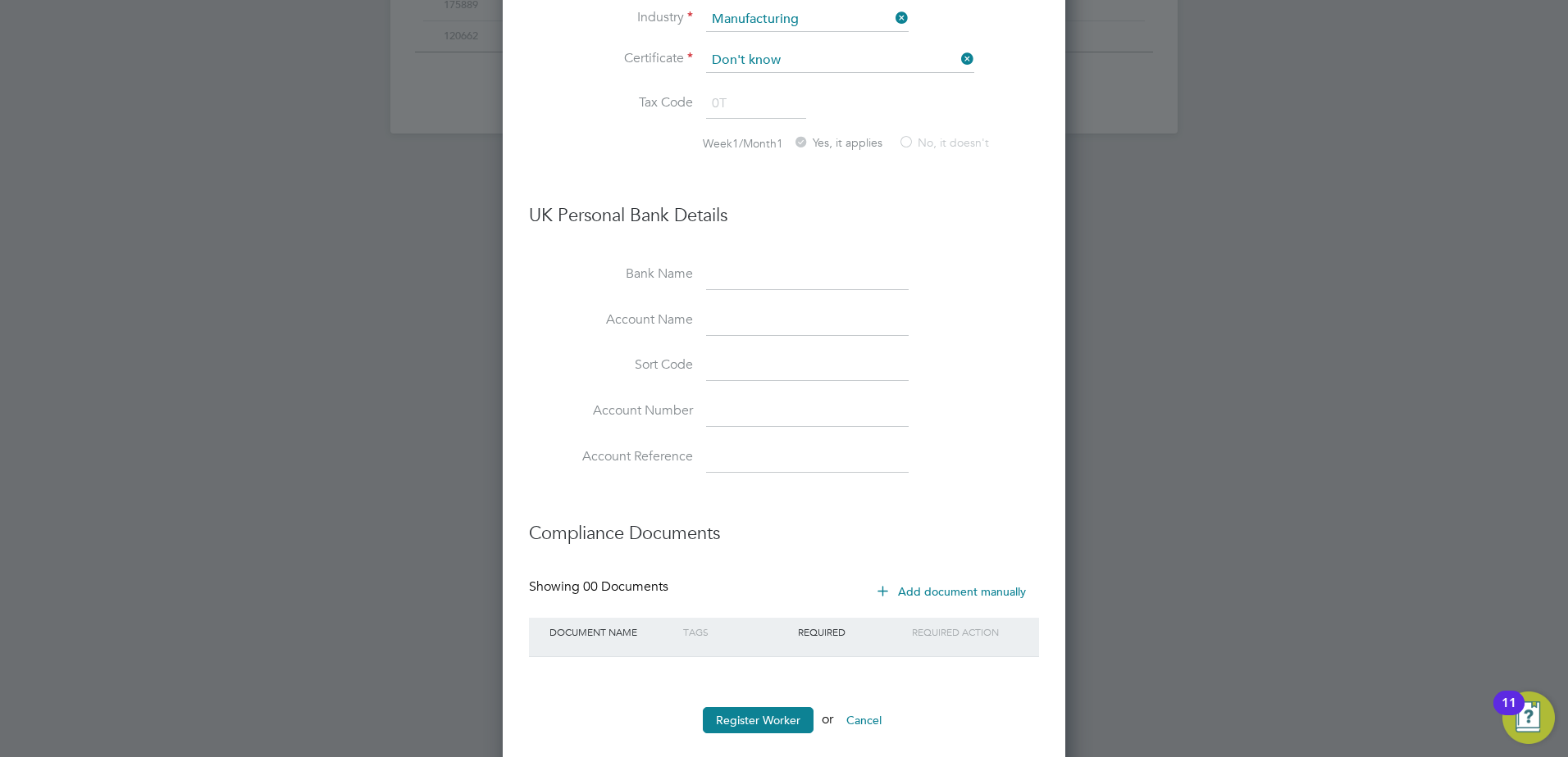
scroll to position [1260, 0]
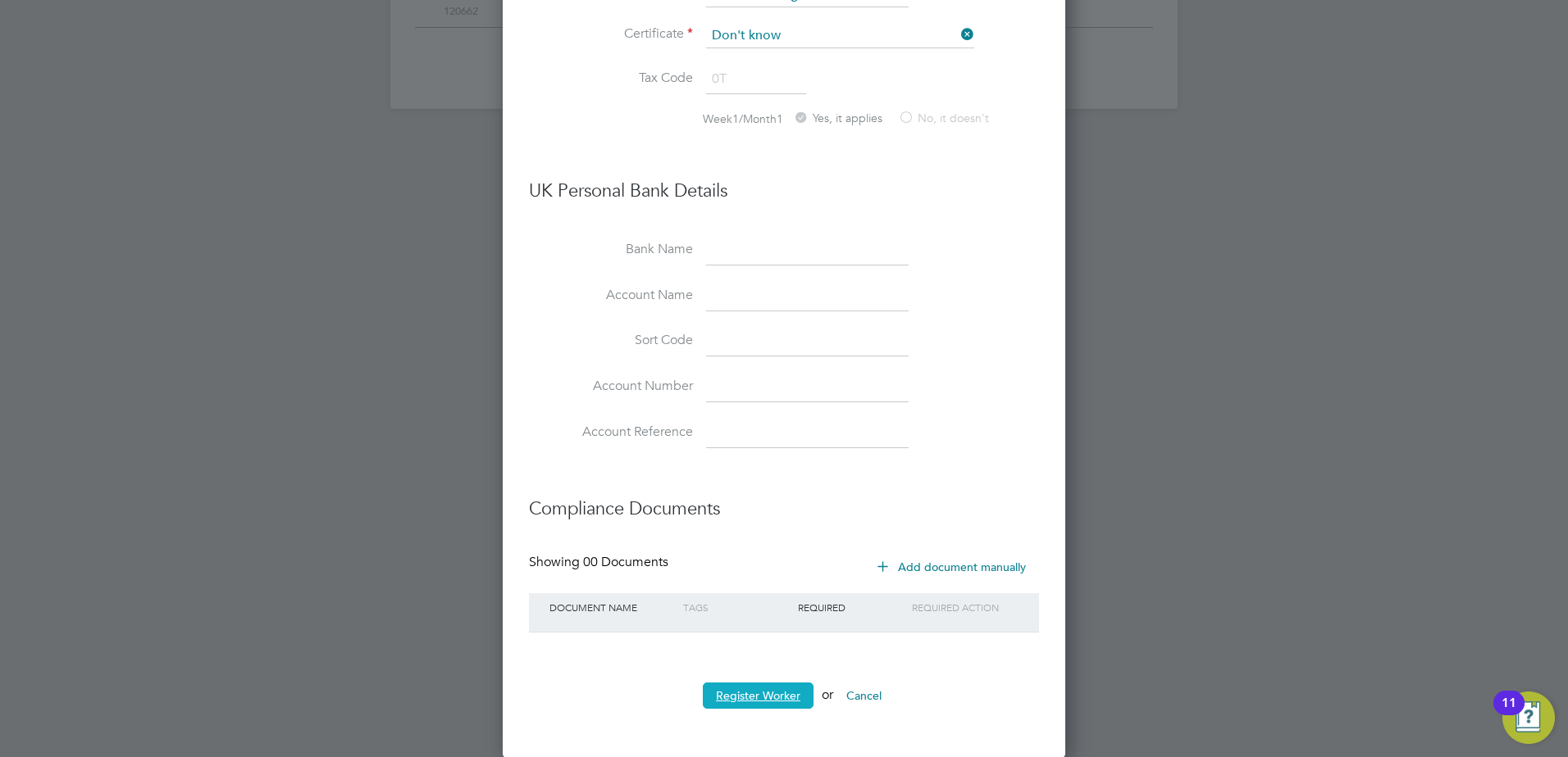
click at [766, 682] on button "Register Worker" at bounding box center [757, 695] width 111 height 26
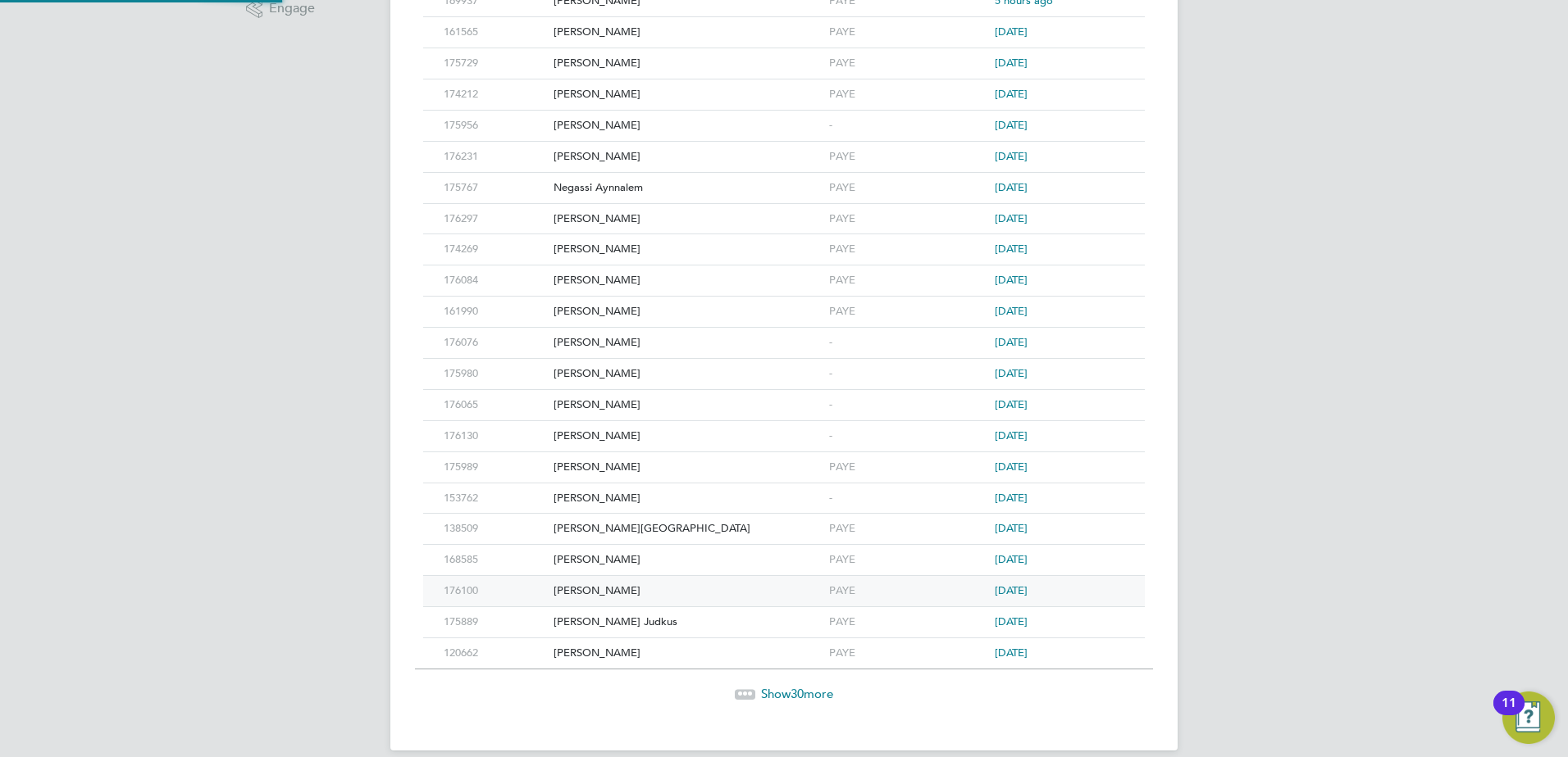
scroll to position [0, 0]
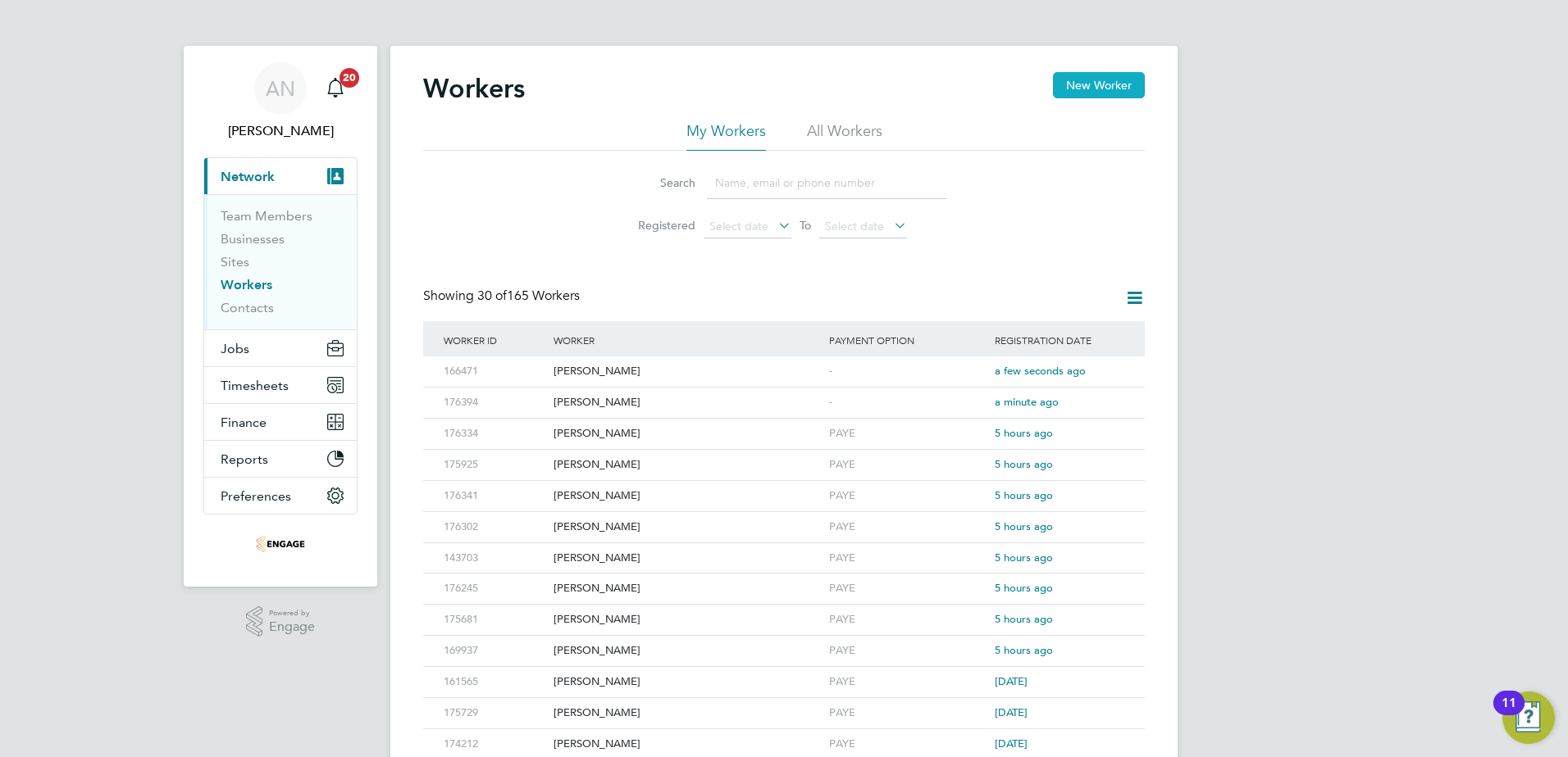
click at [1094, 83] on button "New Worker" at bounding box center [1098, 85] width 92 height 26
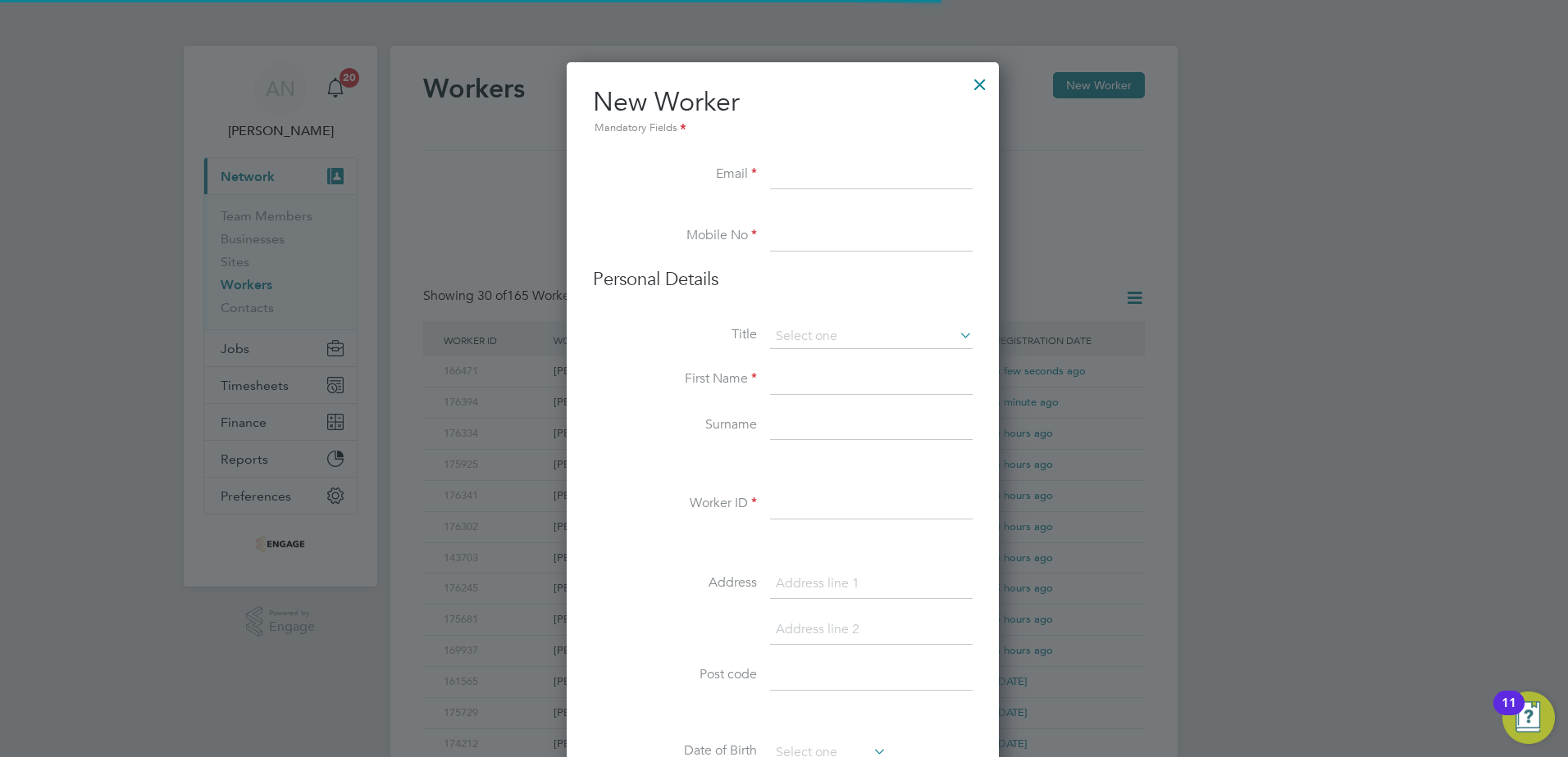
scroll to position [1395, 434]
click at [865, 180] on input at bounding box center [870, 175] width 203 height 30
paste input "mrgromilo333@gmail.co.uk"
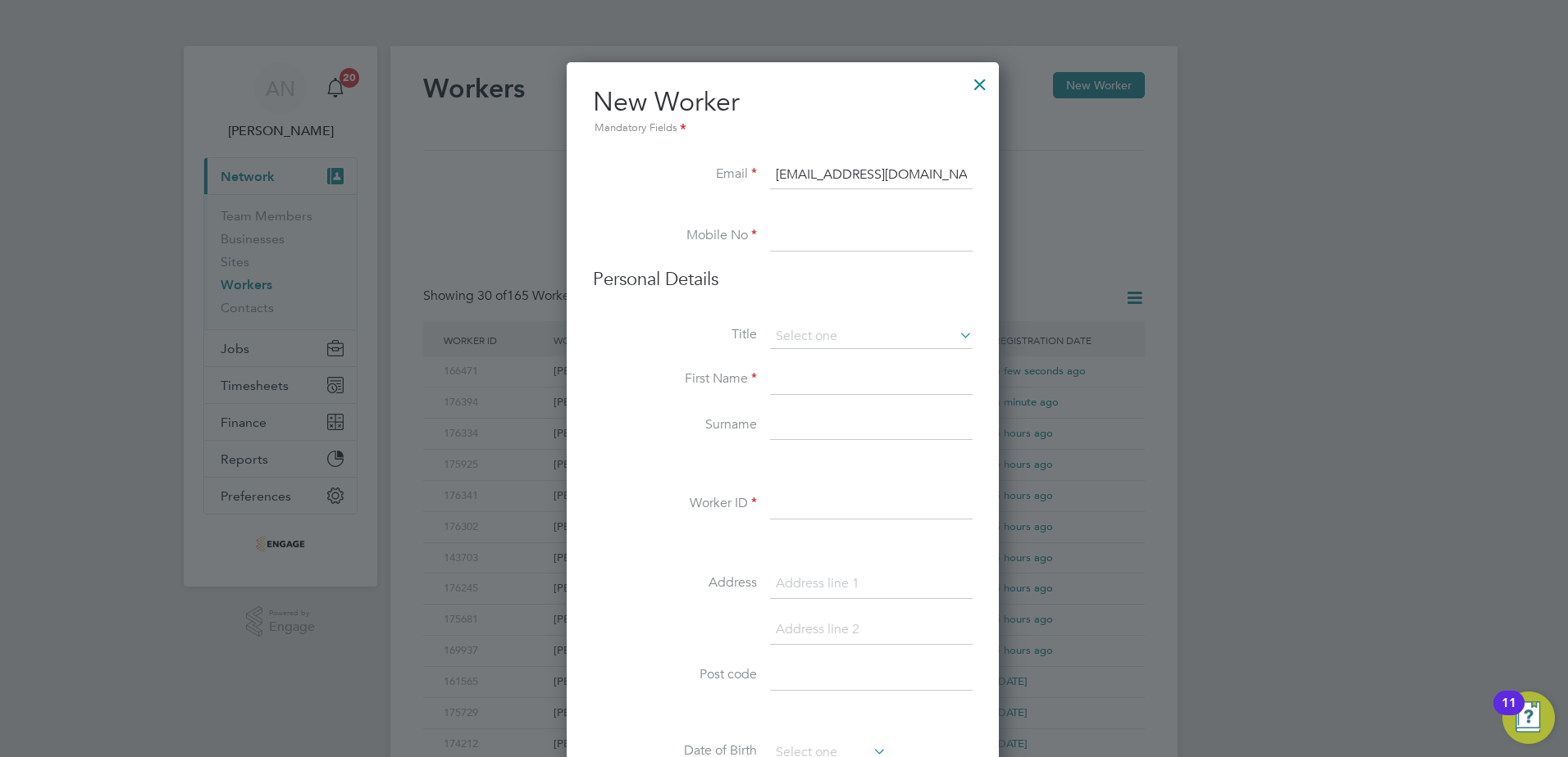
type input "mrgromilo333@gmail.co.uk"
click at [807, 245] on input at bounding box center [870, 237] width 203 height 30
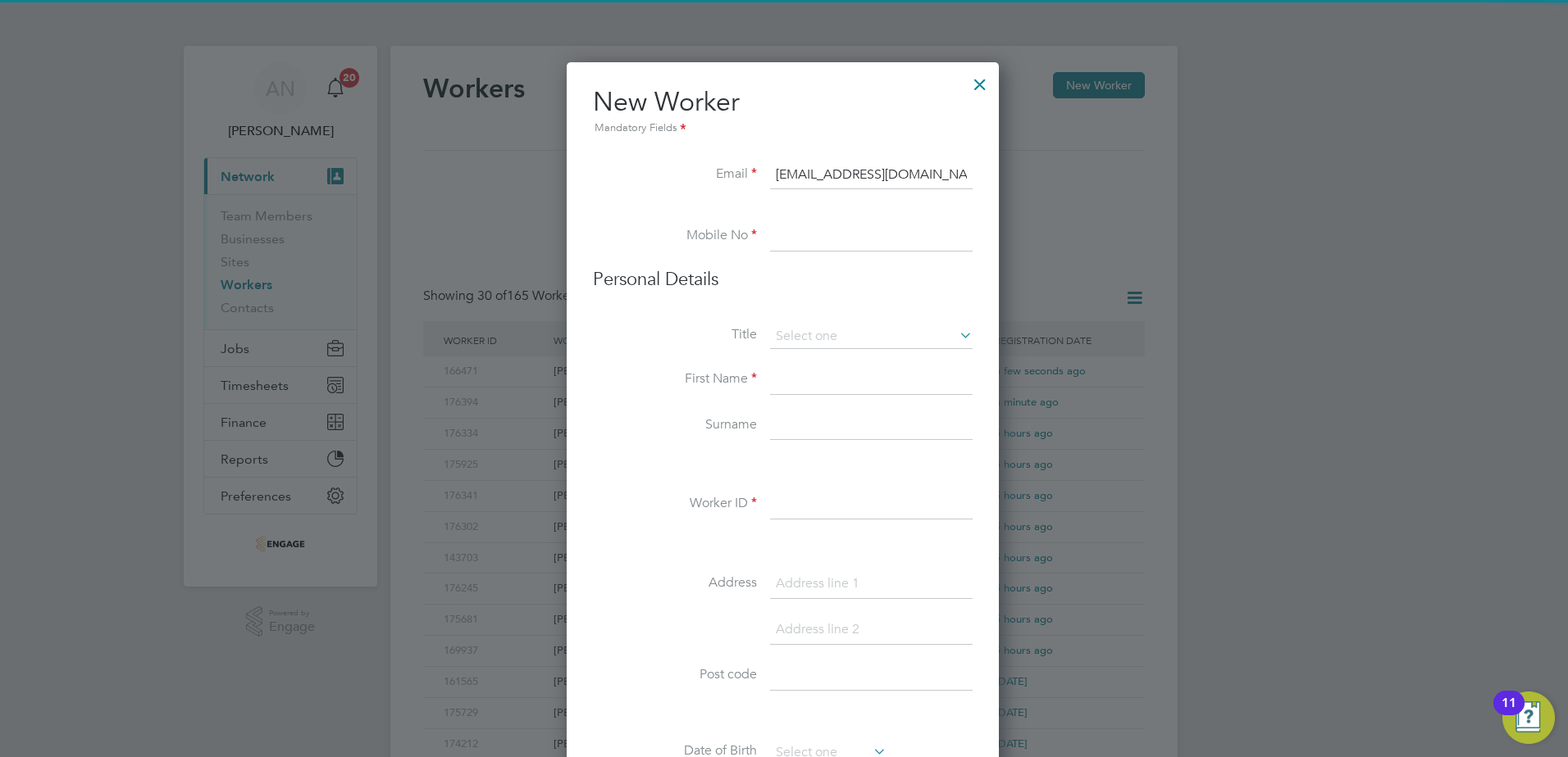
paste input "07741 790627"
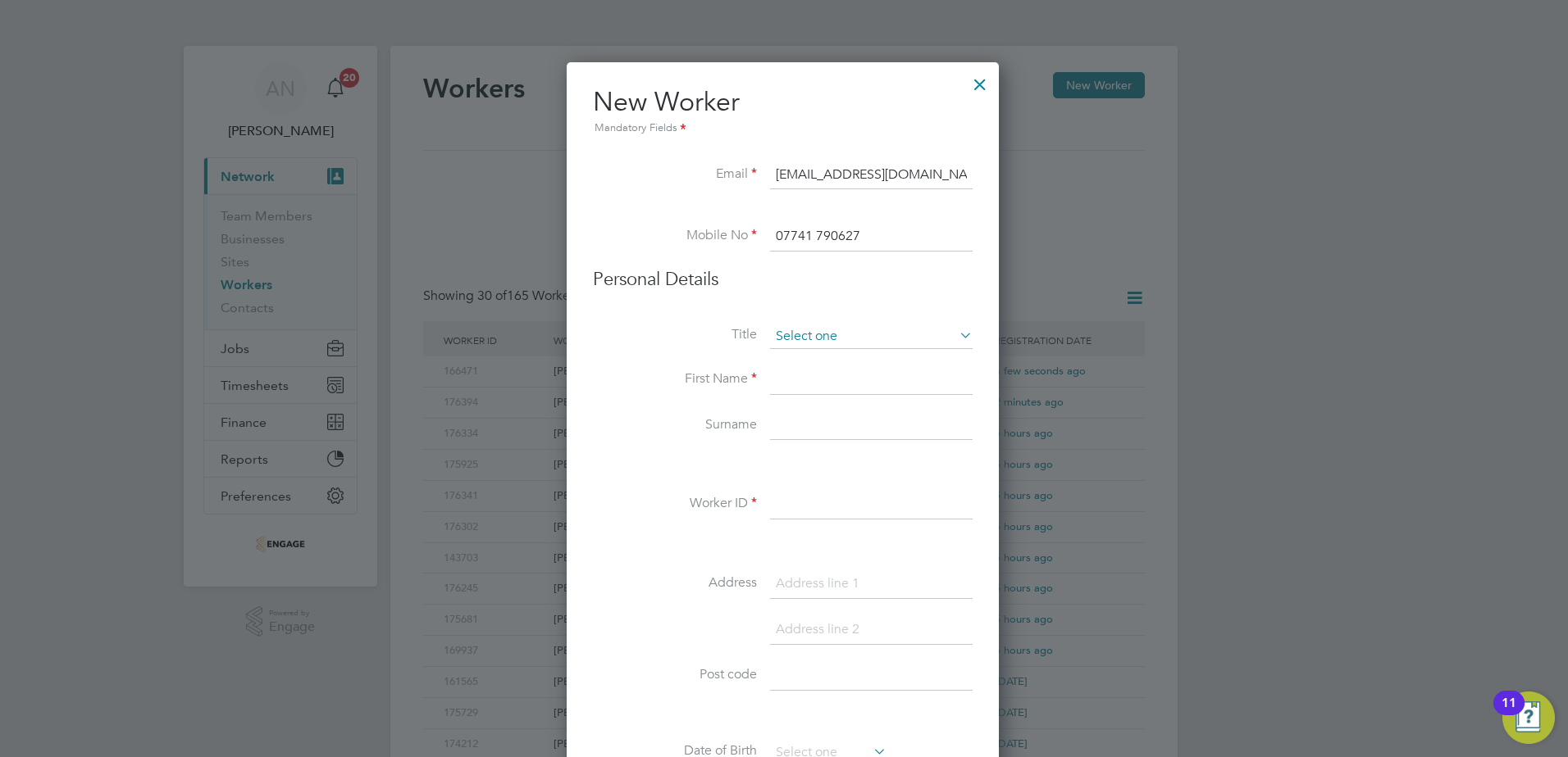
type input "07741 790627"
click at [795, 340] on input at bounding box center [870, 337] width 203 height 24
click at [798, 363] on li "Mr" at bounding box center [871, 359] width 205 height 21
type input "Mr"
click at [798, 363] on li "Title Mr" at bounding box center [783, 345] width 380 height 41
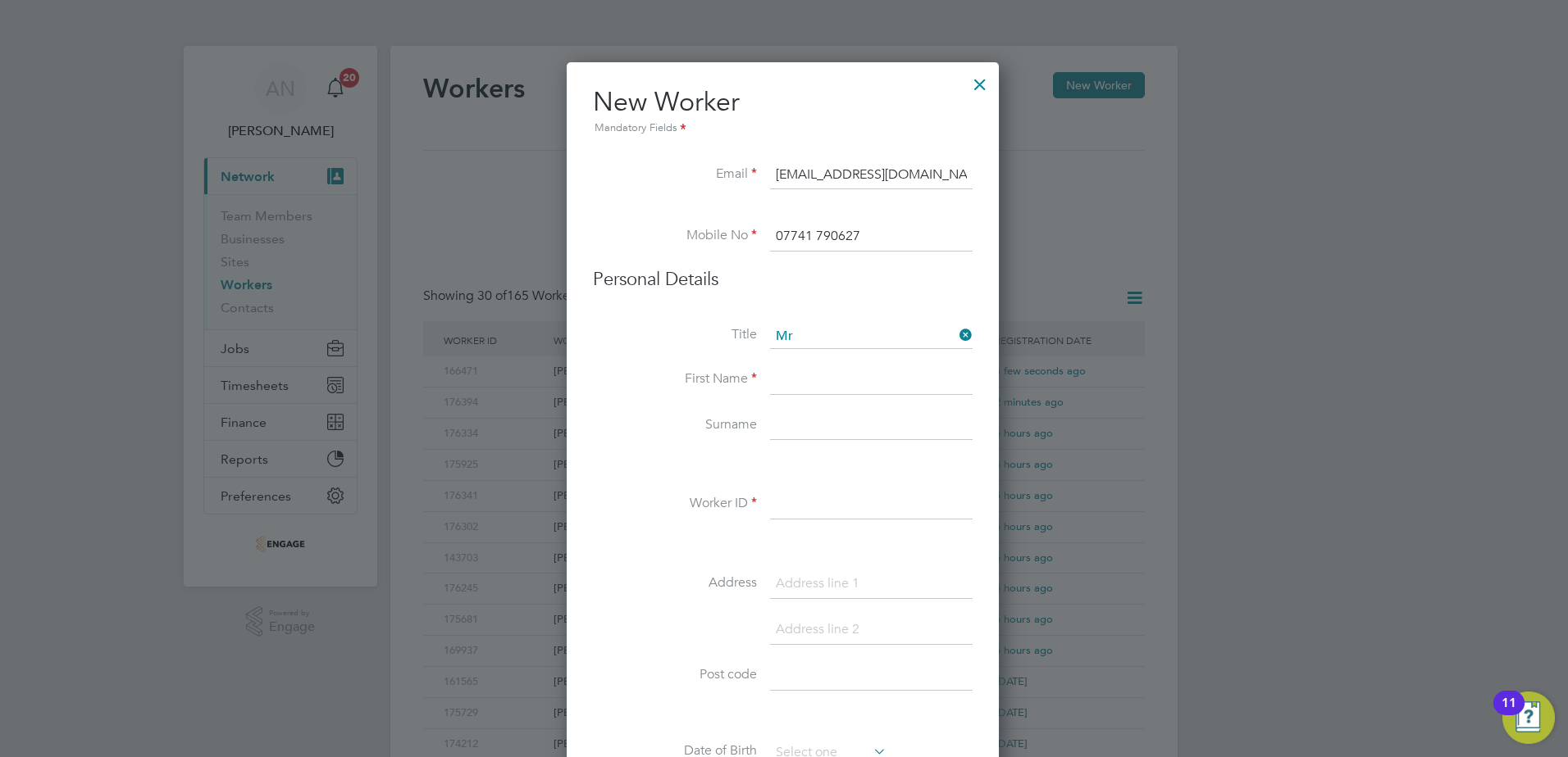
drag, startPoint x: 798, startPoint y: 363, endPoint x: 800, endPoint y: 375, distance: 12.2
click at [800, 375] on input at bounding box center [870, 381] width 203 height 30
type input "Viktor"
type input "Maslov"
click at [825, 506] on input at bounding box center [870, 505] width 203 height 30
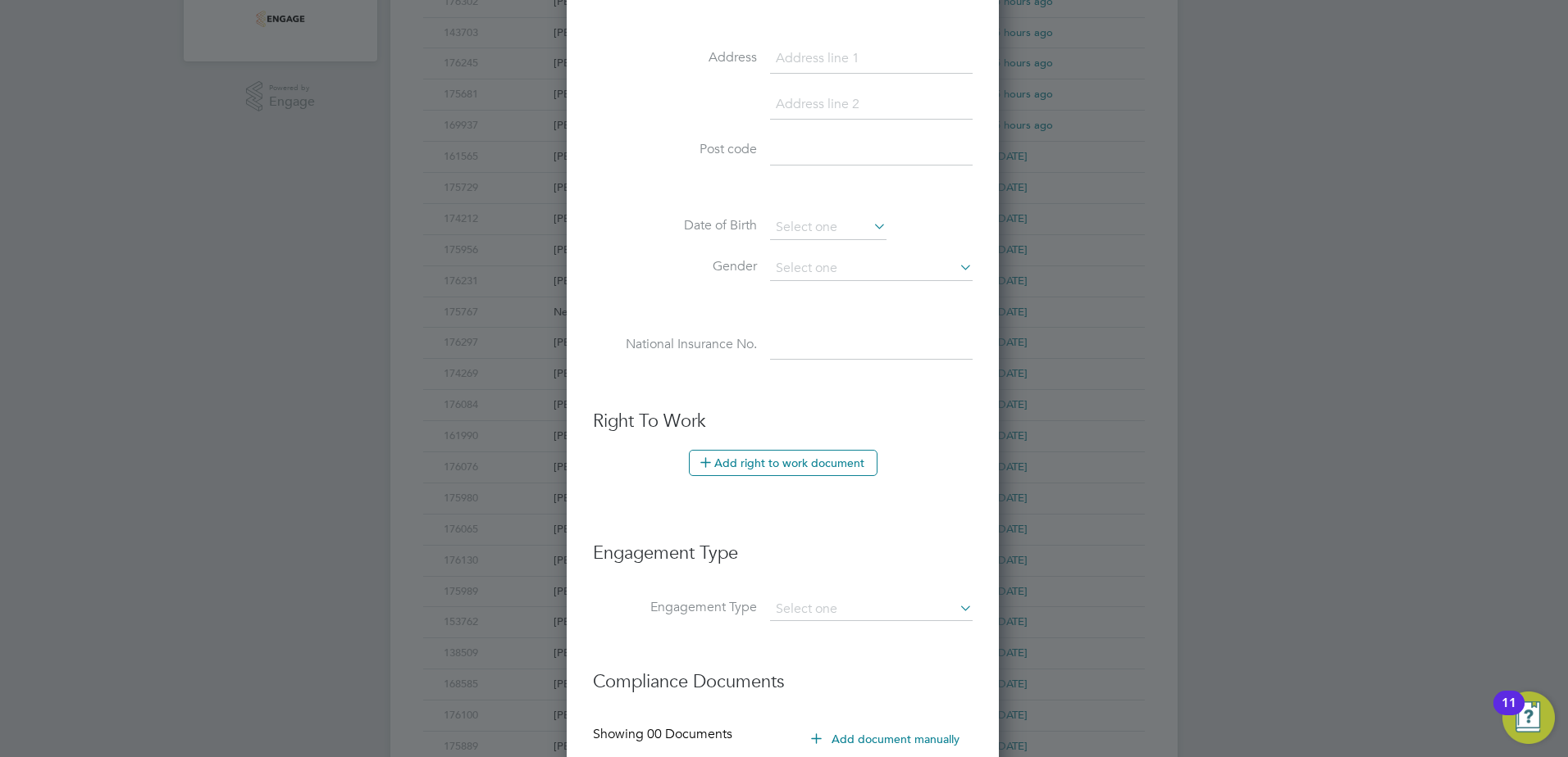
scroll to position [699, 0]
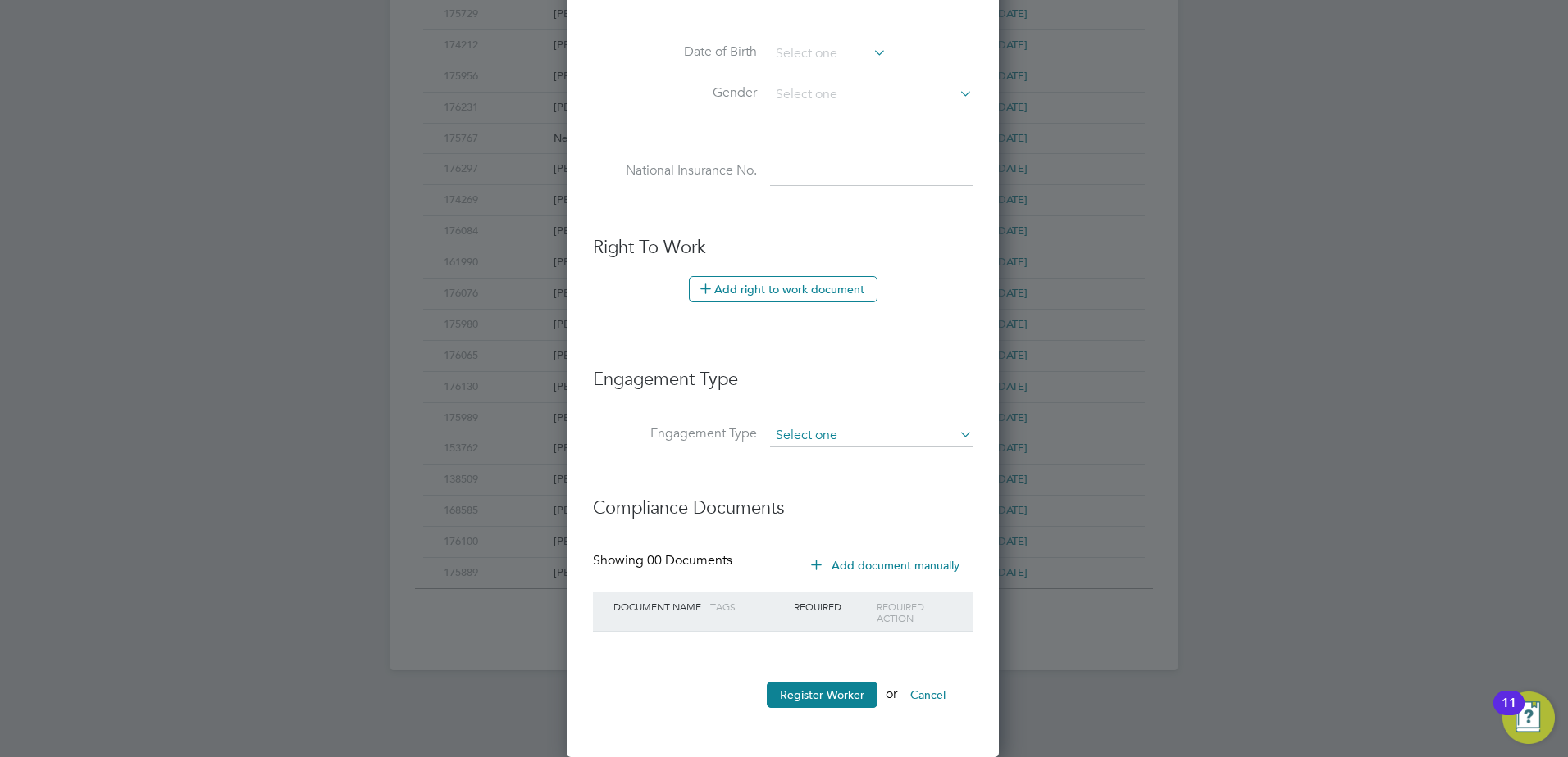
type input "176253"
click at [810, 434] on input at bounding box center [870, 436] width 203 height 23
click at [802, 487] on li "PAYE Direct" at bounding box center [871, 483] width 205 height 23
type input "PAYE Direct"
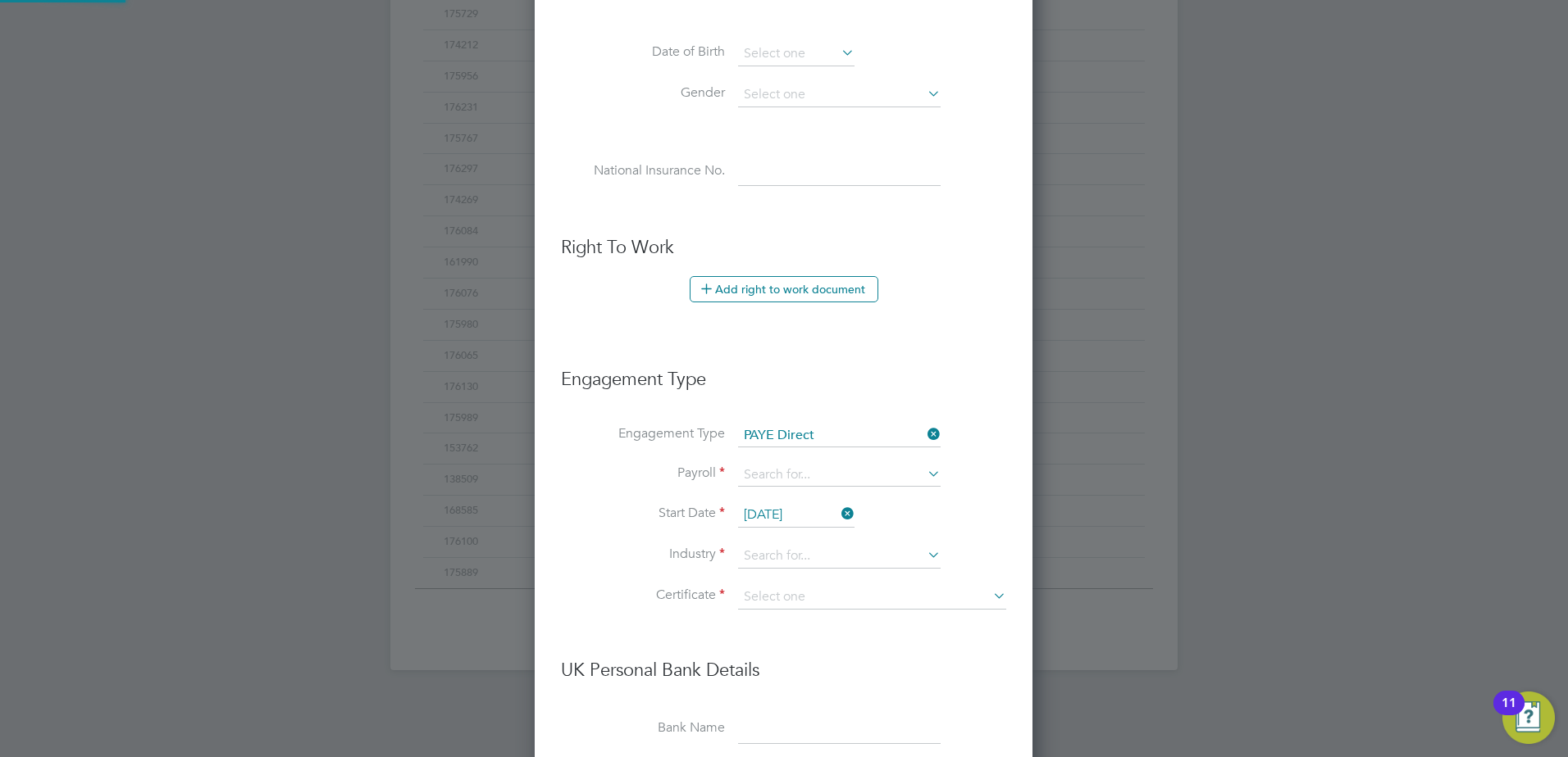
scroll to position [1875, 500]
click at [798, 472] on input at bounding box center [839, 475] width 203 height 23
click at [790, 500] on li "PAYE" at bounding box center [839, 498] width 205 height 23
type input "PAYE"
click at [838, 509] on icon at bounding box center [838, 513] width 0 height 23
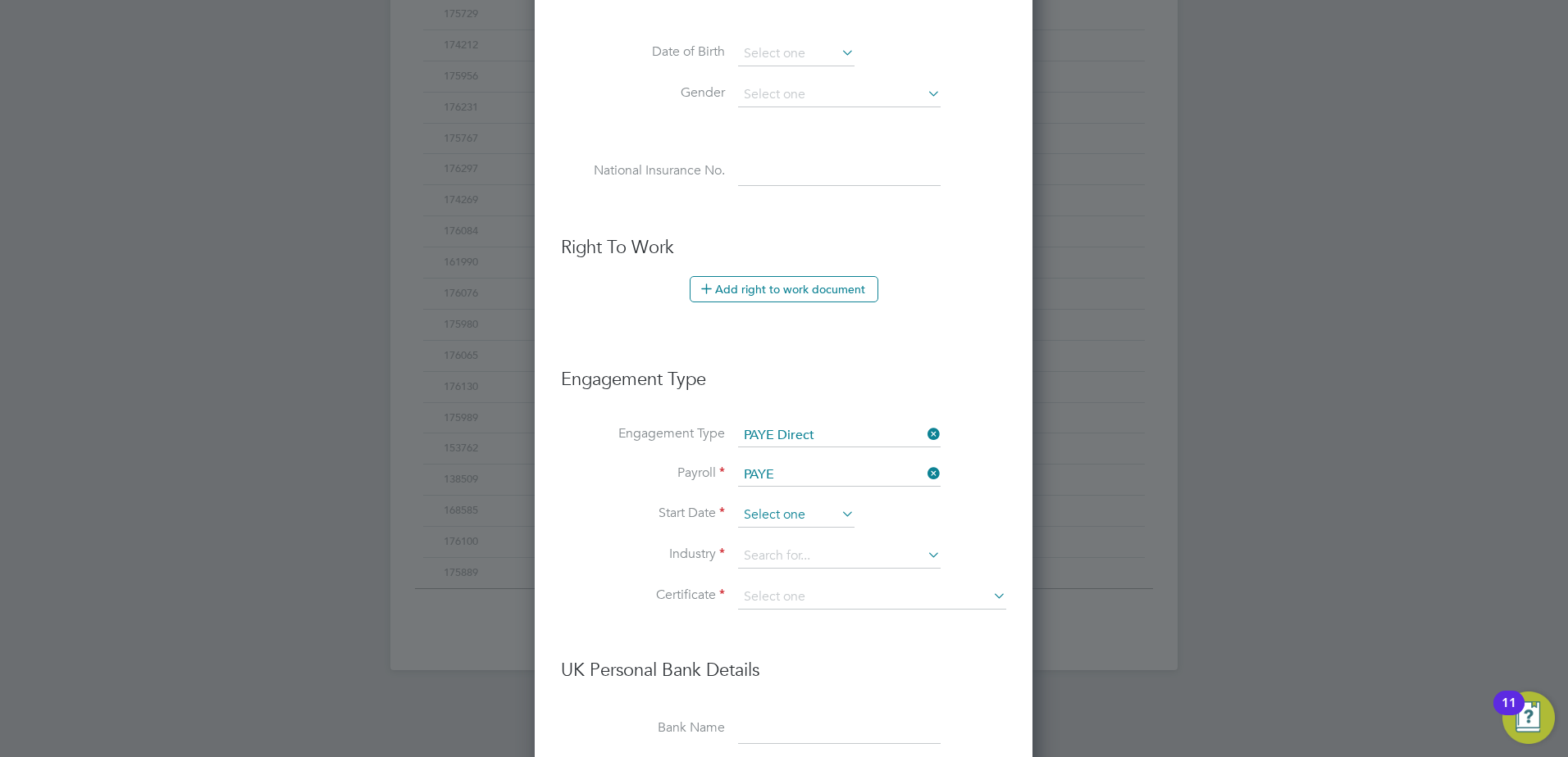
click at [800, 512] on input at bounding box center [796, 515] width 117 height 24
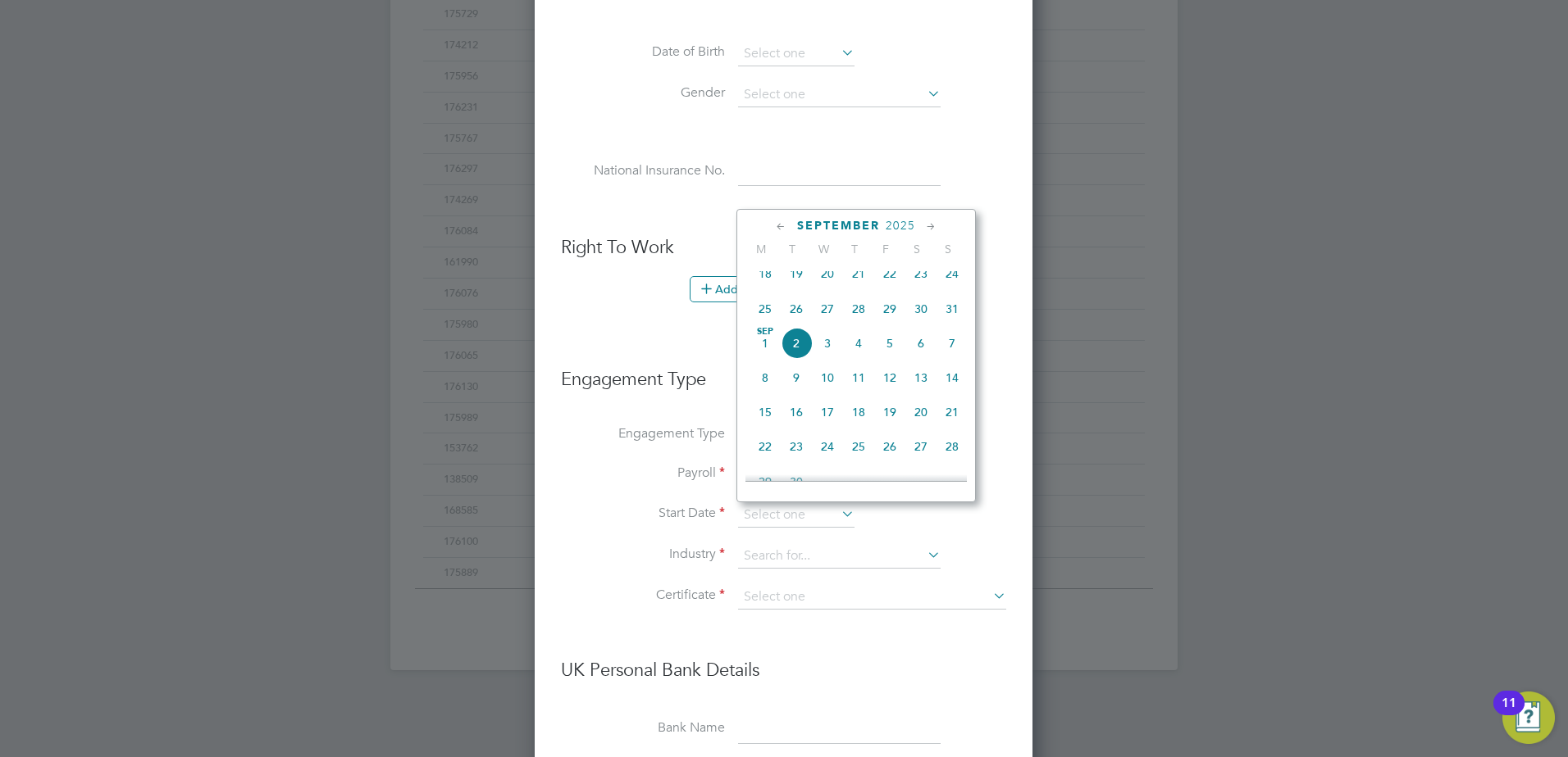
click at [826, 353] on span "3" at bounding box center [826, 343] width 31 height 31
type input "03 Sep 2025"
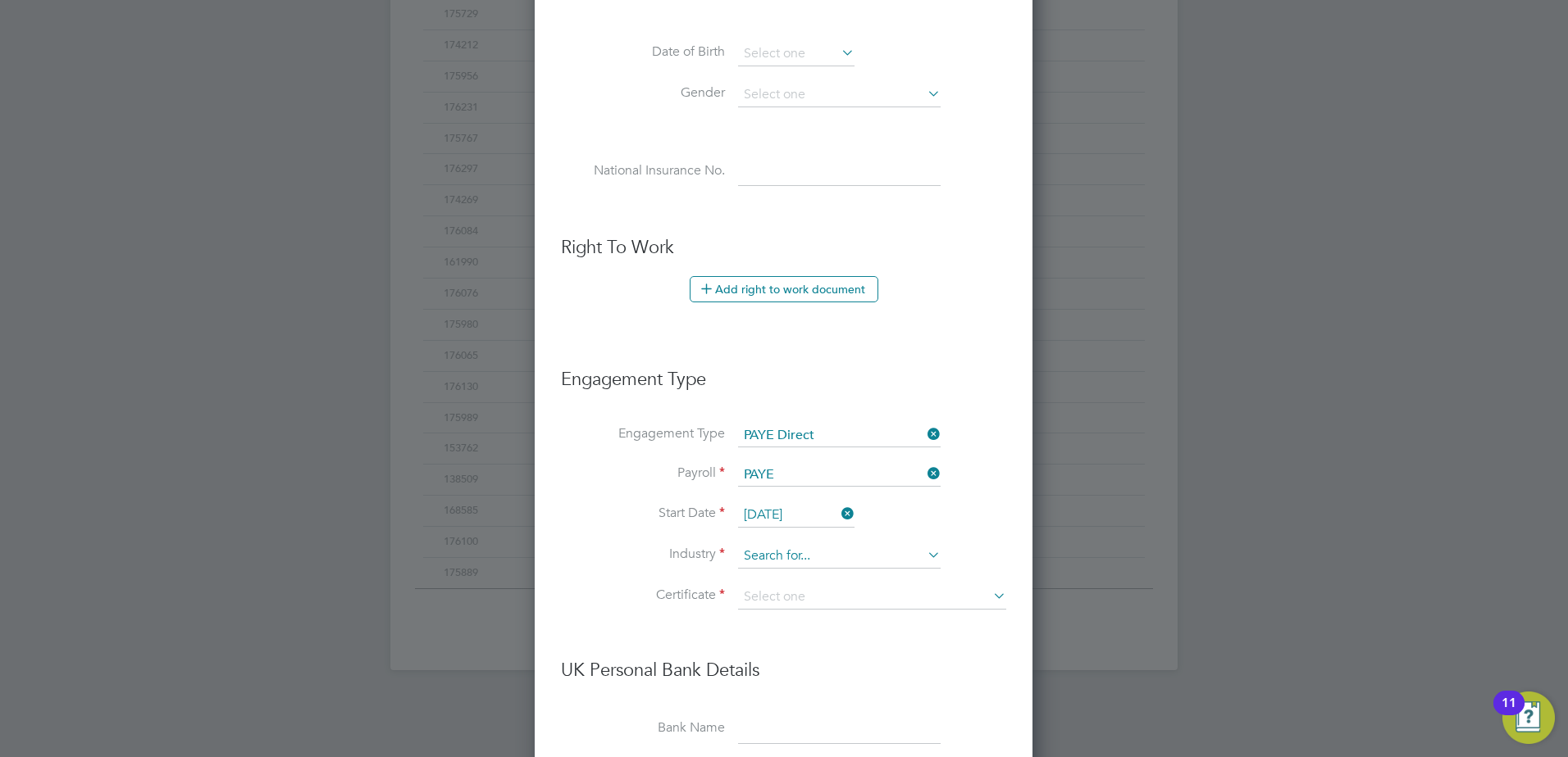
click at [789, 554] on input at bounding box center [839, 556] width 203 height 24
click at [784, 574] on li "Man ufacturing" at bounding box center [839, 580] width 205 height 22
type input "Manufacturing"
click at [784, 590] on input at bounding box center [871, 597] width 268 height 24
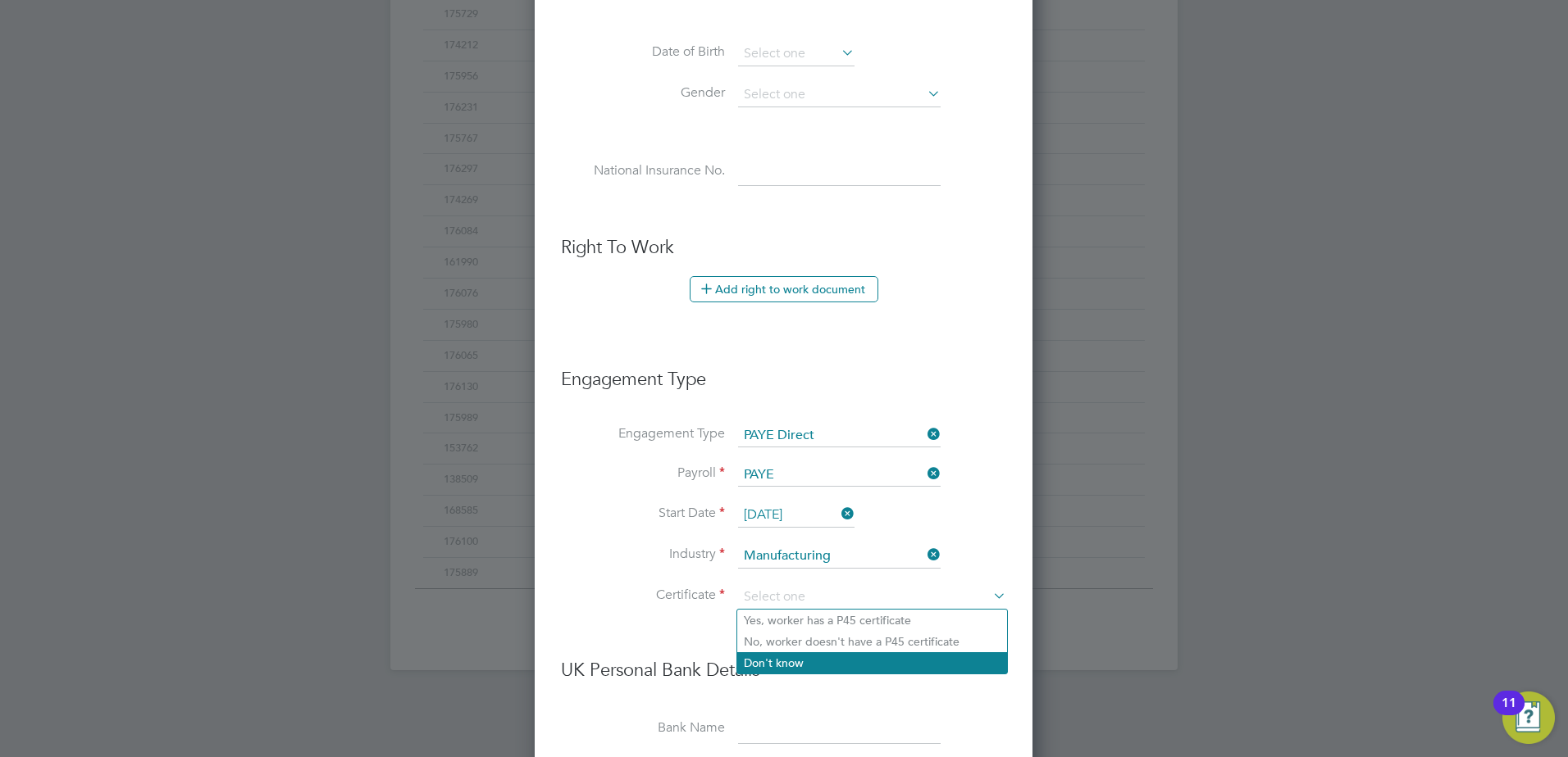
click at [785, 660] on li "Don't know" at bounding box center [871, 663] width 270 height 21
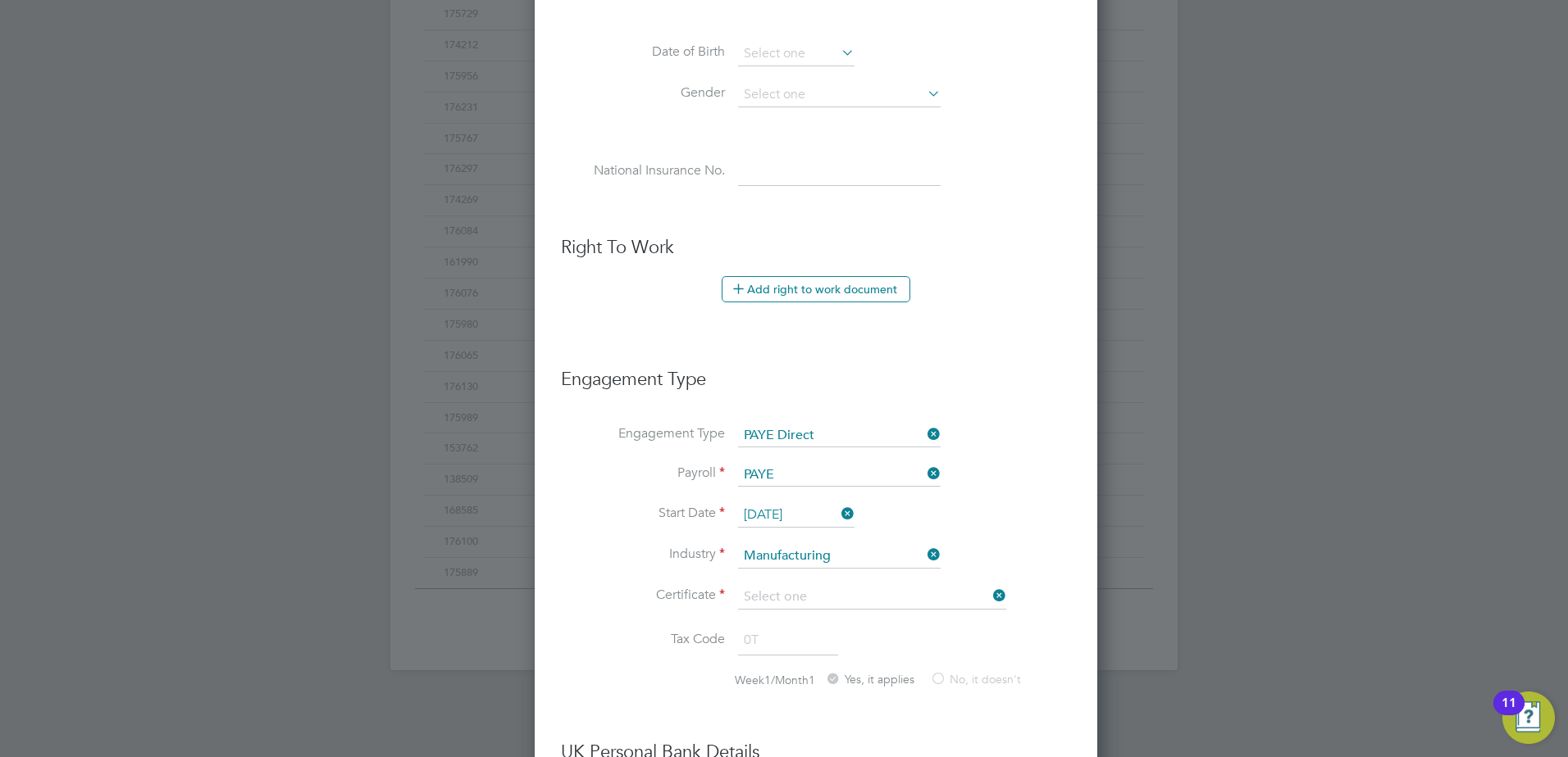
type input "Don't know"
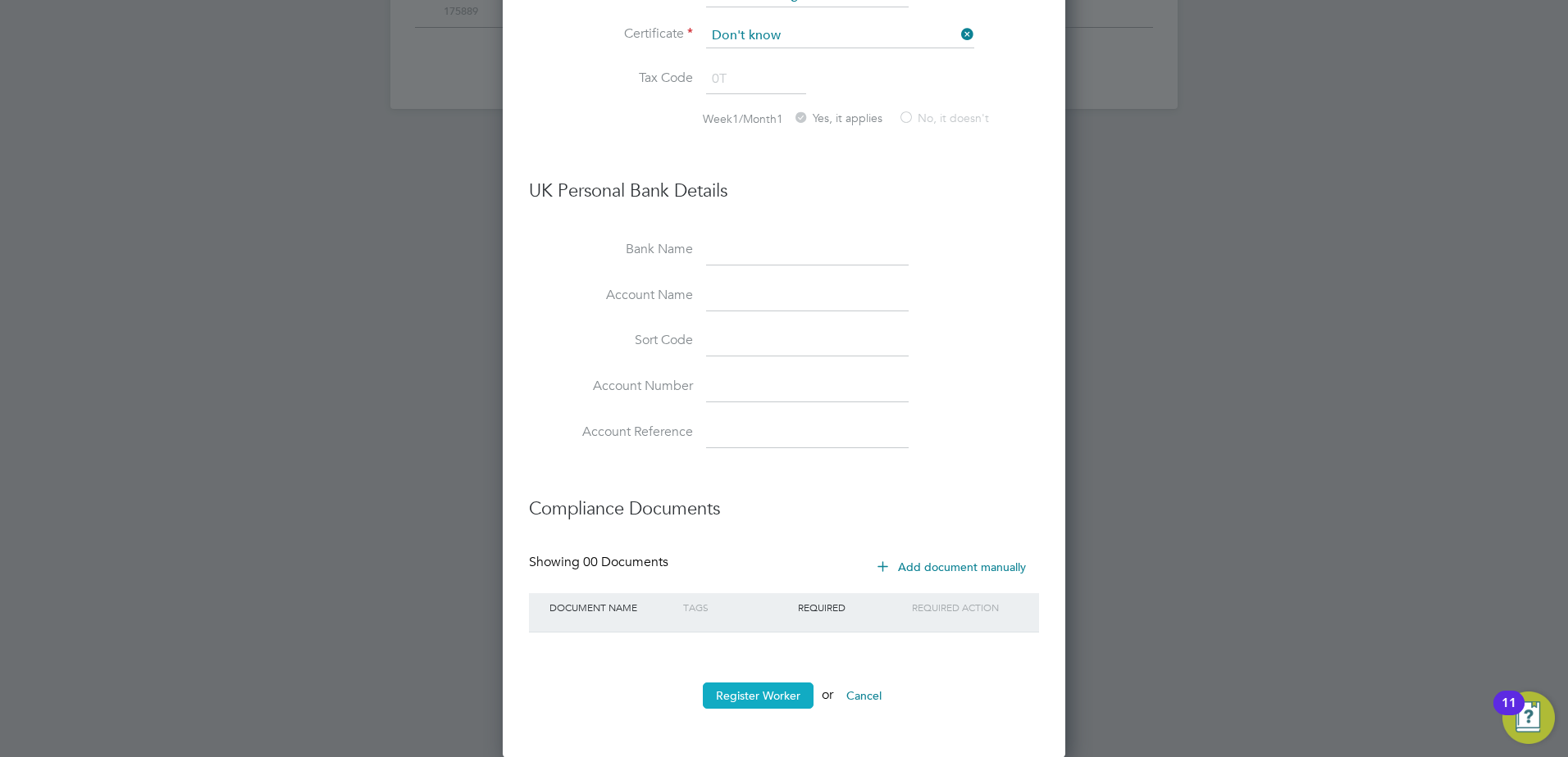
click at [756, 687] on button "Register Worker" at bounding box center [757, 695] width 111 height 26
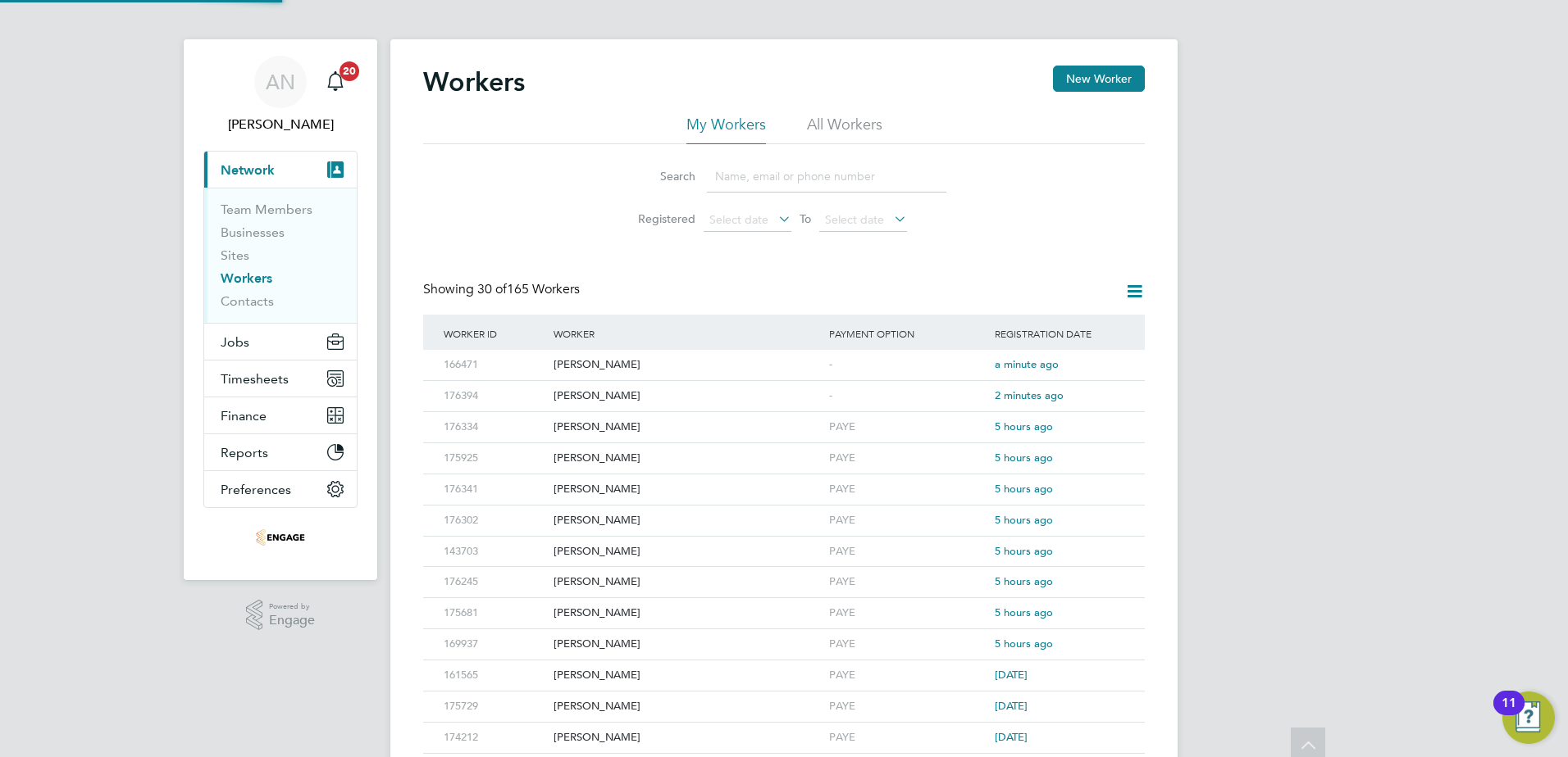
scroll to position [0, 0]
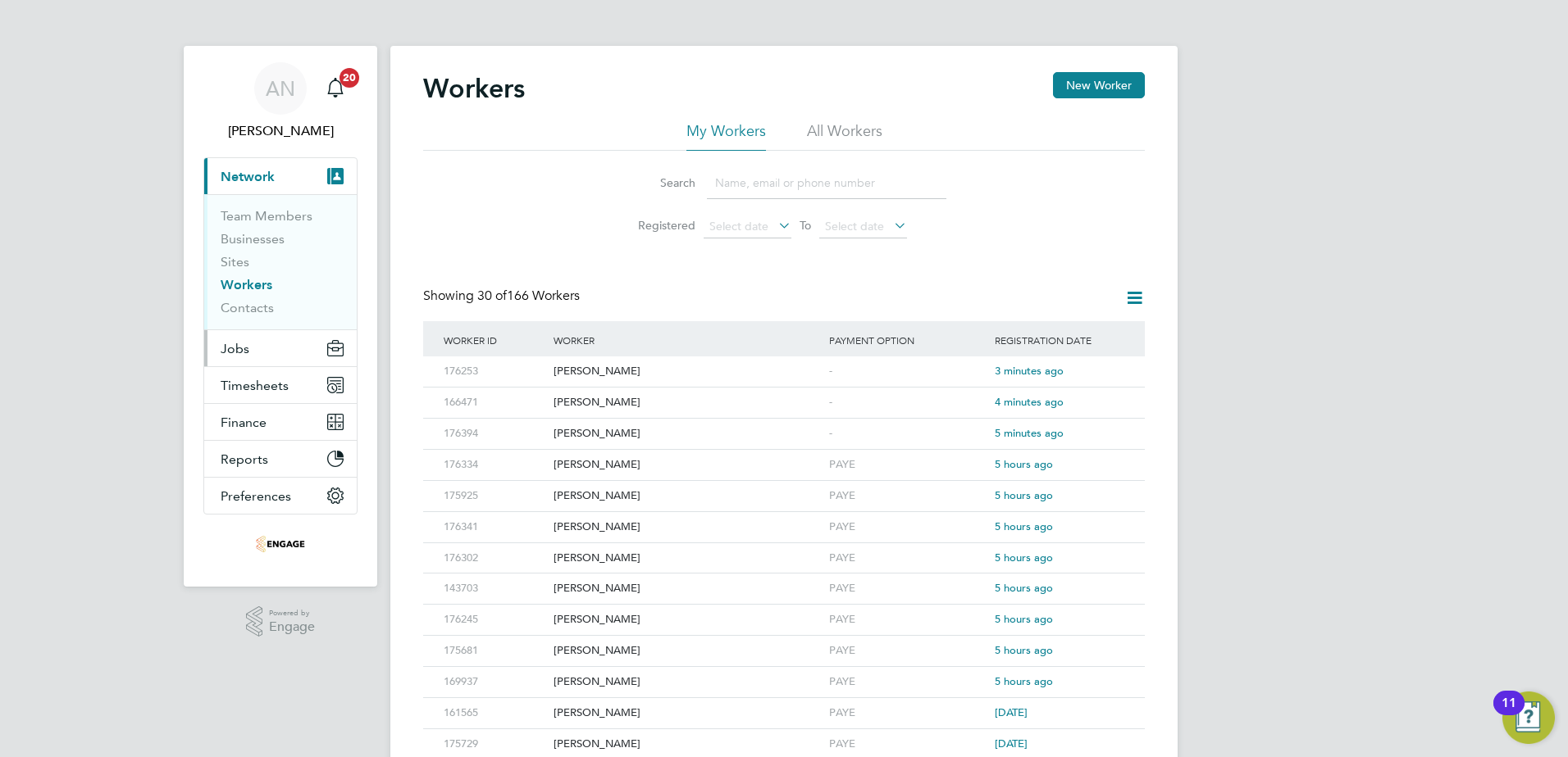
click at [246, 349] on span "Jobs" at bounding box center [234, 348] width 29 height 16
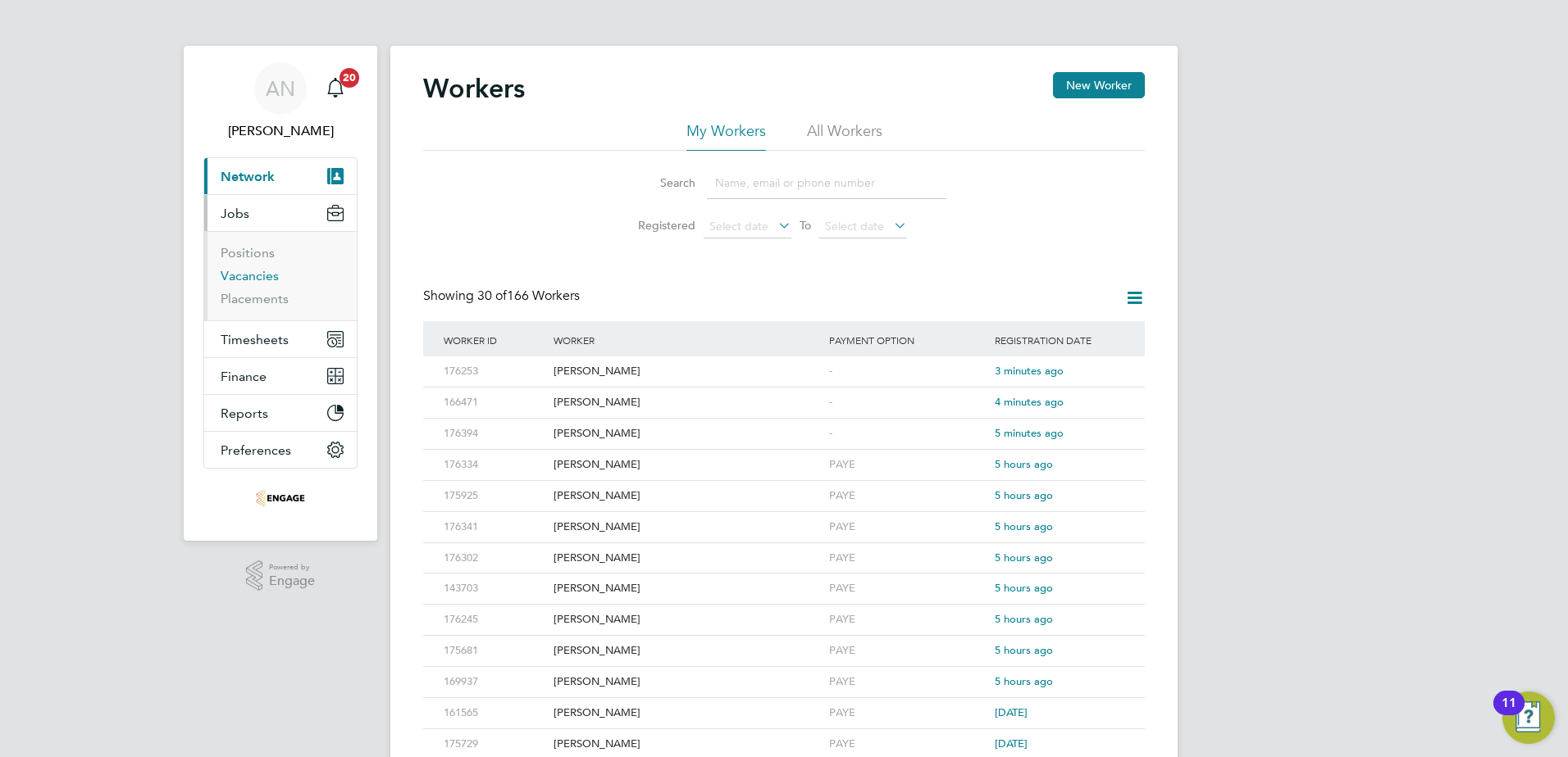
click at [247, 277] on link "Vacancies" at bounding box center [249, 275] width 58 height 16
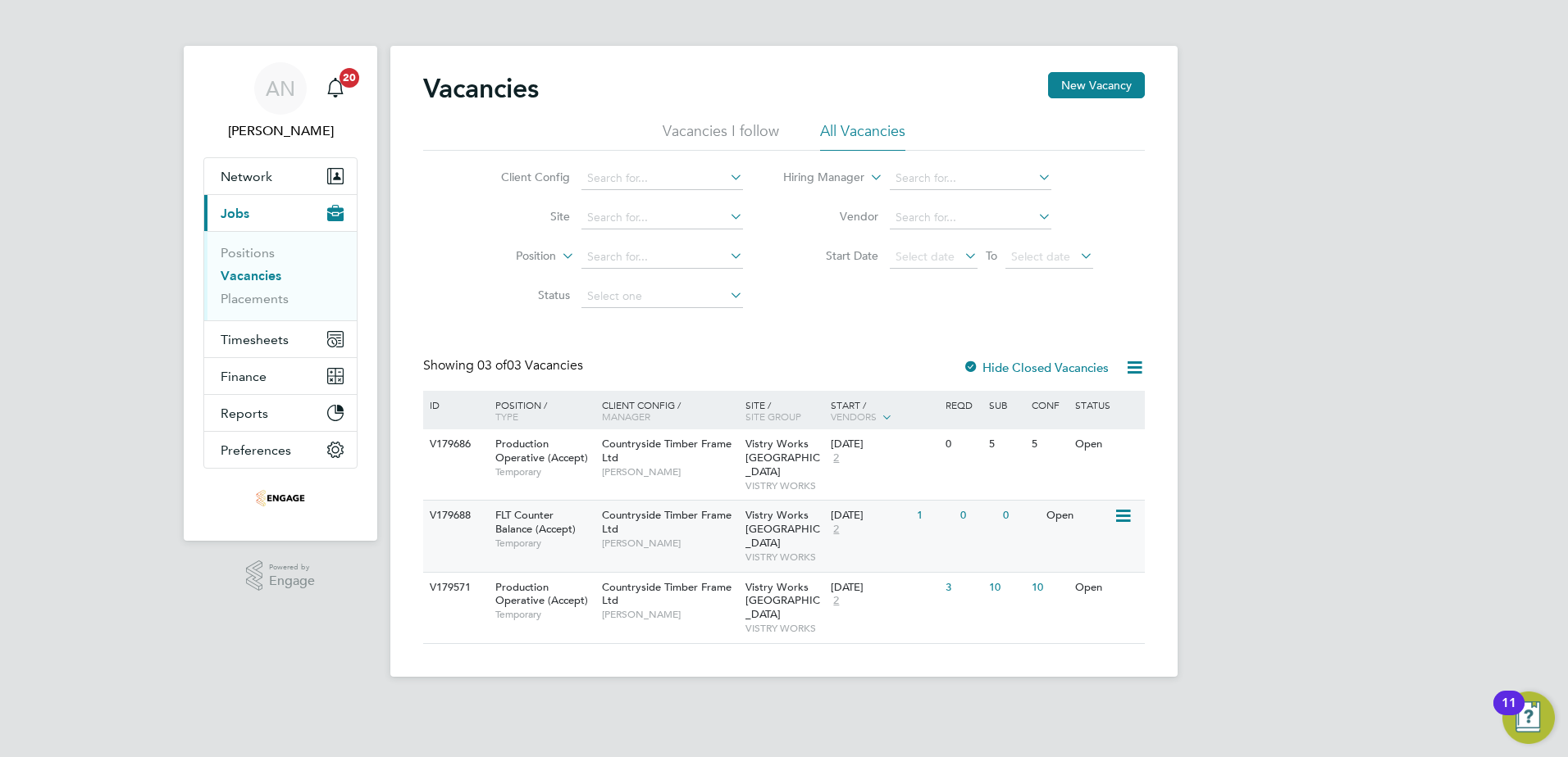
click at [920, 500] on div "1" at bounding box center [934, 515] width 43 height 30
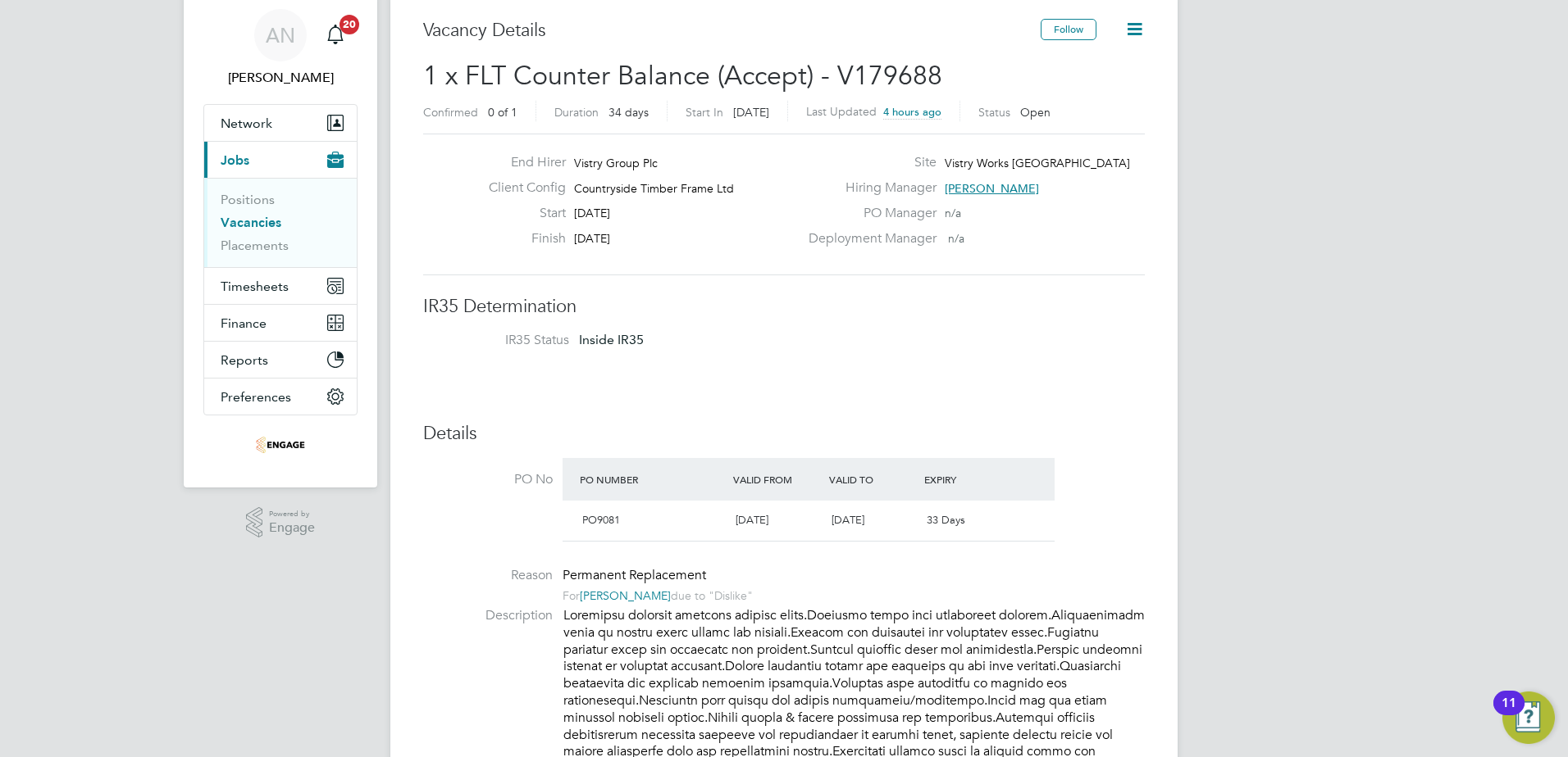
scroll to position [82, 0]
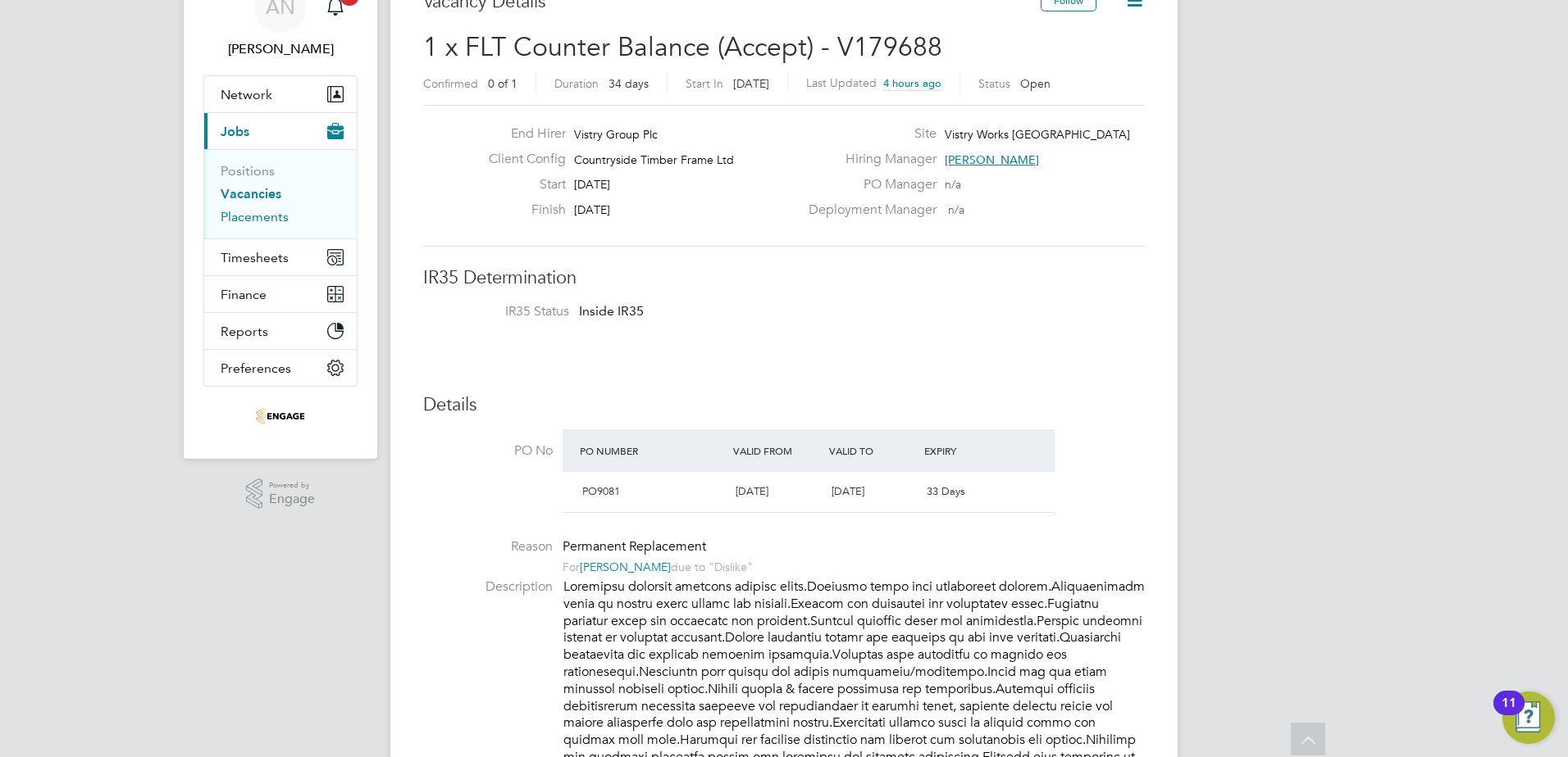
drag, startPoint x: 261, startPoint y: 212, endPoint x: 364, endPoint y: 237, distance: 106.0
click at [261, 212] on link "Placements" at bounding box center [254, 217] width 68 height 16
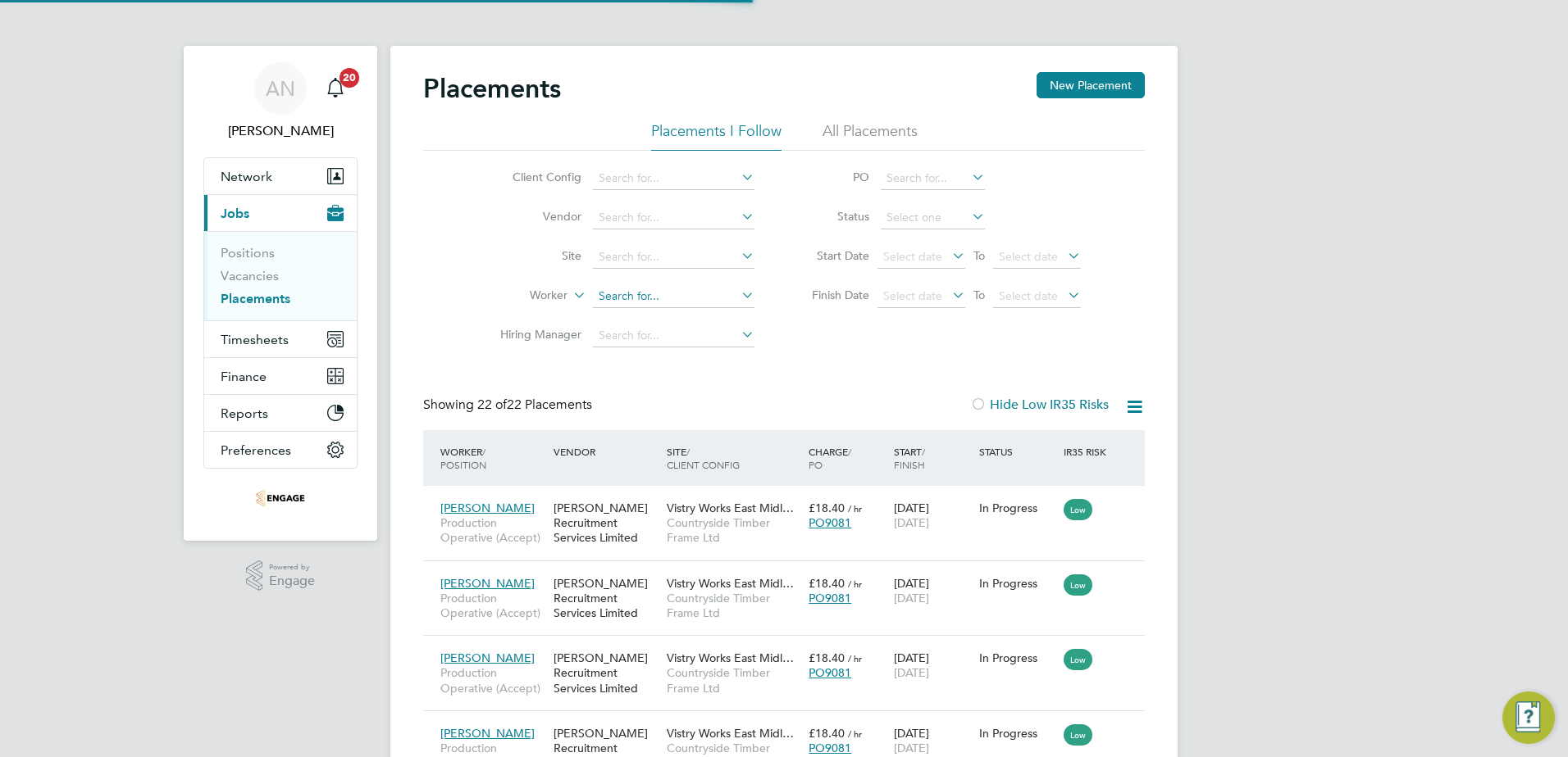
scroll to position [8, 8]
click at [246, 279] on link "Vacancies" at bounding box center [249, 275] width 58 height 16
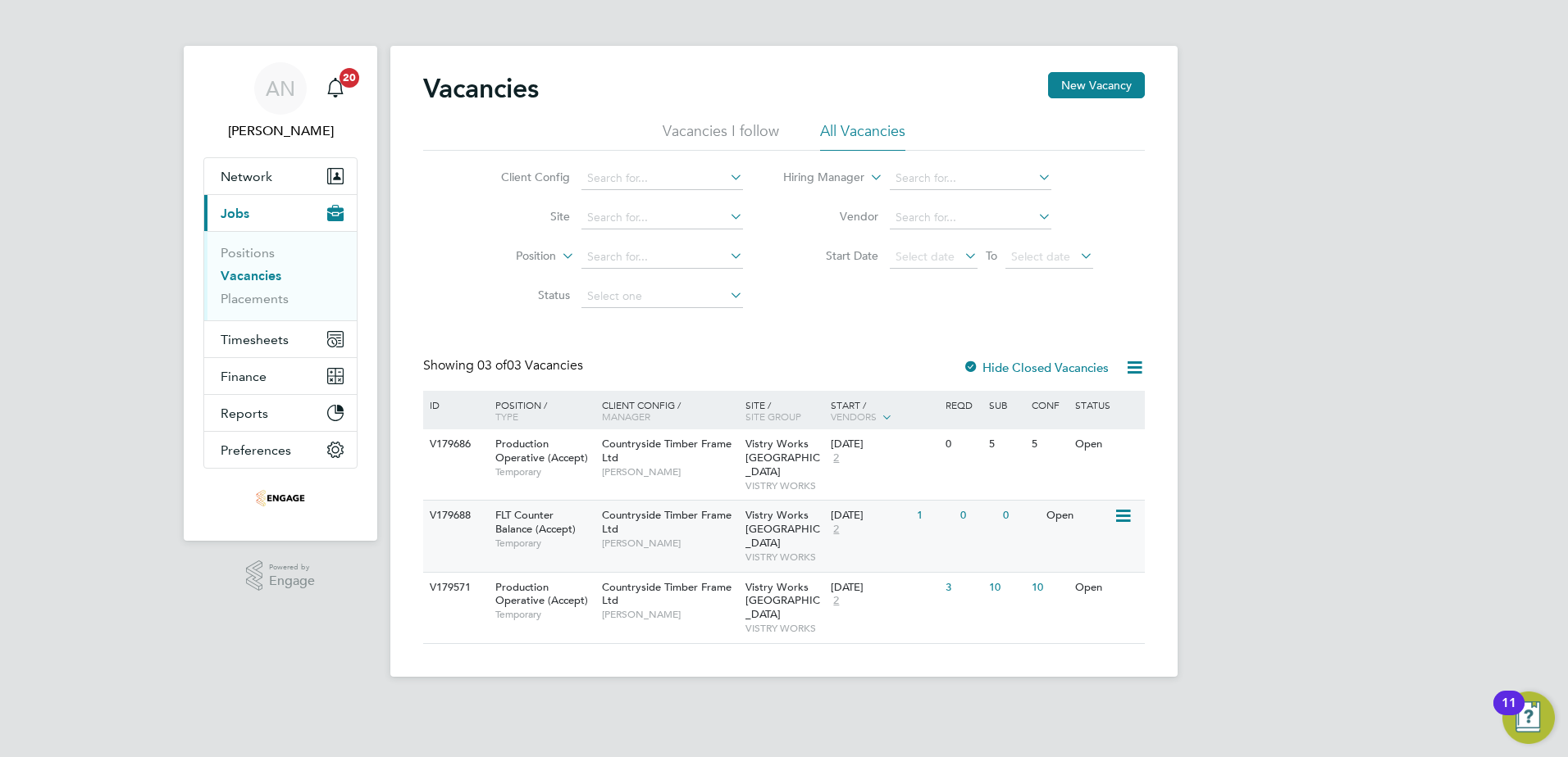
click at [924, 501] on div "1" at bounding box center [934, 515] width 43 height 30
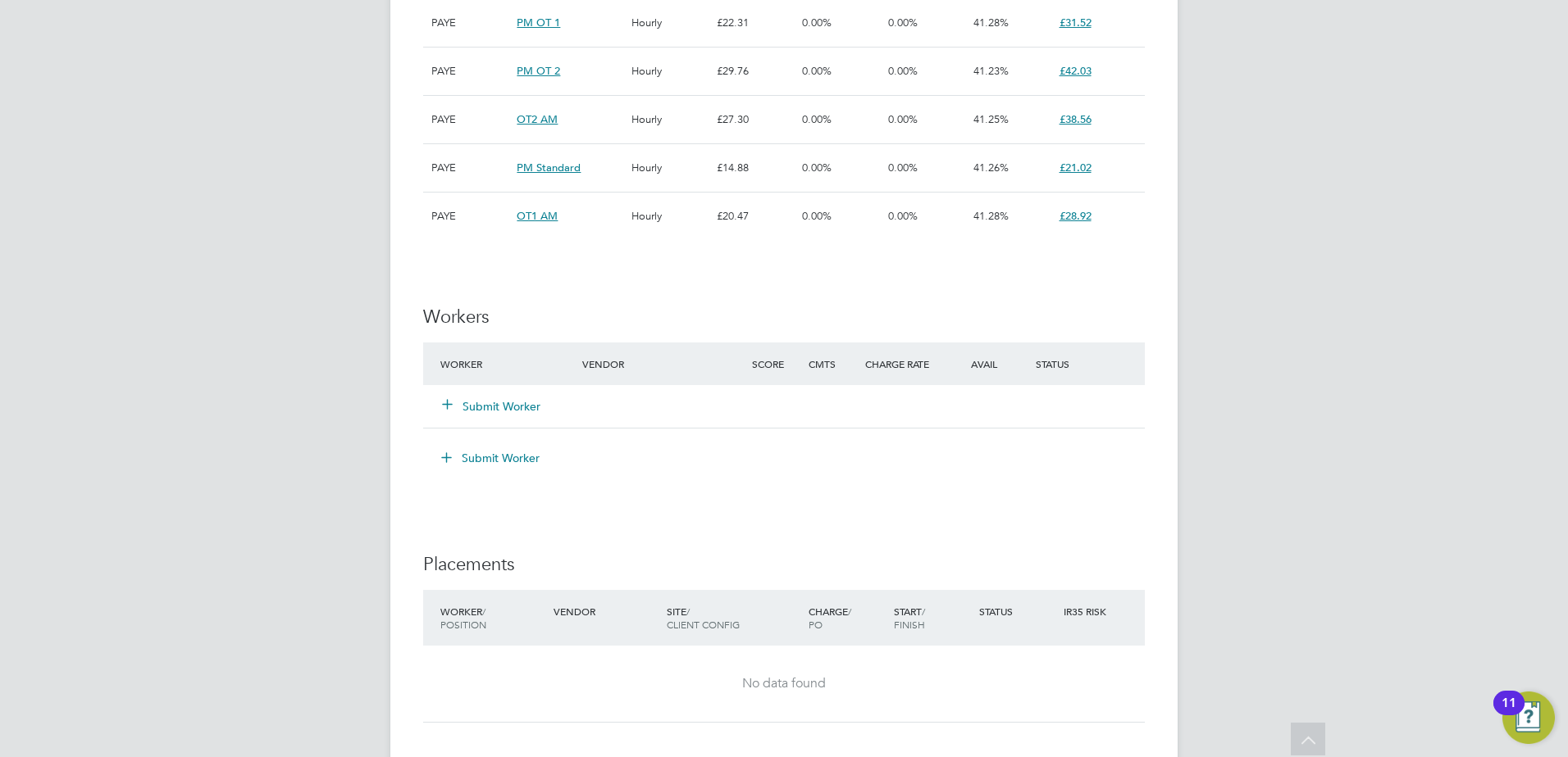
scroll to position [1394, 0]
click at [526, 412] on button "Submit Worker" at bounding box center [491, 406] width 98 height 17
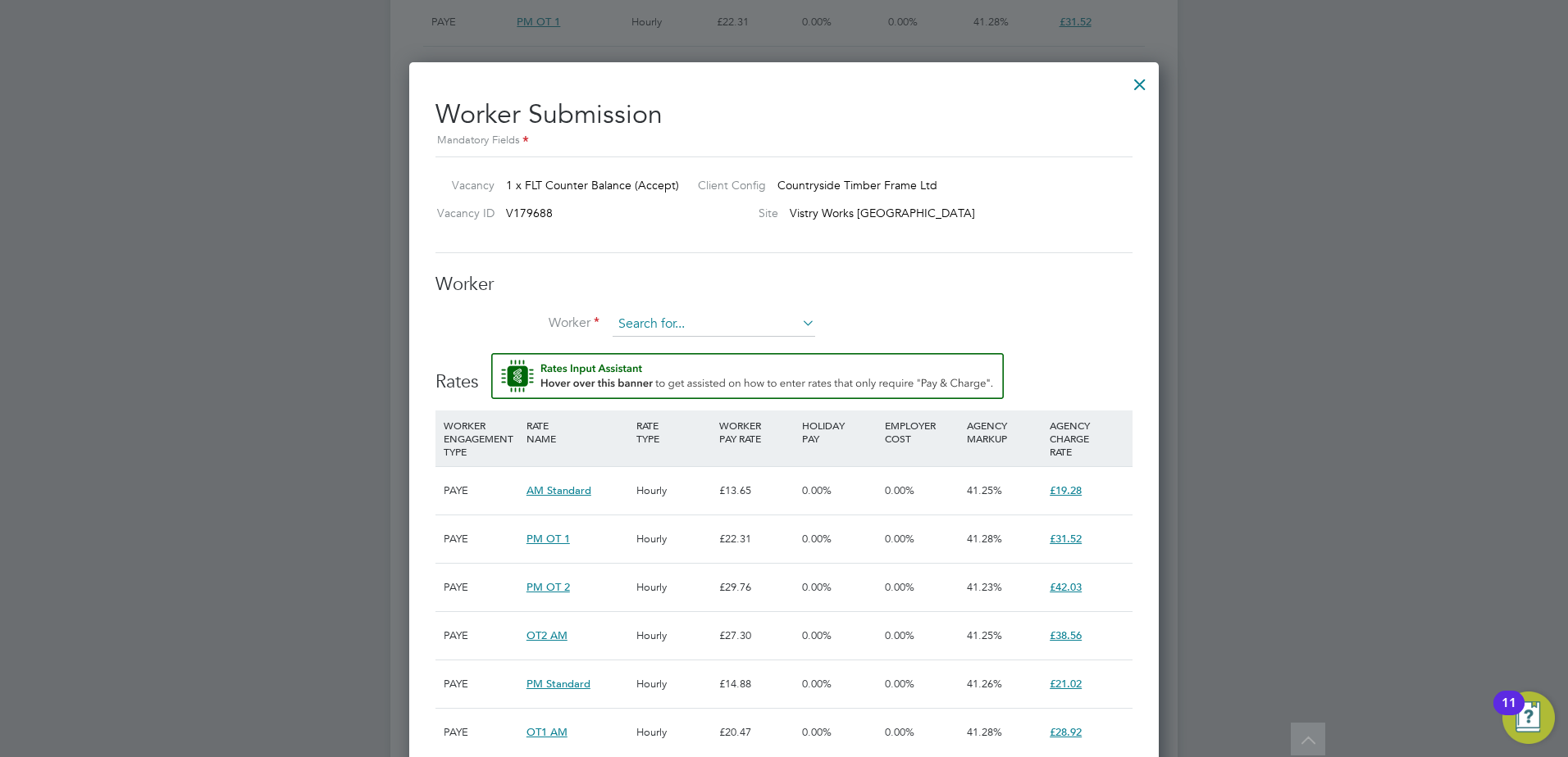
click at [645, 322] on input at bounding box center [713, 325] width 203 height 24
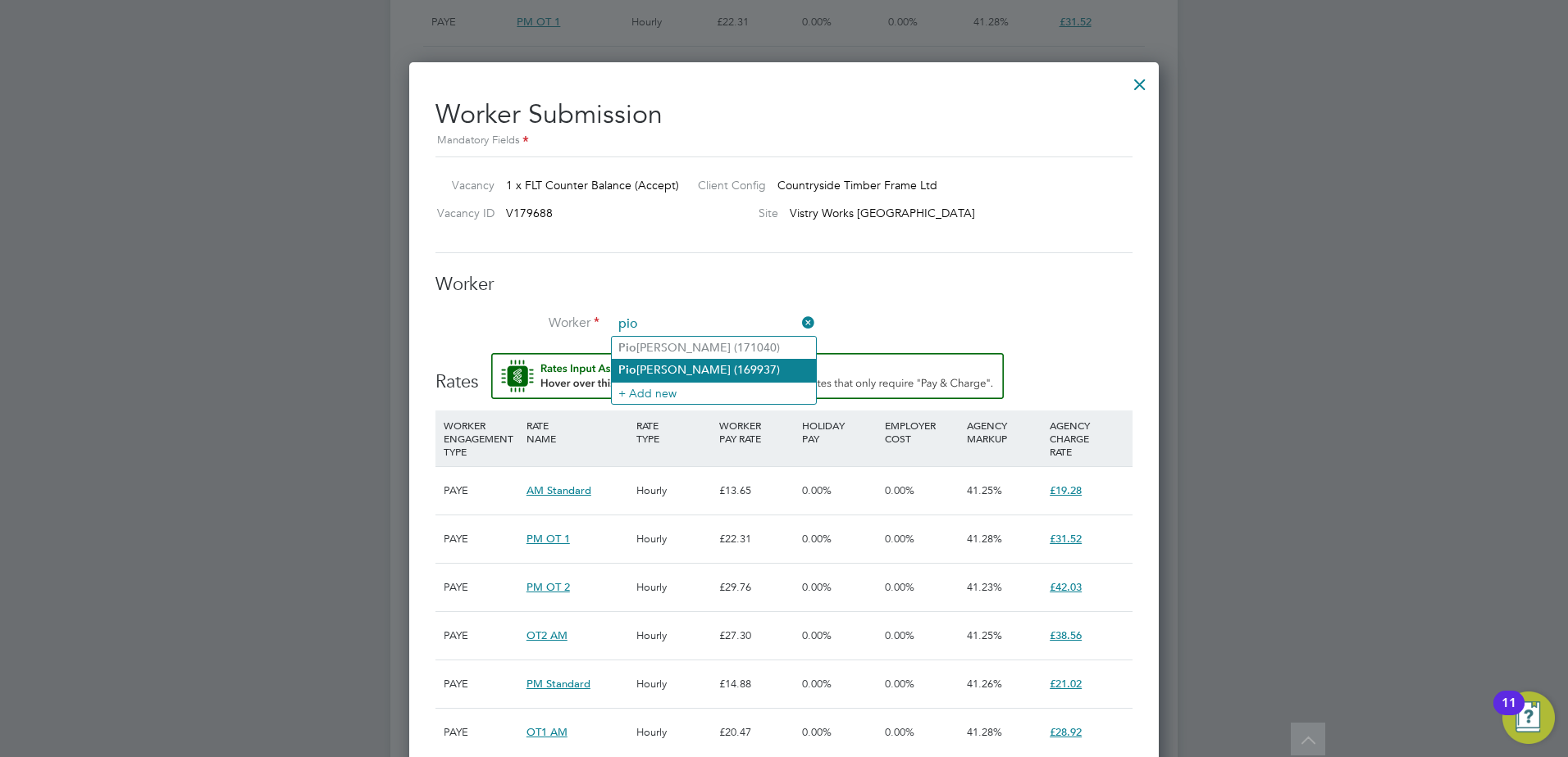
click at [675, 363] on li "[PERSON_NAME] (169937)" at bounding box center [713, 371] width 205 height 22
type input "[PERSON_NAME] (169937)"
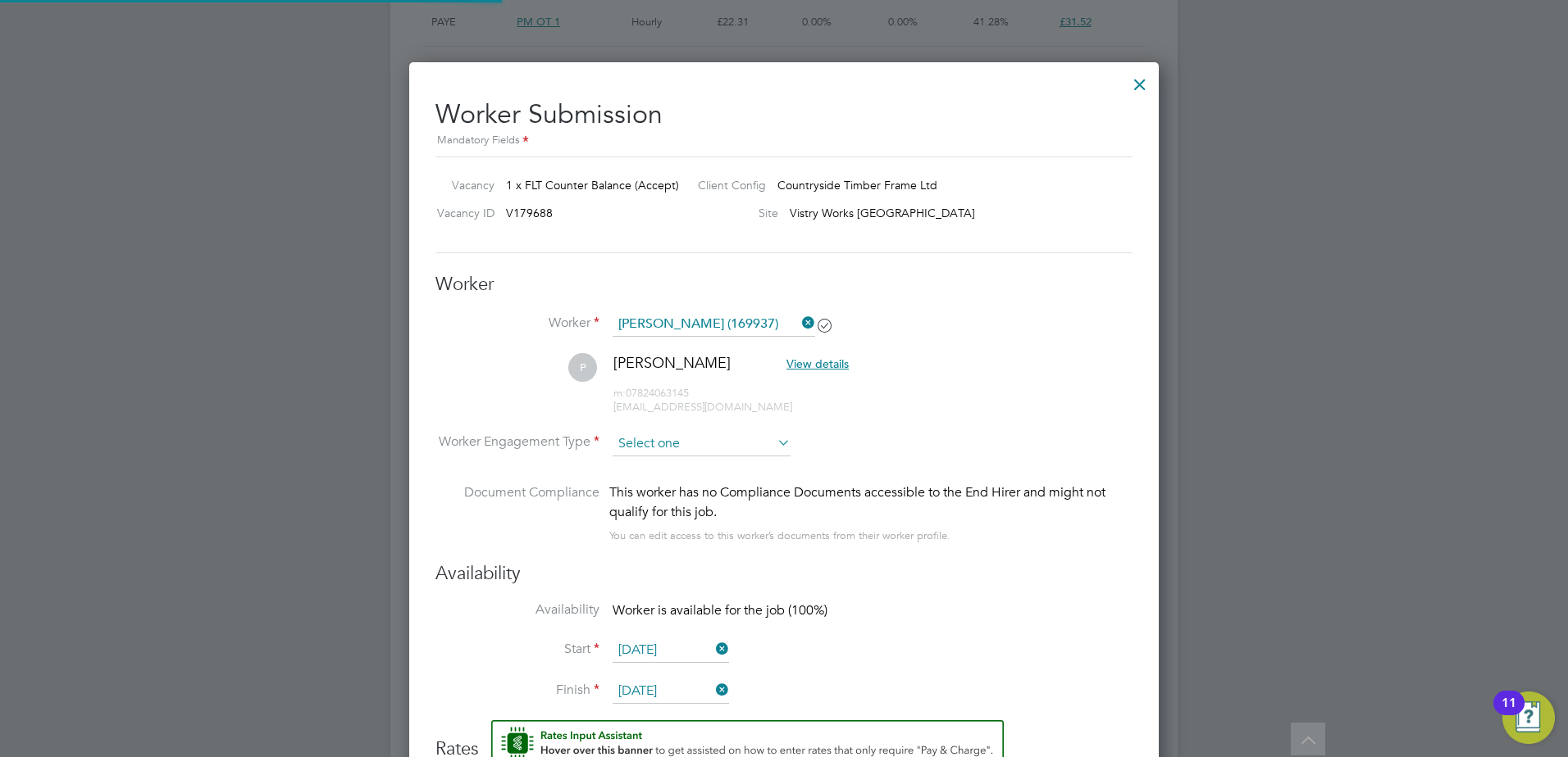
click at [666, 438] on input at bounding box center [701, 444] width 178 height 24
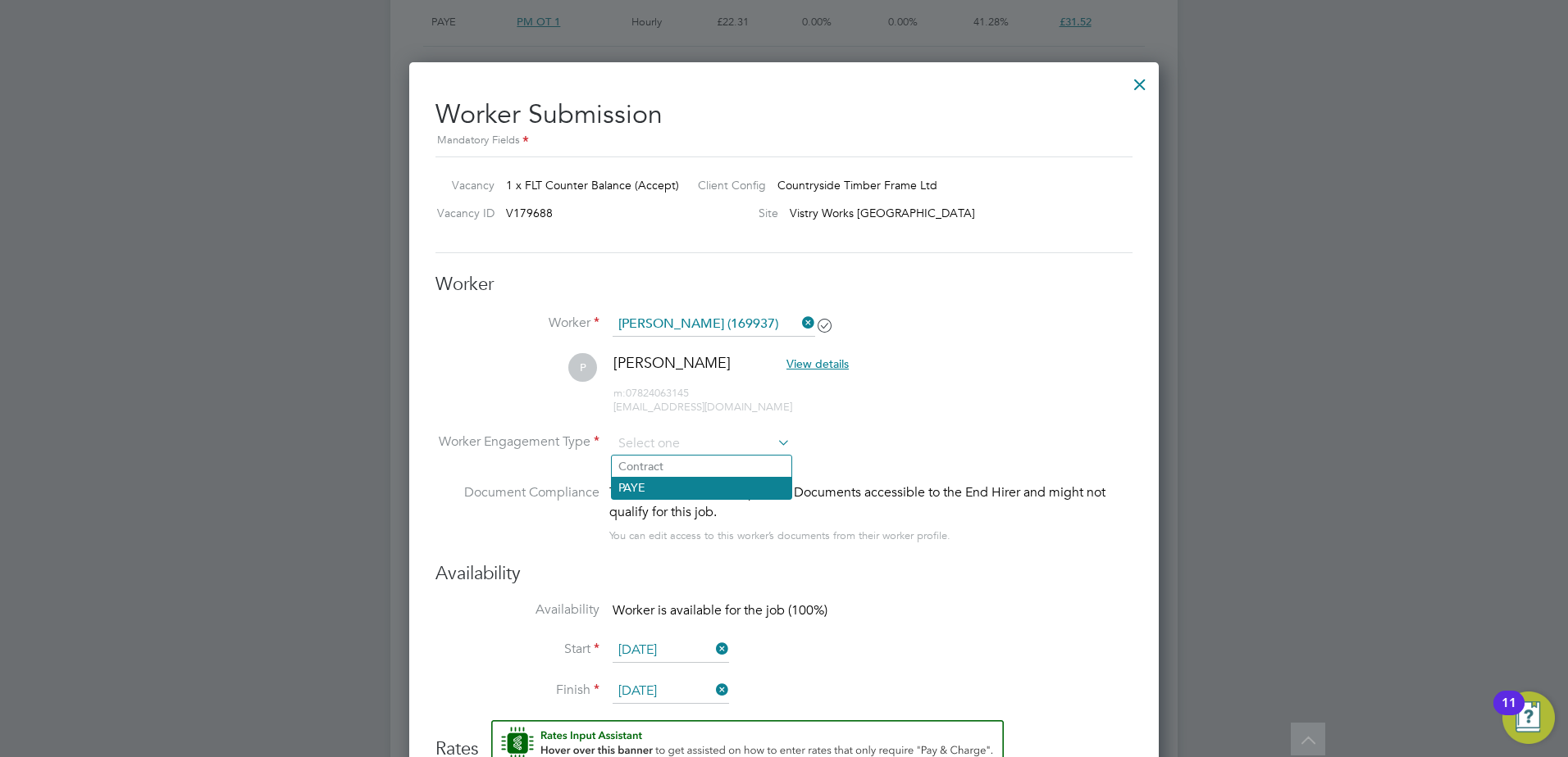
click at [661, 485] on li "PAYE" at bounding box center [701, 487] width 179 height 21
type input "PAYE"
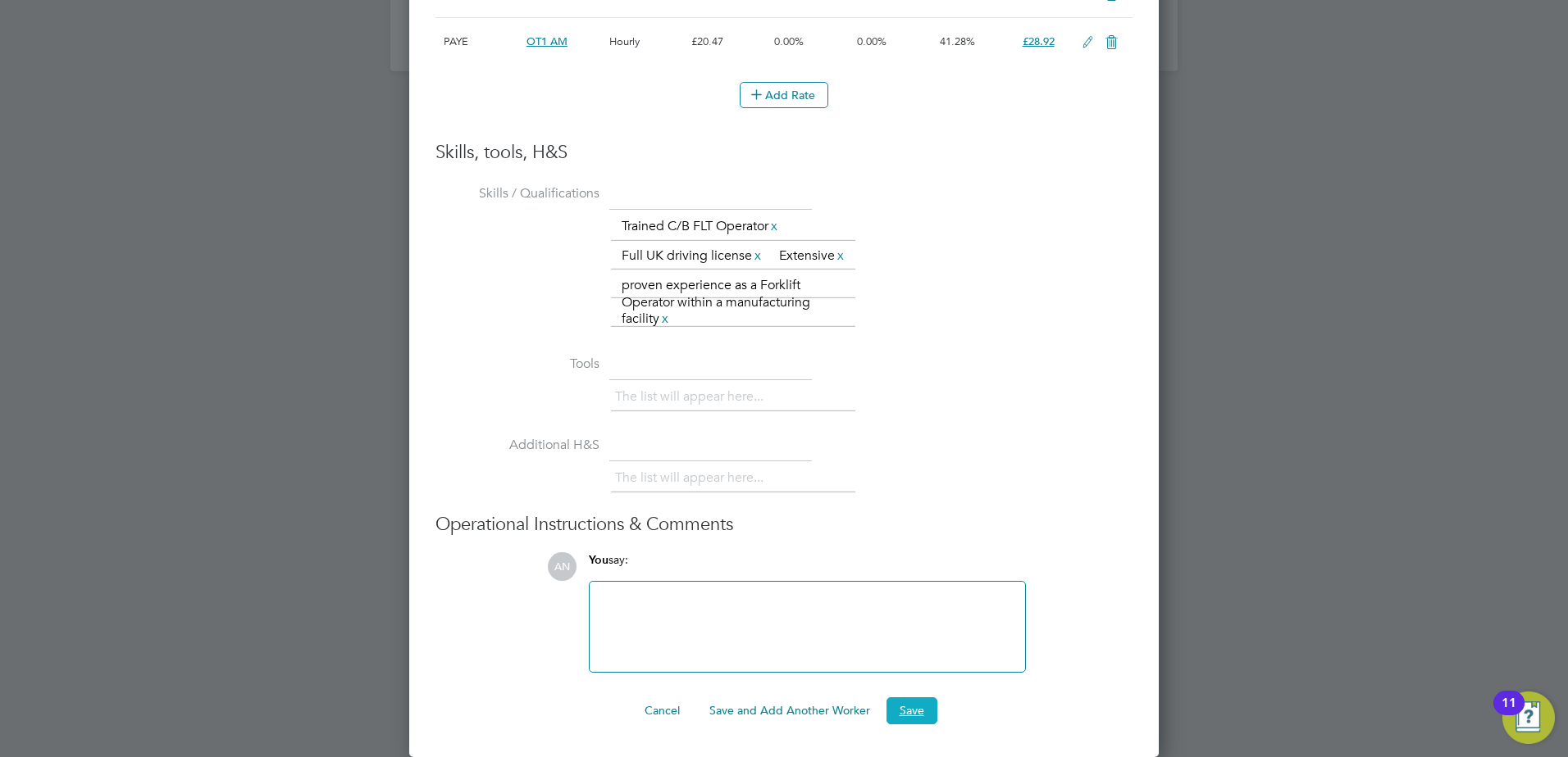
click at [910, 710] on button "Save" at bounding box center [911, 710] width 50 height 26
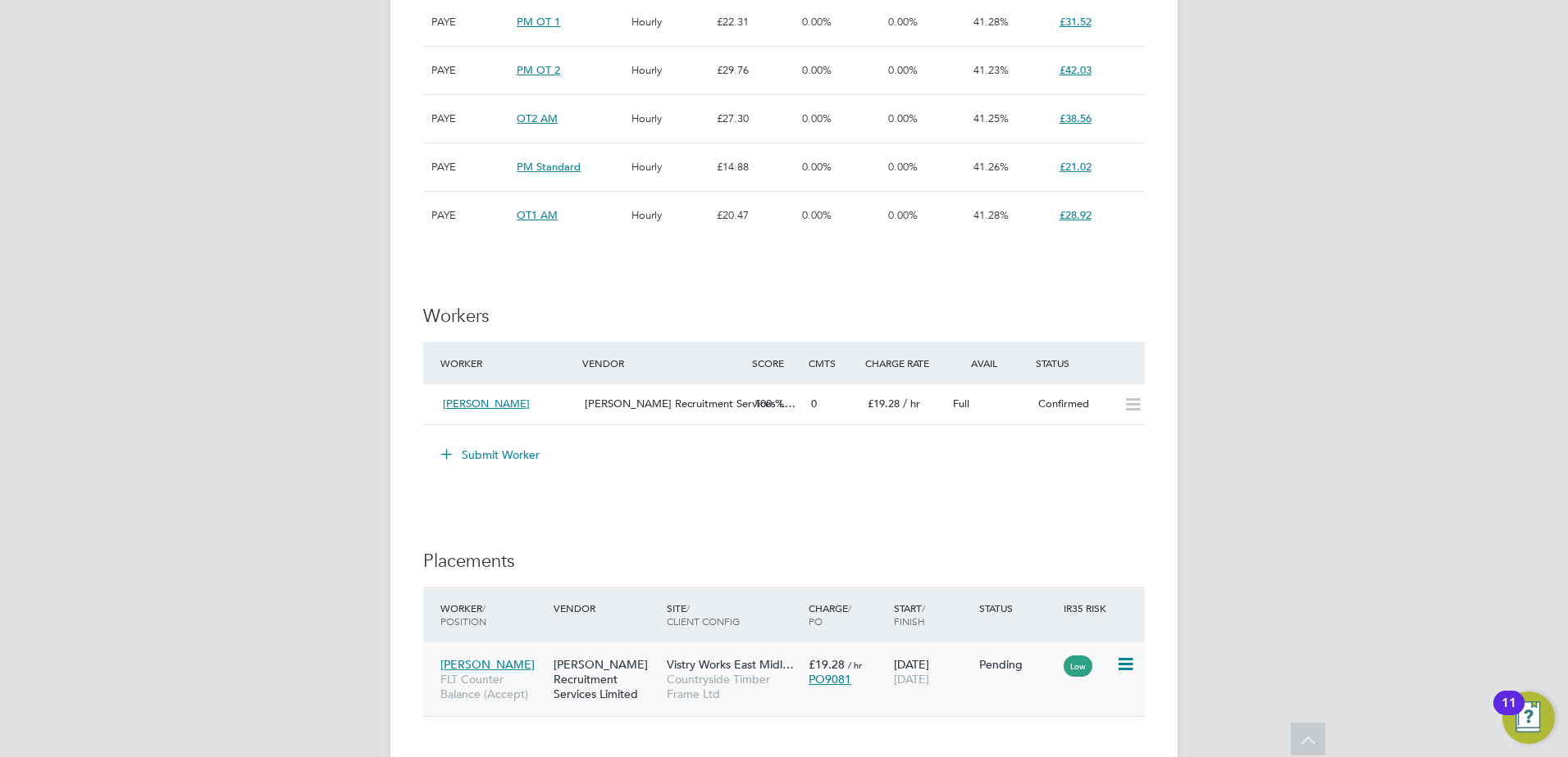
click at [1126, 662] on icon at bounding box center [1124, 665] width 17 height 20
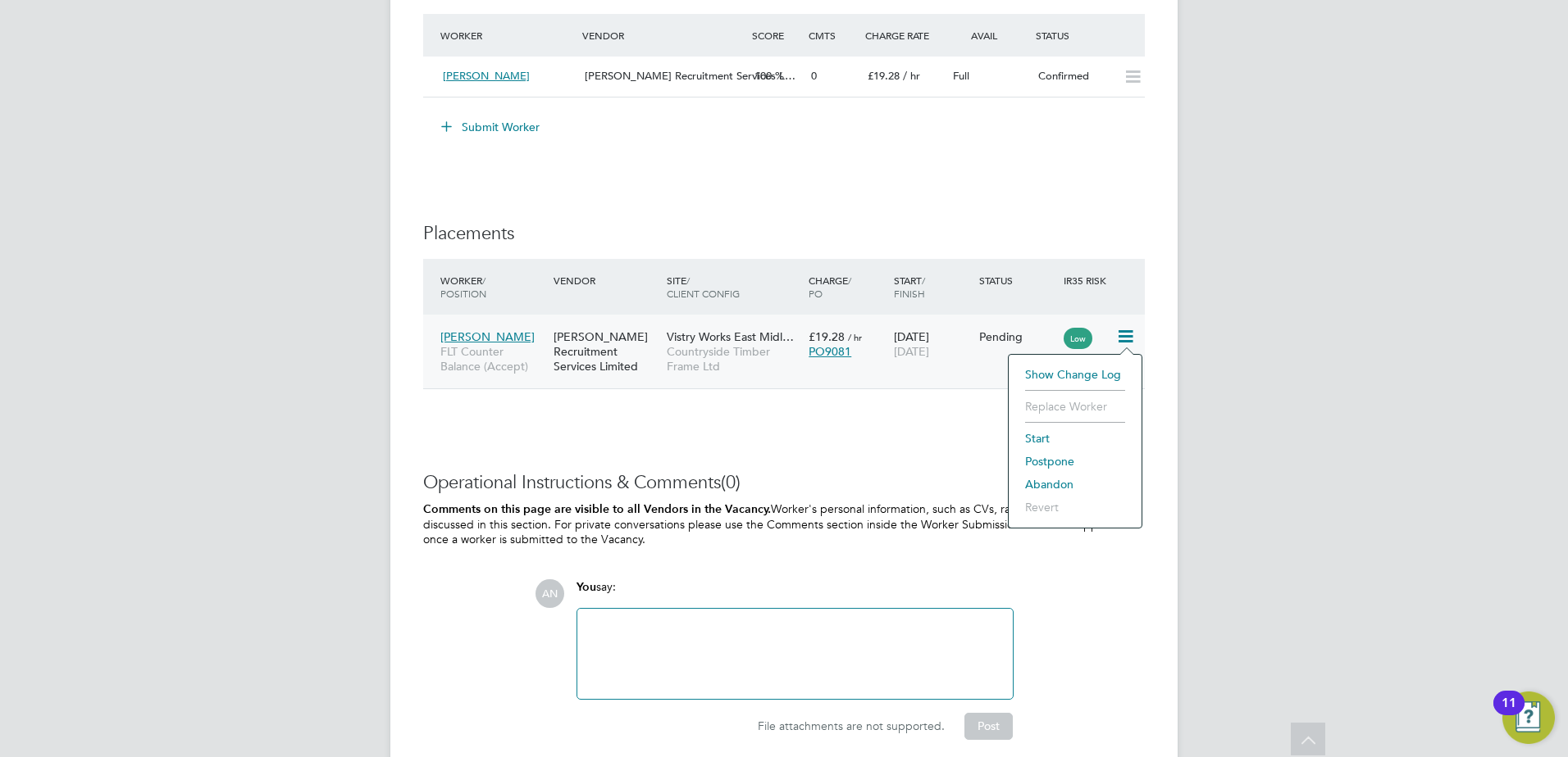
click at [1045, 437] on li "Start" at bounding box center [1075, 438] width 117 height 23
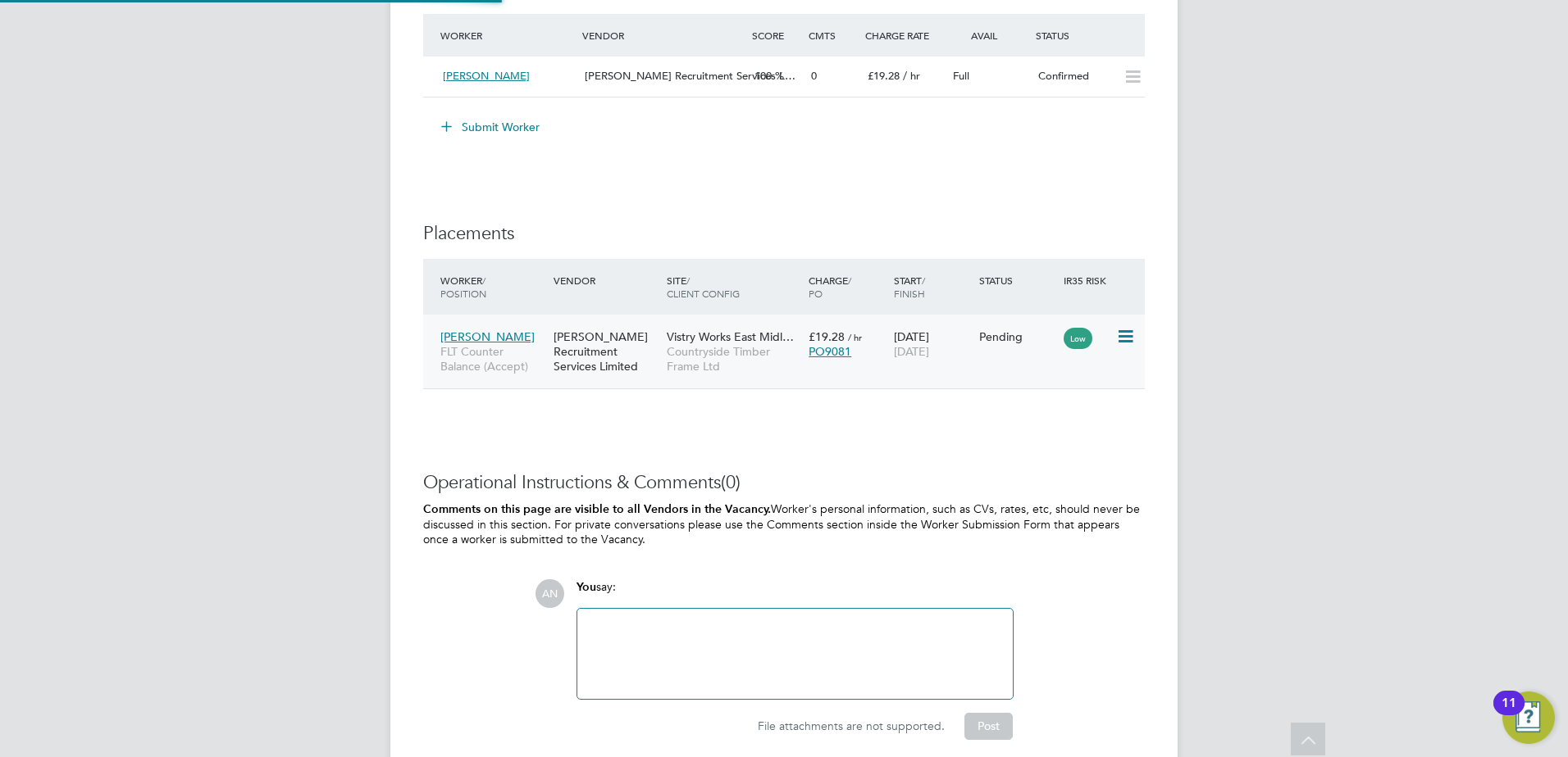
type input "[PERSON_NAME]"
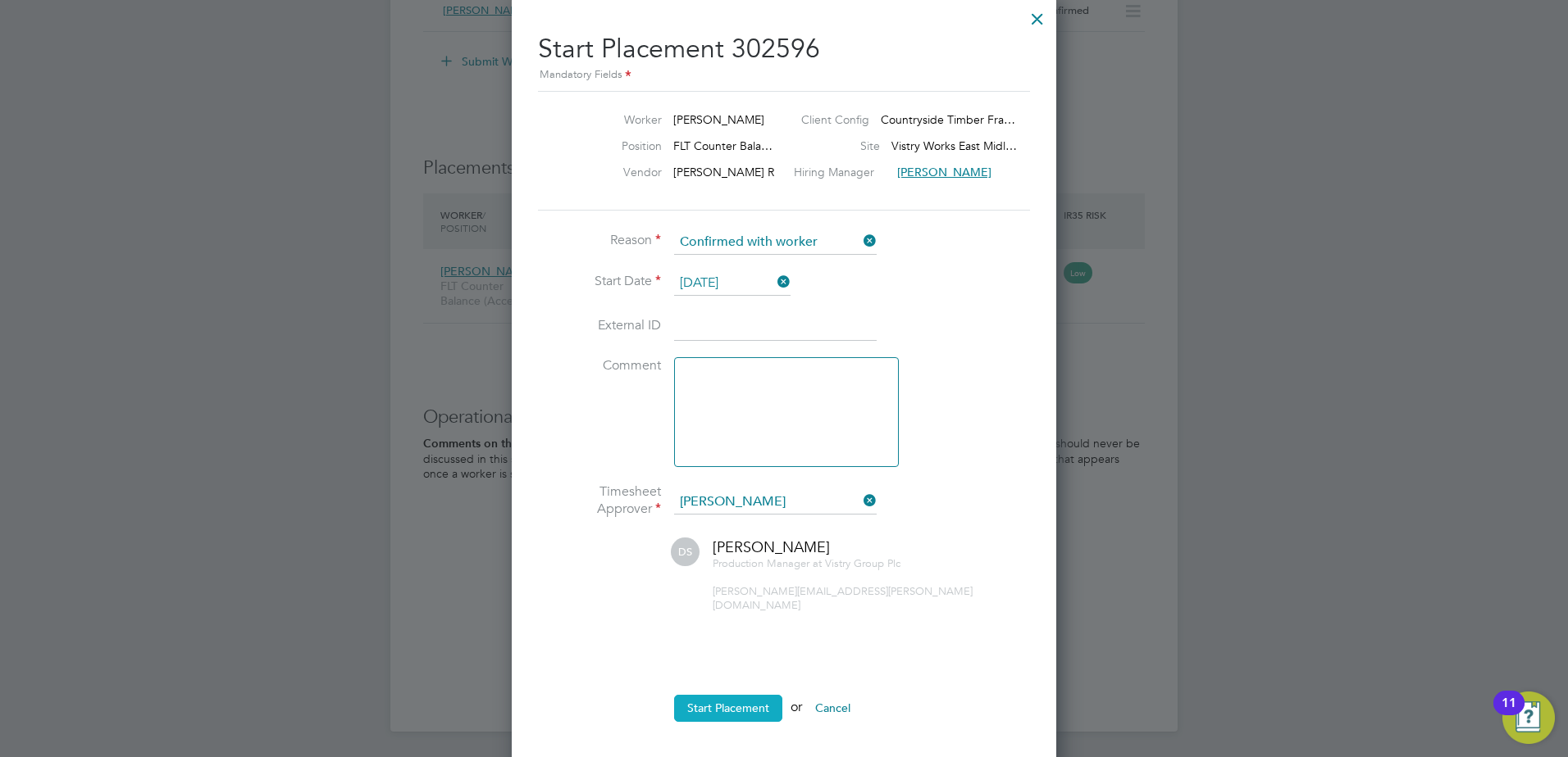
click at [735, 695] on button "Start Placement" at bounding box center [728, 708] width 108 height 26
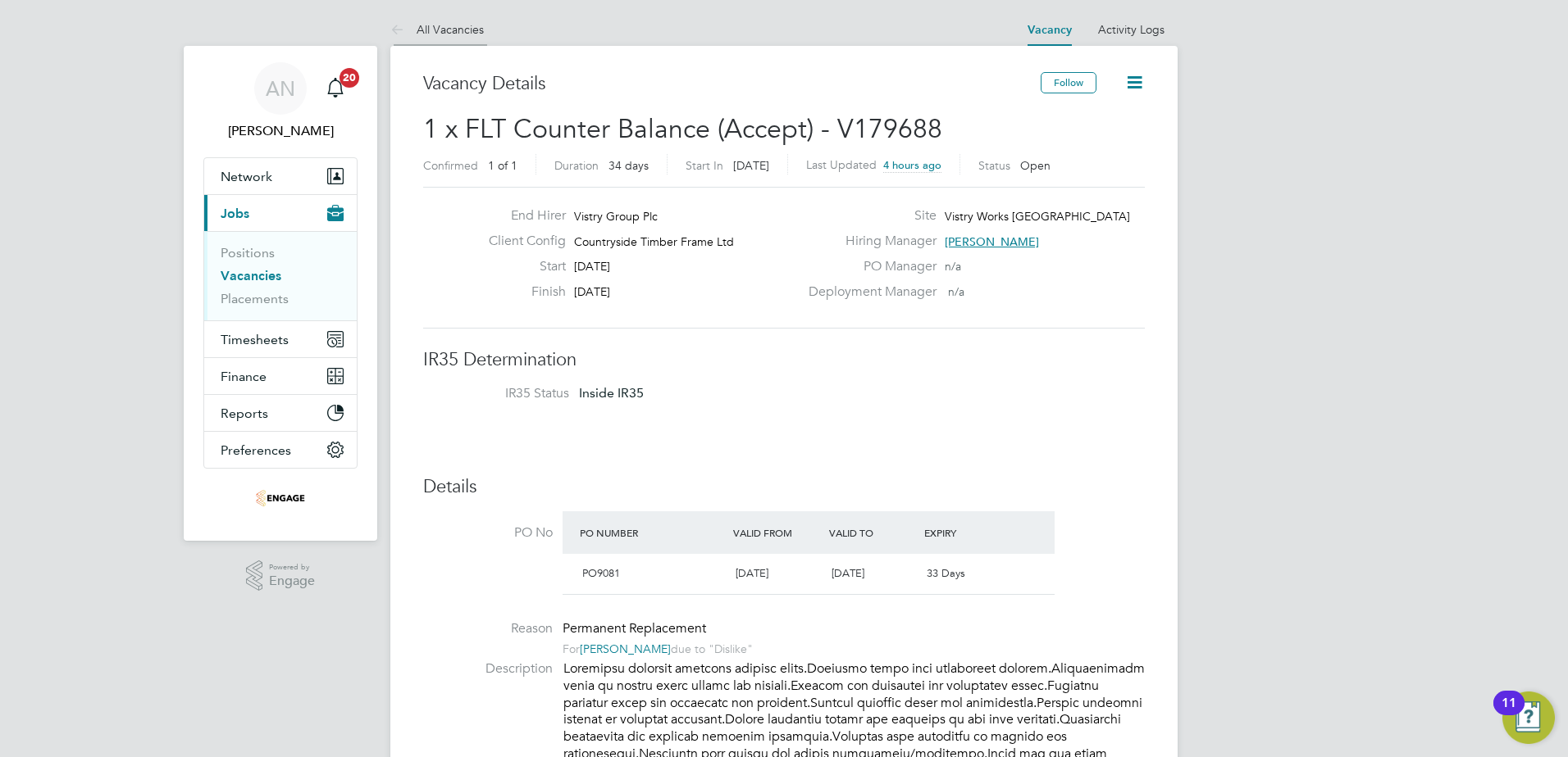
click at [433, 25] on link "All Vacancies" at bounding box center [437, 30] width 93 height 15
